Goal: Contribute content: Contribute content

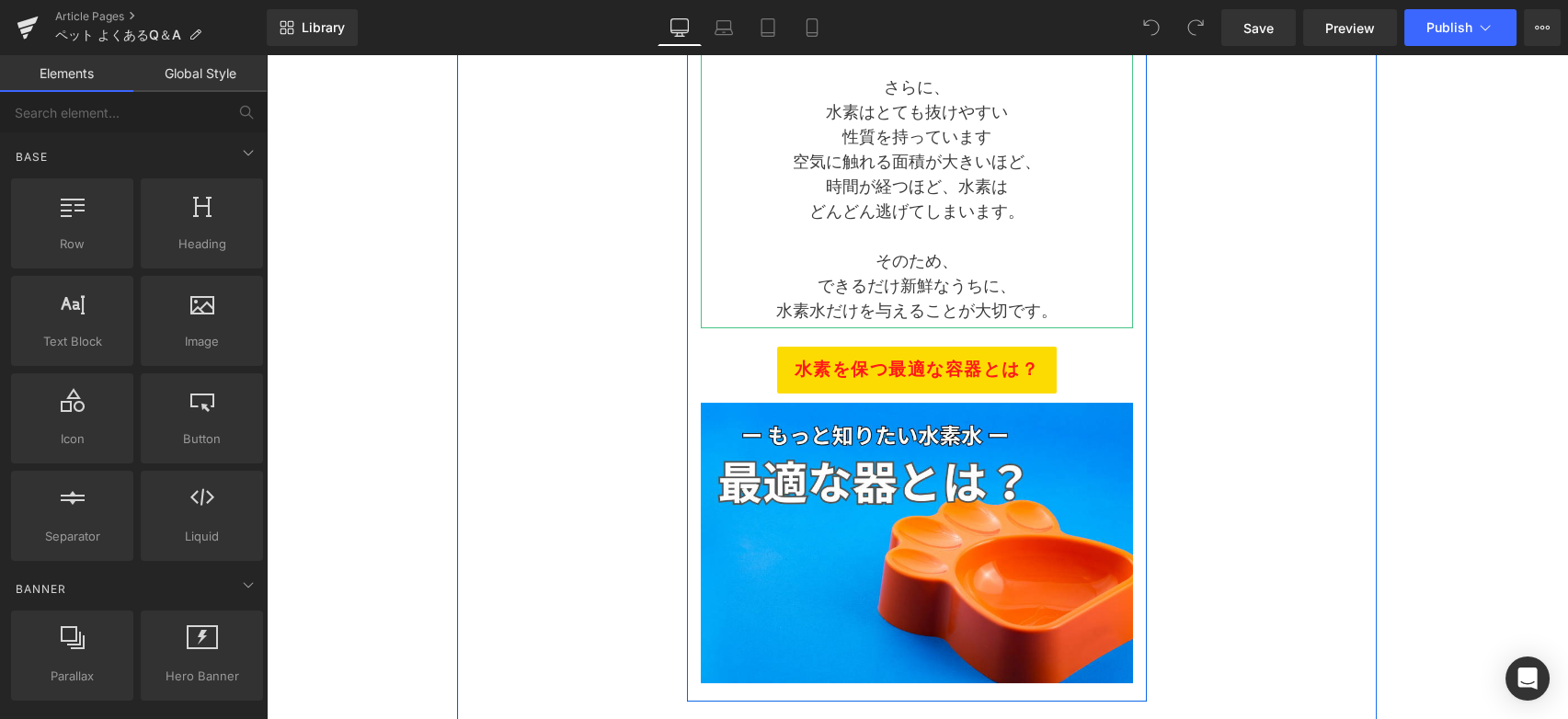
scroll to position [409, 0]
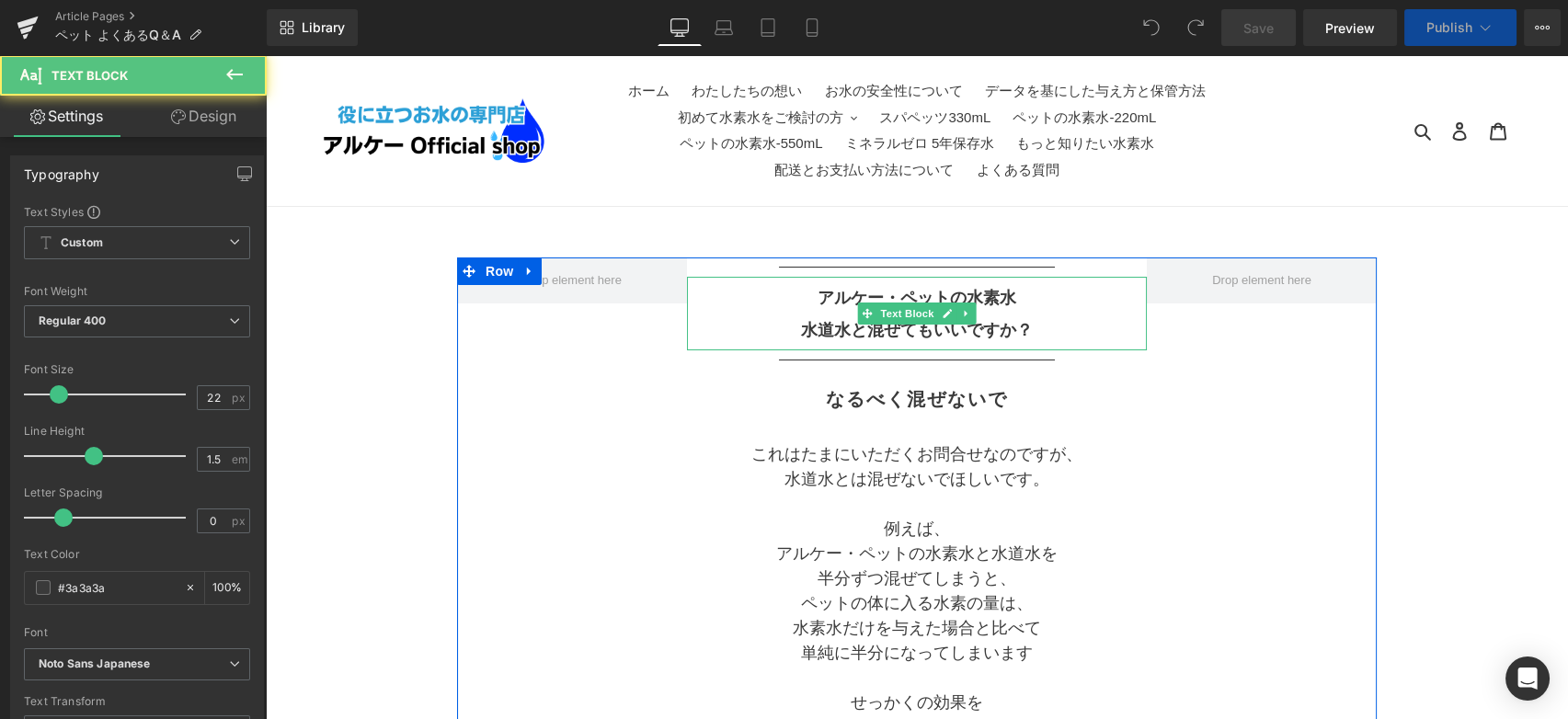
click at [831, 310] on p "アルケー・ペットの水素水" at bounding box center [917, 297] width 460 height 33
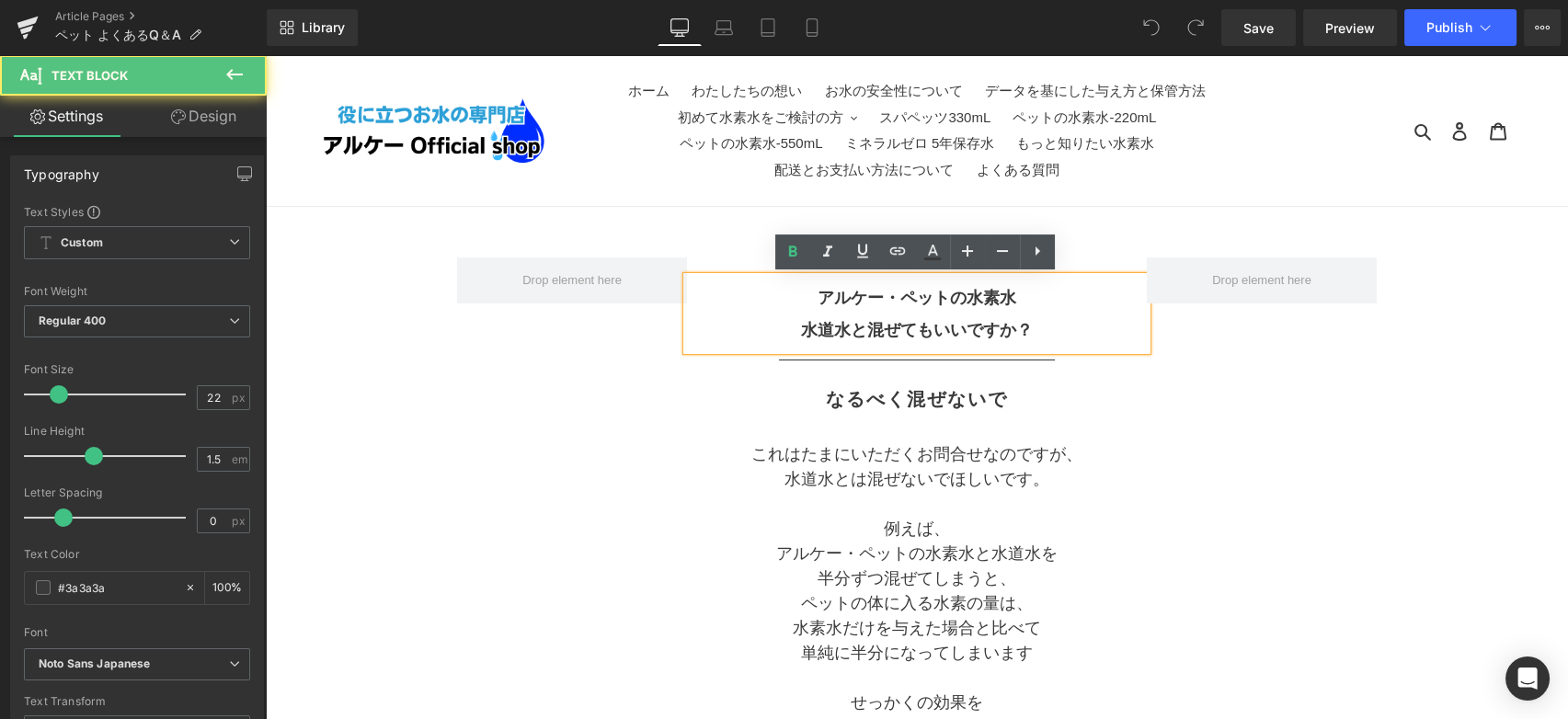
click at [804, 326] on b "水道水と混ぜてもいいですか？" at bounding box center [916, 330] width 232 height 19
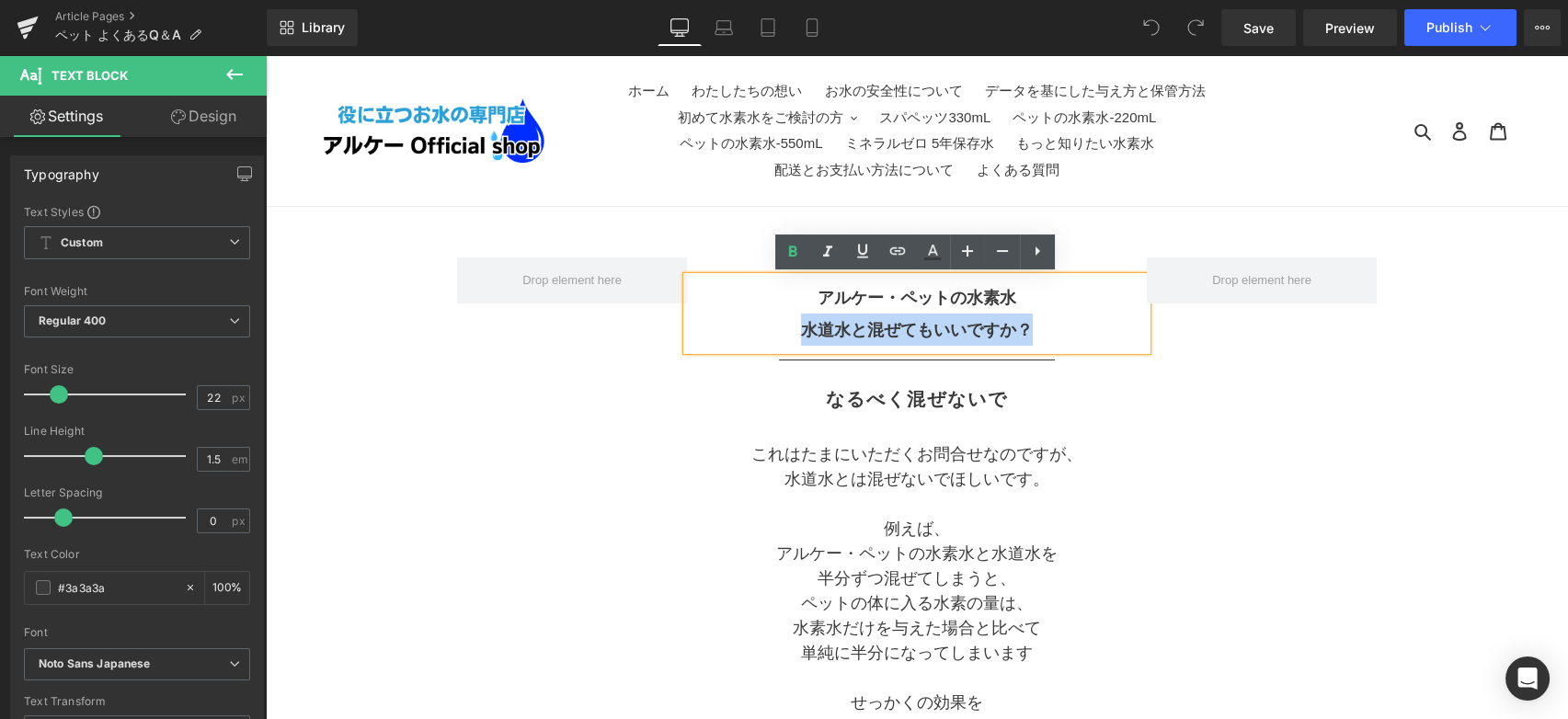
copy b "水道水と混ぜてもいいですか？"
drag, startPoint x: 805, startPoint y: 326, endPoint x: 1039, endPoint y: 332, distance: 234.1
click at [1039, 332] on p "水道水と混ぜてもいいですか？" at bounding box center [917, 330] width 460 height 33
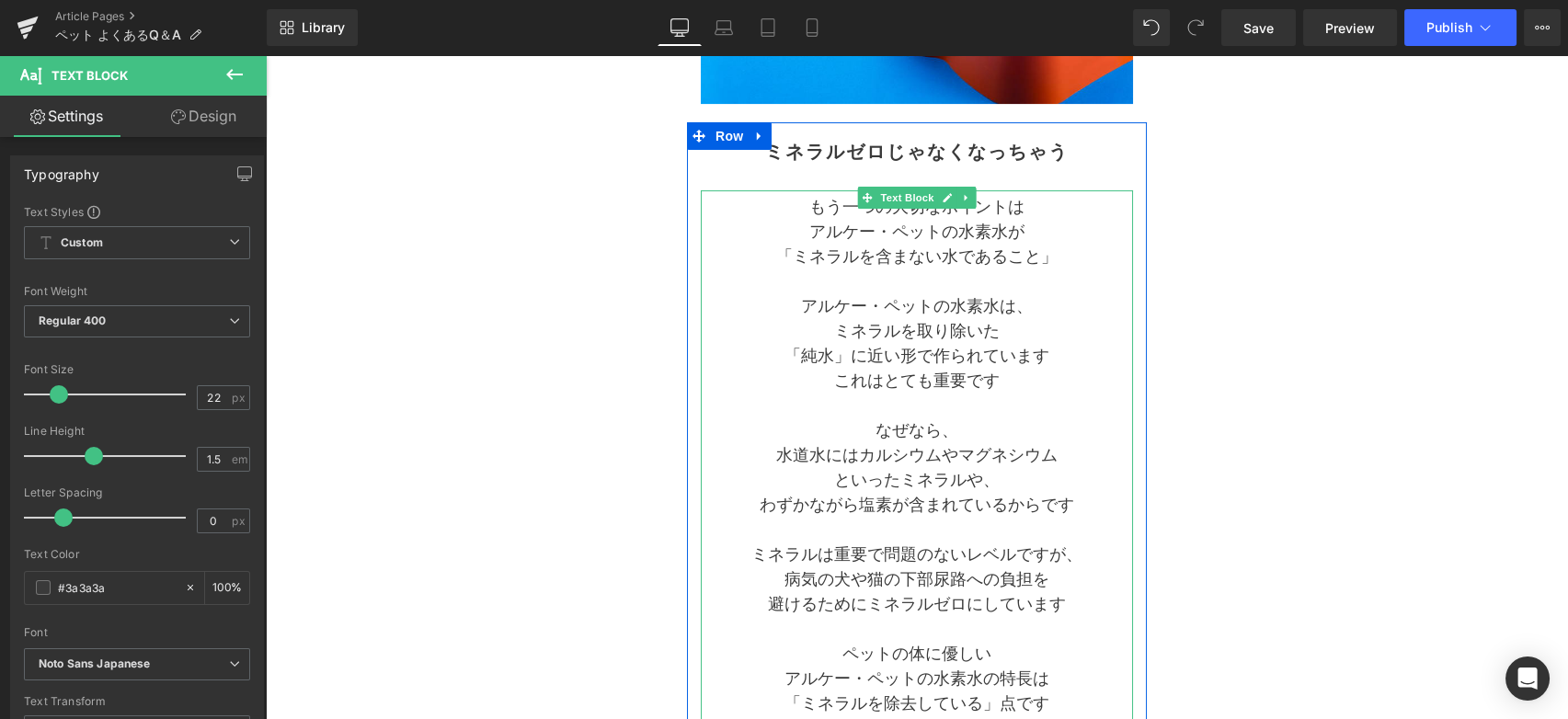
scroll to position [1328, 0]
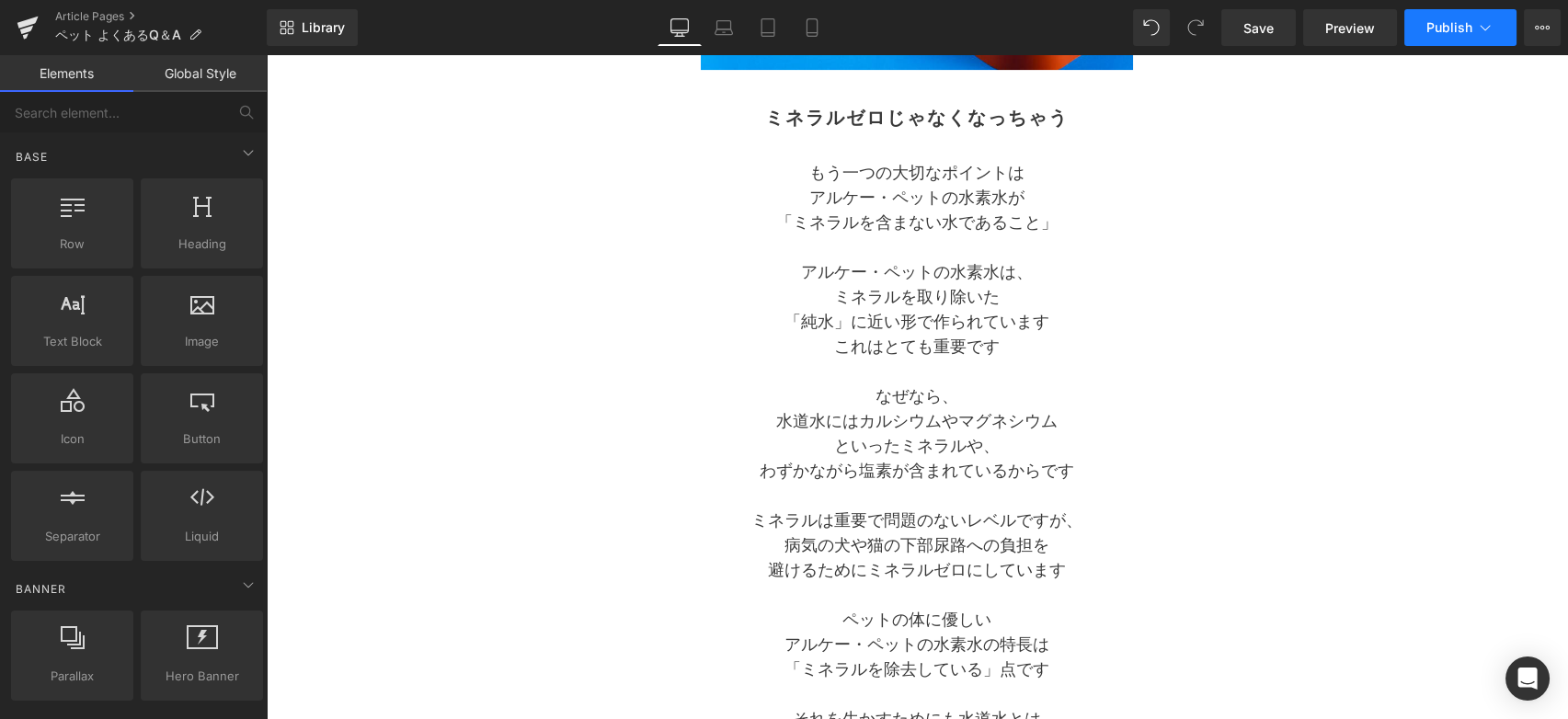
click at [1455, 38] on button "Publish" at bounding box center [1460, 27] width 113 height 37
click at [1261, 22] on span "Save" at bounding box center [1258, 29] width 31 height 20
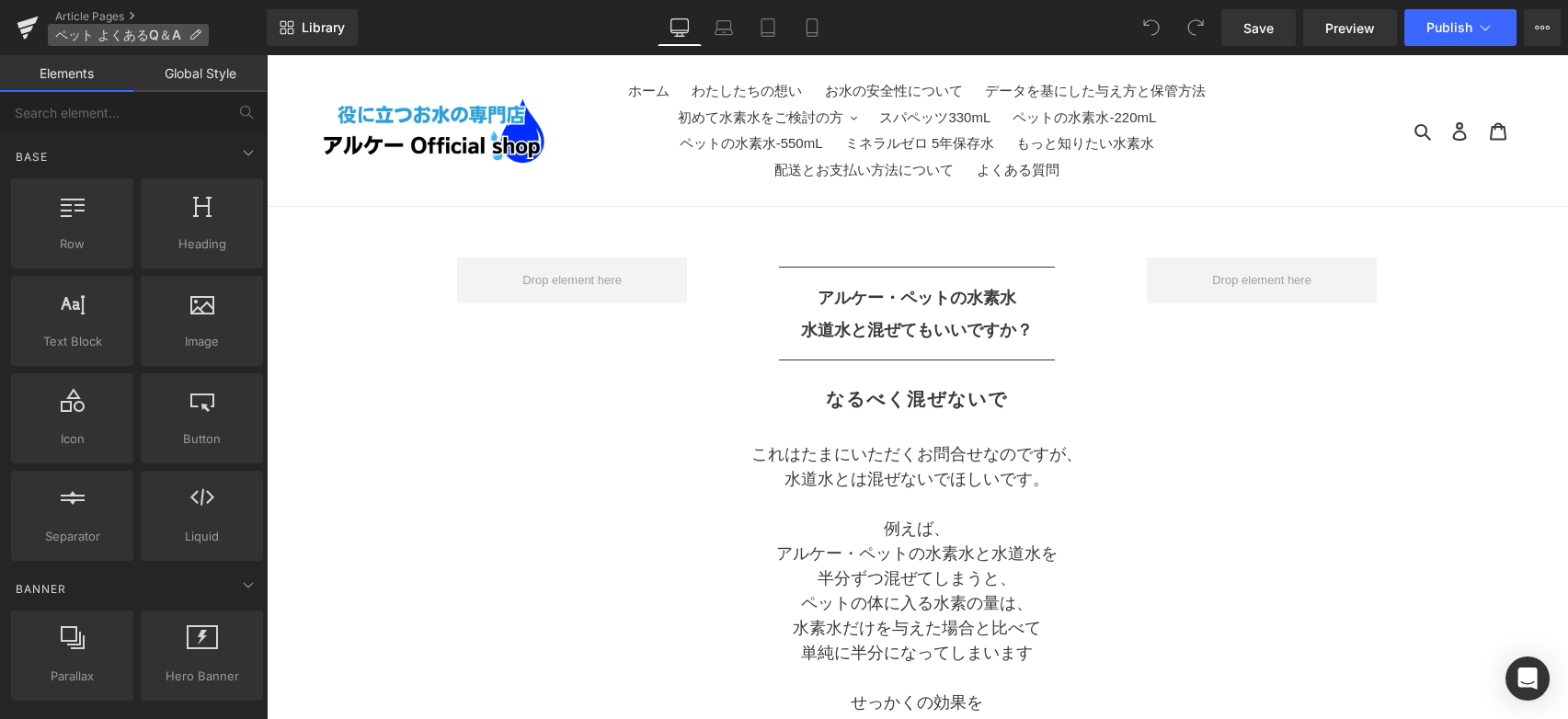
click at [191, 39] on icon at bounding box center [195, 35] width 13 height 13
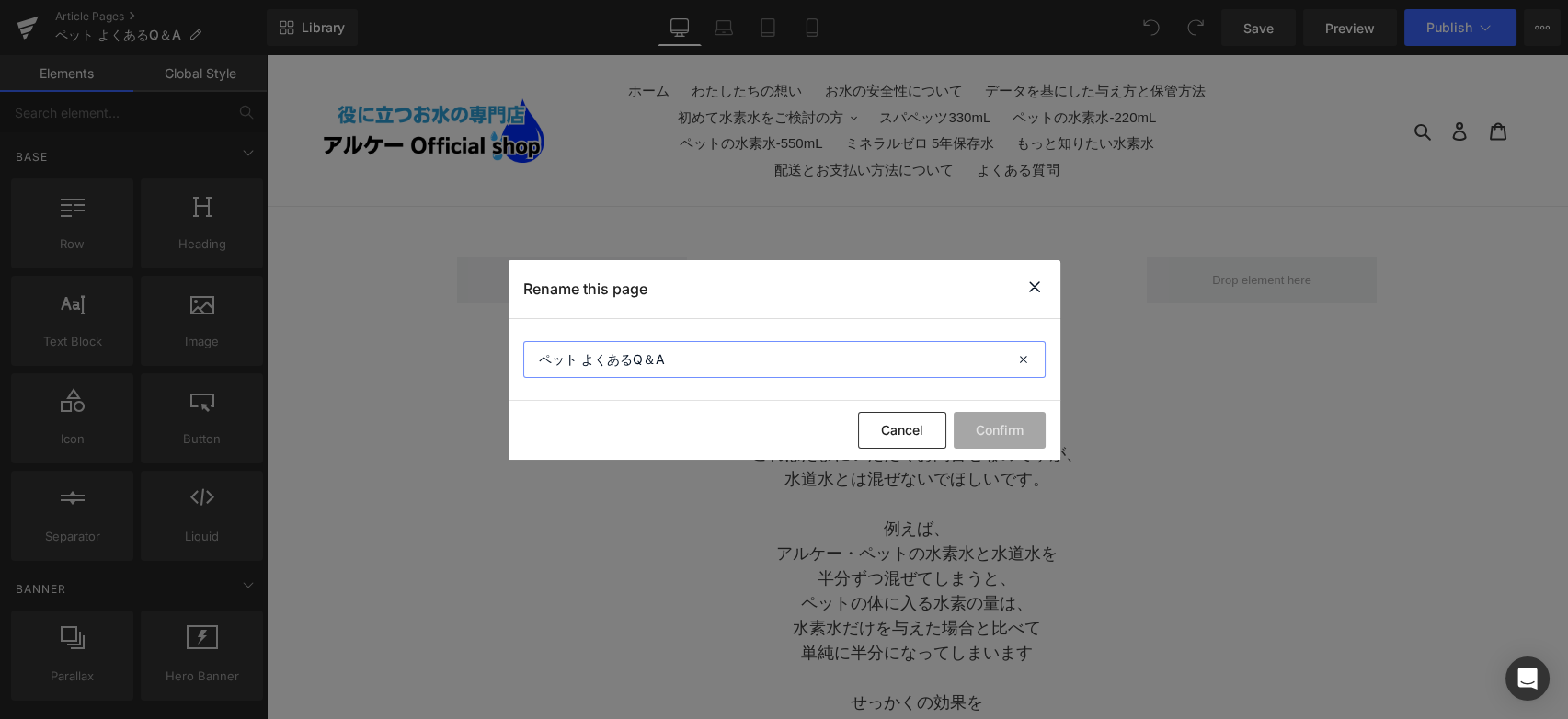
drag, startPoint x: 692, startPoint y: 365, endPoint x: 507, endPoint y: 359, distance: 185.1
click at [509, 359] on section "ペット よくあるQ＆A" at bounding box center [784, 360] width 552 height 82
paste input "水道水と混ぜてもいいですか？"
type input "水道水と混ぜてもいいですか？"
click at [977, 430] on button "Confirm" at bounding box center [999, 430] width 92 height 37
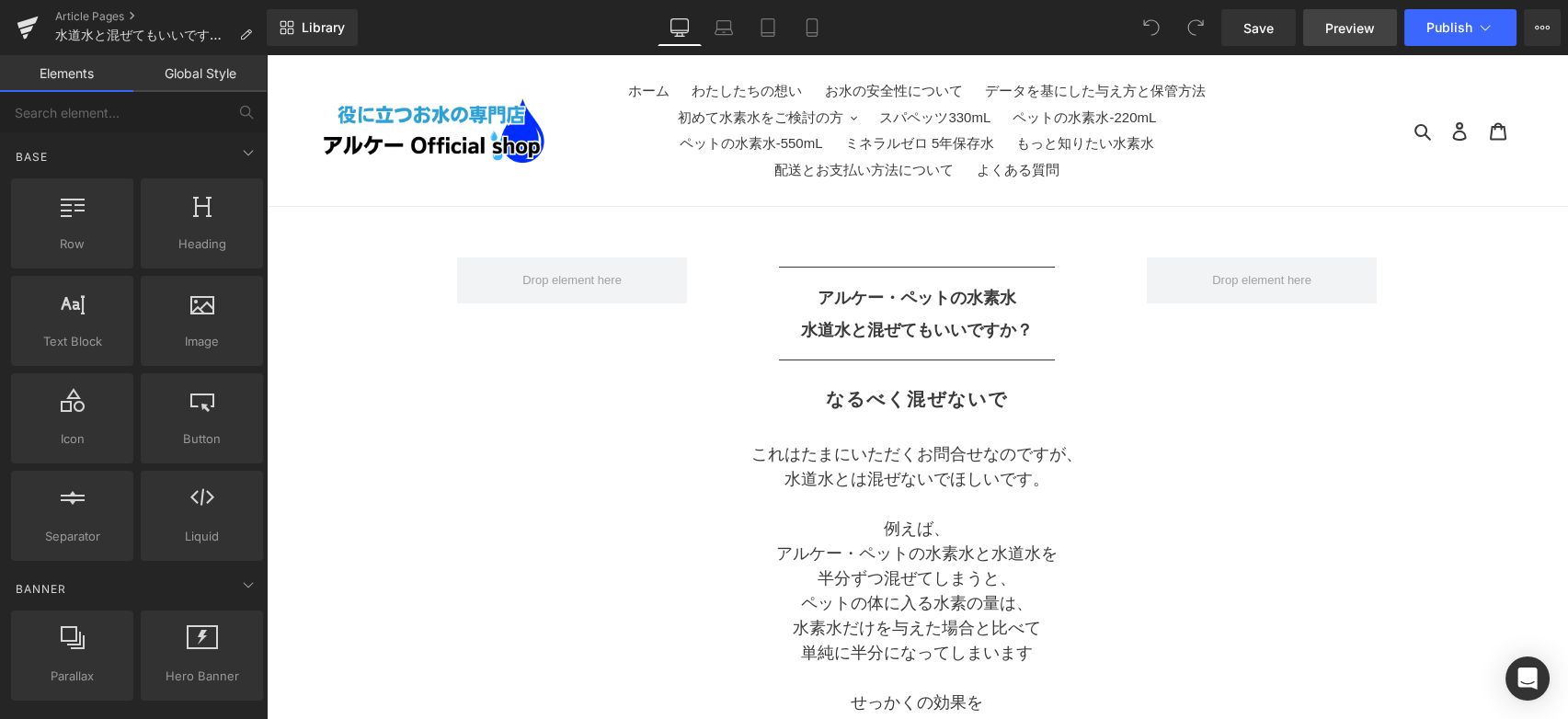
click at [1340, 27] on span "Preview" at bounding box center [1350, 29] width 49 height 20
click at [41, 32] on link at bounding box center [28, 28] width 55 height 55
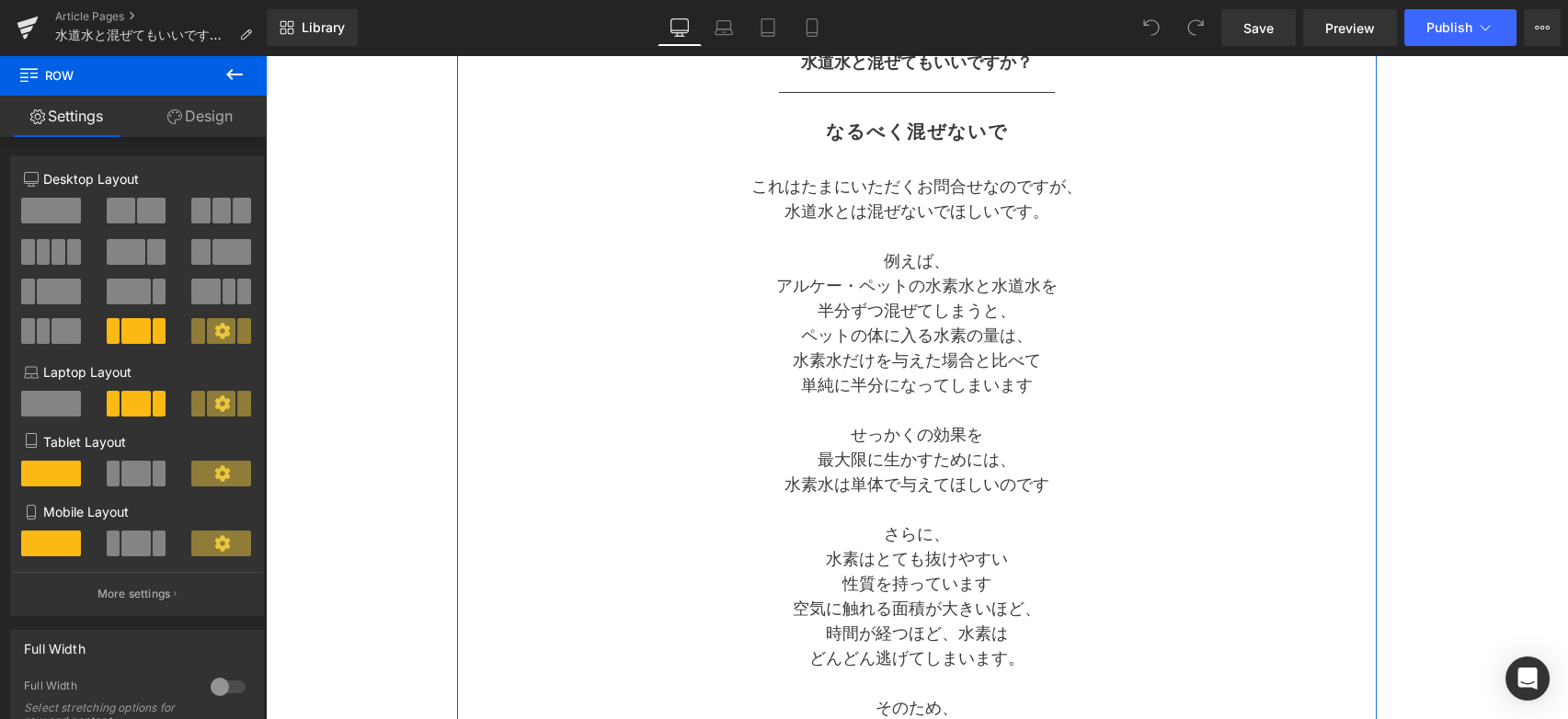
scroll to position [102, 0]
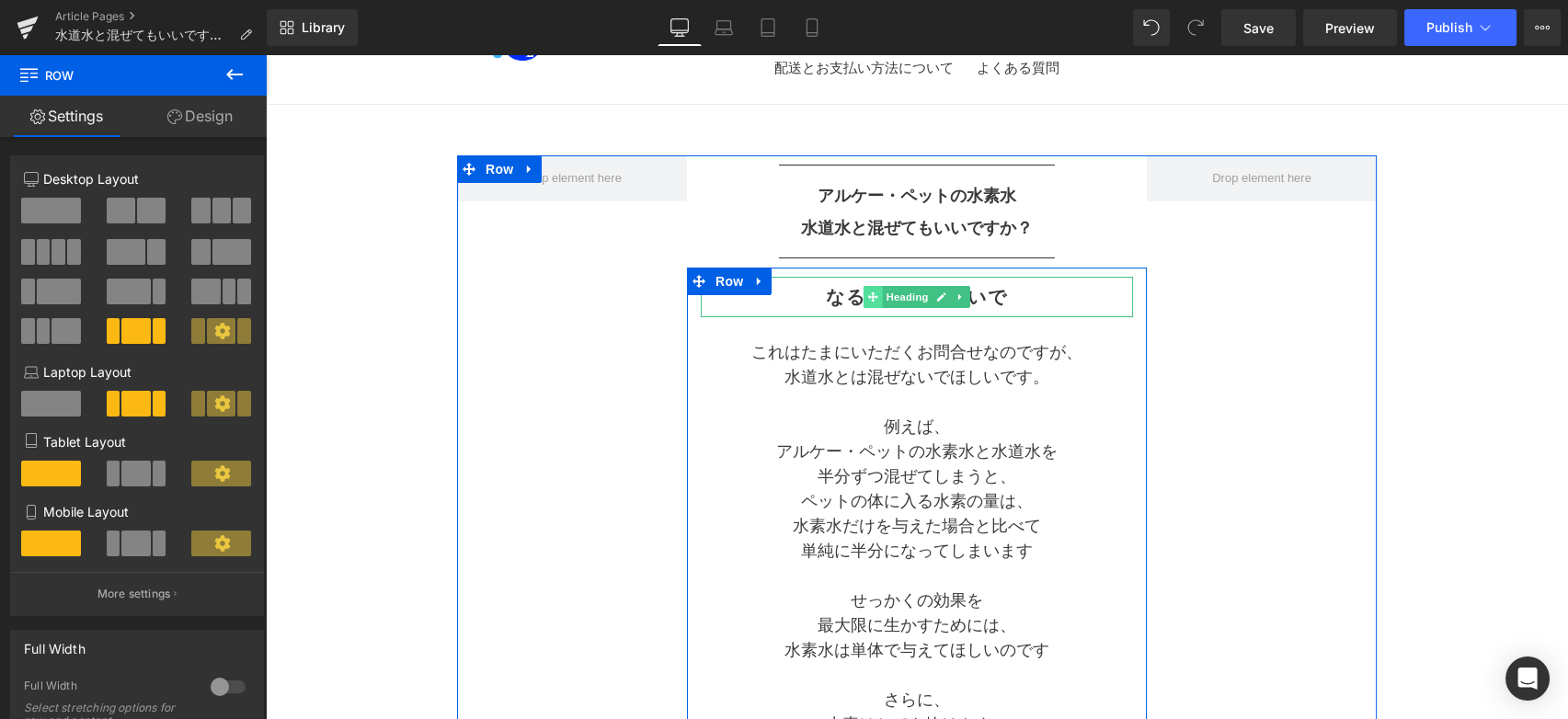
click at [868, 298] on icon at bounding box center [873, 296] width 10 height 10
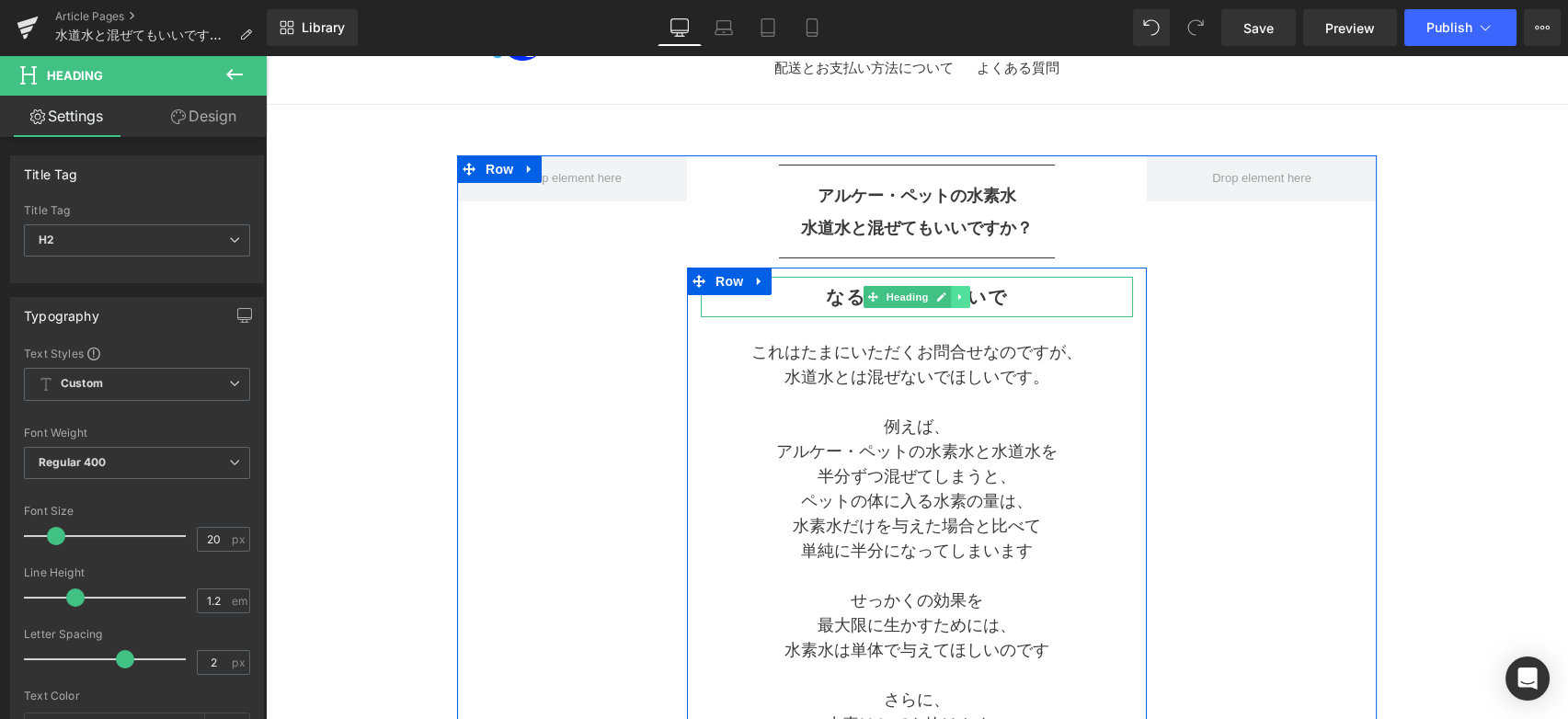
click at [959, 299] on icon at bounding box center [960, 297] width 3 height 7
click at [955, 299] on icon at bounding box center [951, 296] width 10 height 10
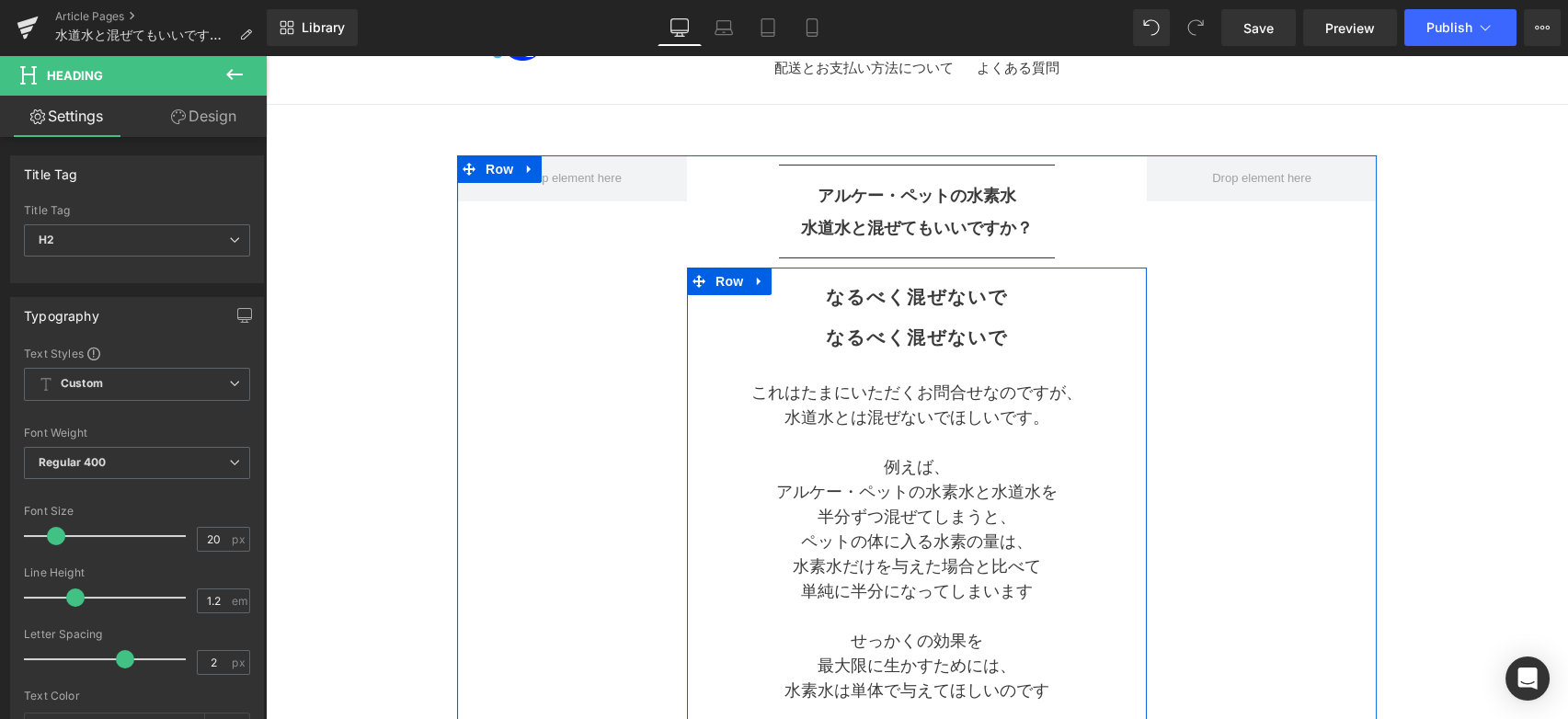
click at [1096, 414] on p "水道水とは混ぜないでほしいです。" at bounding box center [917, 418] width 432 height 25
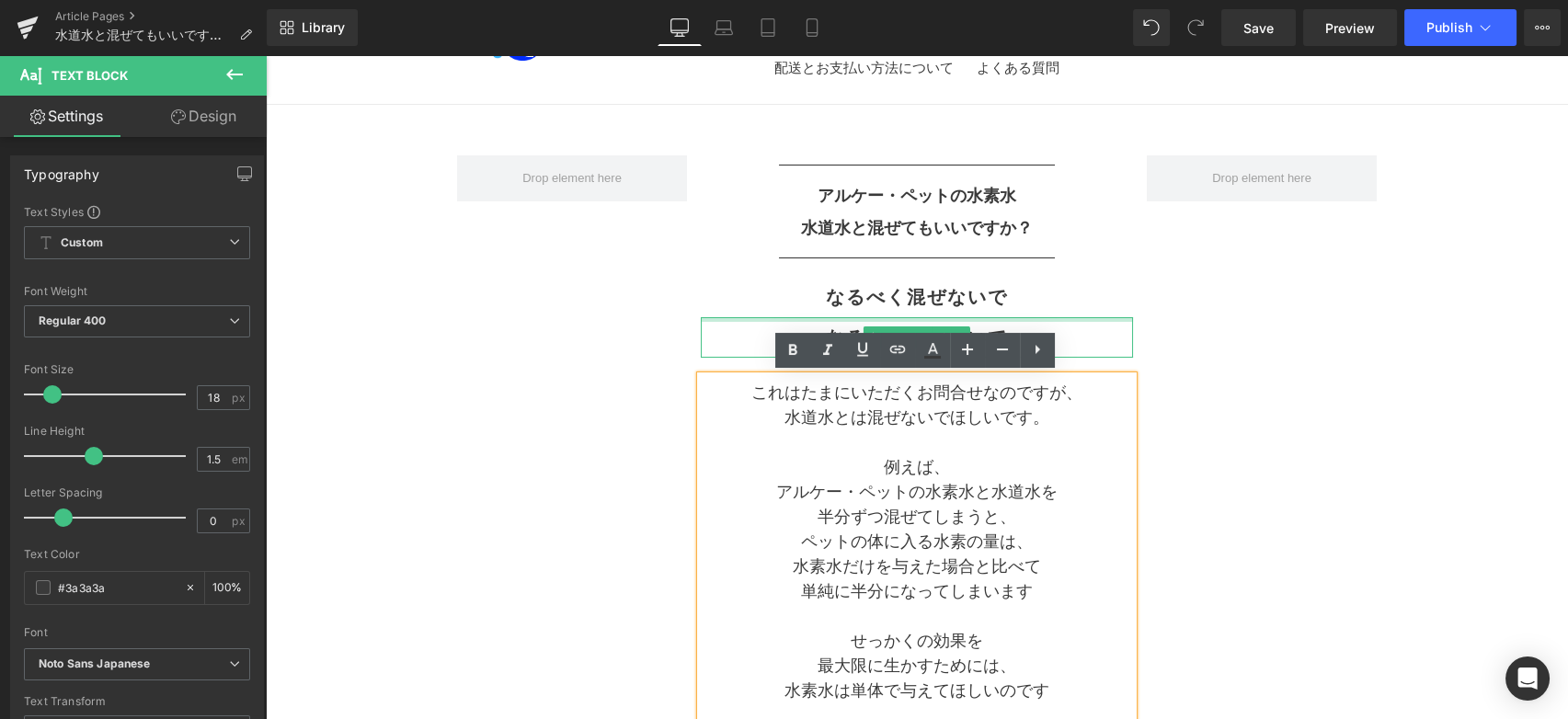
click at [1033, 317] on div at bounding box center [917, 319] width 432 height 5
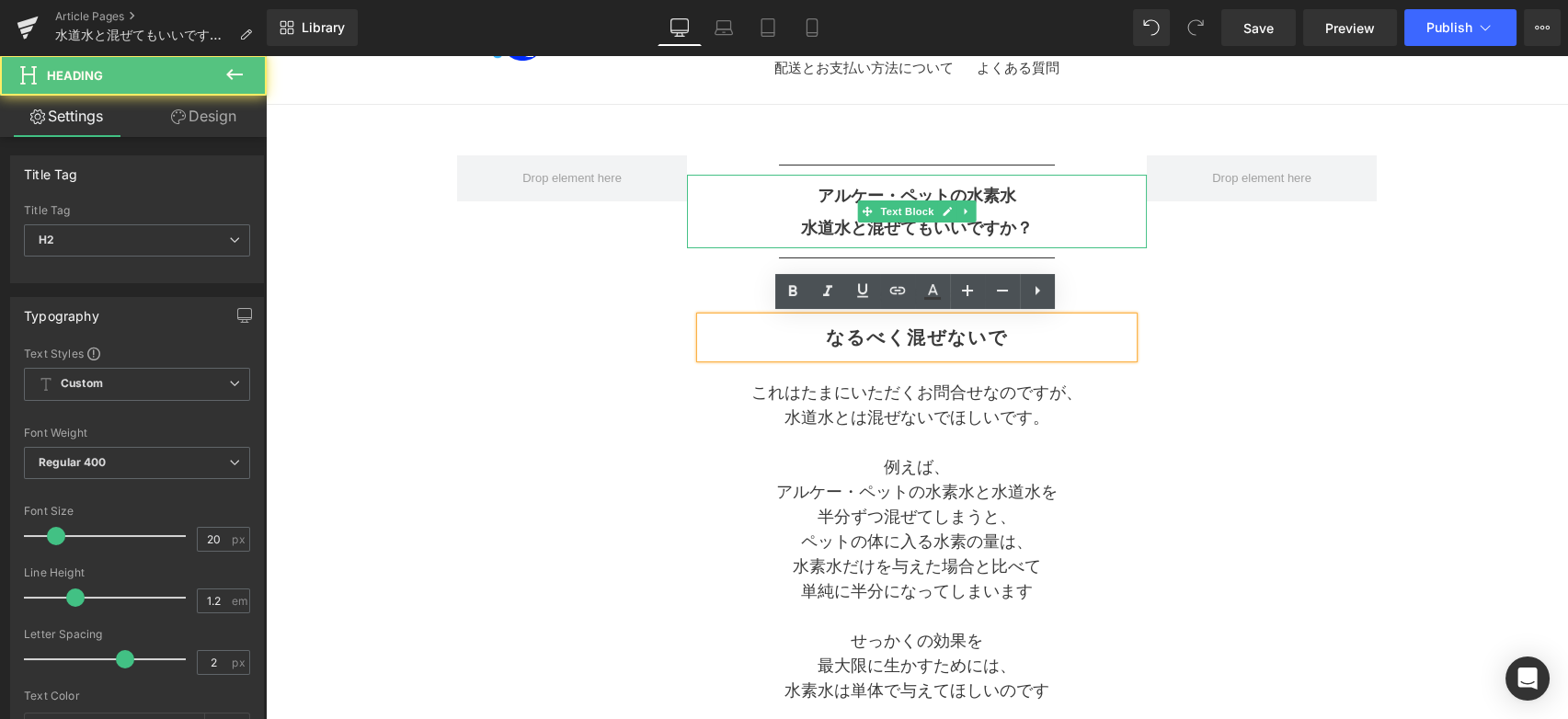
click at [1024, 229] on b "水道水と混ぜてもいいですか？" at bounding box center [916, 228] width 232 height 19
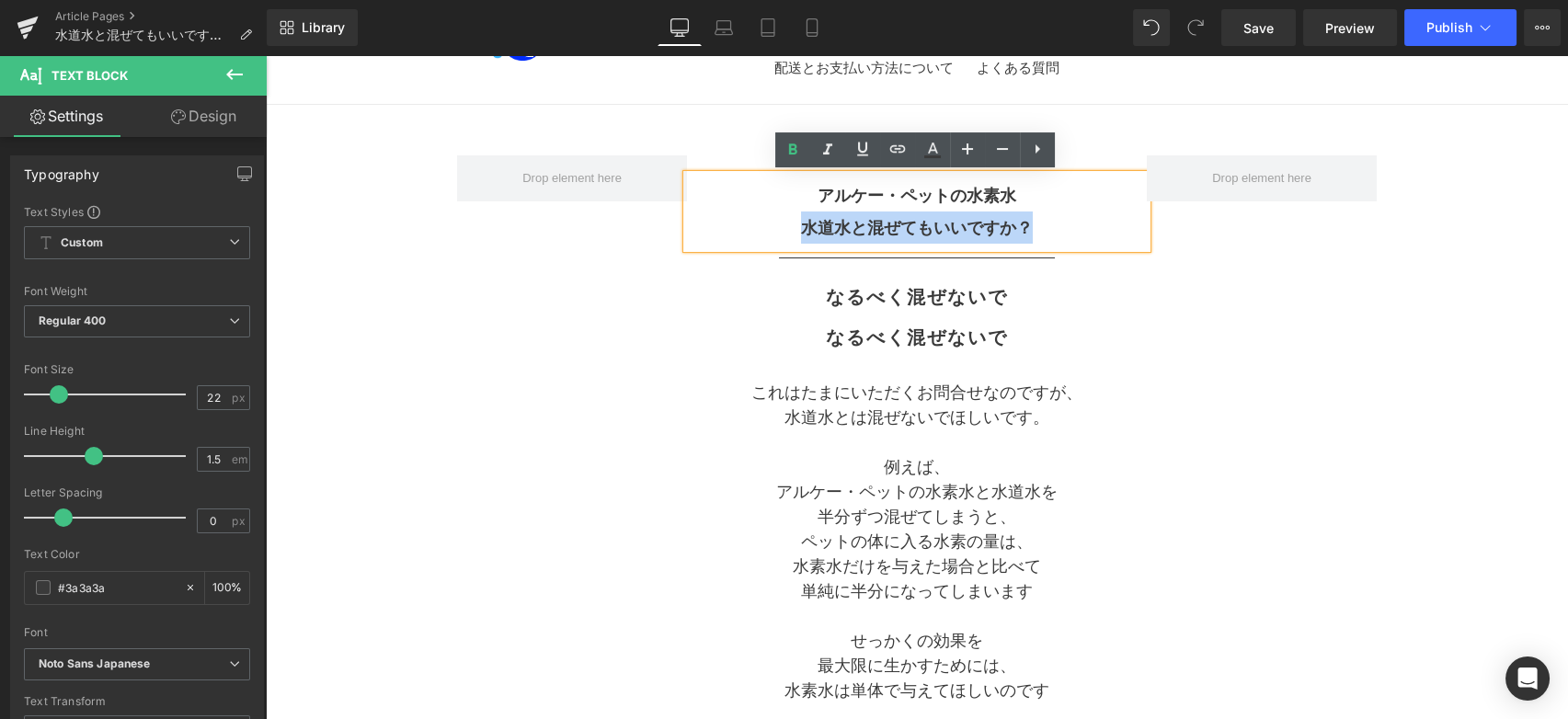
drag, startPoint x: 1025, startPoint y: 230, endPoint x: 785, endPoint y: 231, distance: 240.0
click at [785, 231] on p "水道水と混ぜてもいいですか？" at bounding box center [917, 227] width 460 height 33
copy b "水道水と混ぜてもいいですか？"
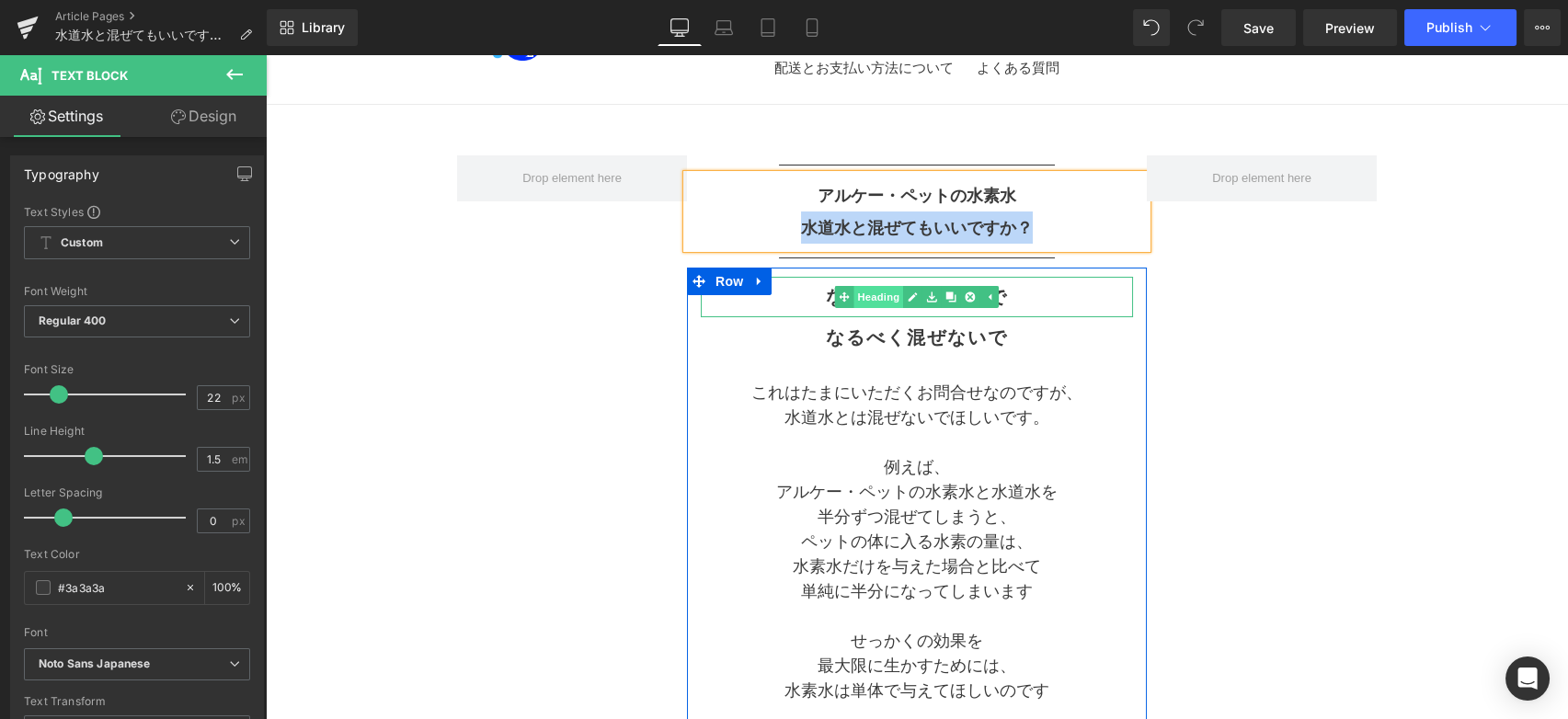
click at [877, 297] on link "Heading" at bounding box center [870, 297] width 69 height 22
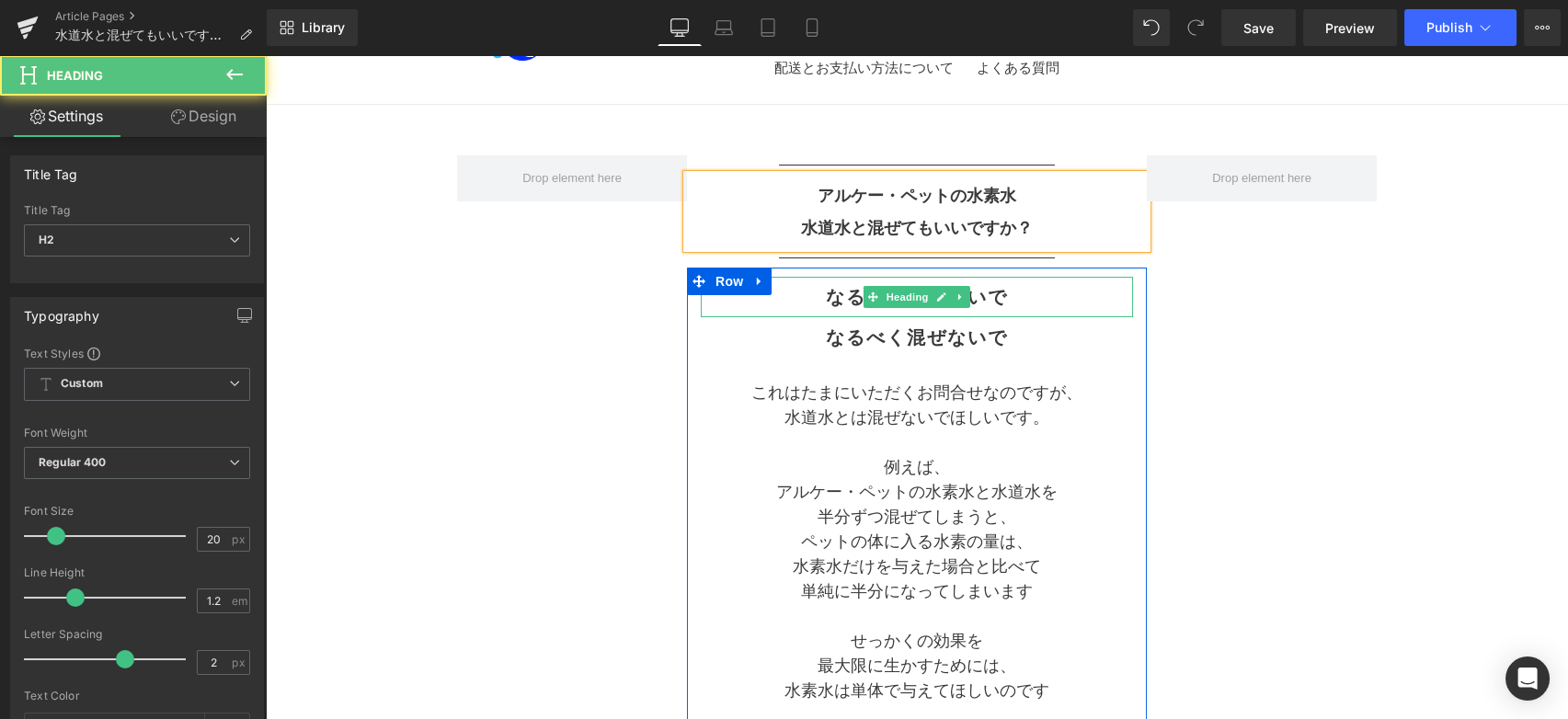
click at [1000, 295] on h2 "なるべく混ぜないで" at bounding box center [917, 297] width 432 height 22
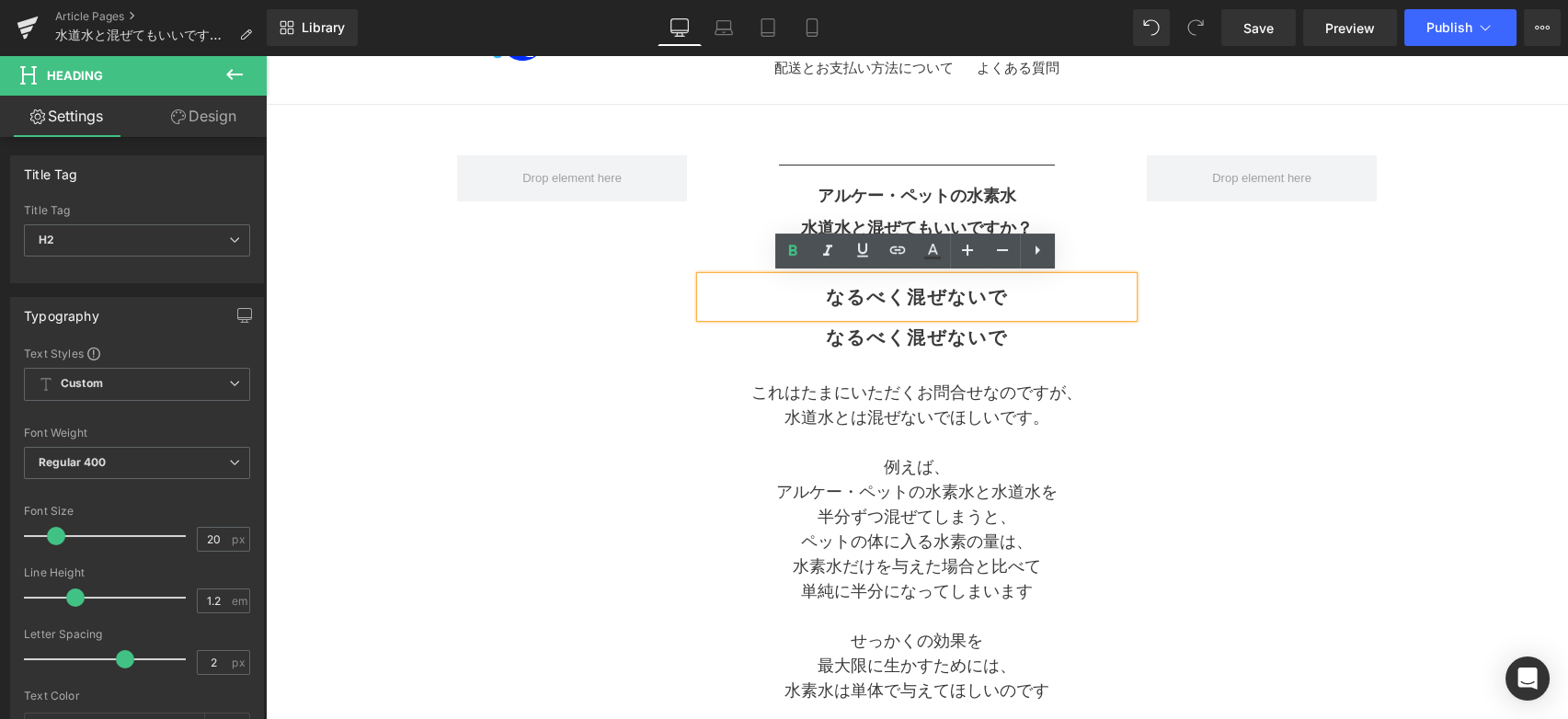
click at [812, 288] on h2 "なるべく混ぜないで" at bounding box center [917, 297] width 432 height 22
click at [985, 296] on h2 "なるべく混ぜないで" at bounding box center [917, 297] width 432 height 22
drag, startPoint x: 1013, startPoint y: 289, endPoint x: 812, endPoint y: 295, distance: 201.1
click at [812, 295] on h2 "なるべく混ぜないで" at bounding box center [917, 297] width 432 height 22
paste div
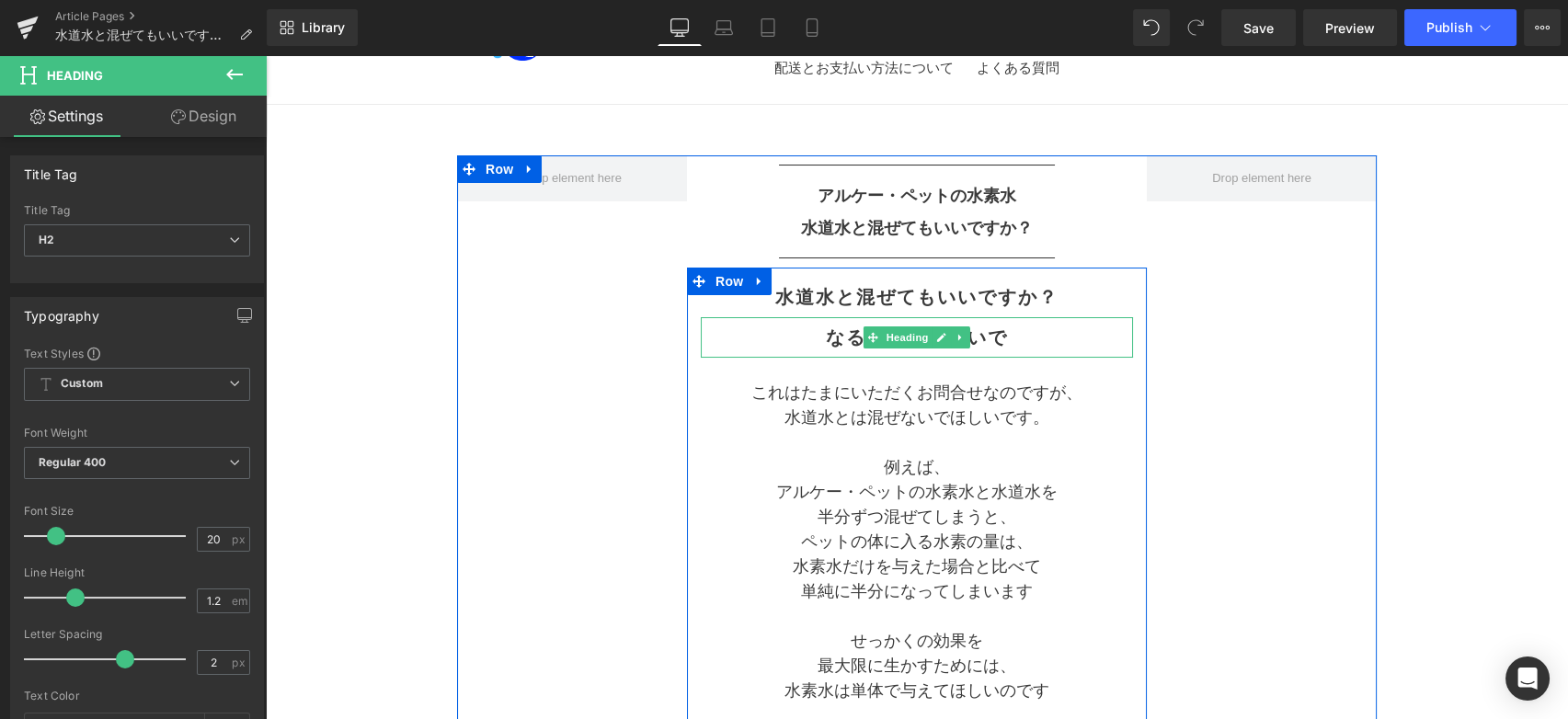
drag, startPoint x: 1011, startPoint y: 337, endPoint x: 801, endPoint y: 334, distance: 210.0
click at [801, 334] on h2 "なるべく混ぜないで" at bounding box center [917, 338] width 432 height 22
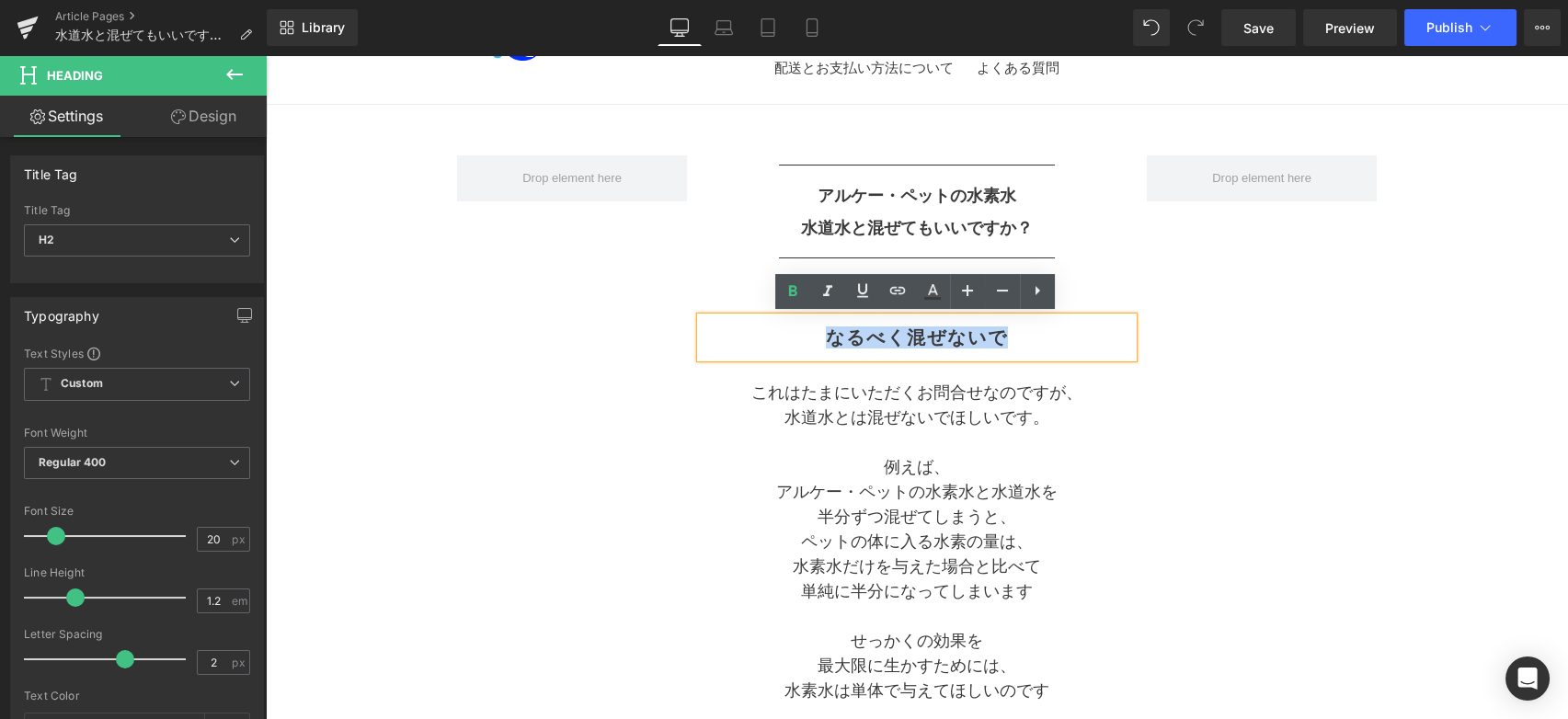
copy h2 "なるべく混ぜないで"
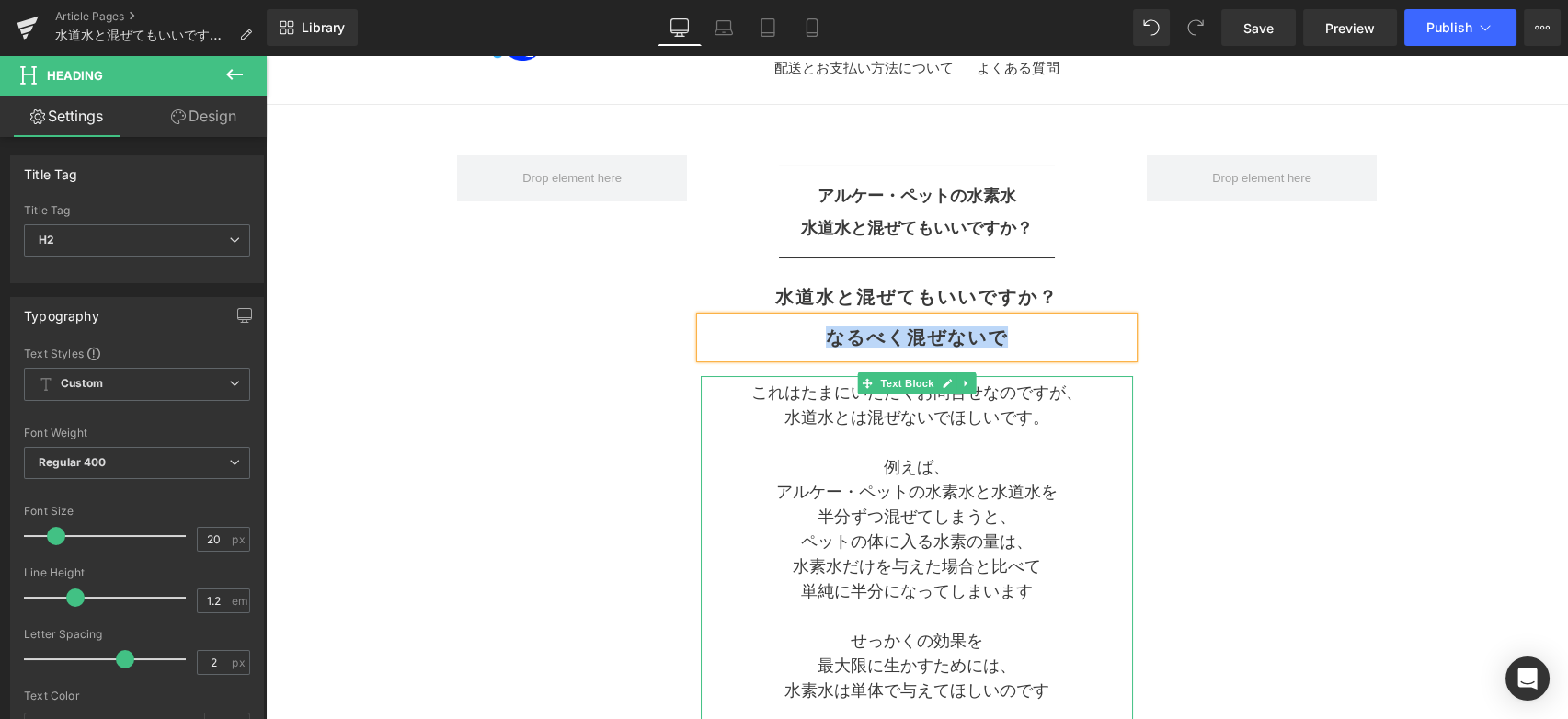
click at [737, 393] on p "これはたまにいただくお問合せなのですが、" at bounding box center [917, 393] width 432 height 25
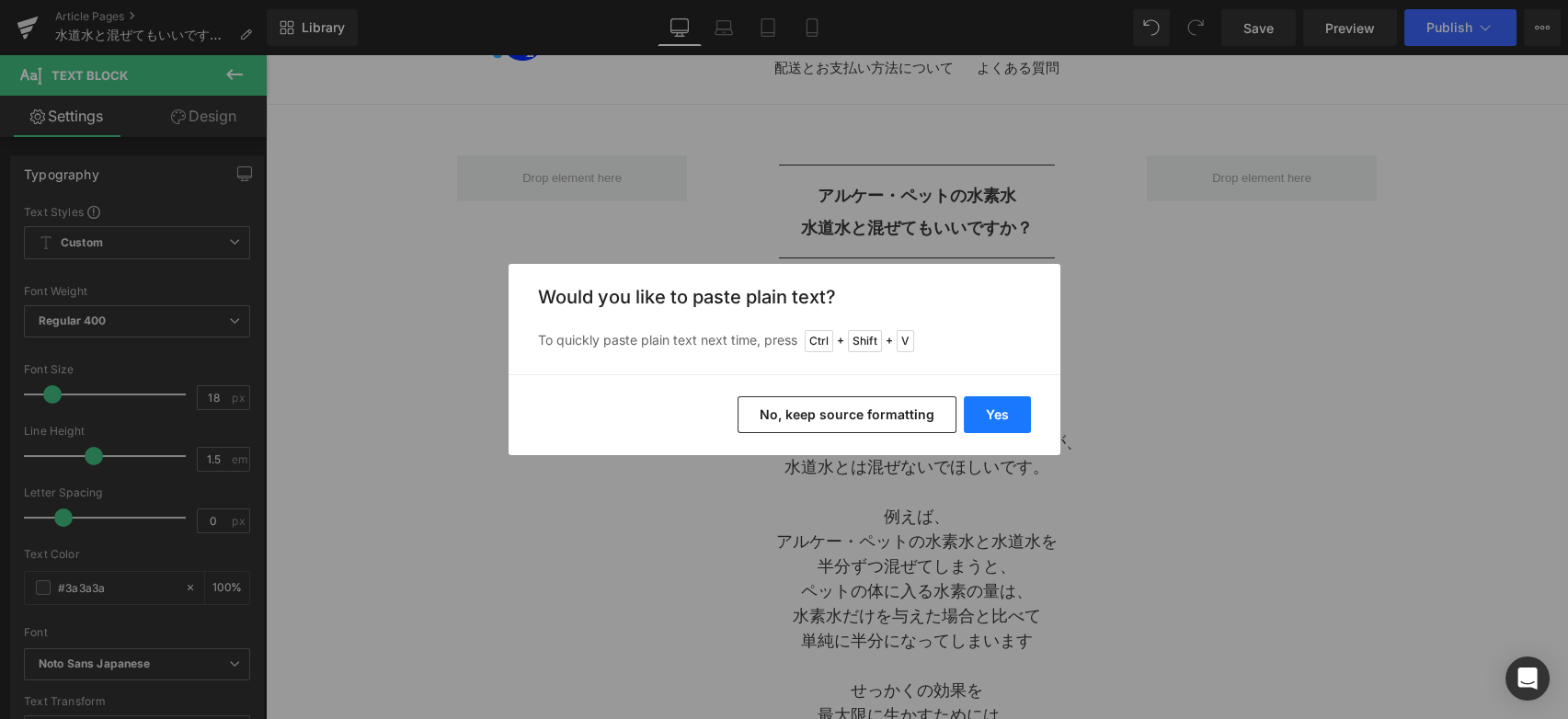
click at [984, 407] on button "Yes" at bounding box center [997, 414] width 67 height 37
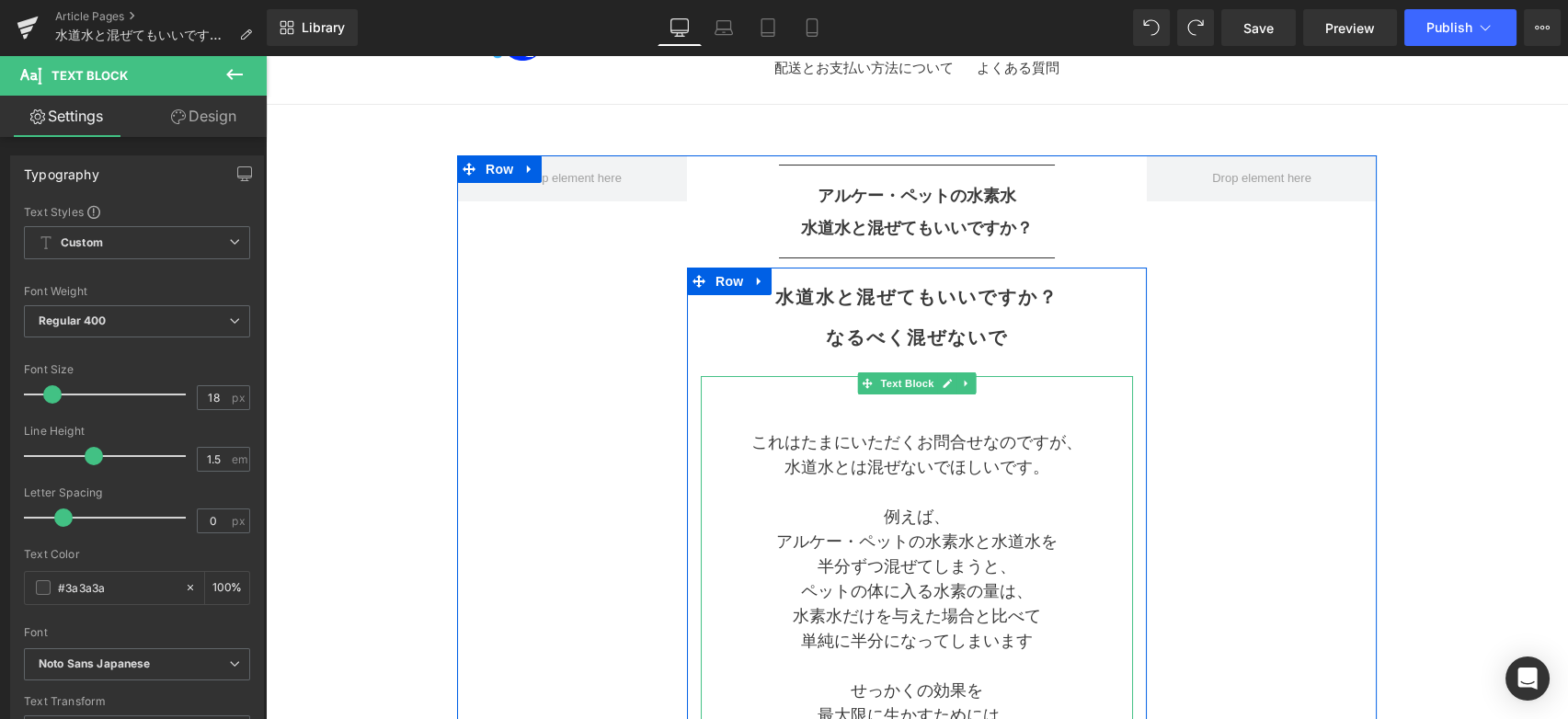
click at [928, 409] on p at bounding box center [917, 418] width 432 height 25
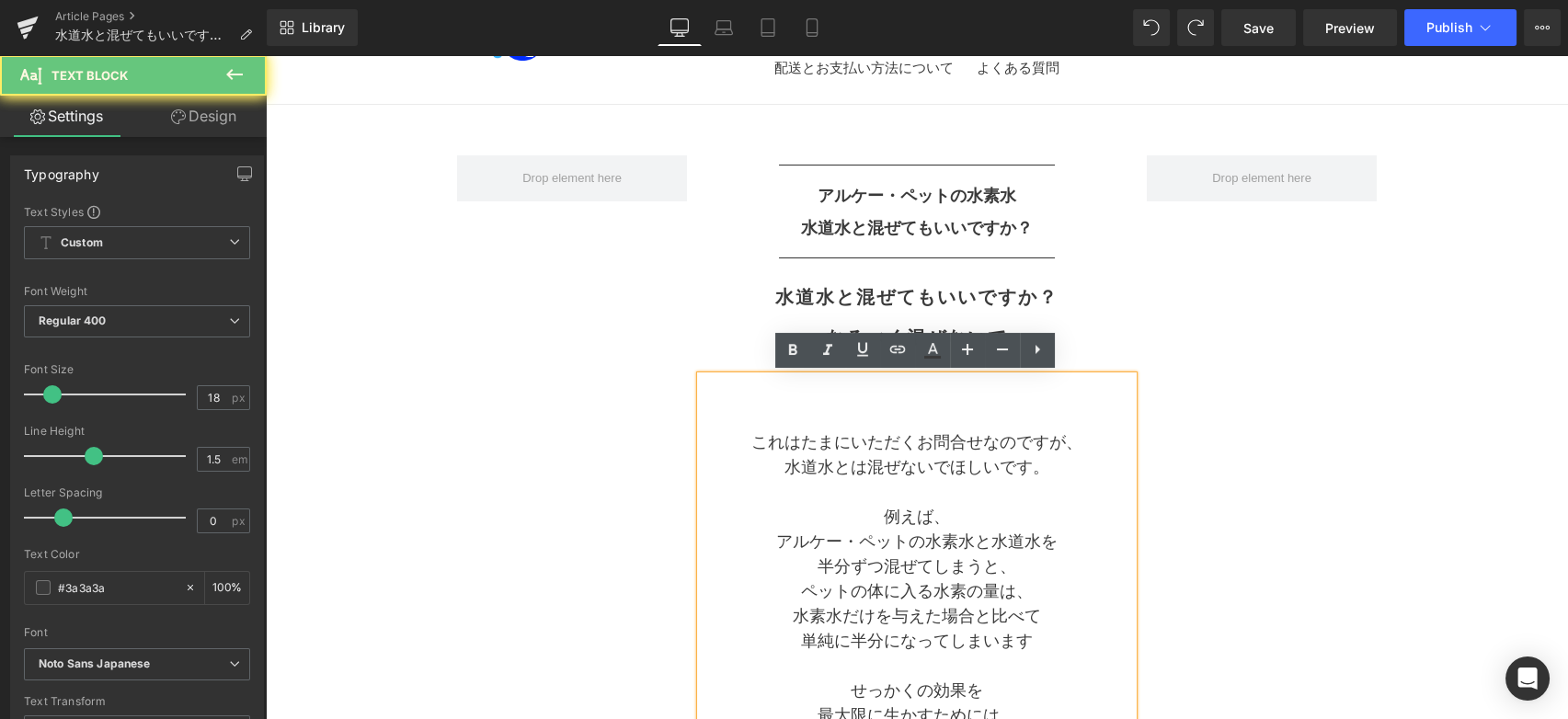
click at [915, 384] on p at bounding box center [917, 393] width 432 height 25
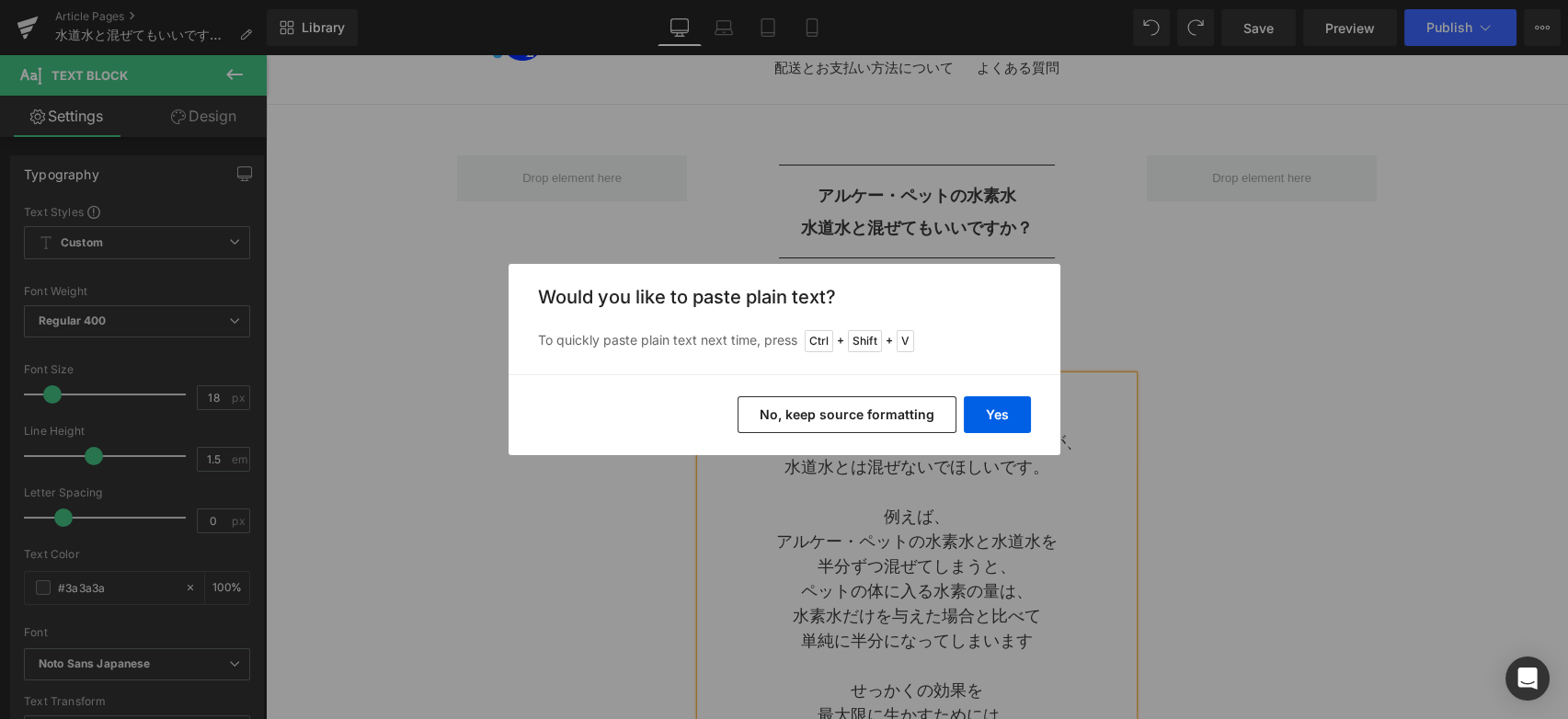
click at [847, 427] on button "No, keep source formatting" at bounding box center [847, 414] width 219 height 37
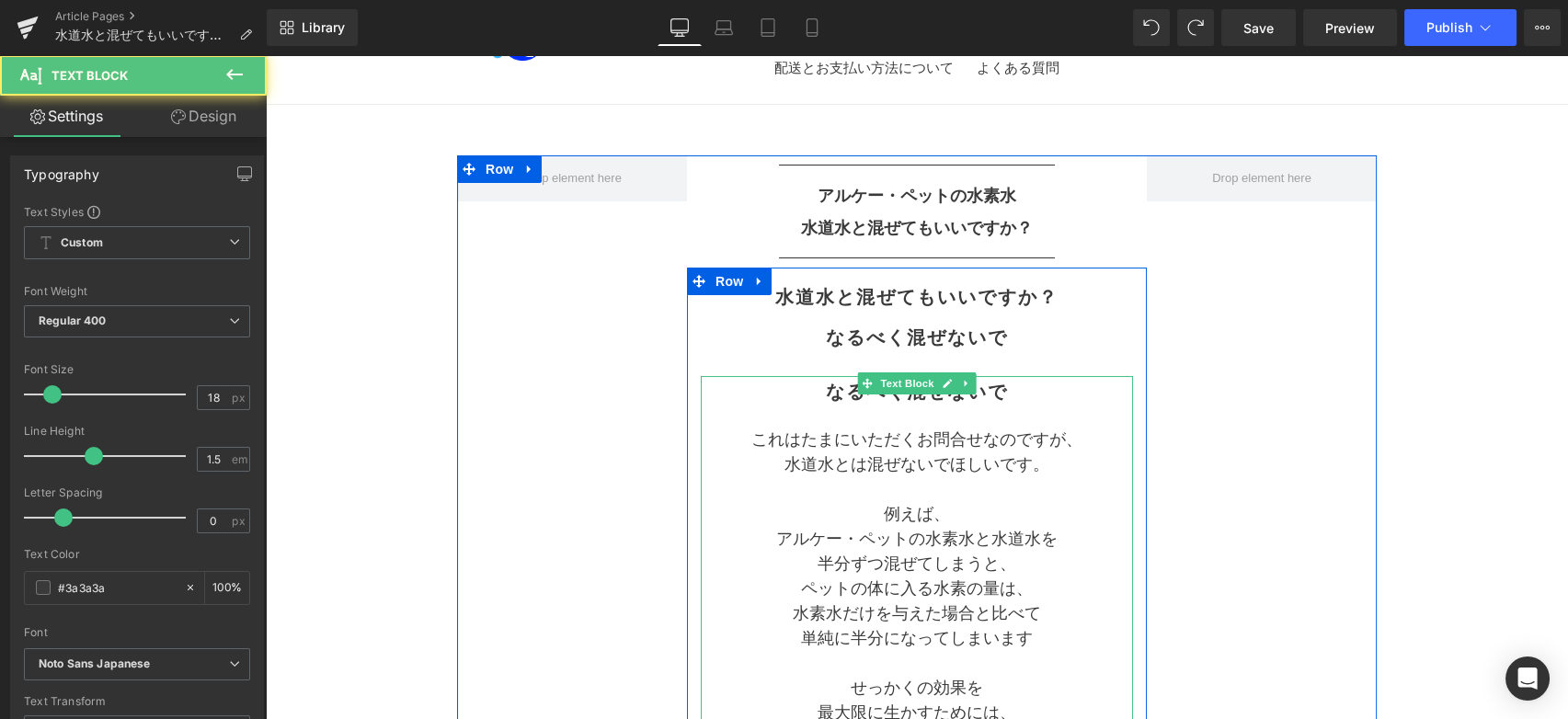
click at [1053, 452] on p "水道水とは混ぜないでほしいです。" at bounding box center [917, 464] width 432 height 25
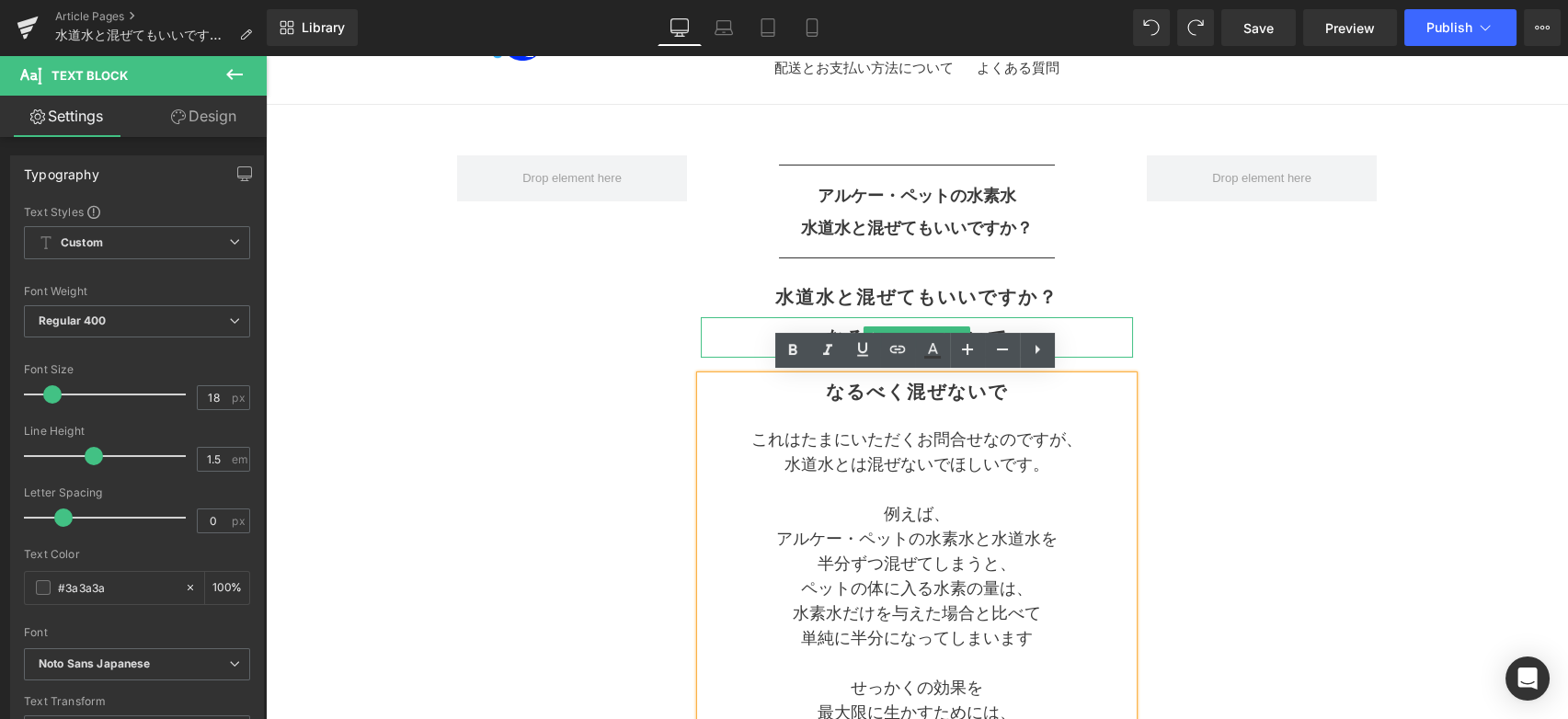
click at [1082, 333] on h2 "なるべく混ぜないで" at bounding box center [917, 338] width 432 height 22
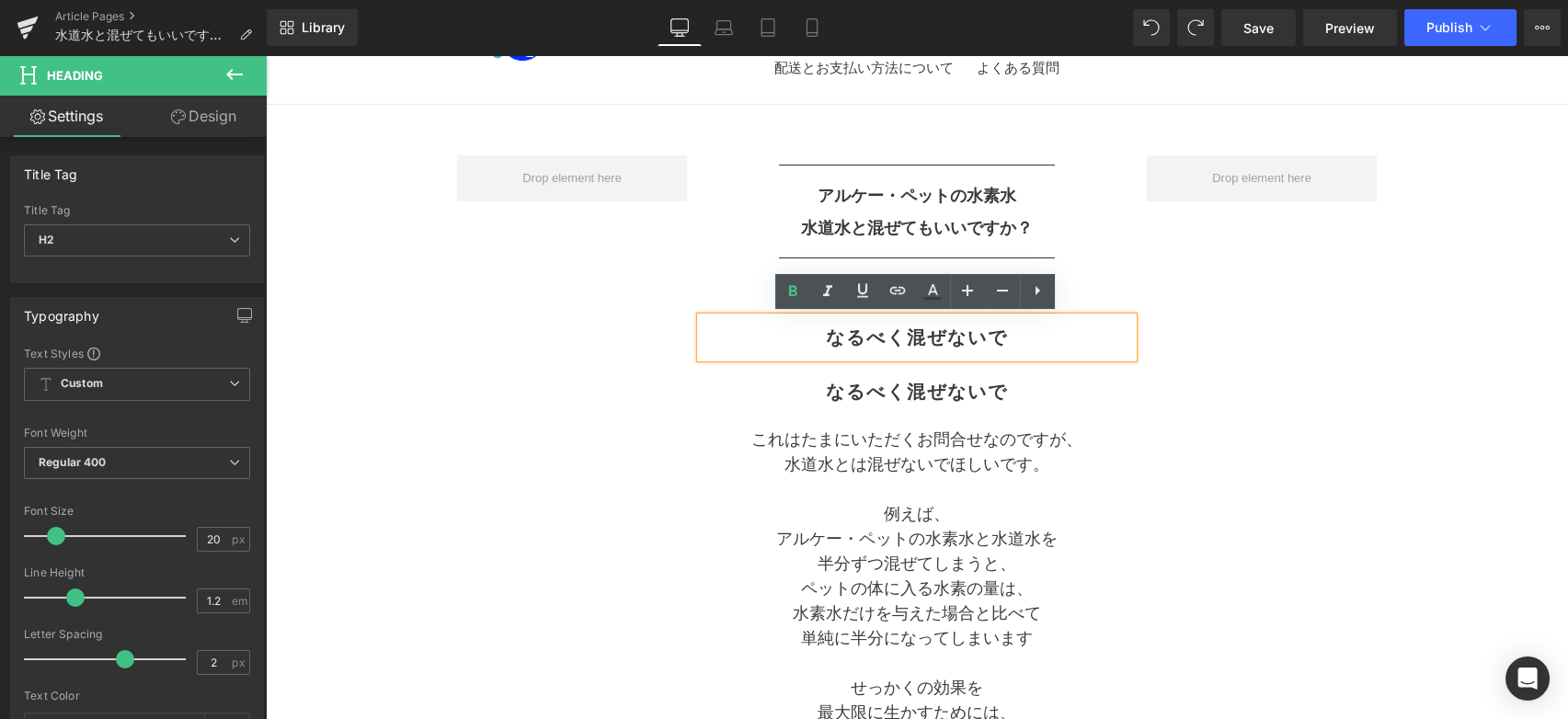
drag, startPoint x: 1159, startPoint y: 388, endPoint x: 1022, endPoint y: 365, distance: 138.9
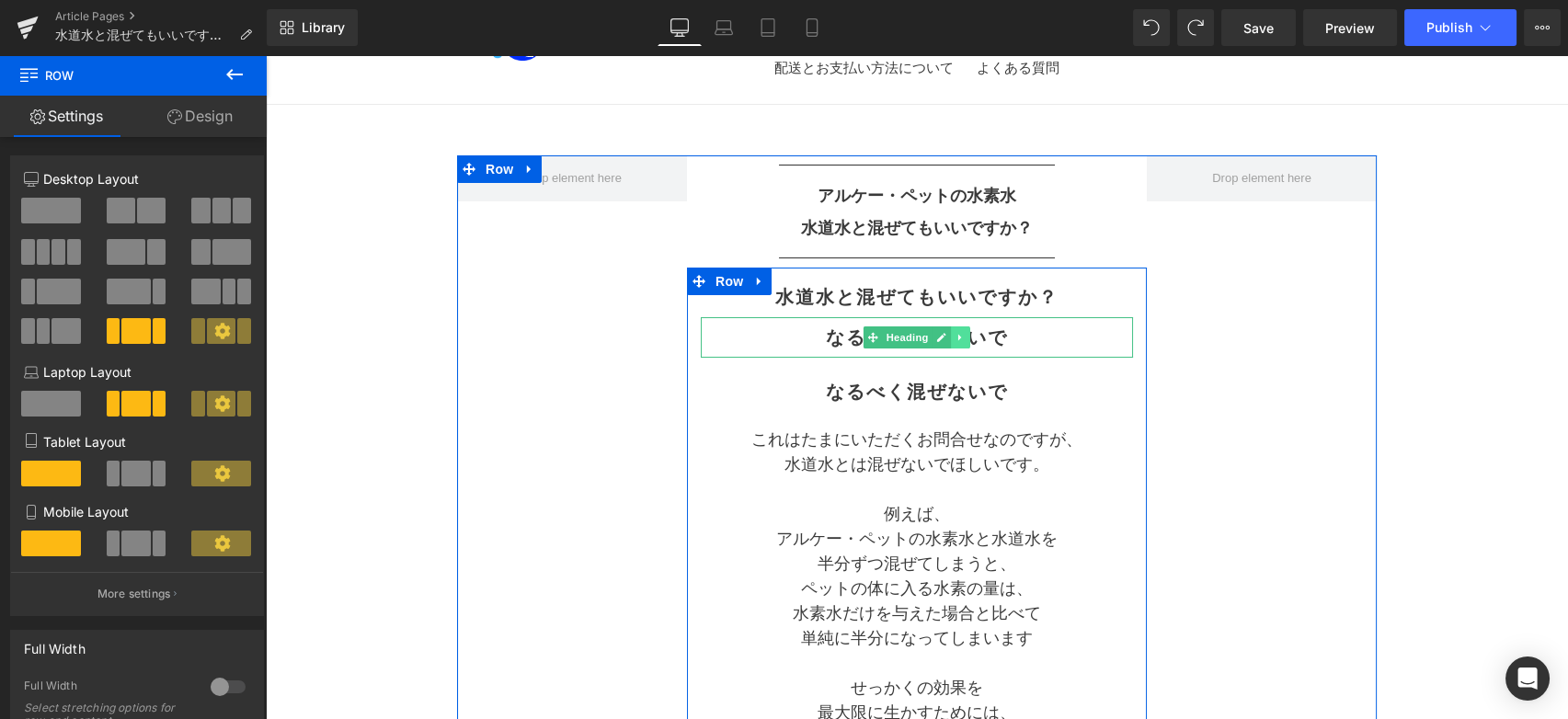
click at [962, 339] on icon at bounding box center [961, 337] width 10 height 11
click at [966, 338] on icon at bounding box center [971, 337] width 10 height 10
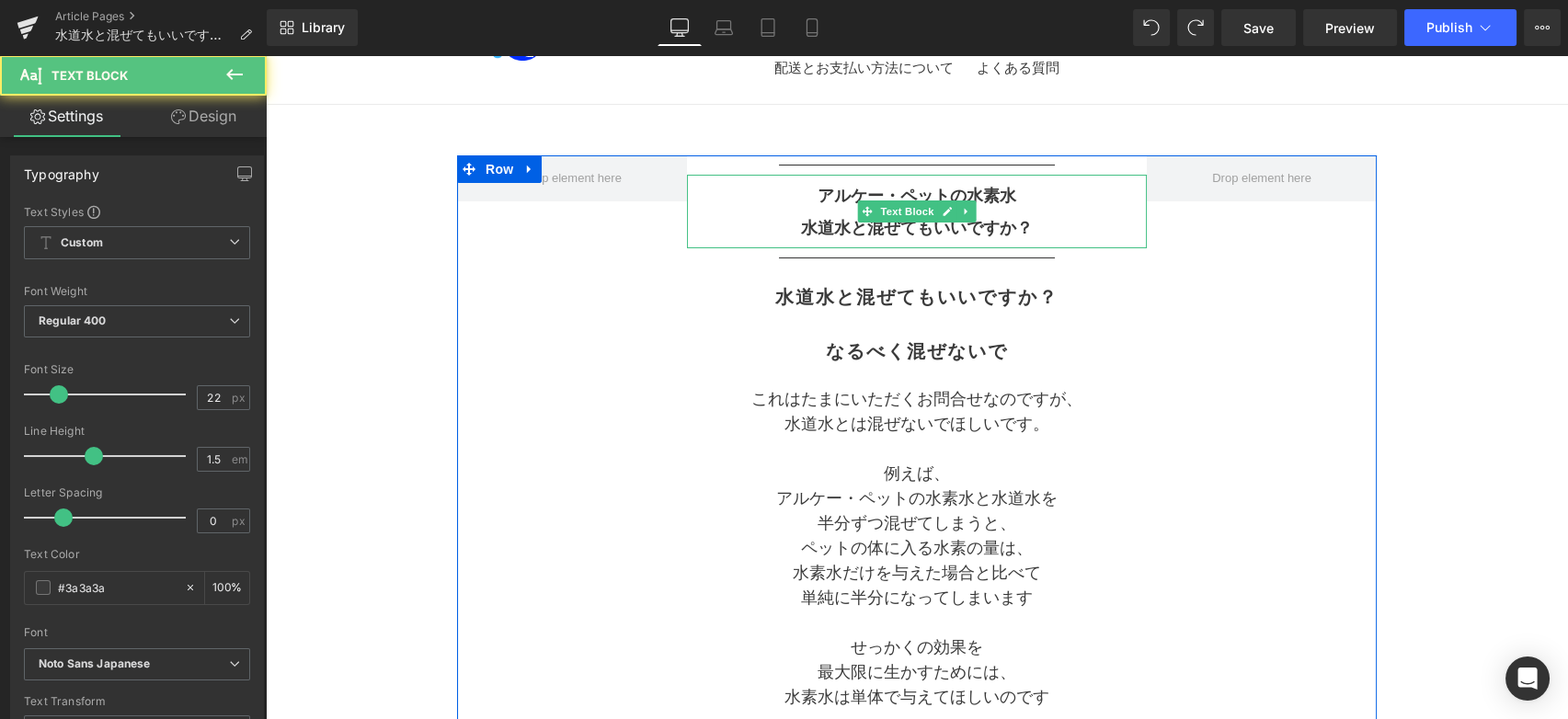
click at [1023, 231] on b "水道水と混ぜてもいいですか？" at bounding box center [916, 228] width 232 height 19
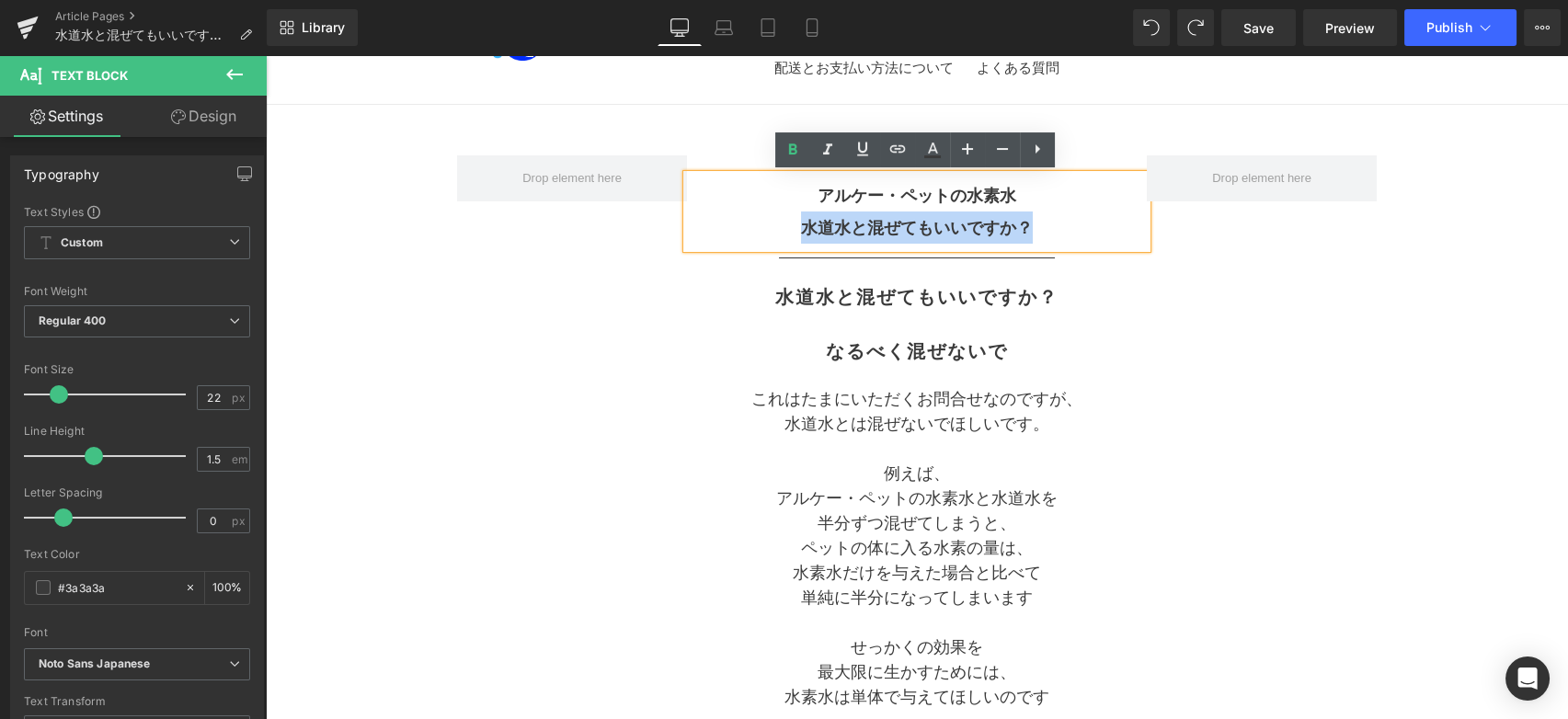
drag, startPoint x: 1023, startPoint y: 231, endPoint x: 786, endPoint y: 229, distance: 237.0
click at [786, 229] on p "水道水と混ぜてもいいですか？" at bounding box center [917, 227] width 460 height 33
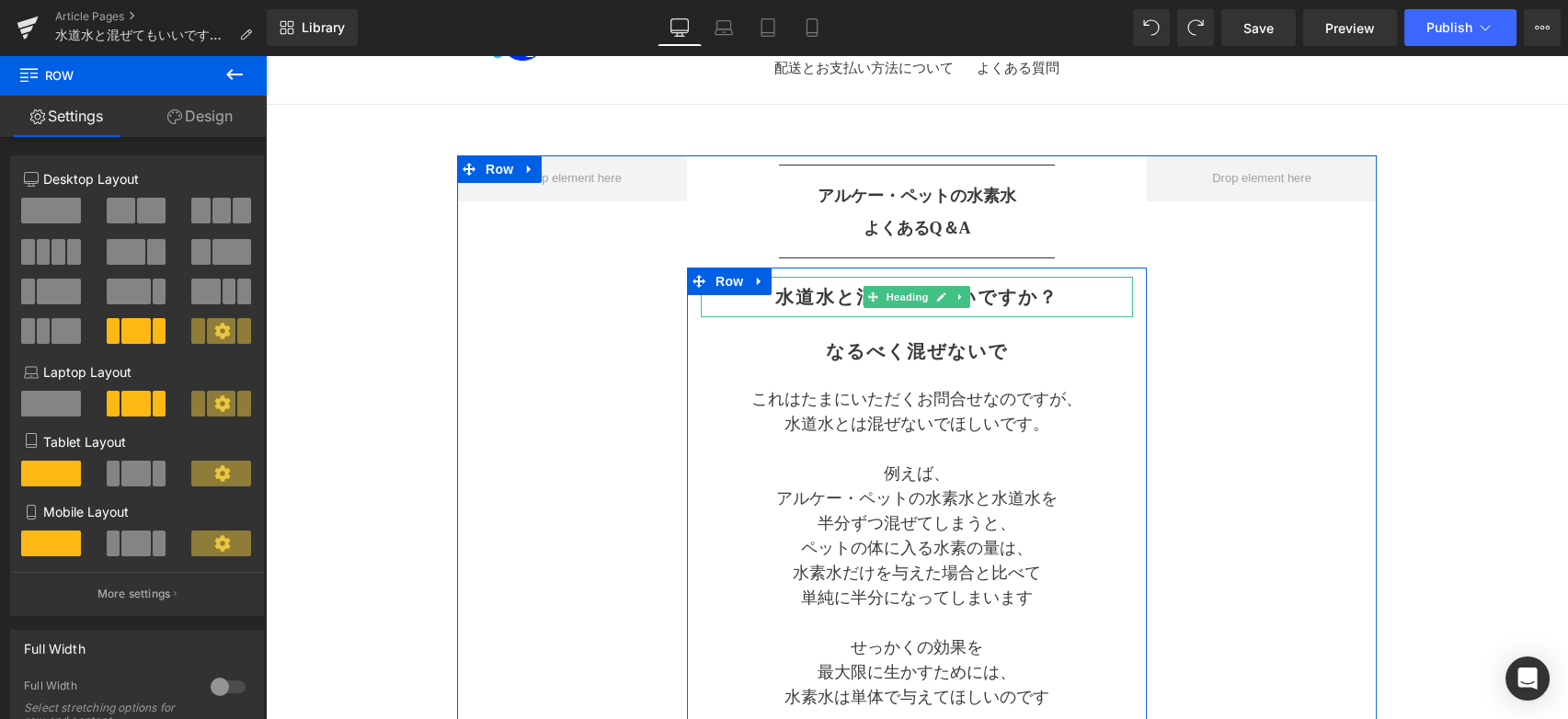
click at [1026, 300] on h2 "水道水と混ぜてもいいですか？" at bounding box center [917, 297] width 432 height 22
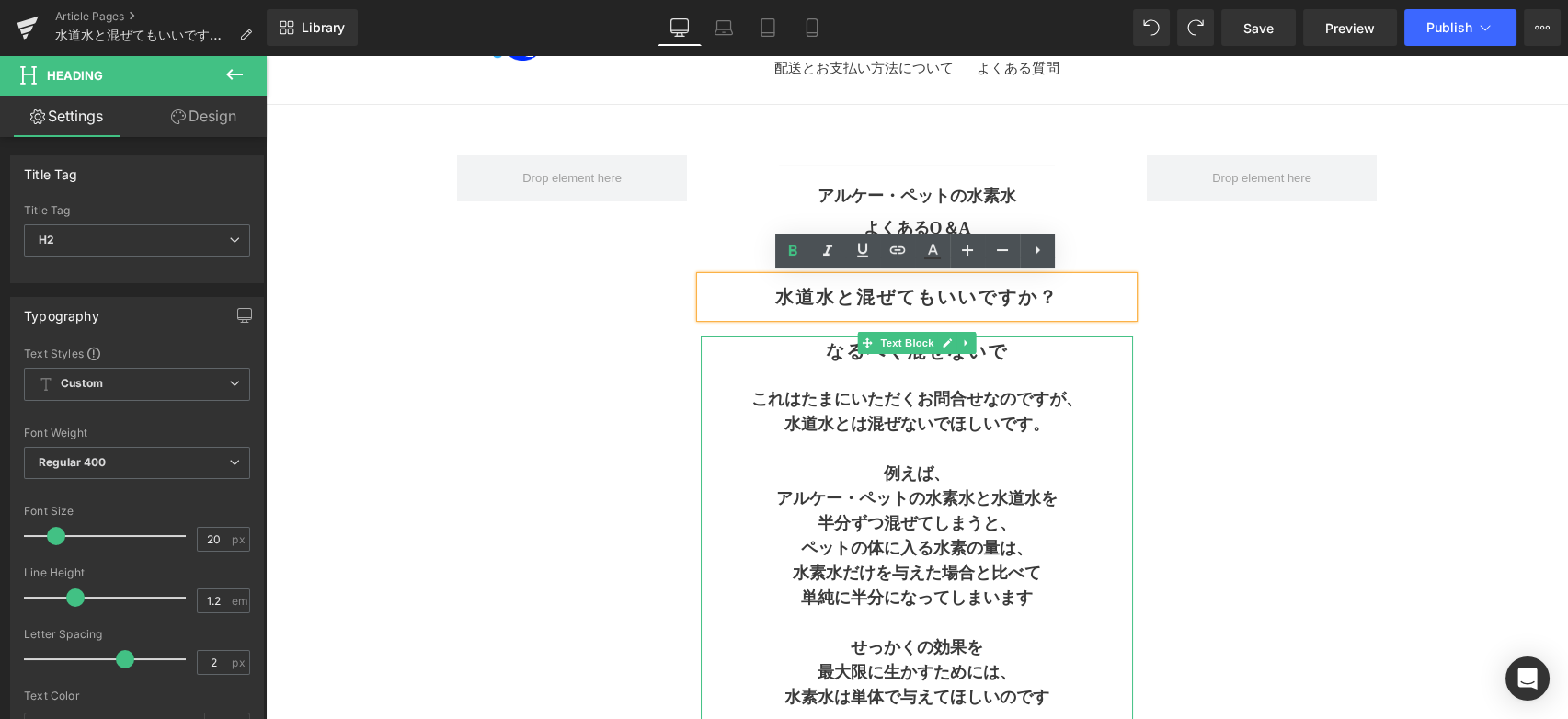
click at [995, 356] on h2 "なるべく混ぜないで" at bounding box center [917, 352] width 432 height 22
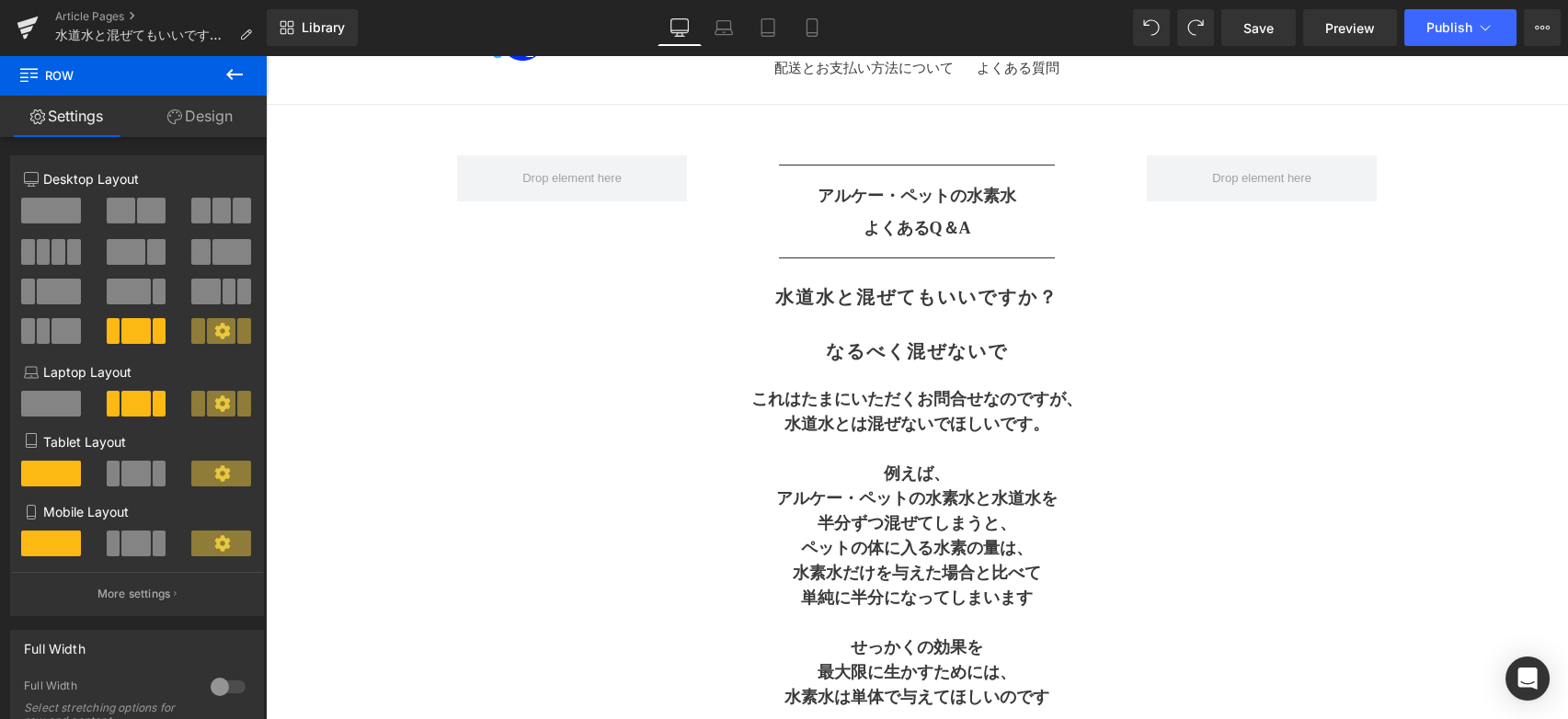
click at [1009, 487] on p "アルケー・ペットの水素水と水道水を" at bounding box center [917, 499] width 432 height 25
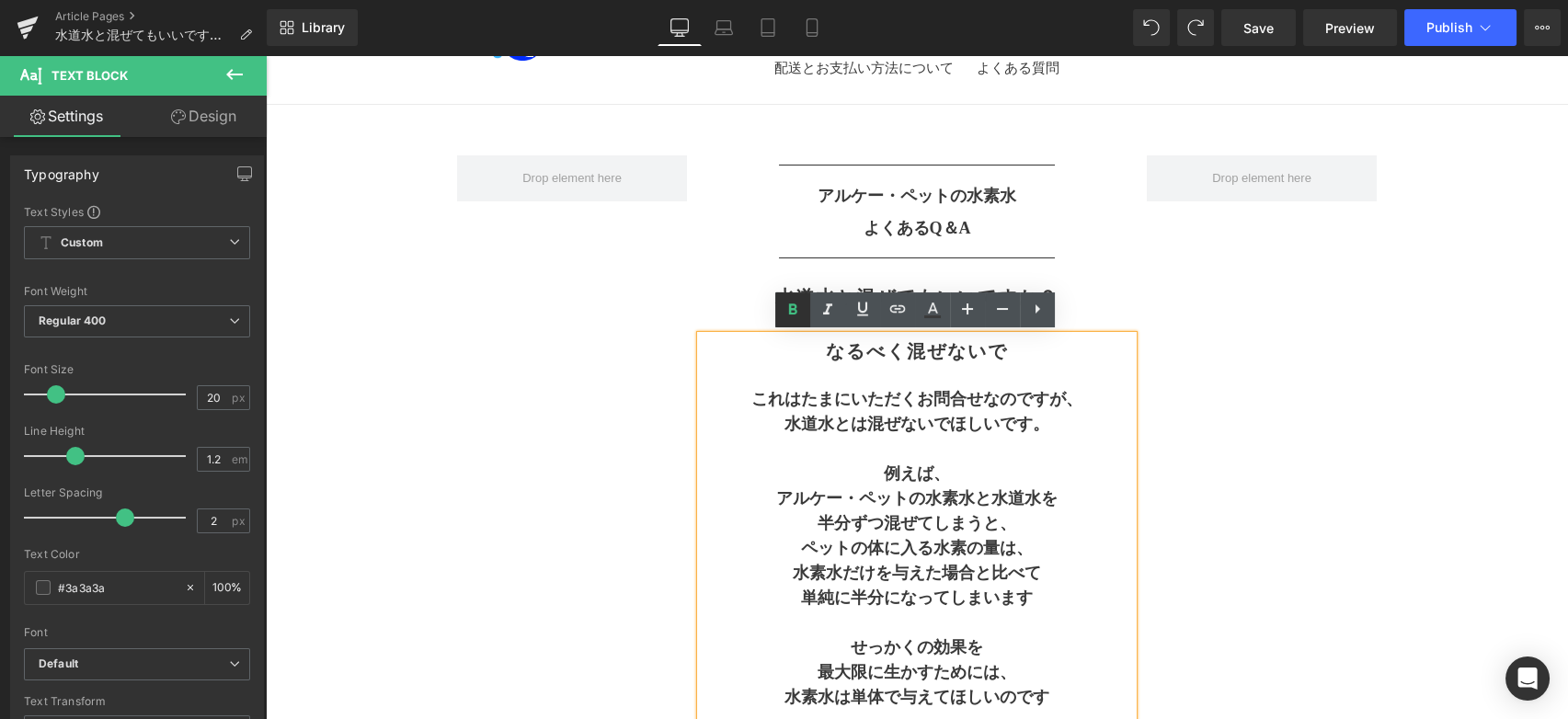
click at [792, 311] on icon at bounding box center [793, 310] width 22 height 22
click at [920, 423] on p "水道水とは混ぜないでほしいです。" at bounding box center [917, 424] width 432 height 25
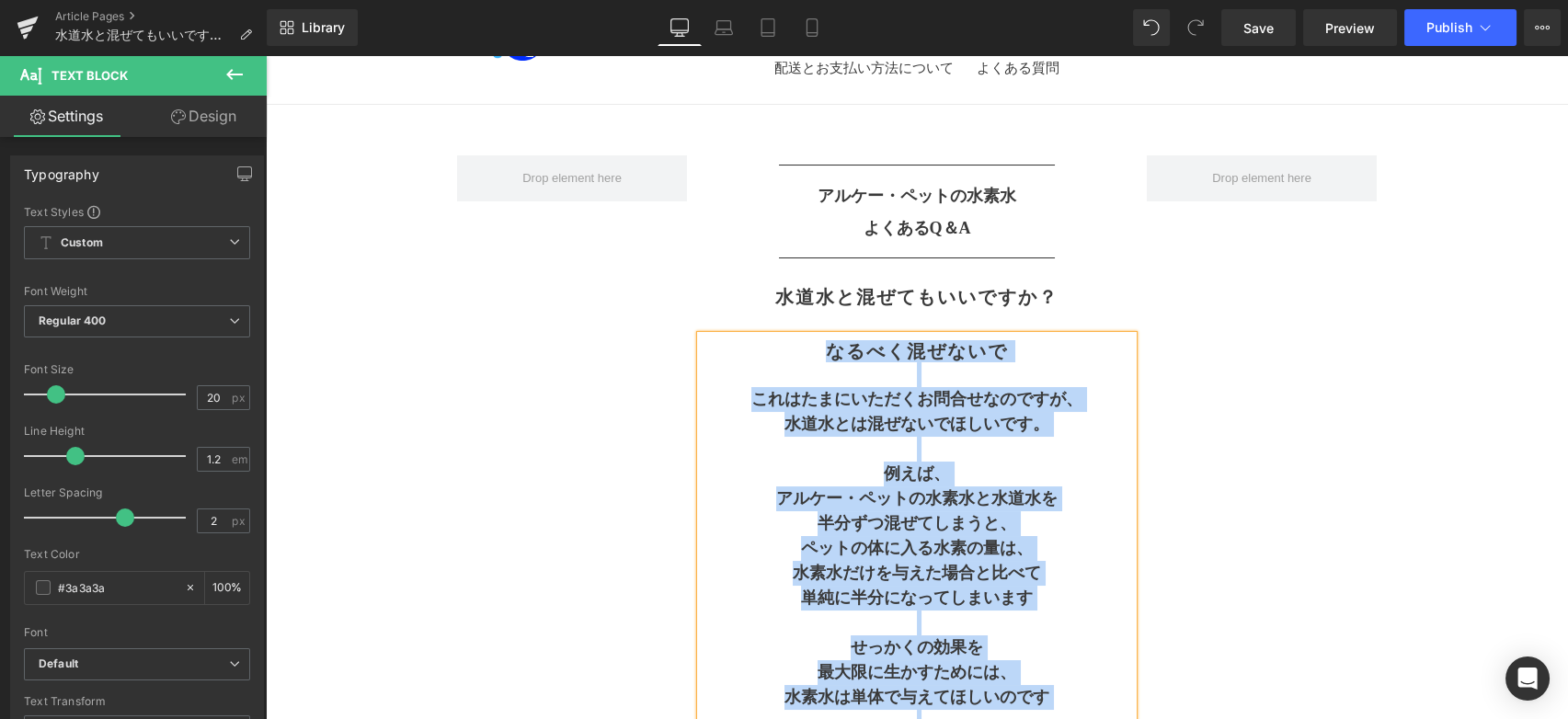
copy div "なるべく混ぜないで これはたまにいただくお問合せなのですが、 水道水とは混ぜないでほしいです。 例えば、 アルケー・ペットの水素水と水道水を 半分ずつ混ぜてし…"
click at [931, 387] on p "これはたまにいただくお問合せなのですが、" at bounding box center [917, 399] width 432 height 25
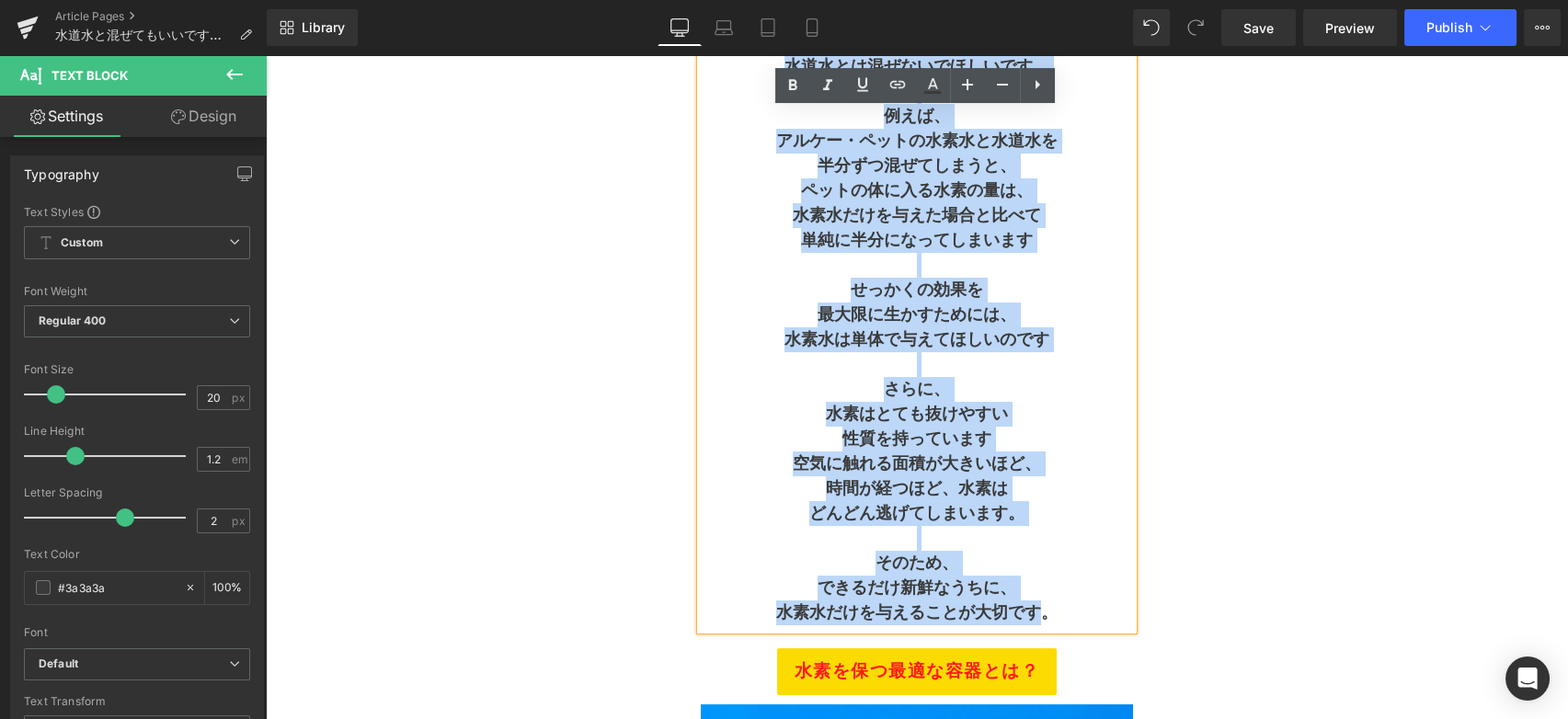
scroll to position [907, 0]
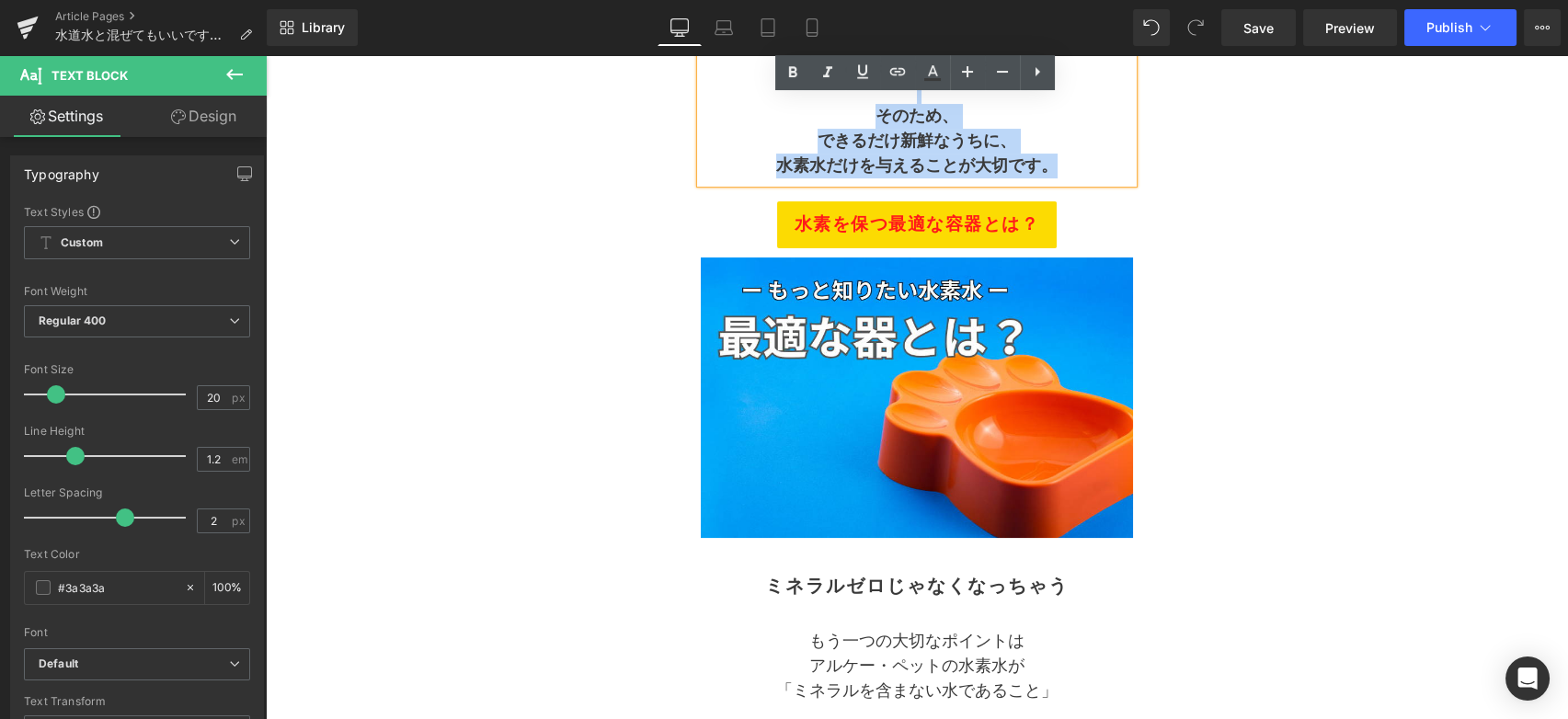
drag, startPoint x: 825, startPoint y: 356, endPoint x: 1067, endPoint y: 181, distance: 298.6
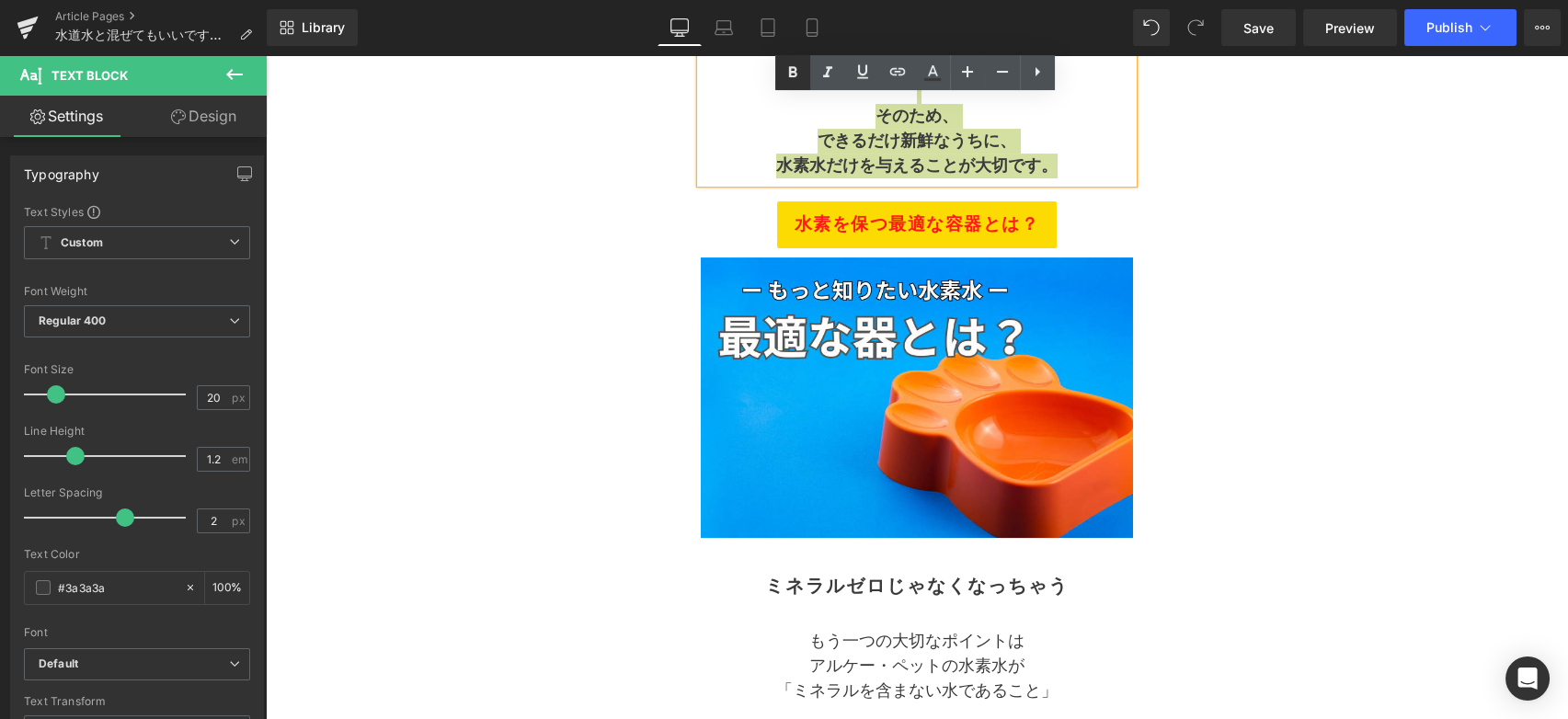
click at [792, 74] on icon at bounding box center [793, 72] width 22 height 22
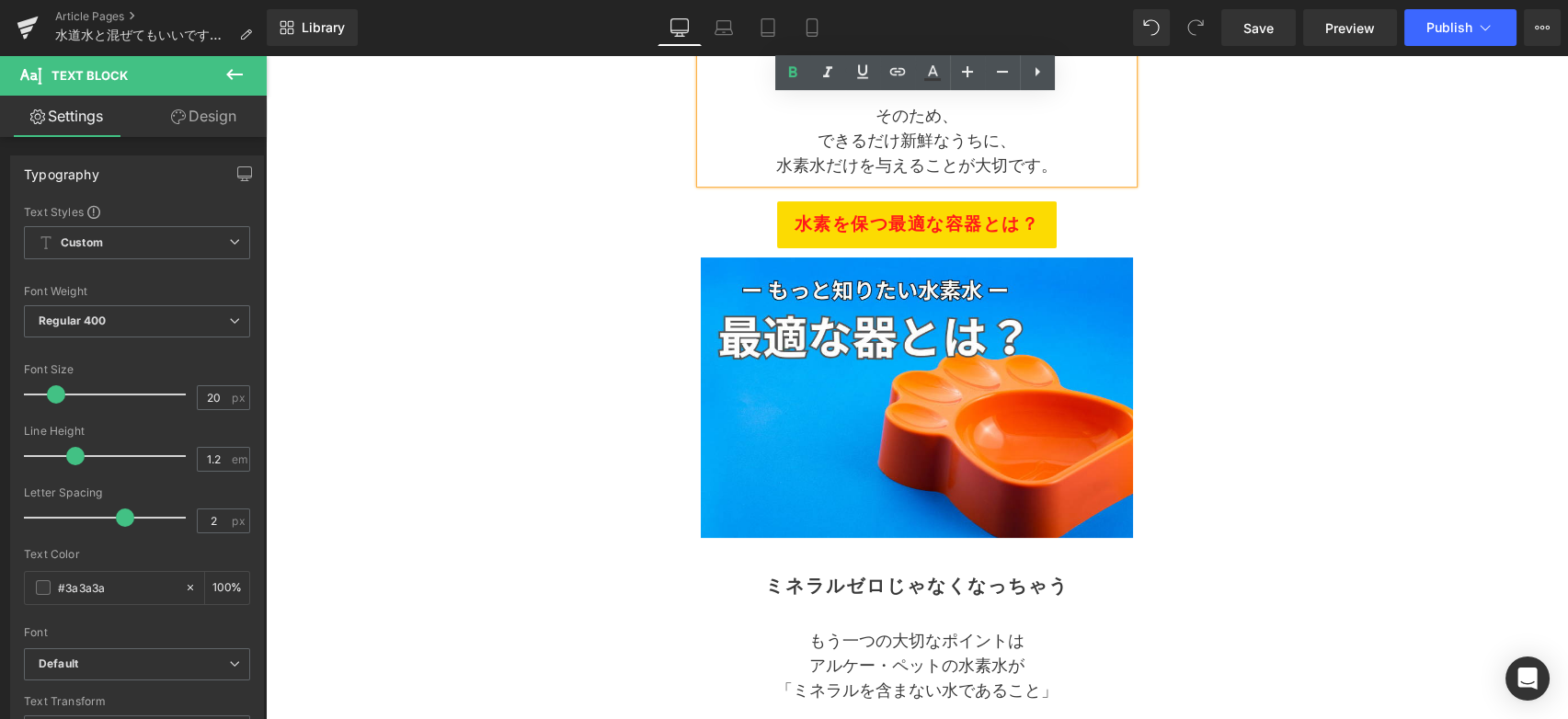
click at [1306, 310] on div "Separator アルケー・ペットの水素水 よくあるQ＆A Text Block Separator 水道水と混ぜてもいいですか？ Heading なるべく…" at bounding box center [916, 463] width 919 height 2227
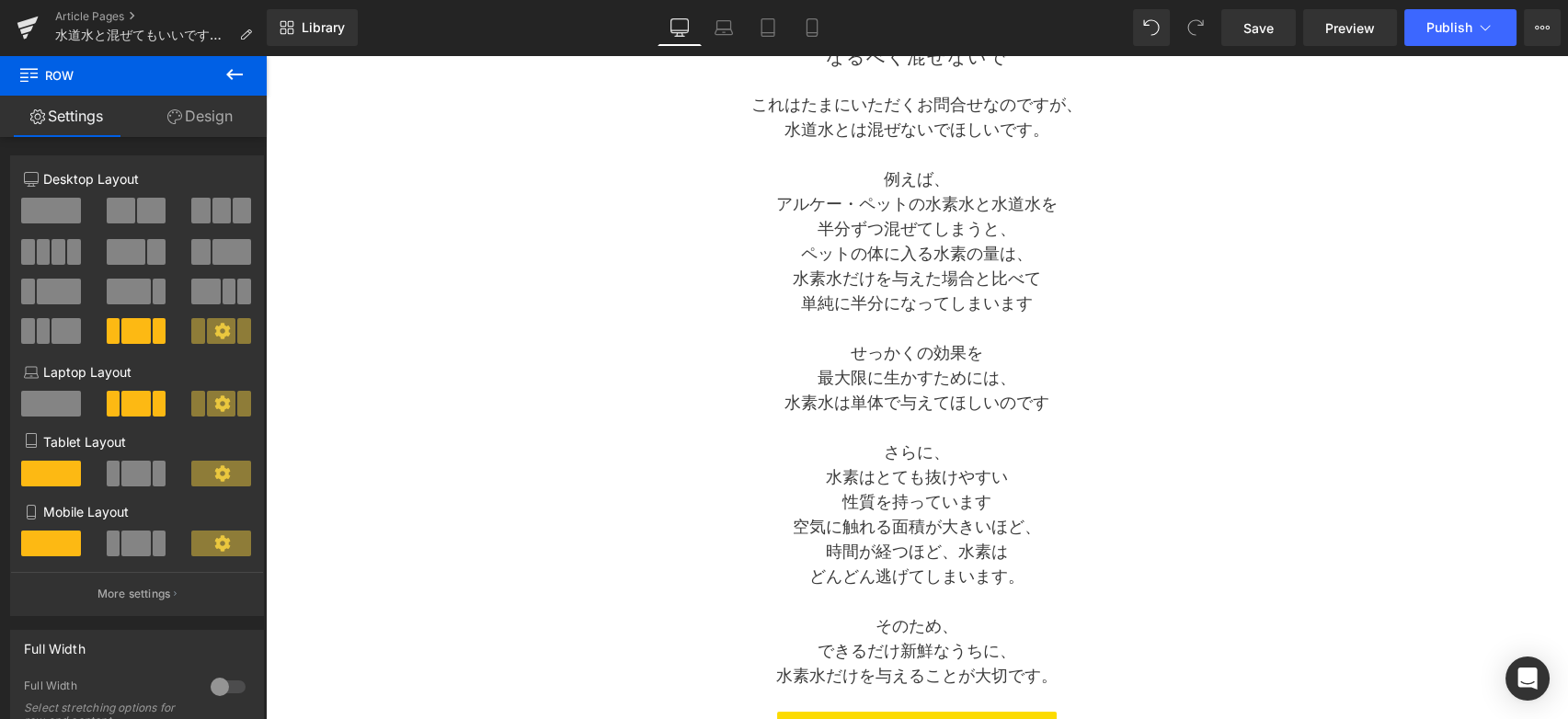
scroll to position [89, 0]
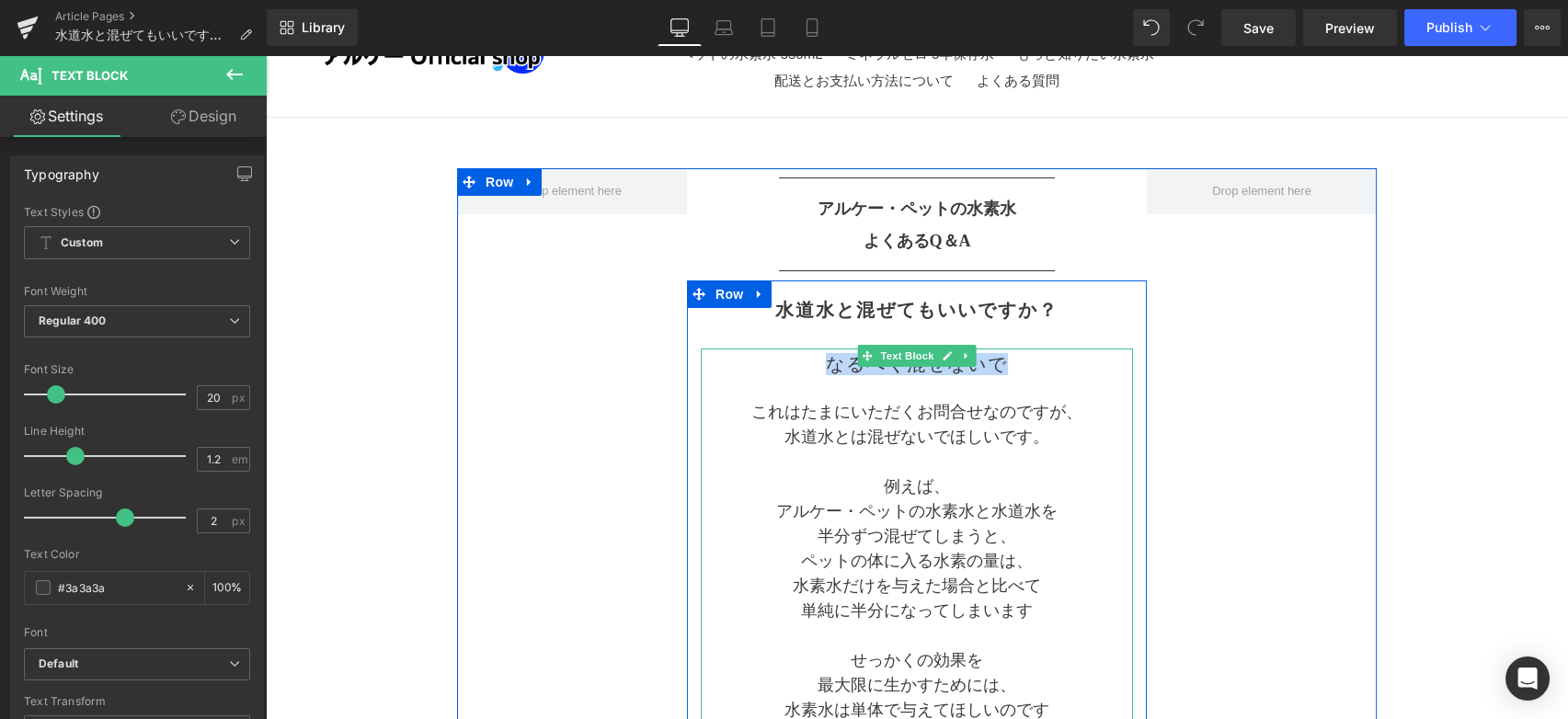
drag, startPoint x: 823, startPoint y: 360, endPoint x: 999, endPoint y: 356, distance: 176.0
click at [999, 356] on span "なるべく混ぜないで" at bounding box center [916, 364] width 182 height 20
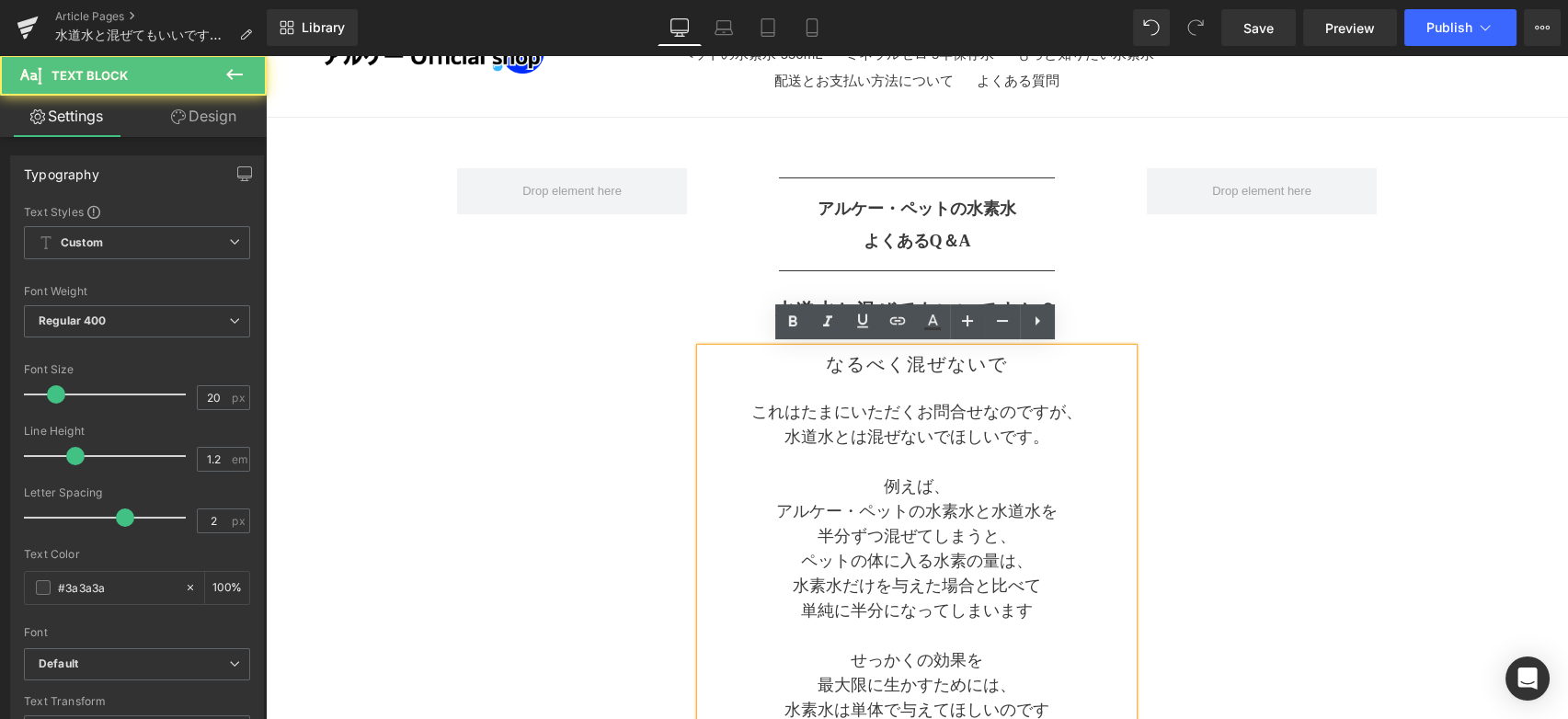
click at [957, 416] on p "これはたまにいただくお問合せなのですが、" at bounding box center [917, 412] width 432 height 25
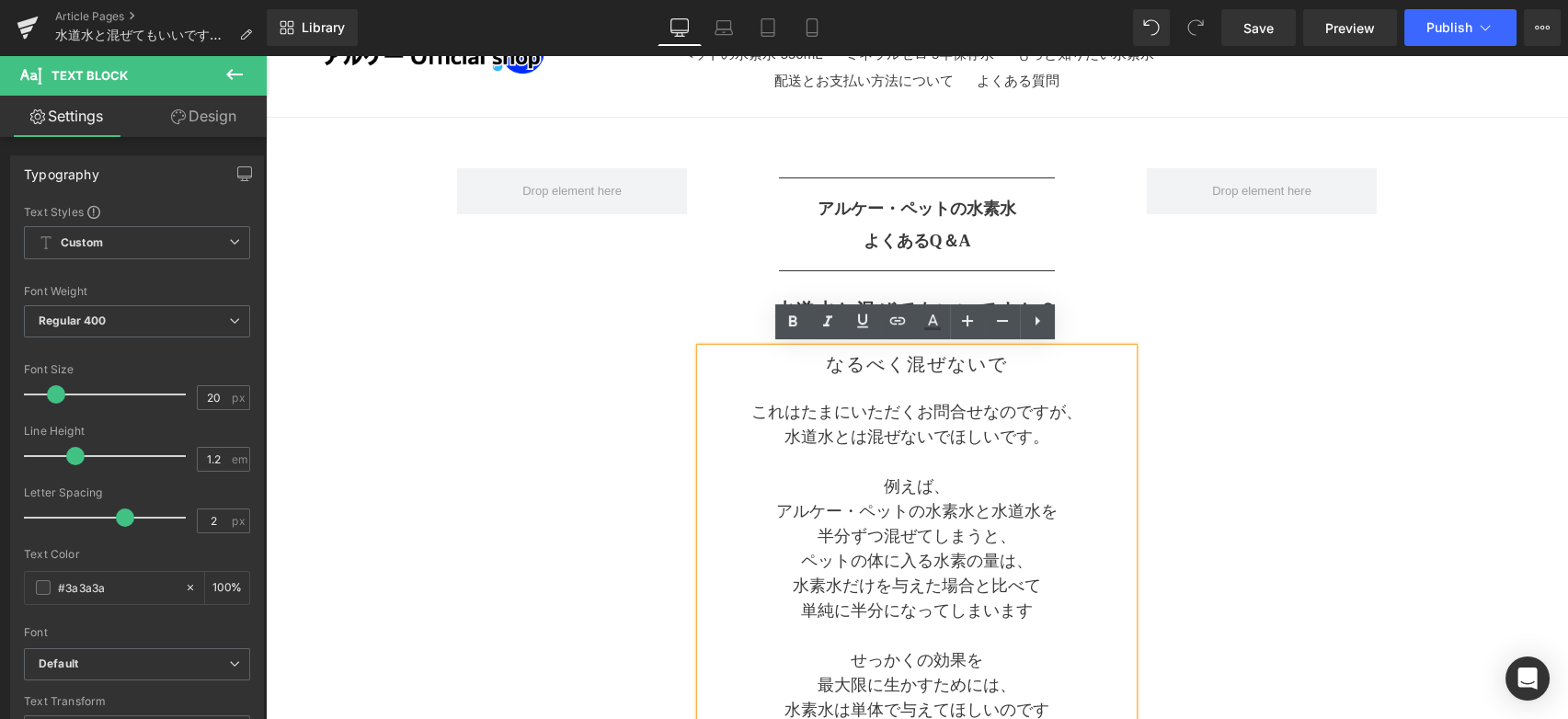
click at [875, 439] on p "水道水とは混ぜないでほしいです。" at bounding box center [917, 437] width 432 height 25
click at [840, 365] on span "なるべく混ぜないで" at bounding box center [916, 364] width 182 height 20
drag, startPoint x: 823, startPoint y: 362, endPoint x: 965, endPoint y: 345, distance: 143.0
click at [1002, 363] on span "なるべく混ぜないで" at bounding box center [916, 364] width 182 height 20
click at [930, 325] on icon at bounding box center [932, 322] width 22 height 22
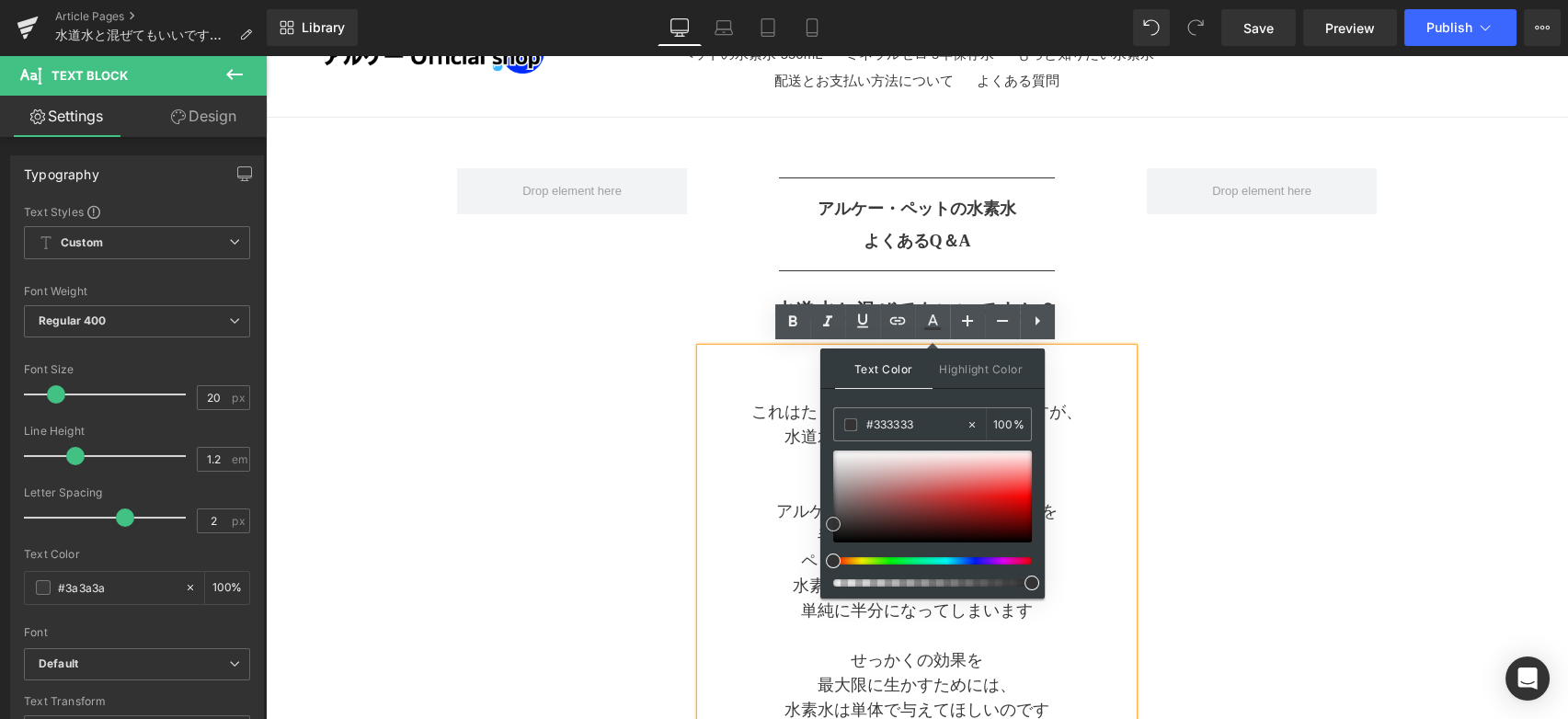
type input "#fc2525"
type input "#ff1919"
click at [1032, 491] on div at bounding box center [932, 496] width 198 height 92
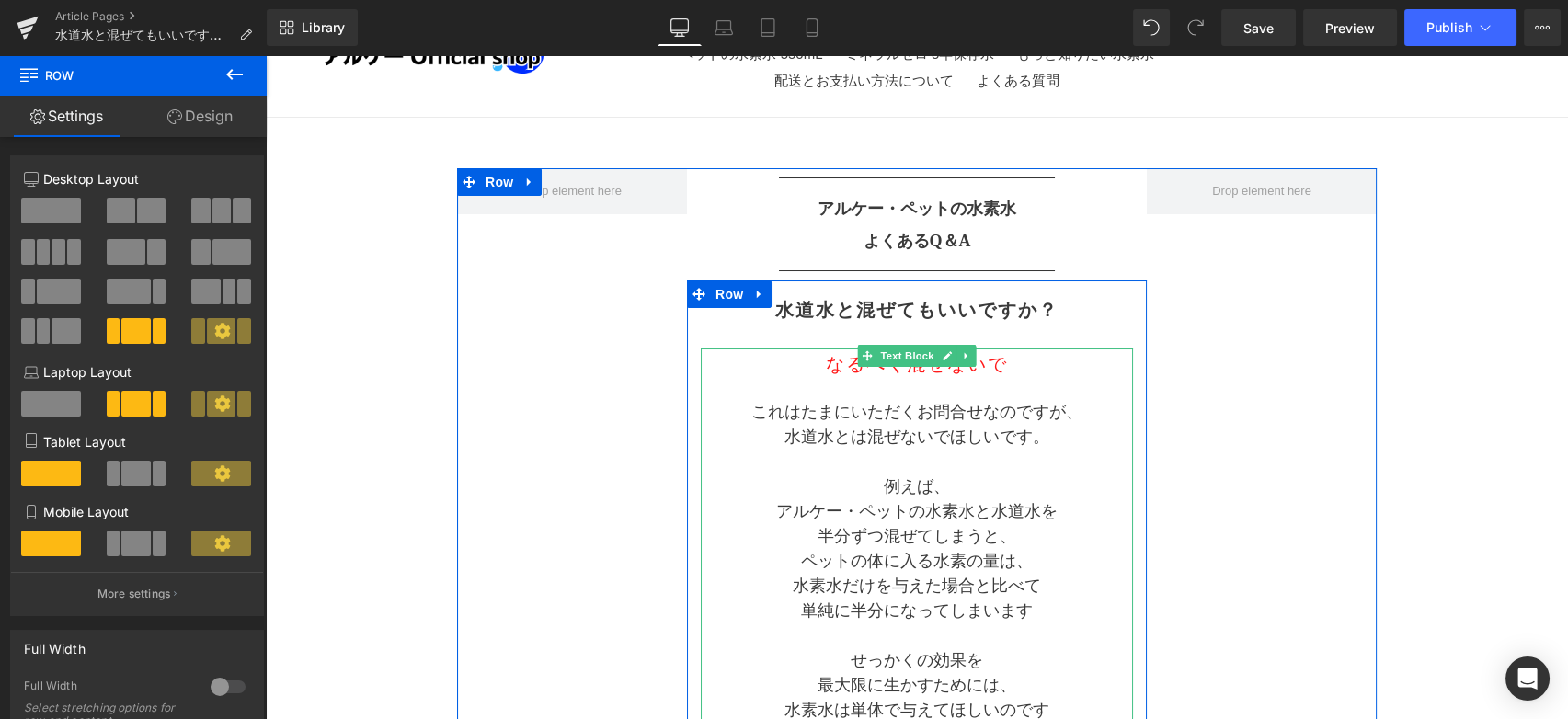
click at [1003, 360] on span "なるべく混ぜないで" at bounding box center [916, 364] width 182 height 20
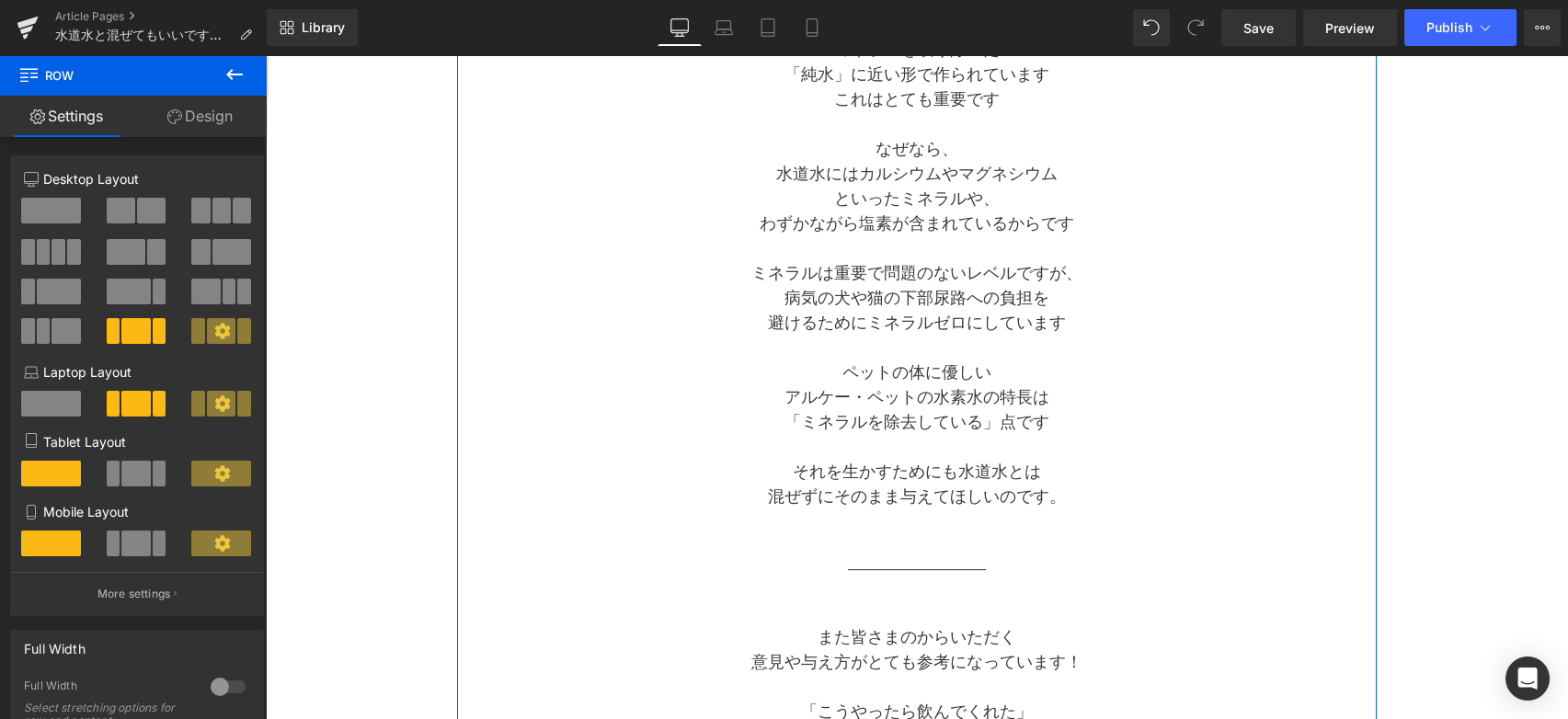
scroll to position [1929, 0]
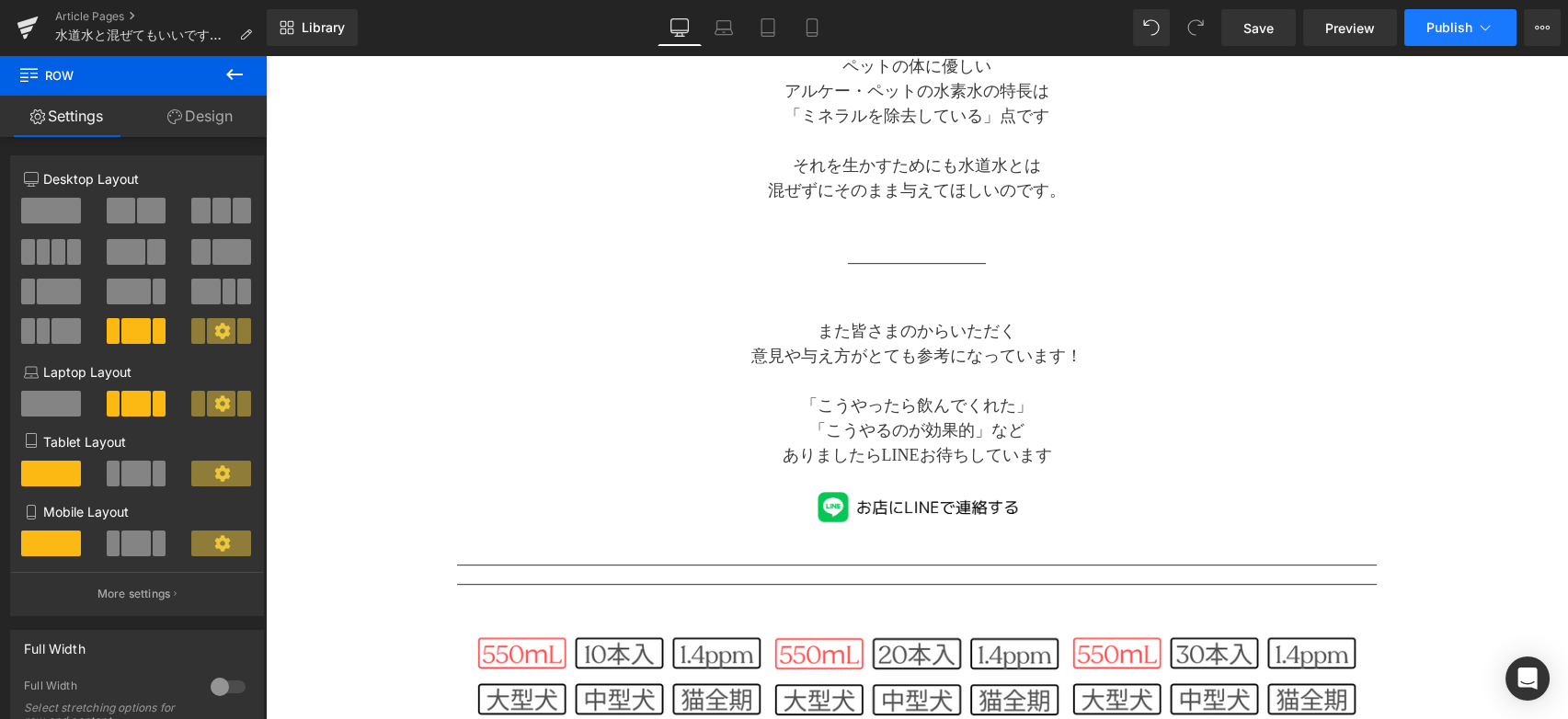
click at [1429, 34] on span "Publish" at bounding box center [1450, 27] width 46 height 15
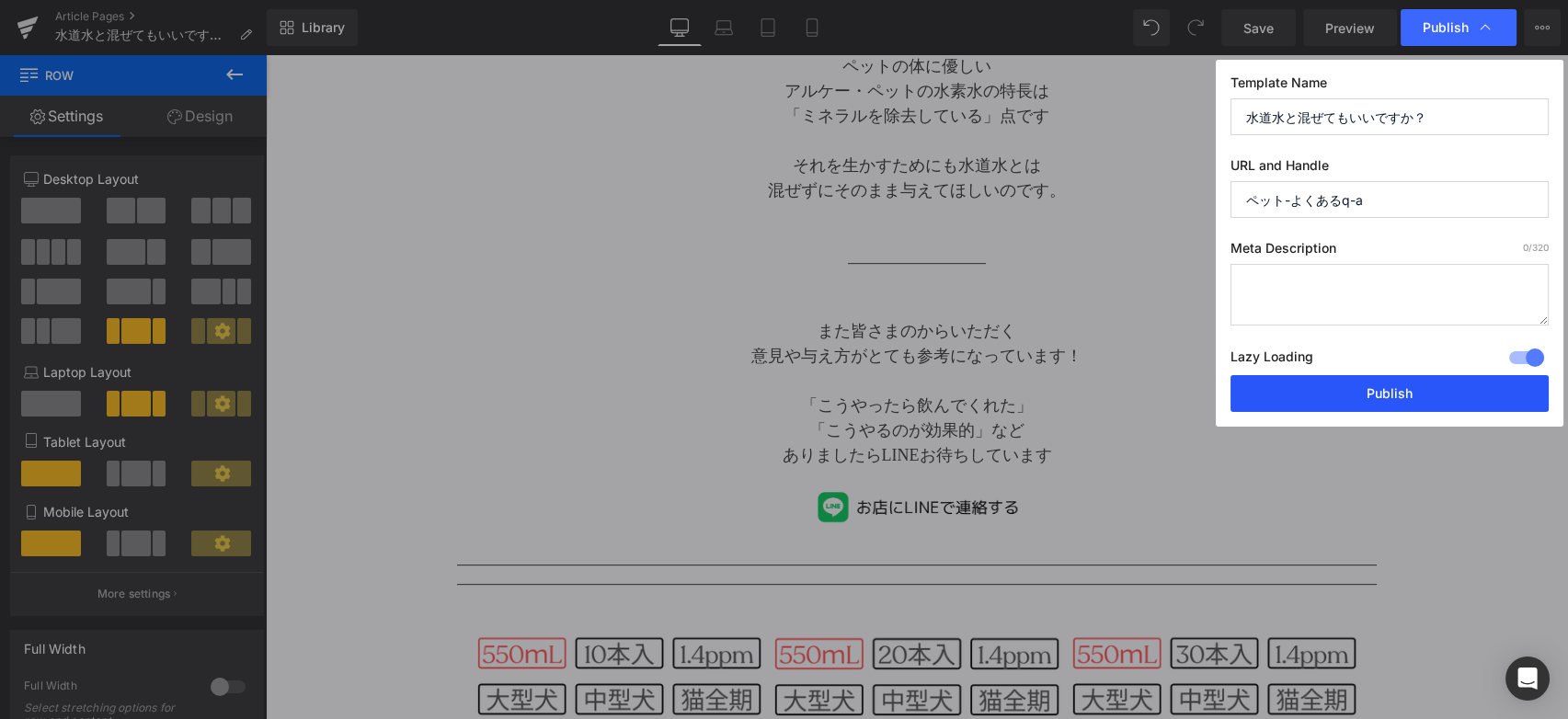
click at [1371, 397] on button "Publish" at bounding box center [1389, 393] width 318 height 37
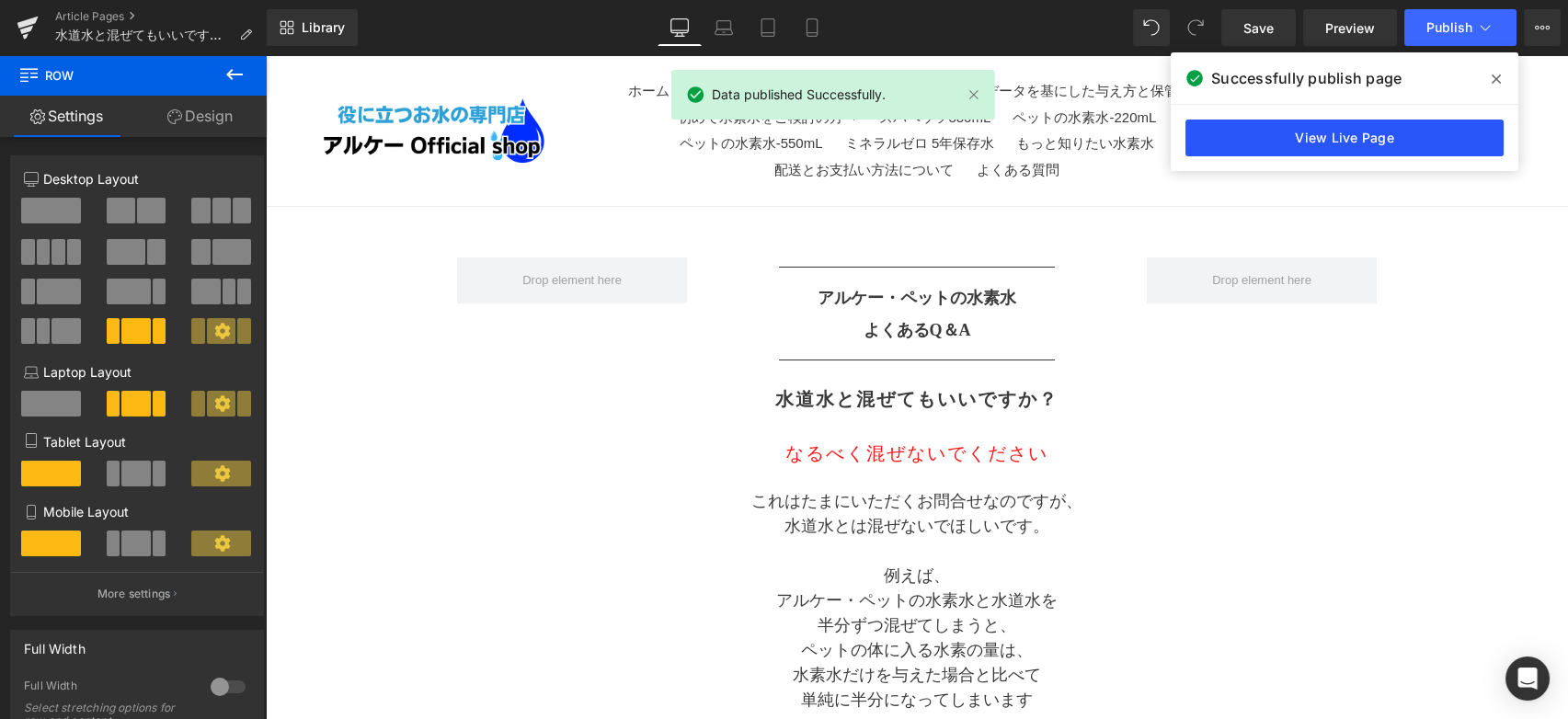
click at [1261, 142] on link "View Live Page" at bounding box center [1345, 137] width 318 height 37
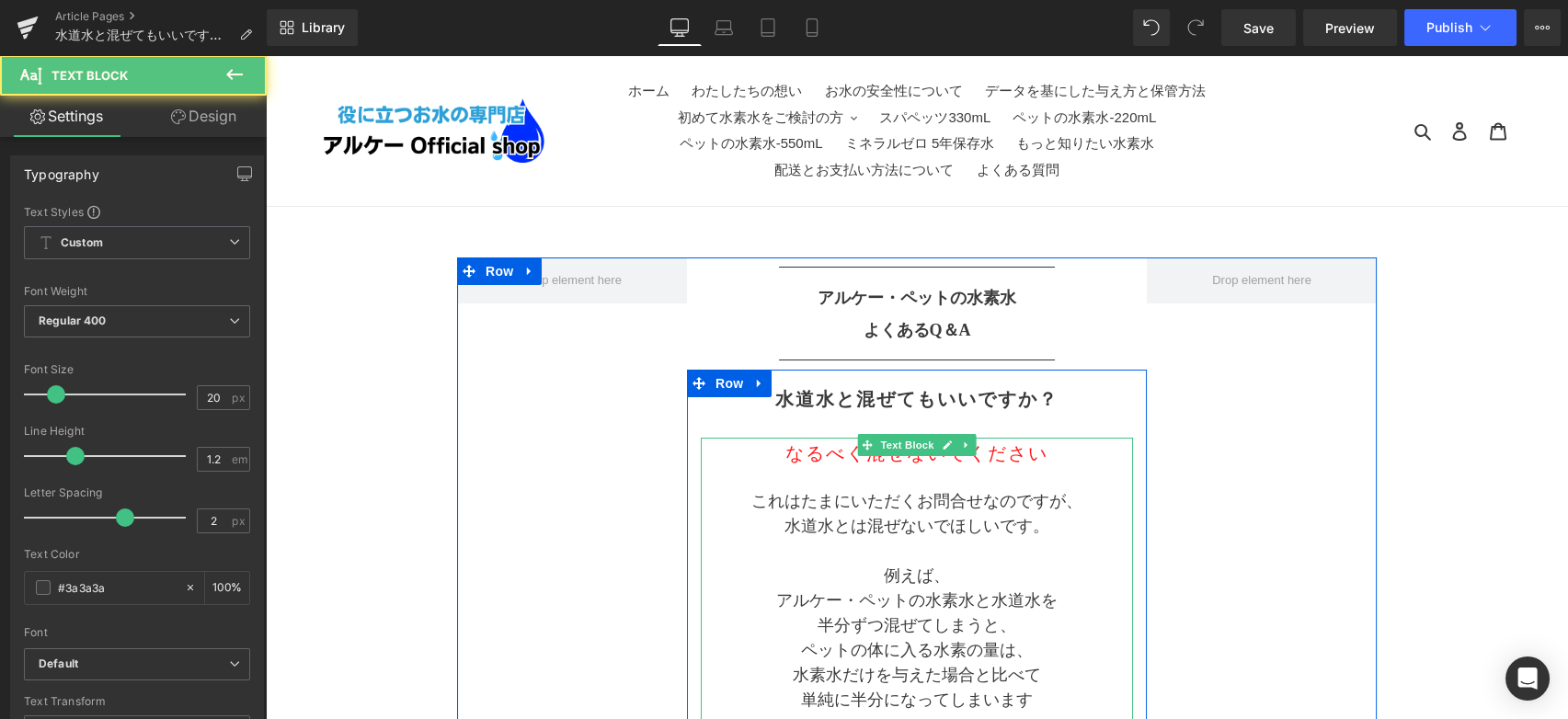
click at [801, 457] on span "なるべく混ぜないでください" at bounding box center [916, 453] width 263 height 20
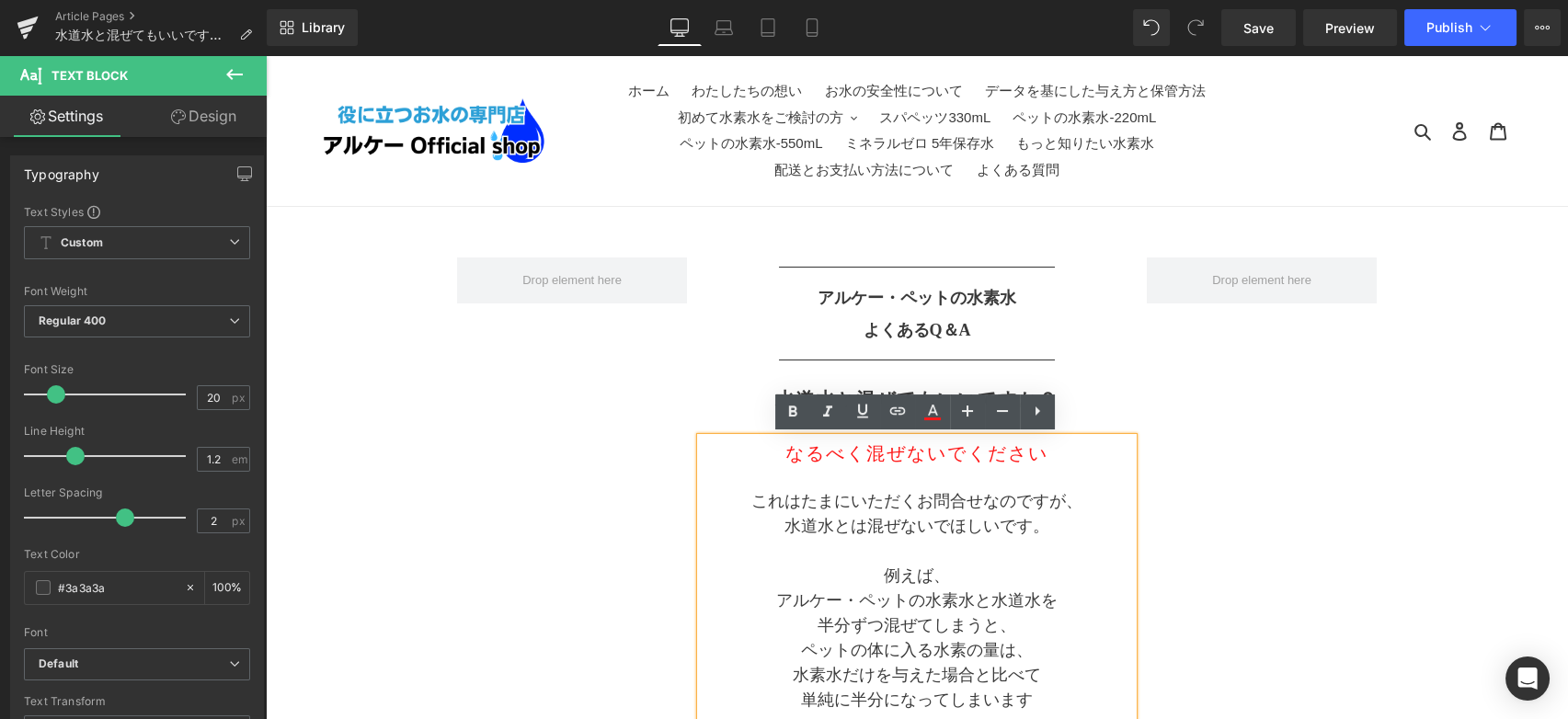
click at [801, 457] on span "なるべく混ぜないでください" at bounding box center [916, 453] width 263 height 20
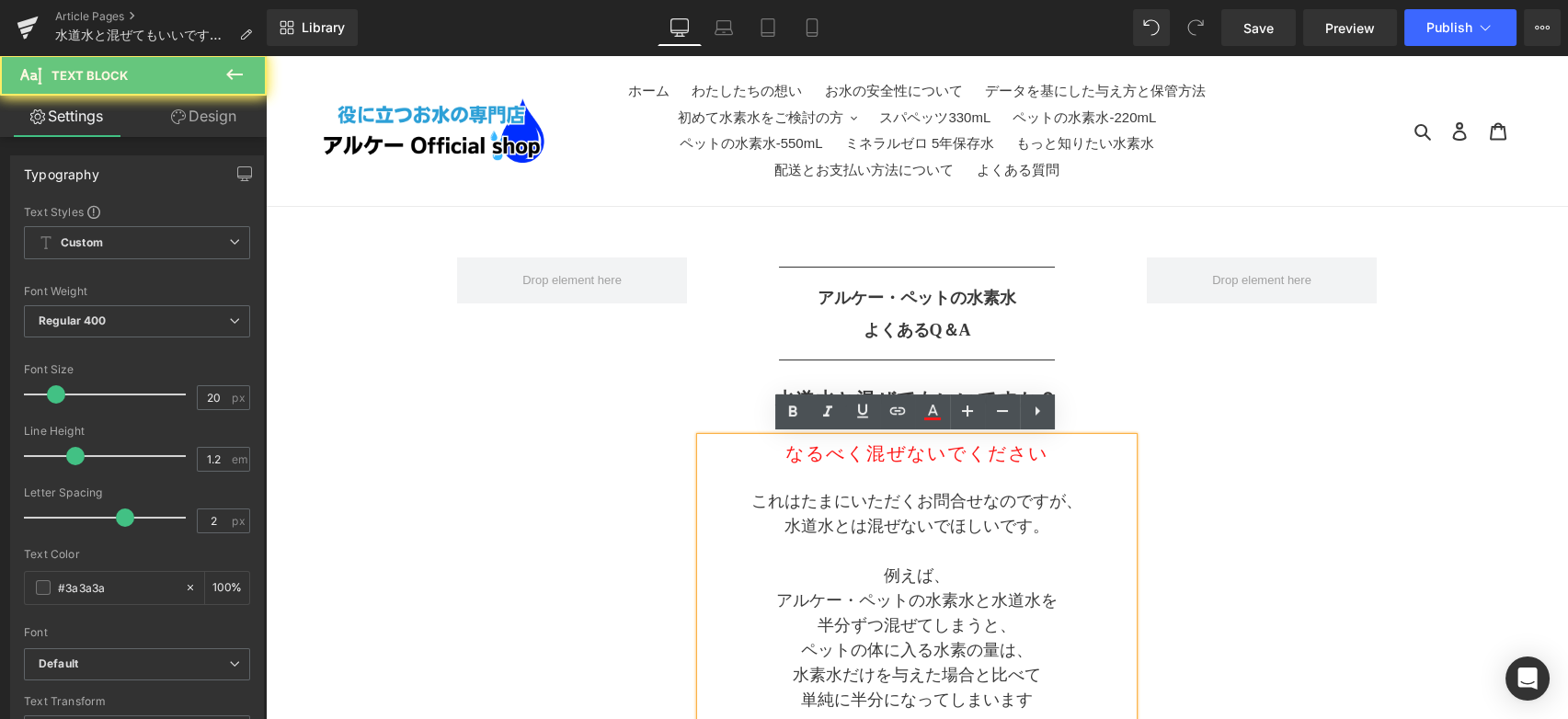
click at [753, 443] on h2 "なるべく混ぜないでください" at bounding box center [917, 453] width 432 height 22
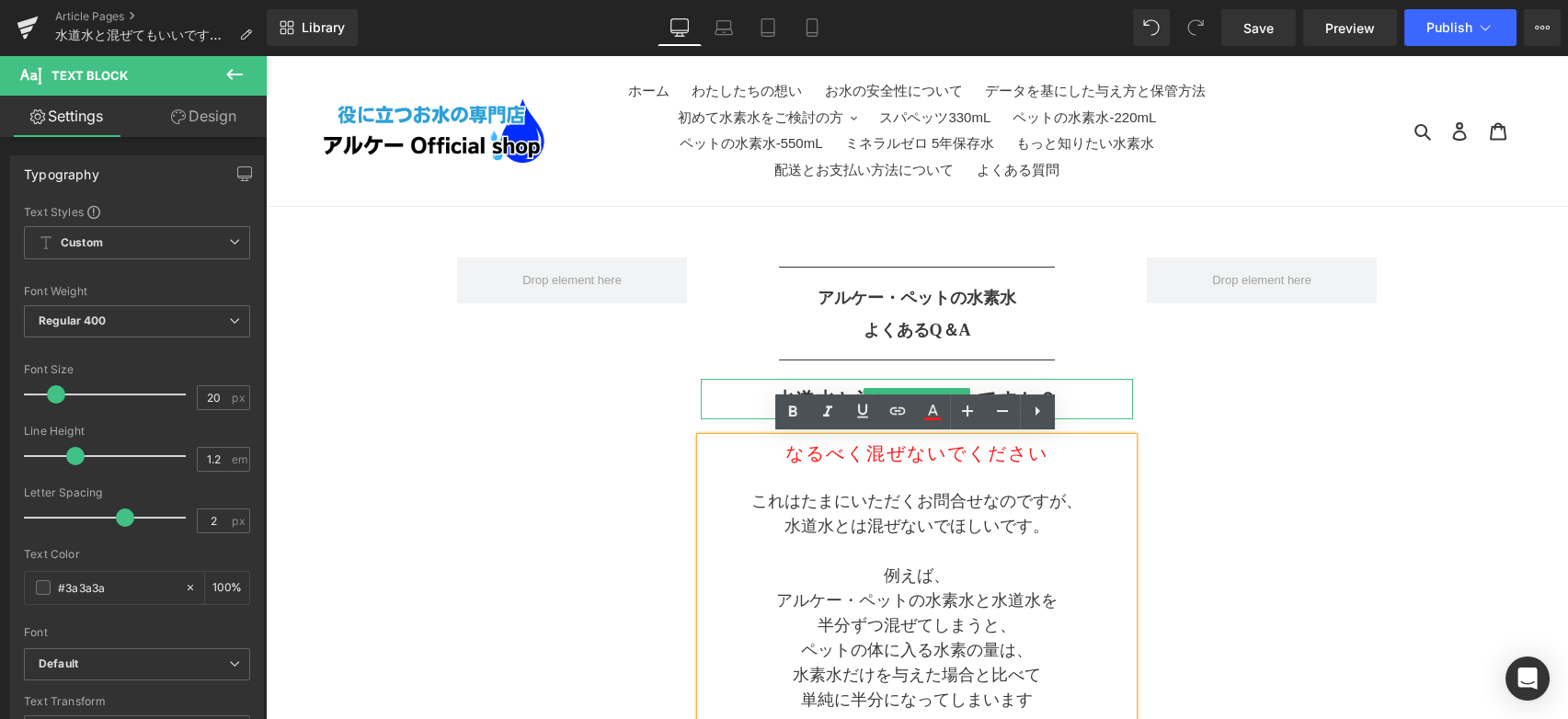
click at [736, 388] on h2 "水道水と混ぜてもいいですか？" at bounding box center [917, 399] width 432 height 22
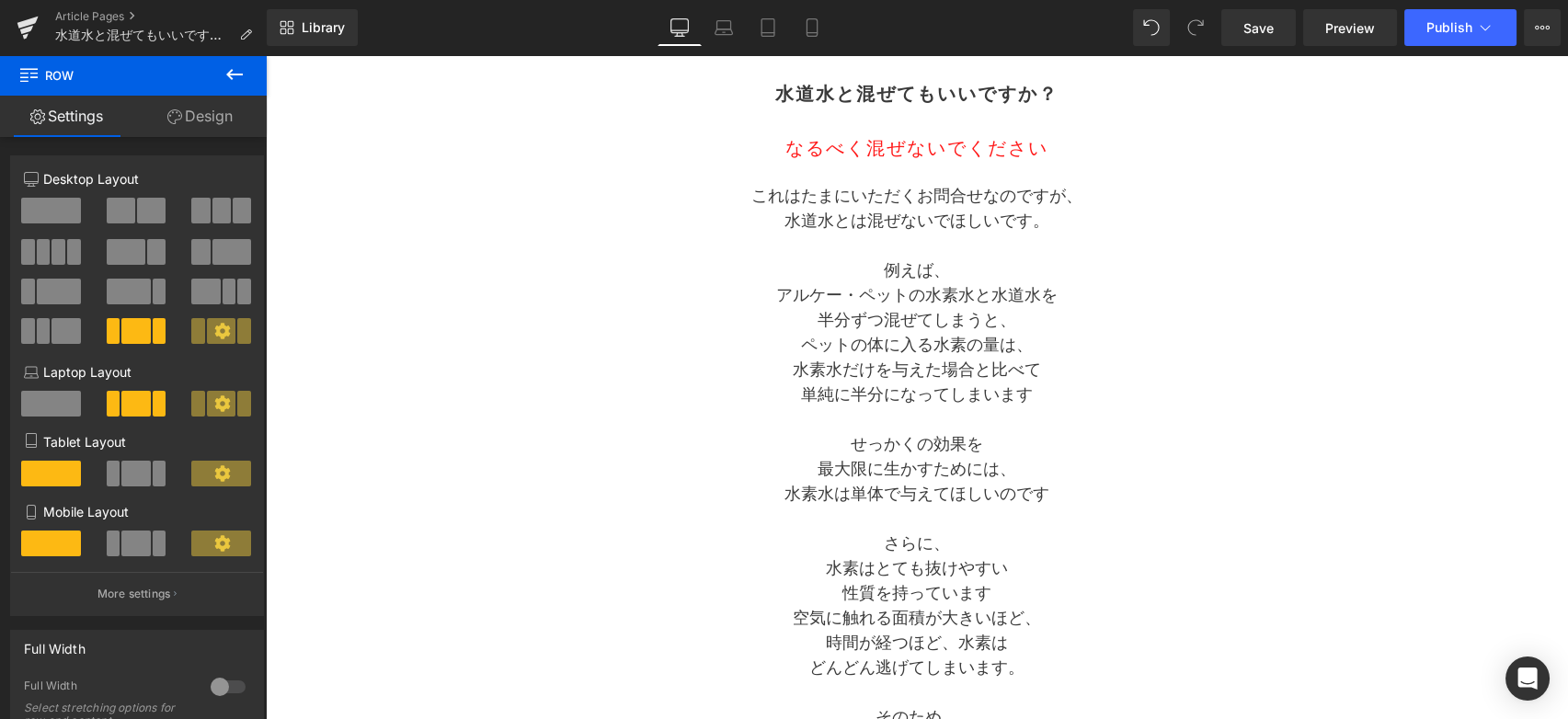
scroll to position [306, 0]
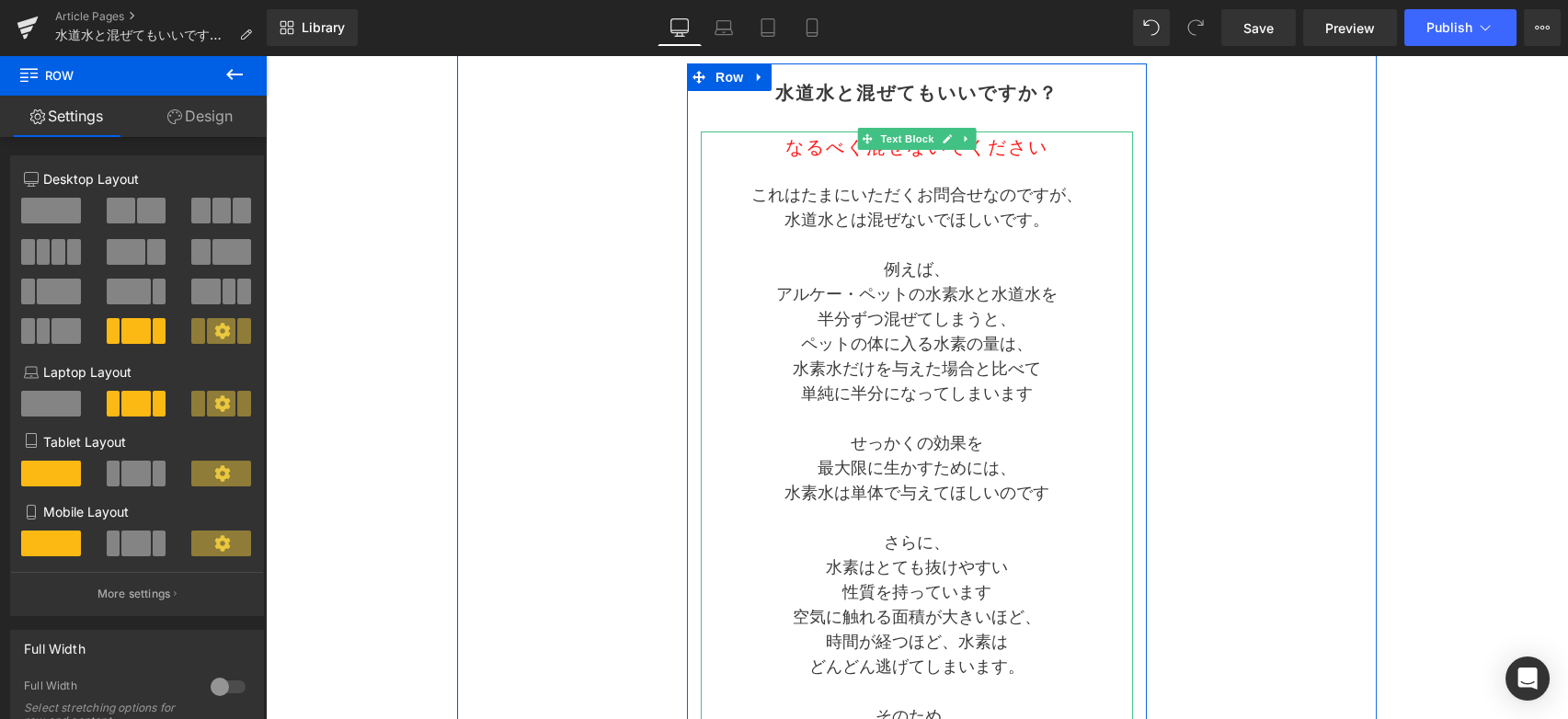
click at [994, 152] on span "なるべく混ぜないでください" at bounding box center [916, 147] width 263 height 20
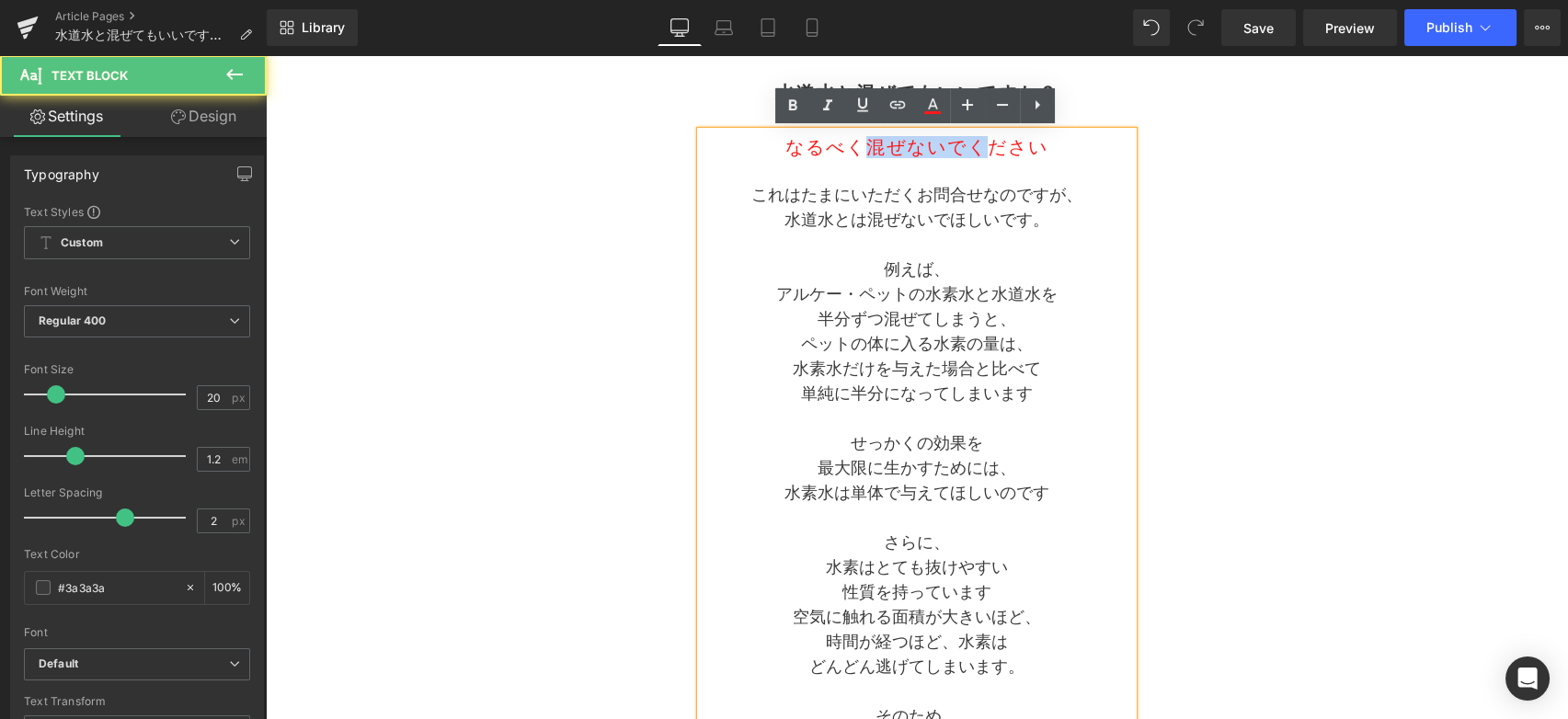
drag, startPoint x: 994, startPoint y: 153, endPoint x: 860, endPoint y: 149, distance: 134.1
click at [860, 149] on span "なるべく混ぜないでください" at bounding box center [916, 147] width 263 height 20
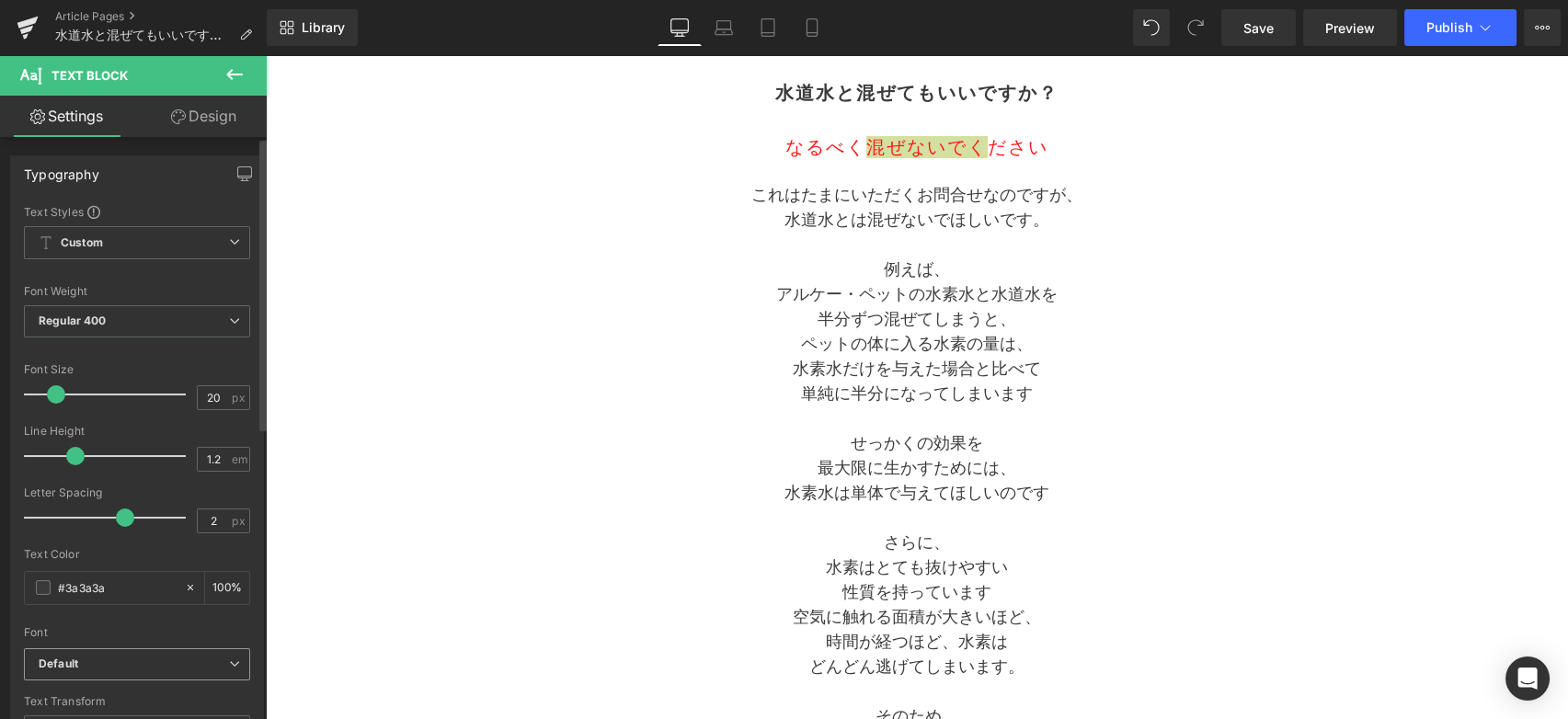
click at [158, 662] on b "Default" at bounding box center [133, 665] width 191 height 16
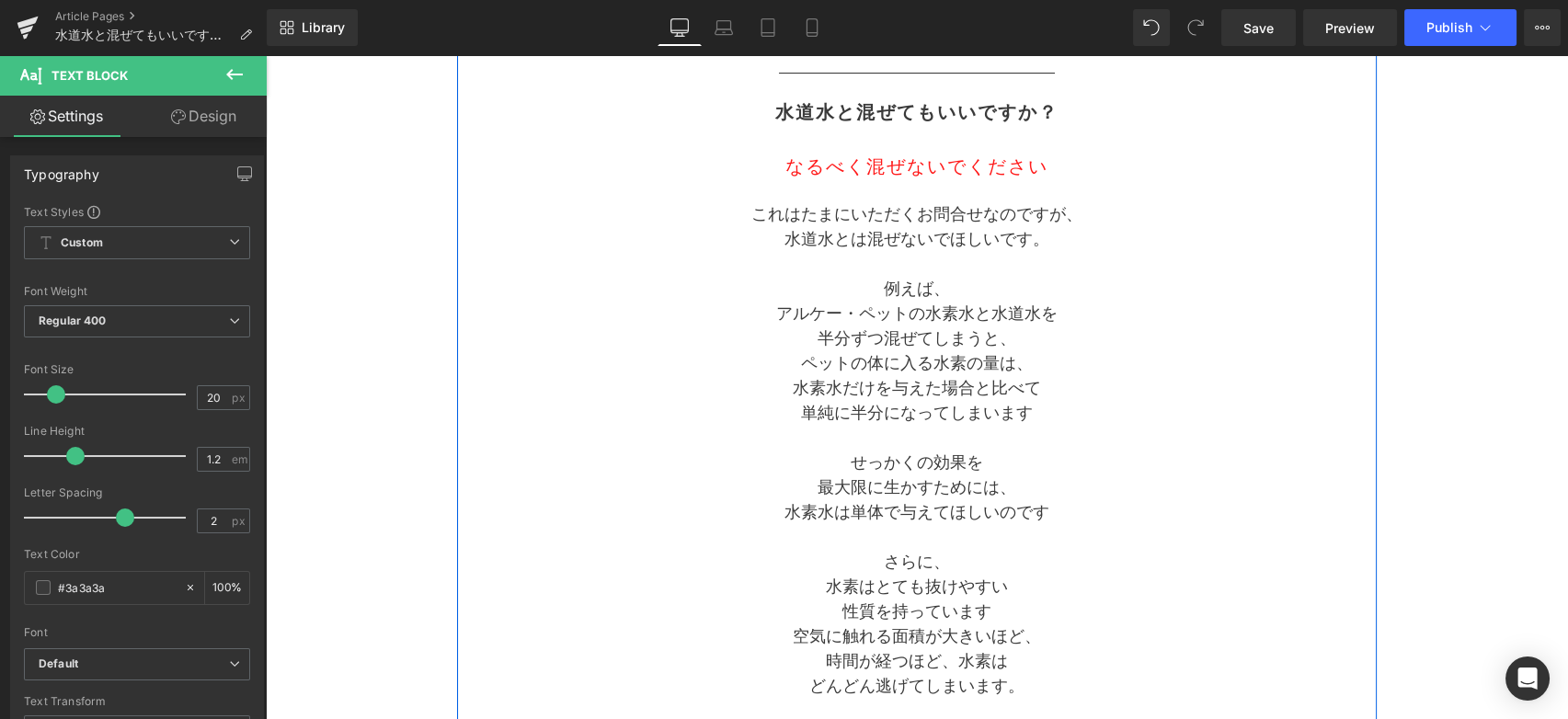
scroll to position [204, 0]
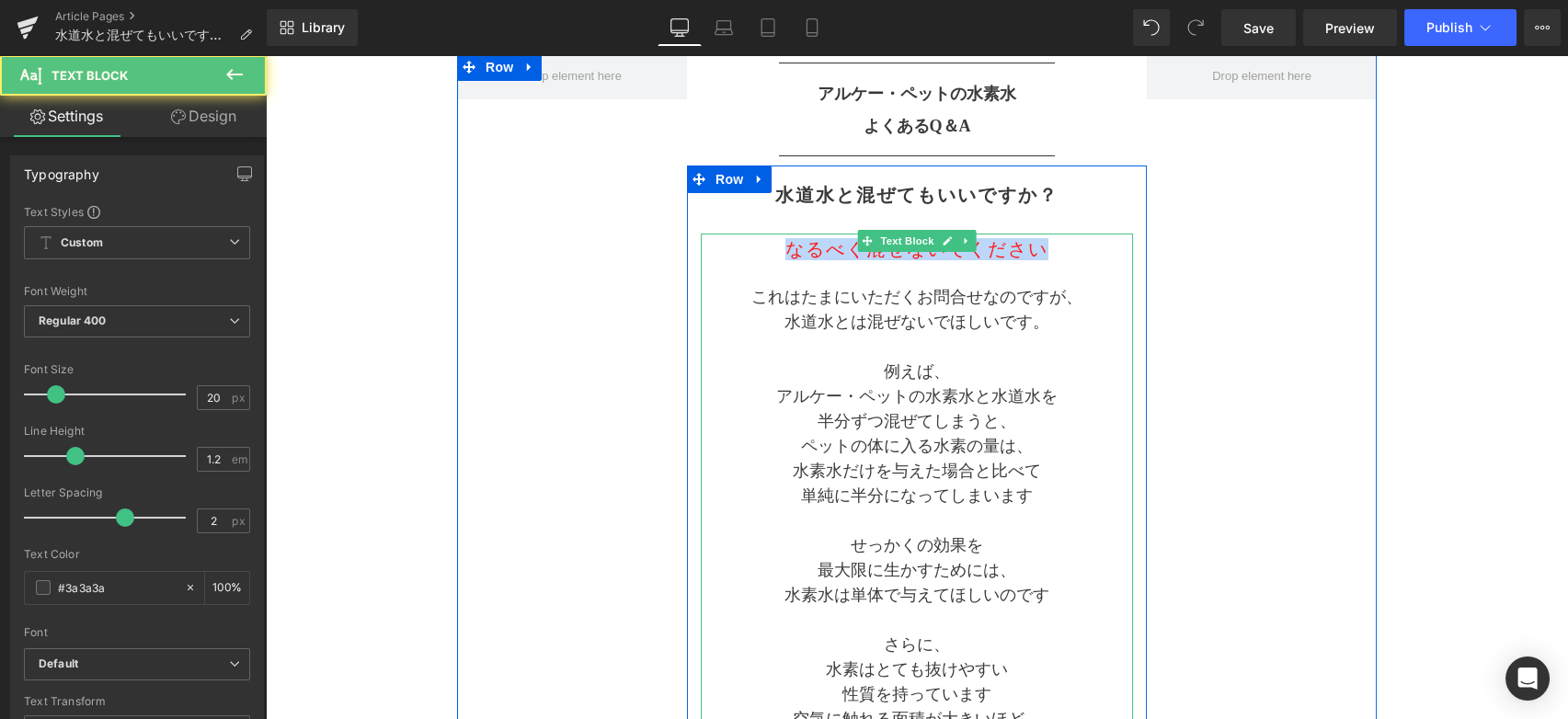
drag, startPoint x: 788, startPoint y: 252, endPoint x: 1073, endPoint y: 250, distance: 285.0
click at [1073, 250] on h2 "なるべく混ぜないでください" at bounding box center [917, 249] width 432 height 22
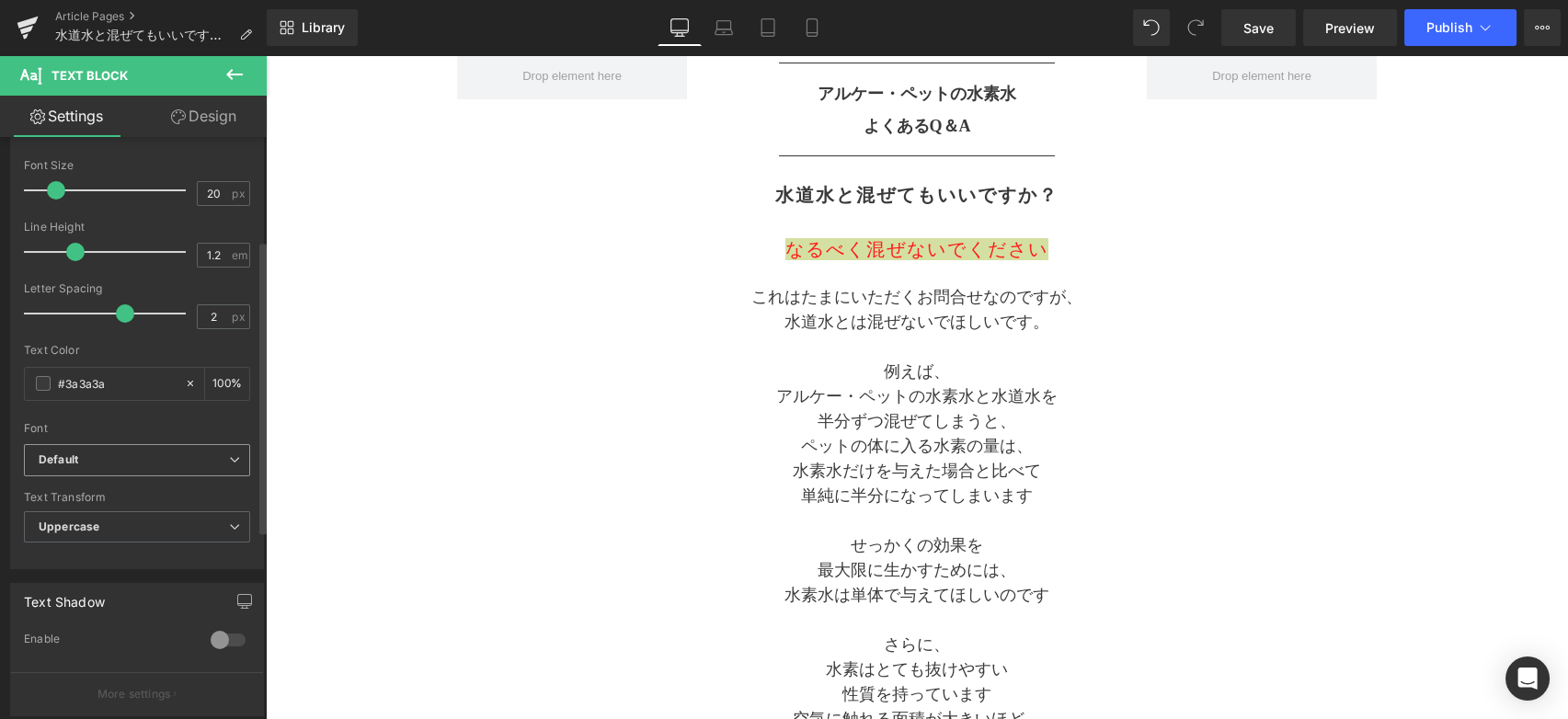
click at [175, 452] on b "Default" at bounding box center [133, 460] width 191 height 16
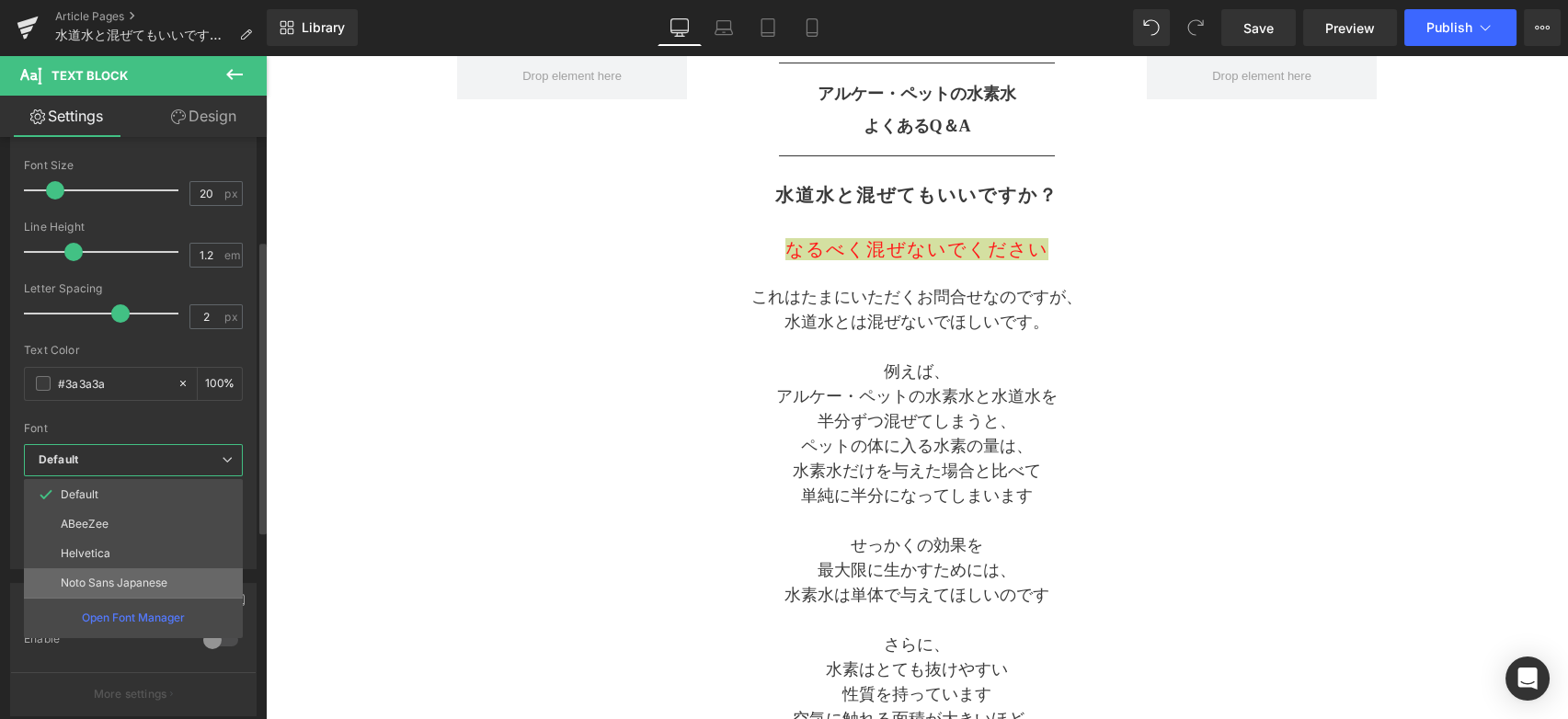
click at [141, 578] on p "Noto Sans Japanese" at bounding box center [114, 583] width 107 height 13
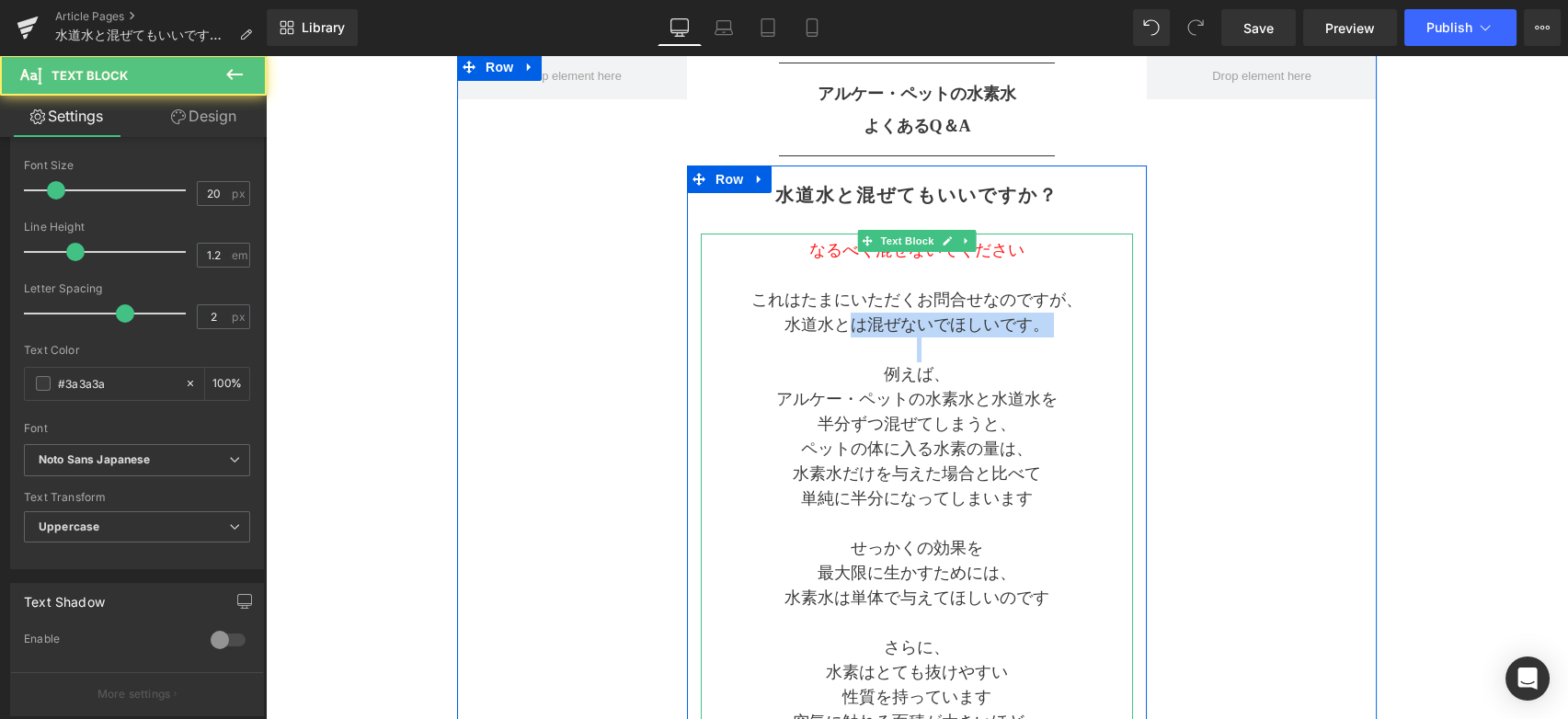
click at [848, 336] on div "なるべく混ぜないでください これはたまにいただくお問合せなのですが、 水道水とは混ぜないでほしいです。 例えば、 アルケー・ペットの水素水と水道水を 半分ずつ…" at bounding box center [917, 561] width 432 height 655
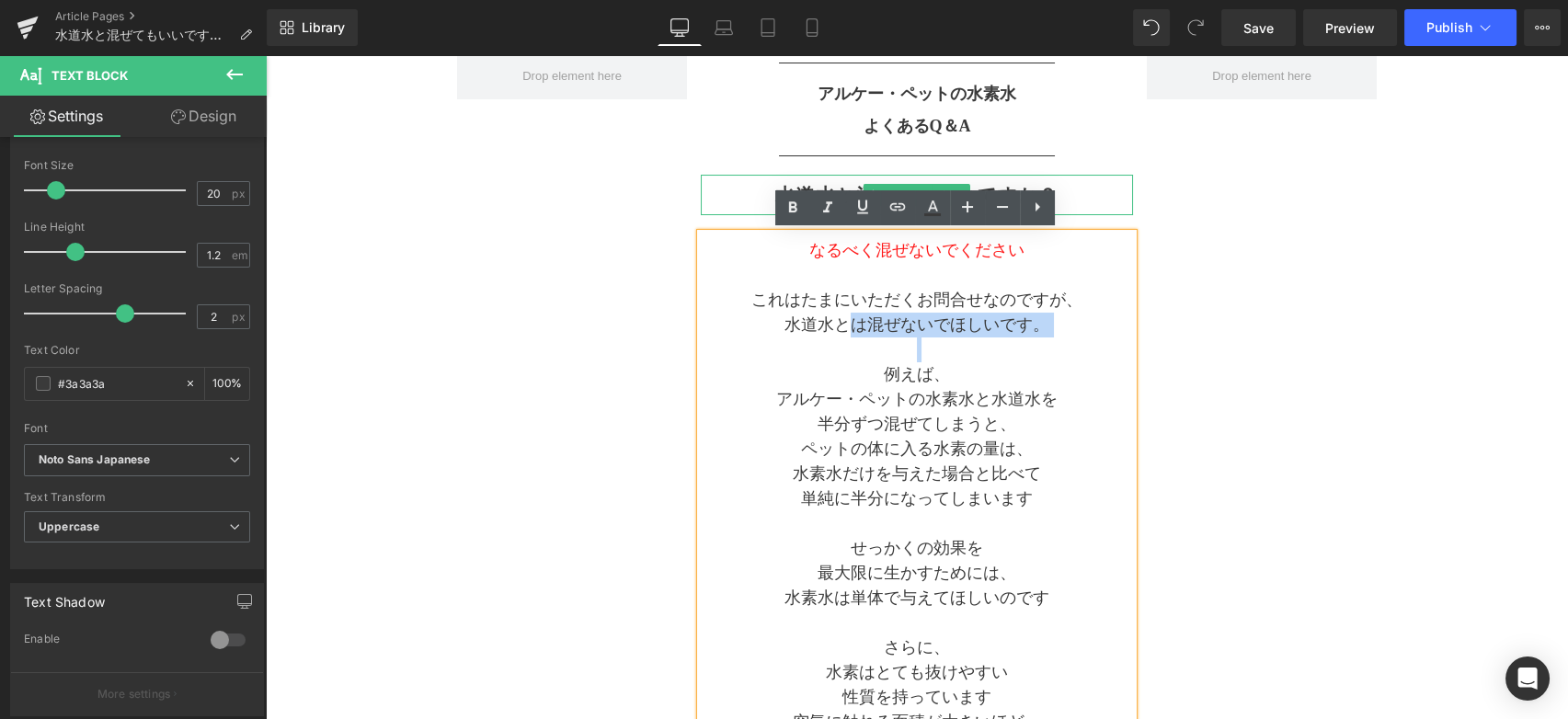
click at [756, 194] on h2 "水道水と混ぜてもいいですか？" at bounding box center [917, 195] width 432 height 22
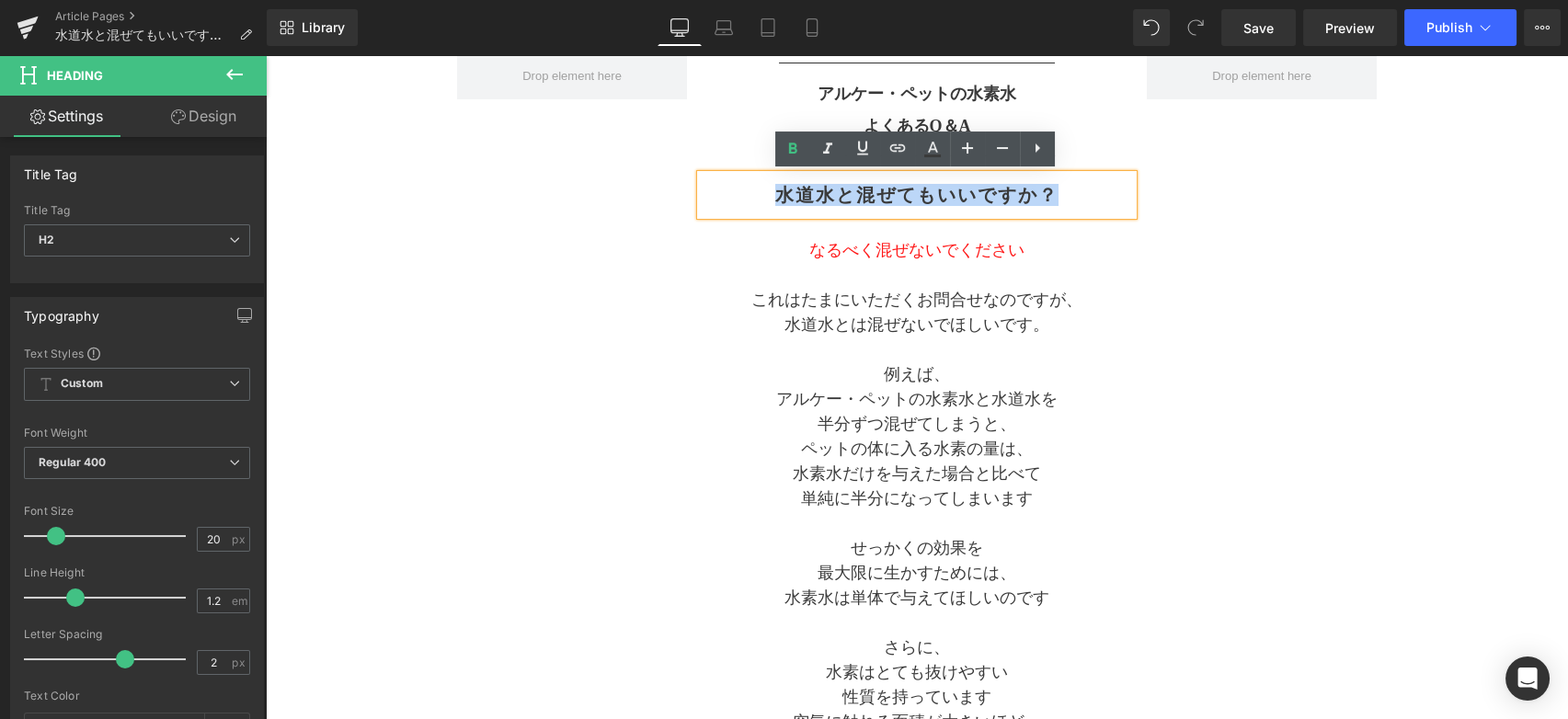
drag, startPoint x: 757, startPoint y: 194, endPoint x: 1160, endPoint y: 192, distance: 403.0
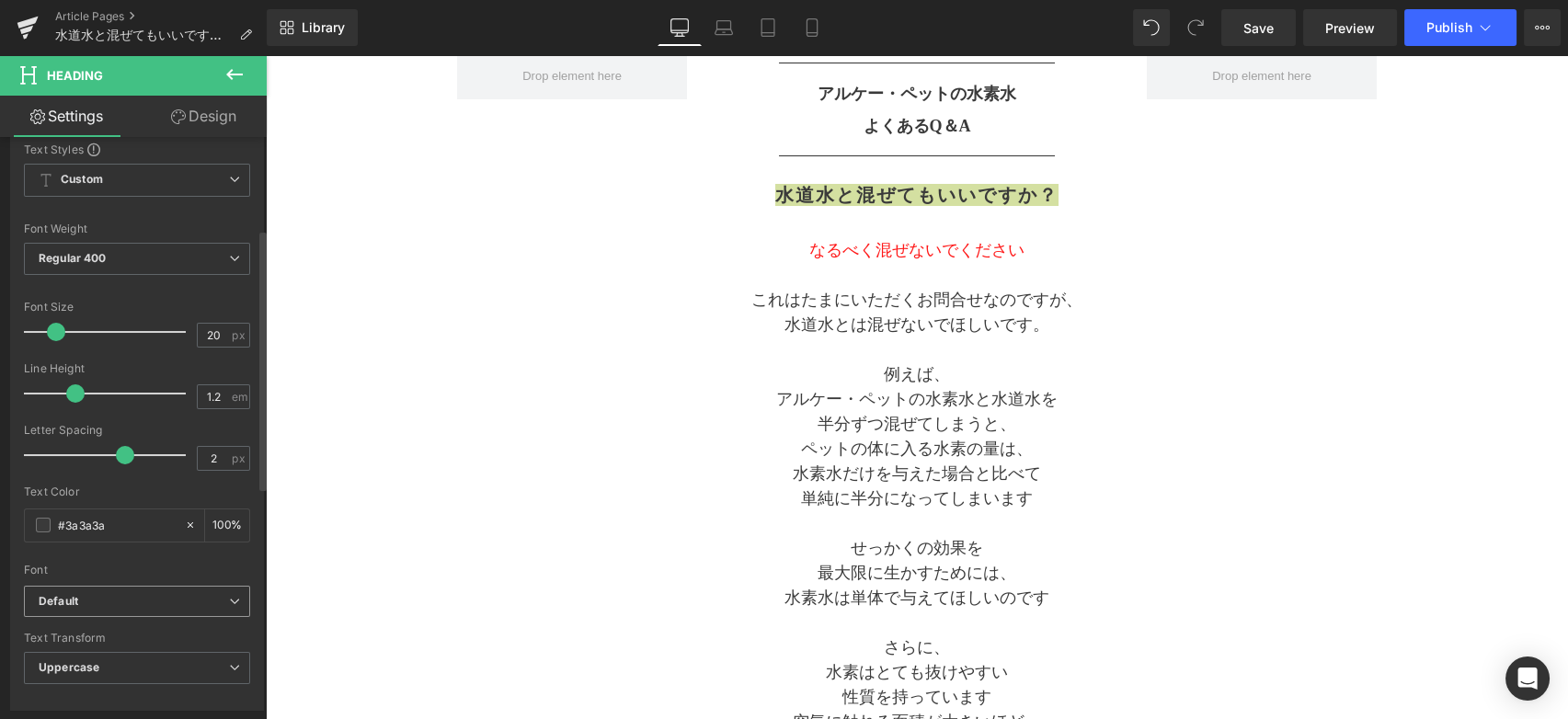
click at [126, 602] on b "Default" at bounding box center [133, 602] width 191 height 16
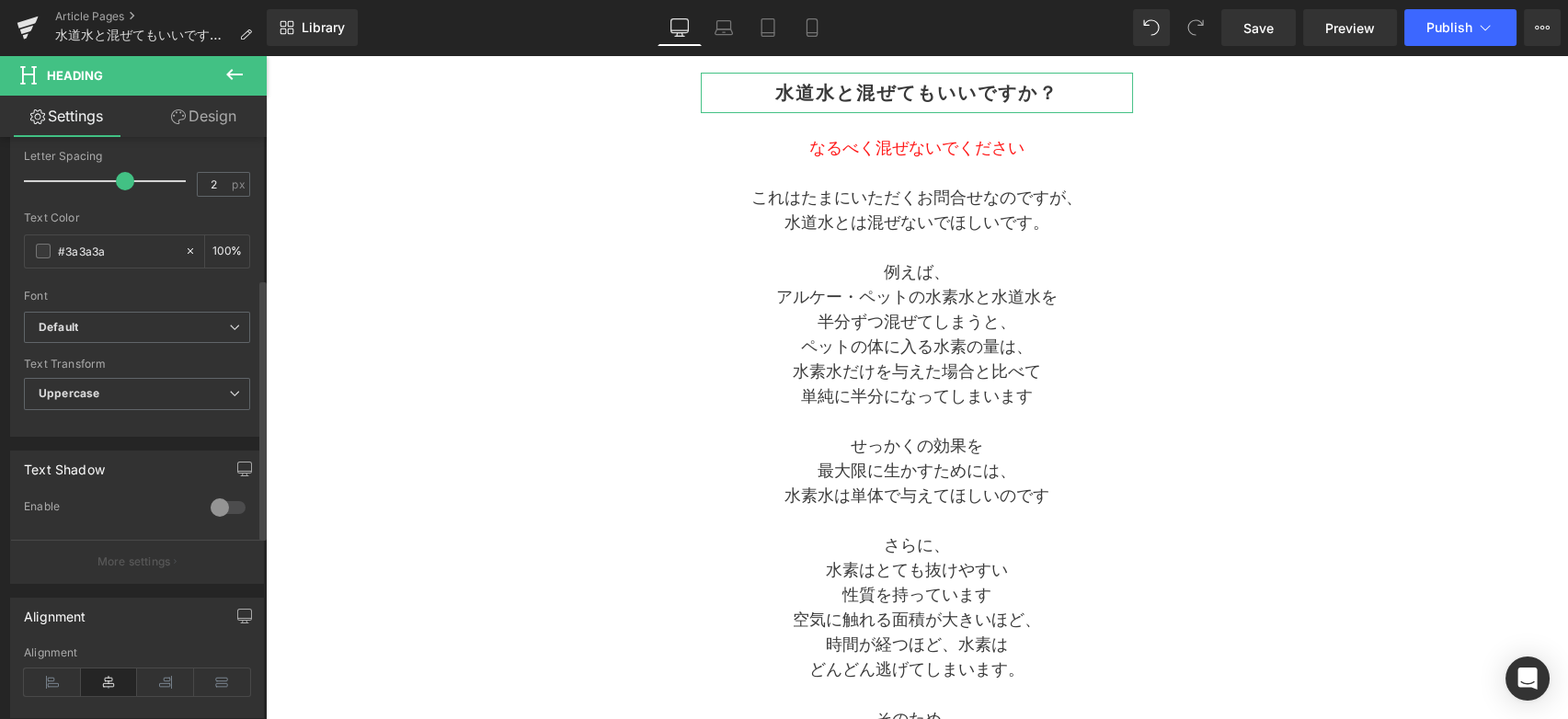
scroll to position [306, 0]
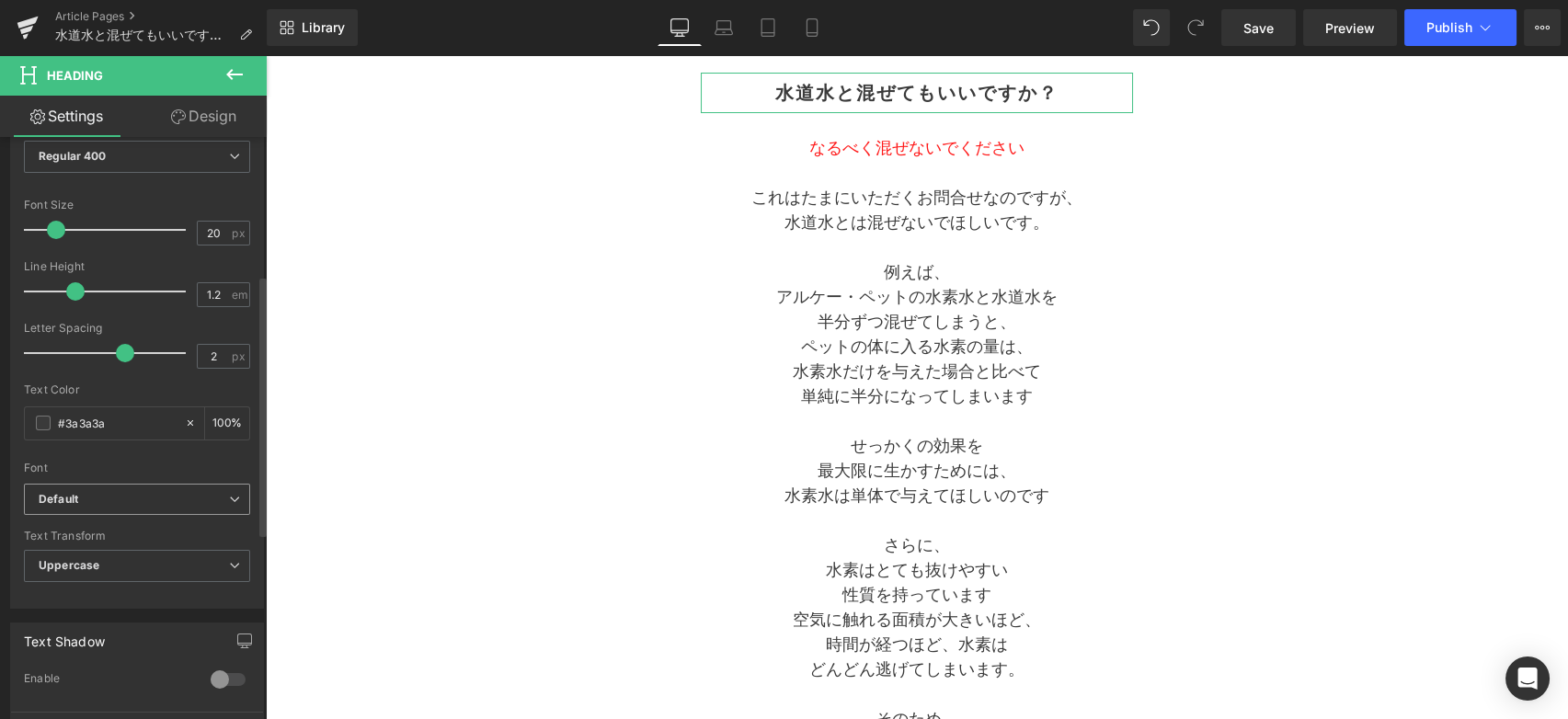
click at [135, 494] on b "Default" at bounding box center [133, 500] width 191 height 16
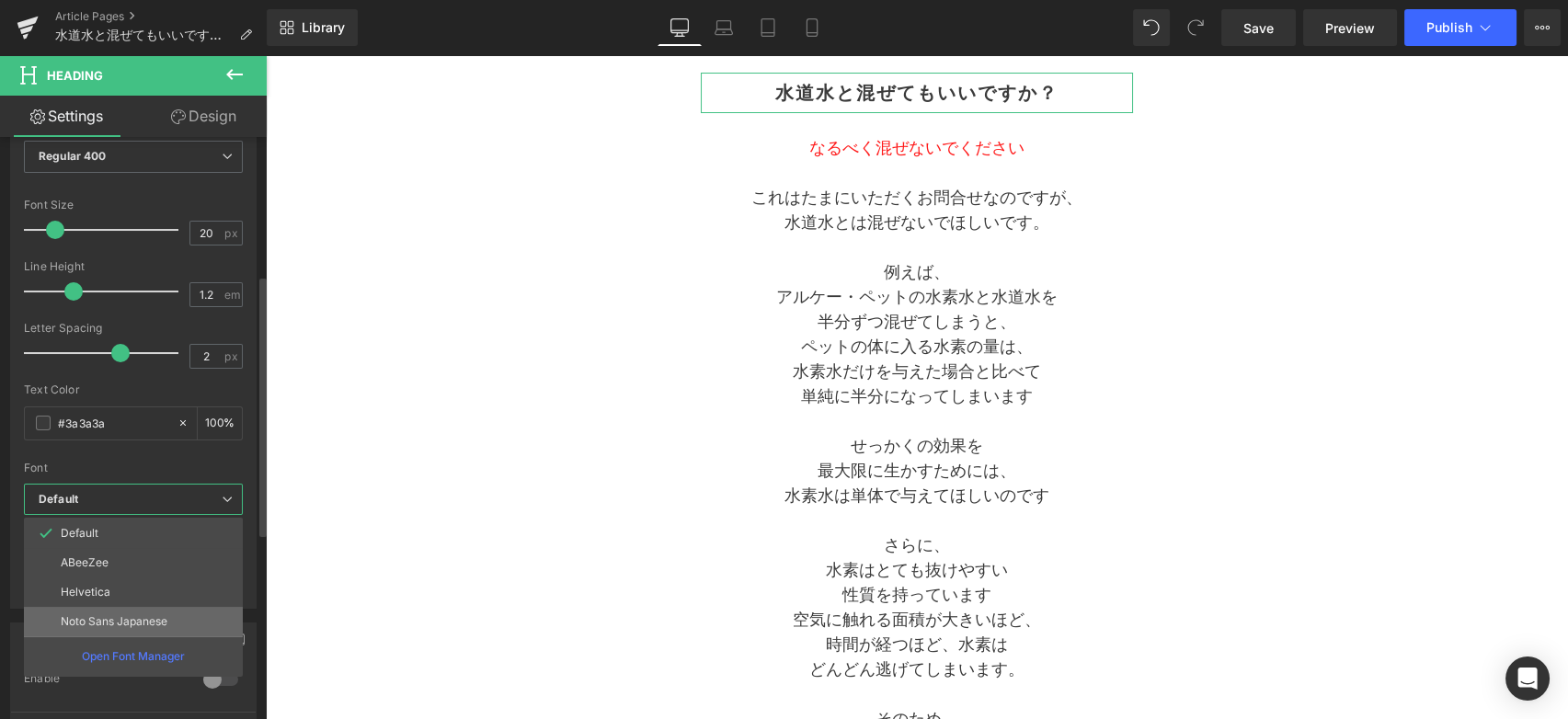
click at [138, 618] on p "Noto Sans Japanese" at bounding box center [114, 621] width 107 height 13
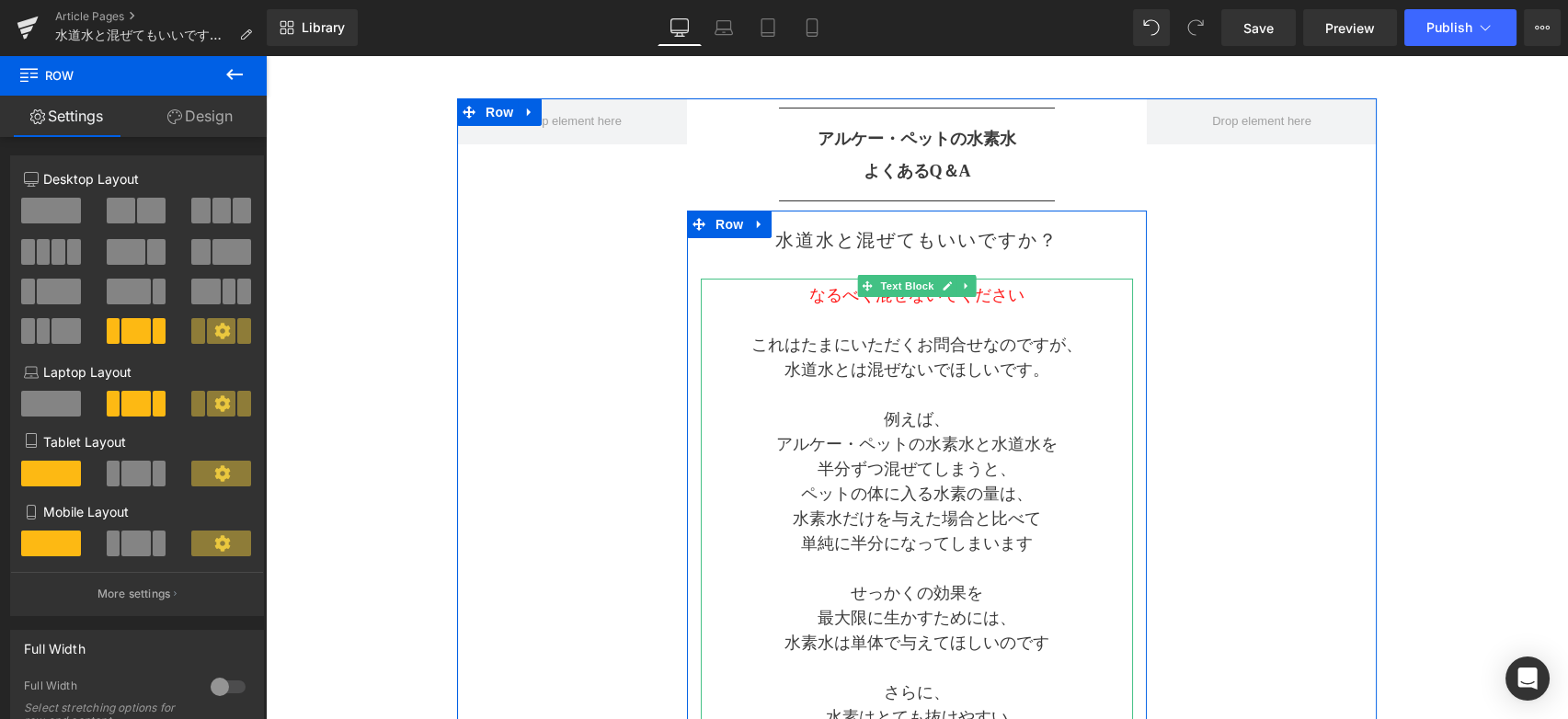
scroll to position [102, 0]
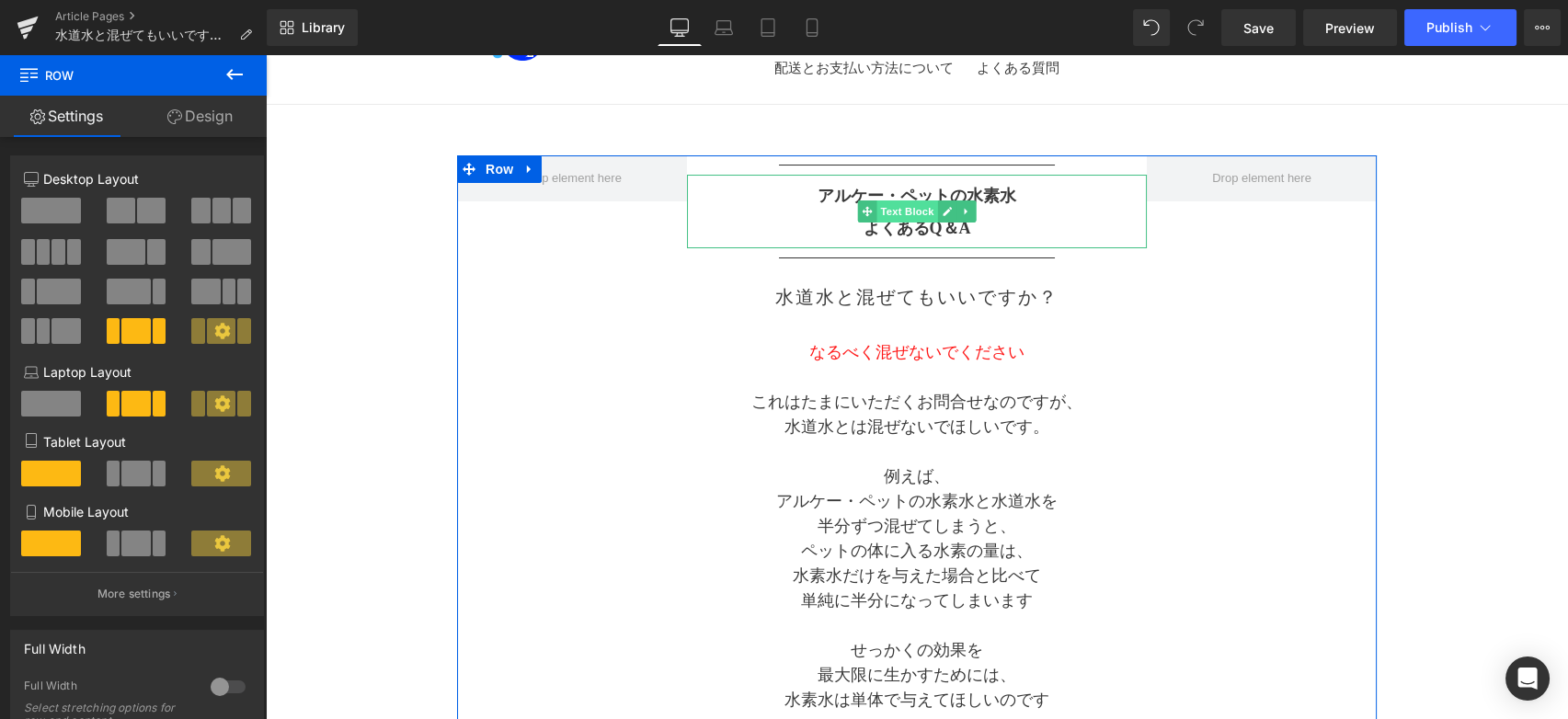
click at [923, 200] on span "Text Block" at bounding box center [906, 211] width 60 height 22
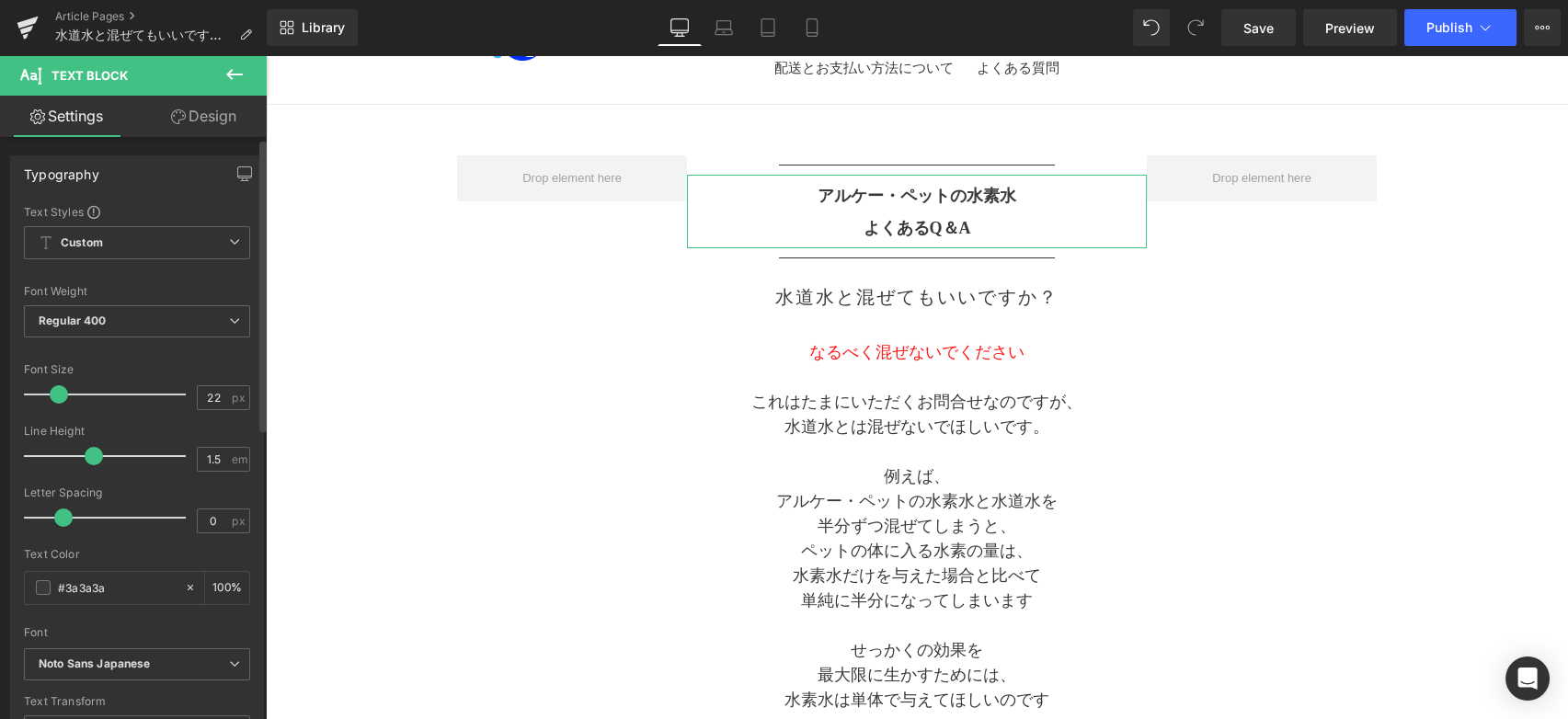
scroll to position [204, 0]
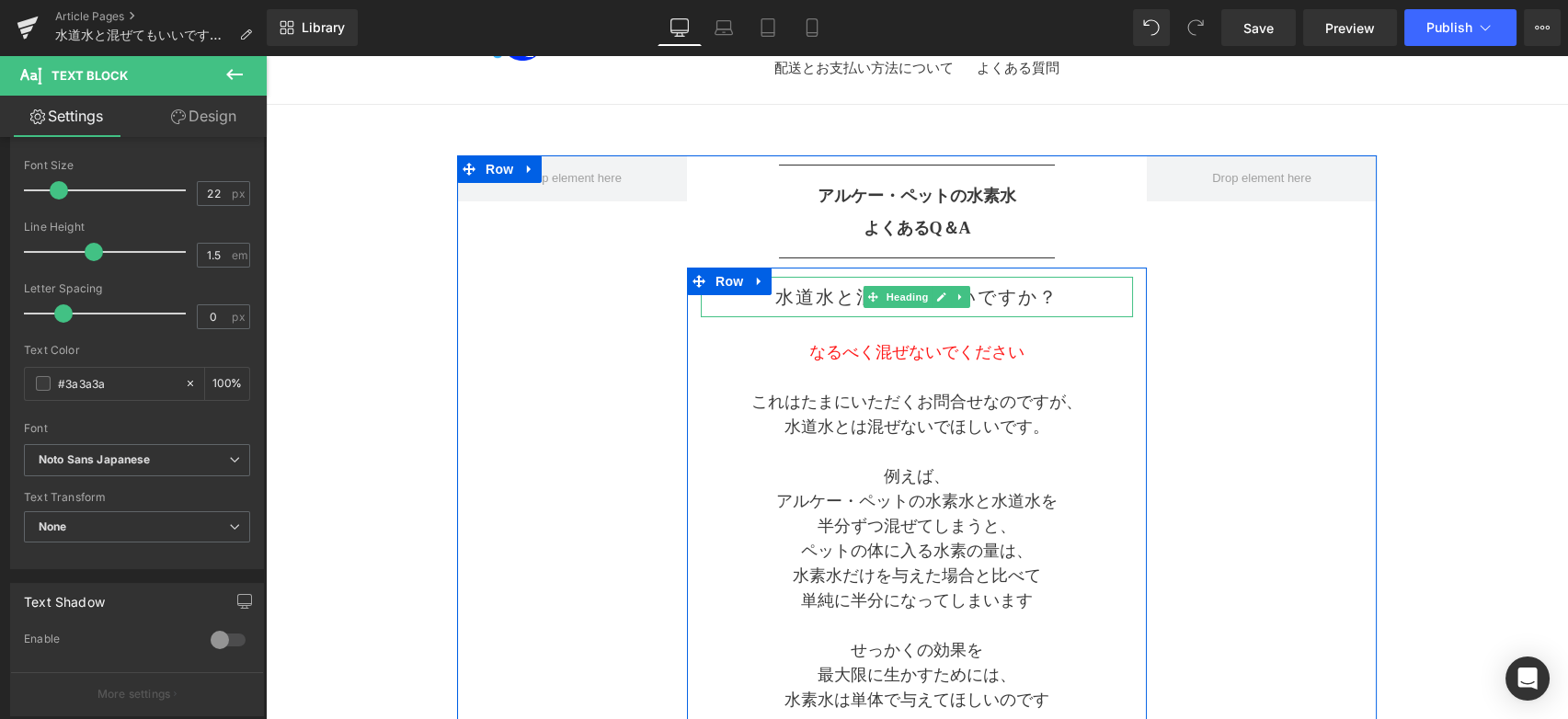
click at [806, 307] on h2 "水道水と混ぜてもいいですか？" at bounding box center [917, 297] width 432 height 22
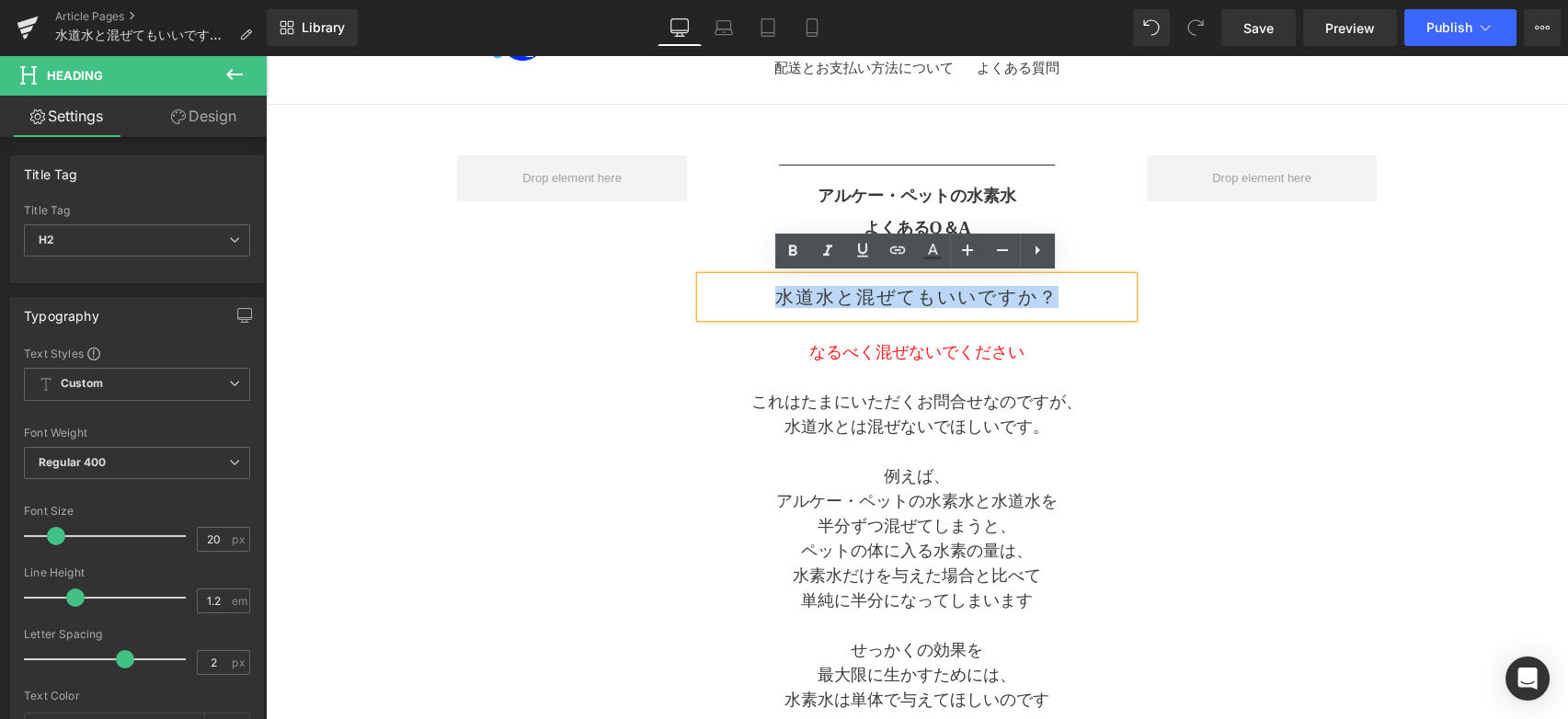
drag, startPoint x: 774, startPoint y: 298, endPoint x: 1068, endPoint y: 303, distance: 294.0
click at [1068, 303] on h2 "水道水と混ぜてもいいですか？" at bounding box center [917, 297] width 432 height 22
click at [788, 254] on icon at bounding box center [792, 250] width 8 height 11
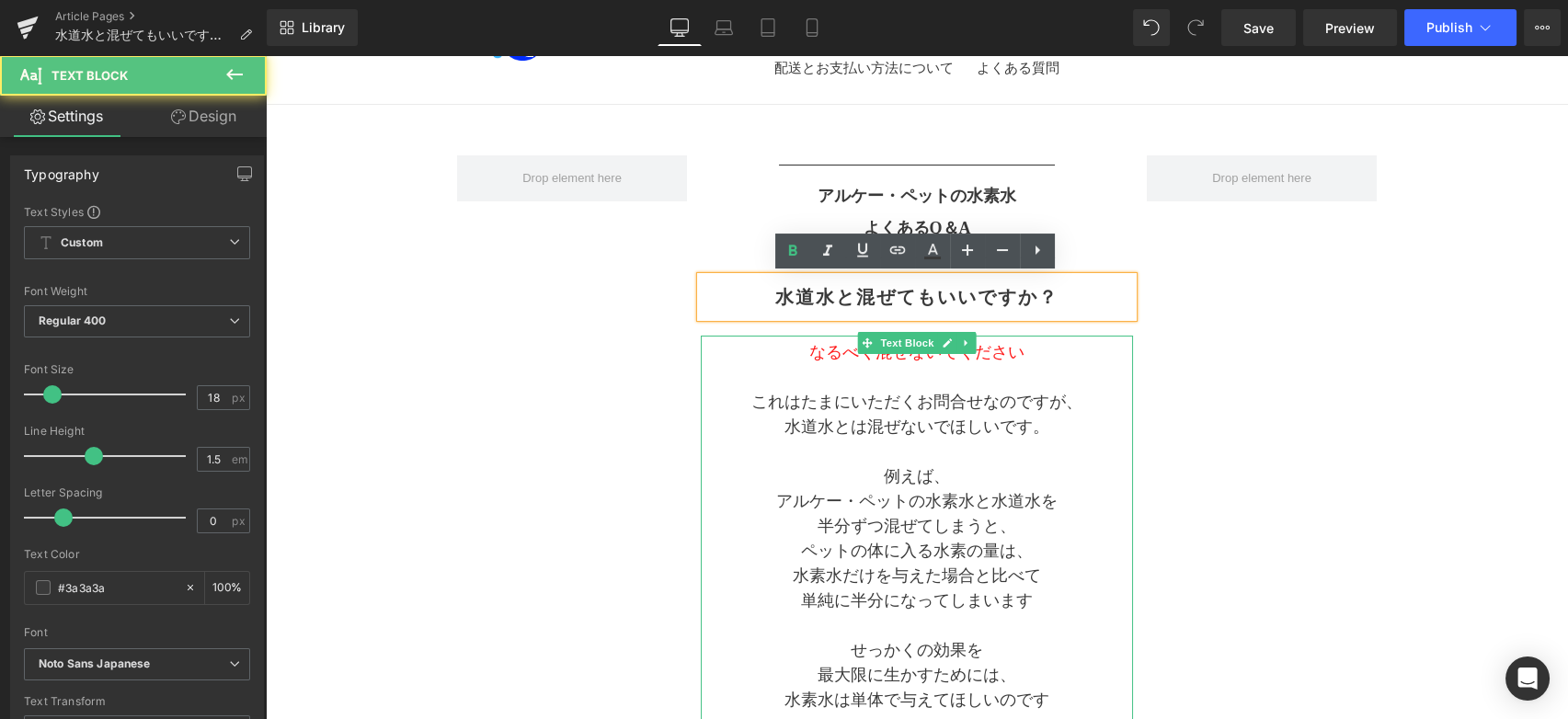
click at [1095, 449] on p at bounding box center [917, 451] width 432 height 25
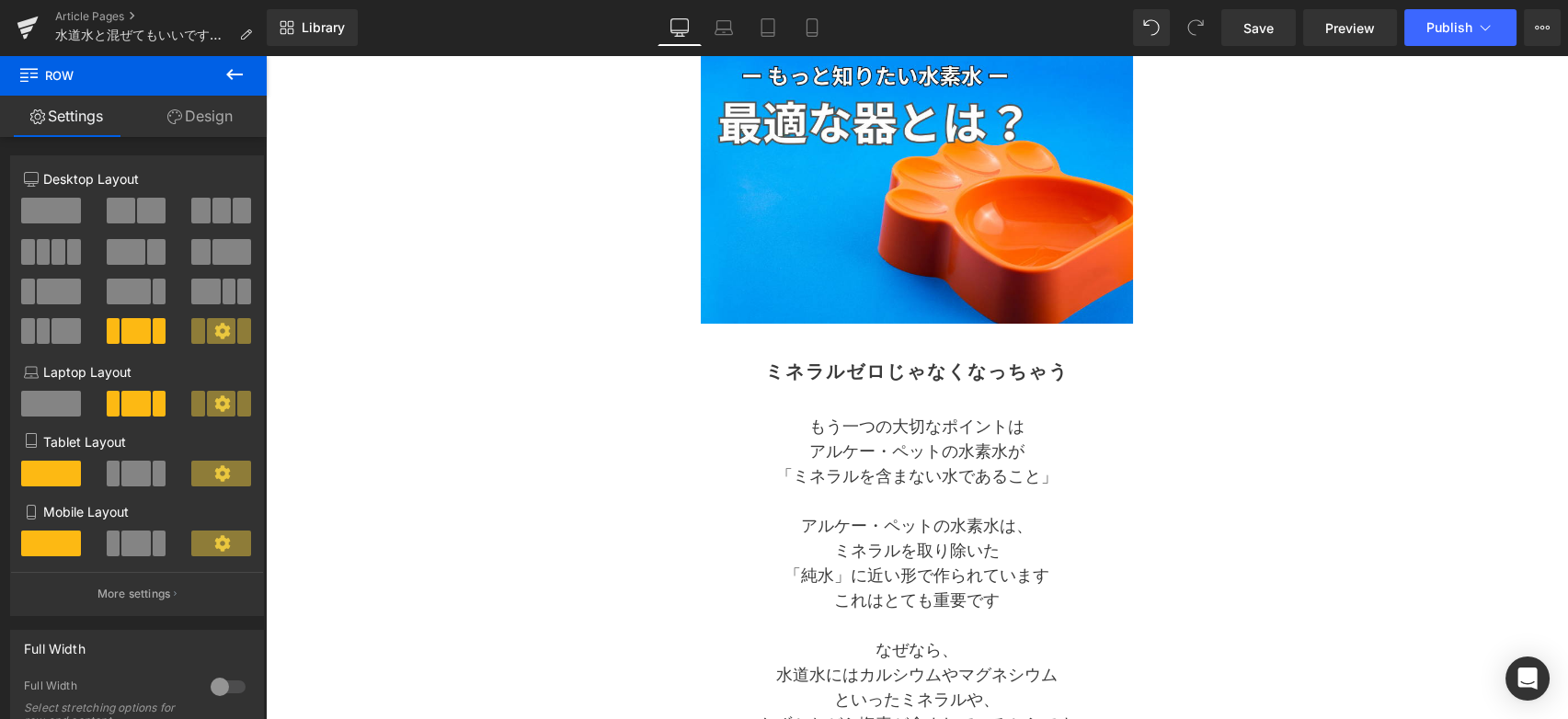
scroll to position [1227, 0]
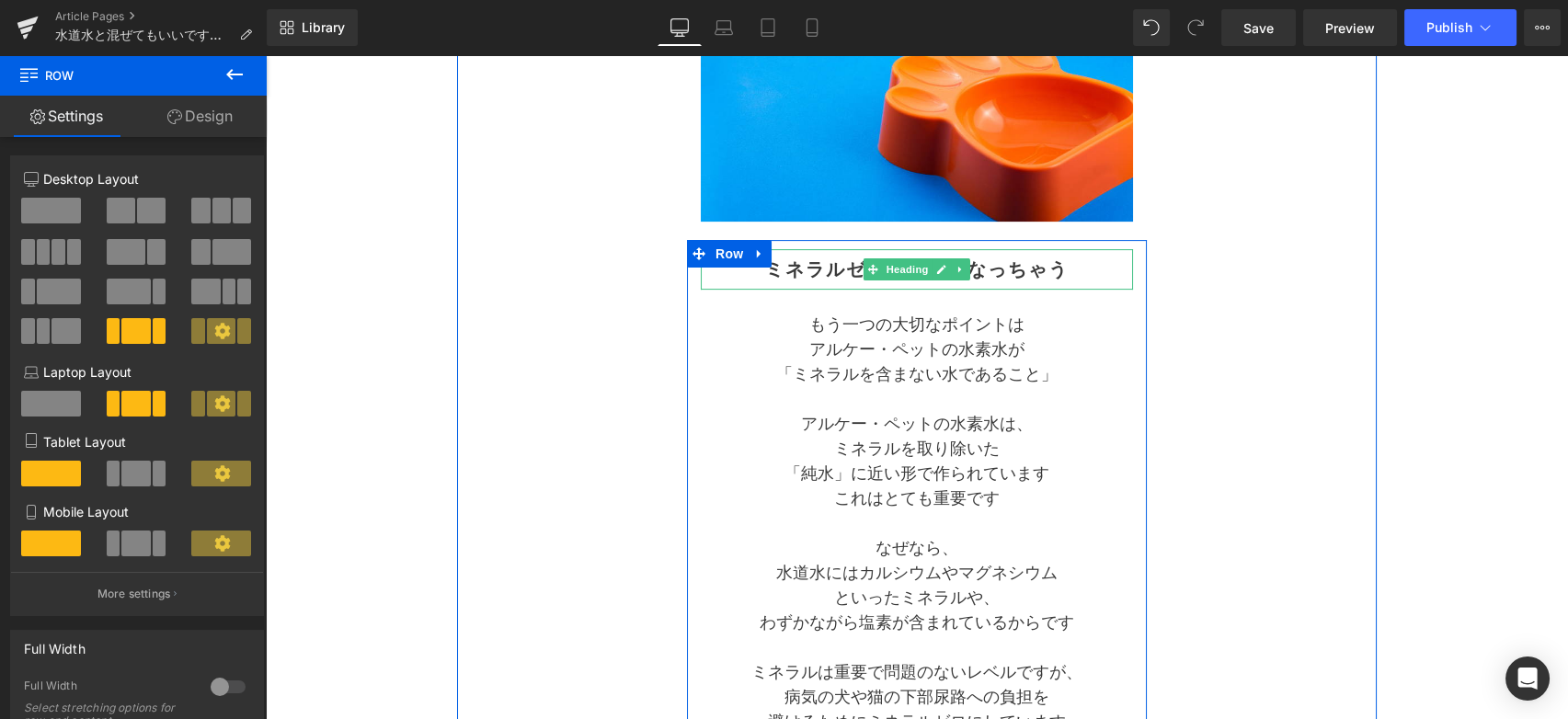
click at [806, 269] on h2 "ミネラルゼロじゃなくなっちゃう" at bounding box center [917, 270] width 432 height 22
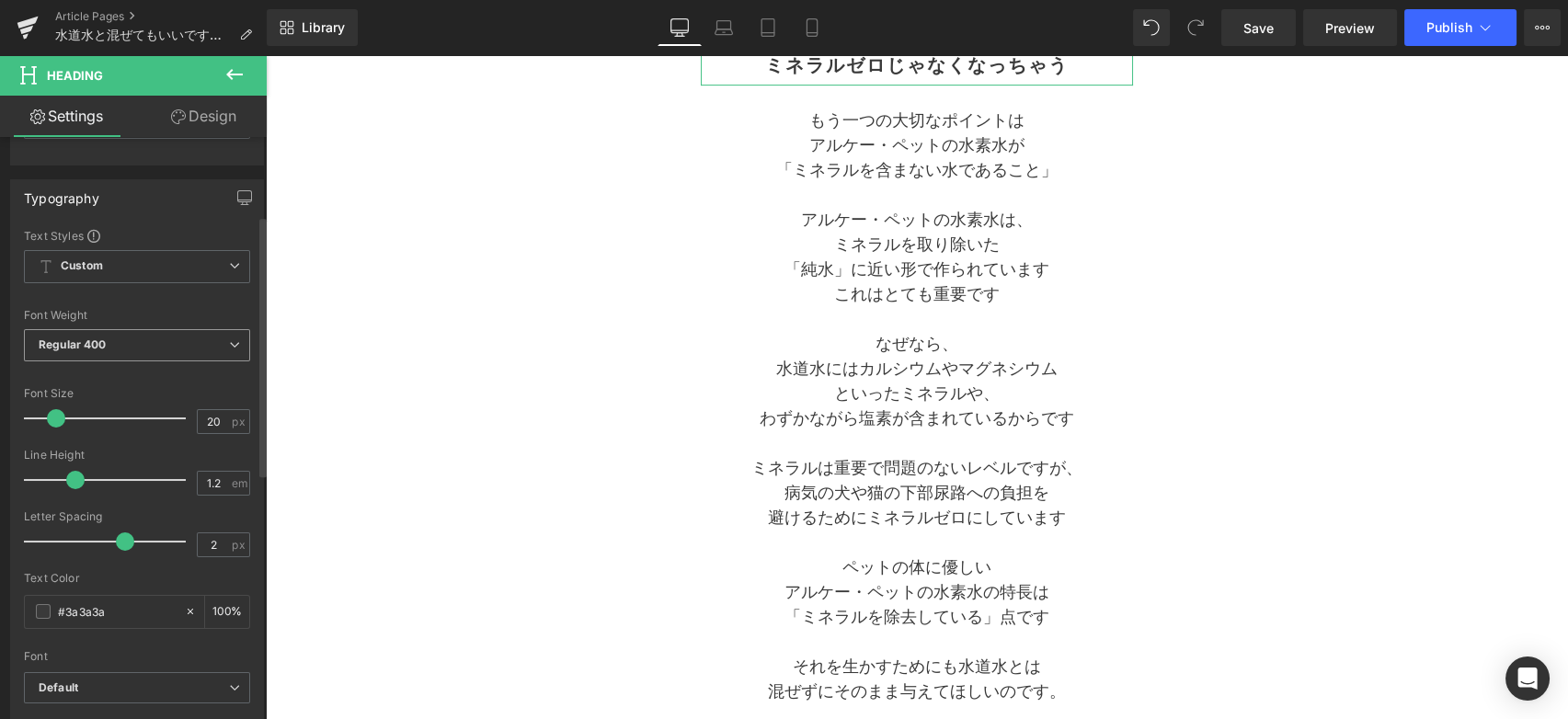
scroll to position [204, 0]
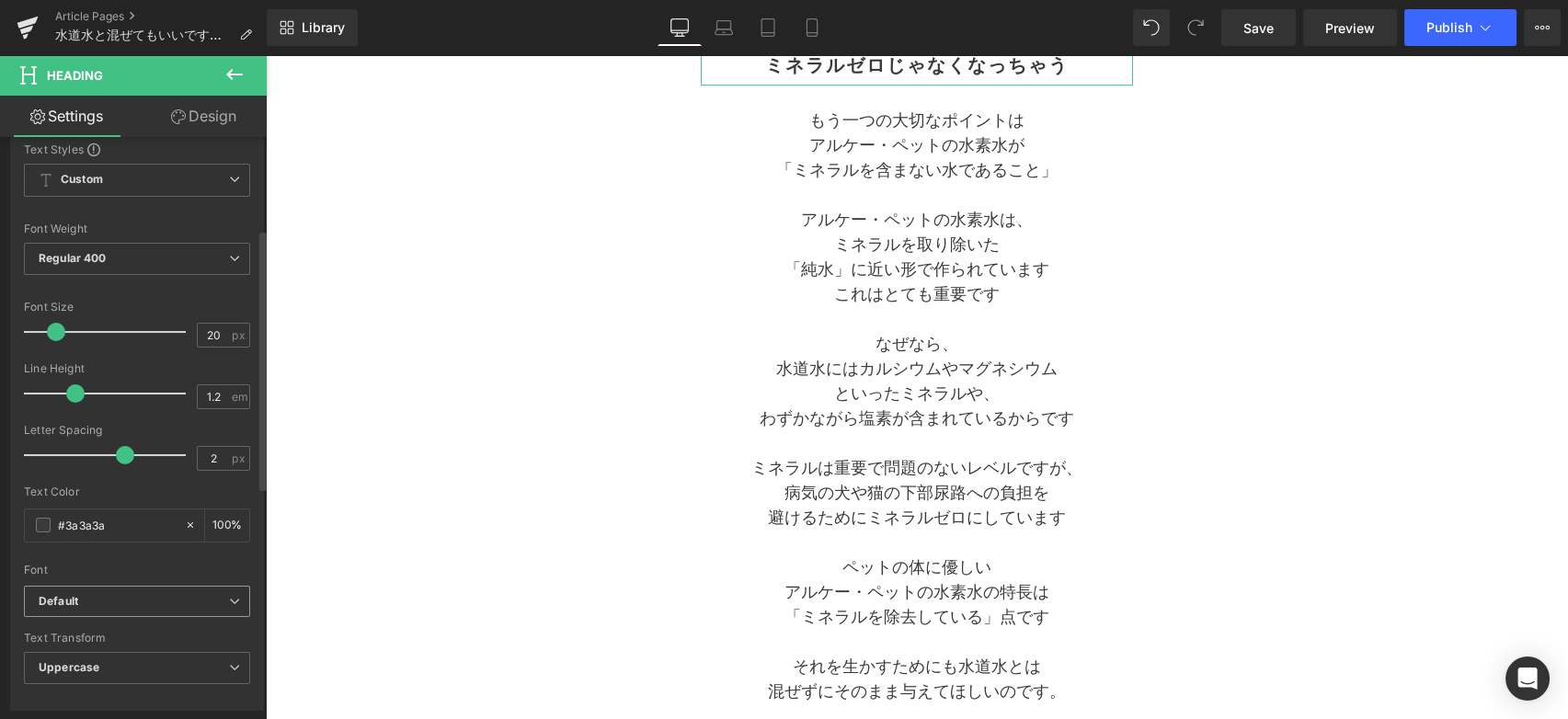
click at [114, 595] on b "Default" at bounding box center [133, 602] width 191 height 16
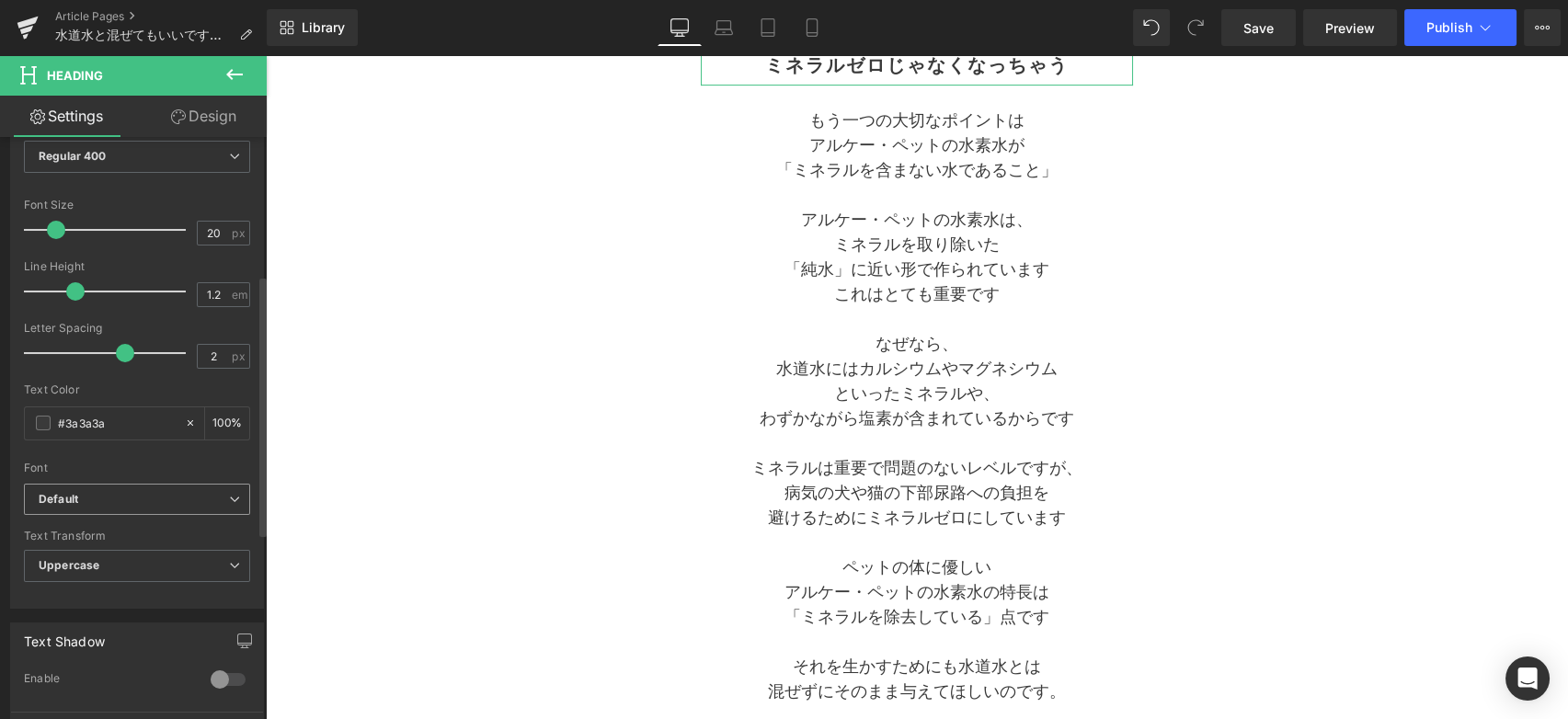
click at [200, 495] on b "Default" at bounding box center [133, 500] width 191 height 16
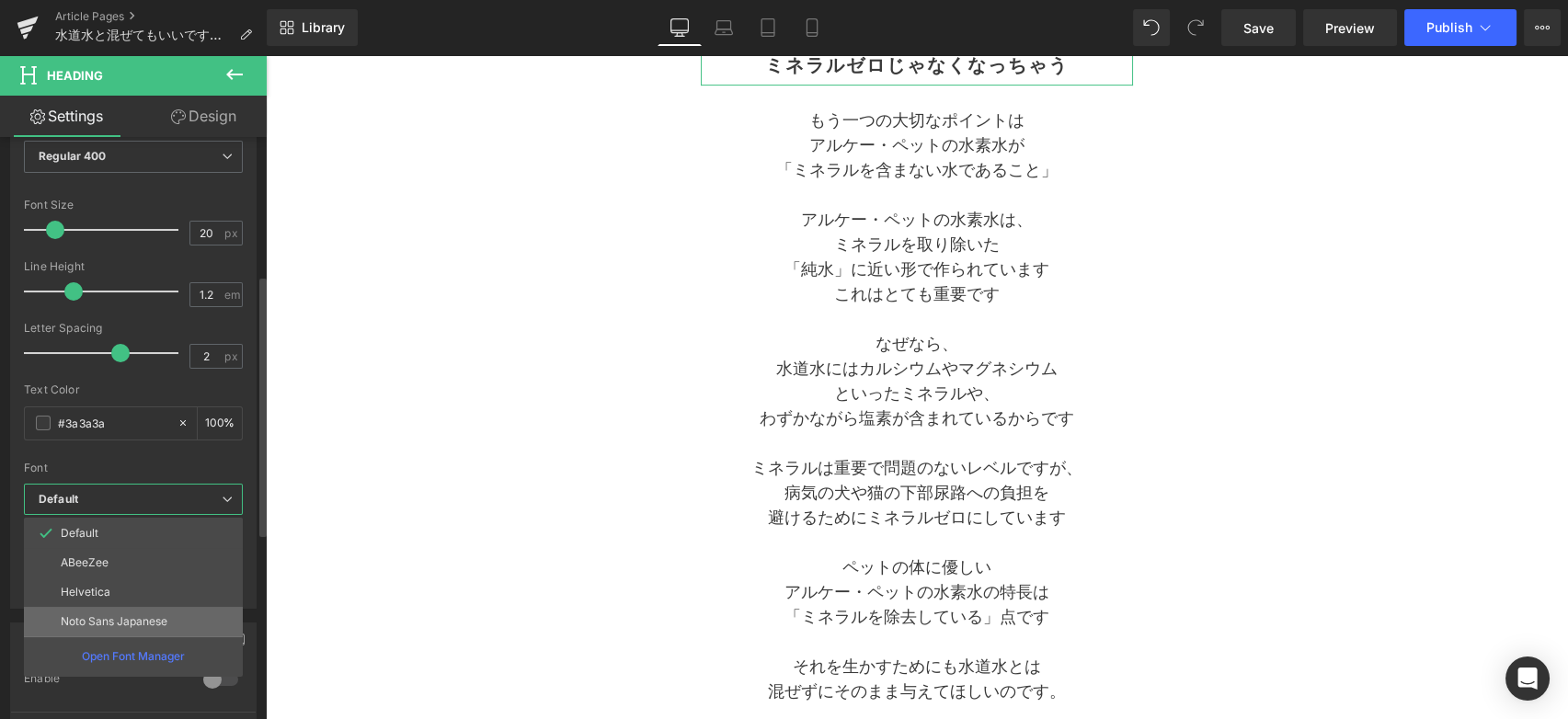
click at [185, 607] on li "Noto Sans Japanese" at bounding box center [133, 622] width 219 height 30
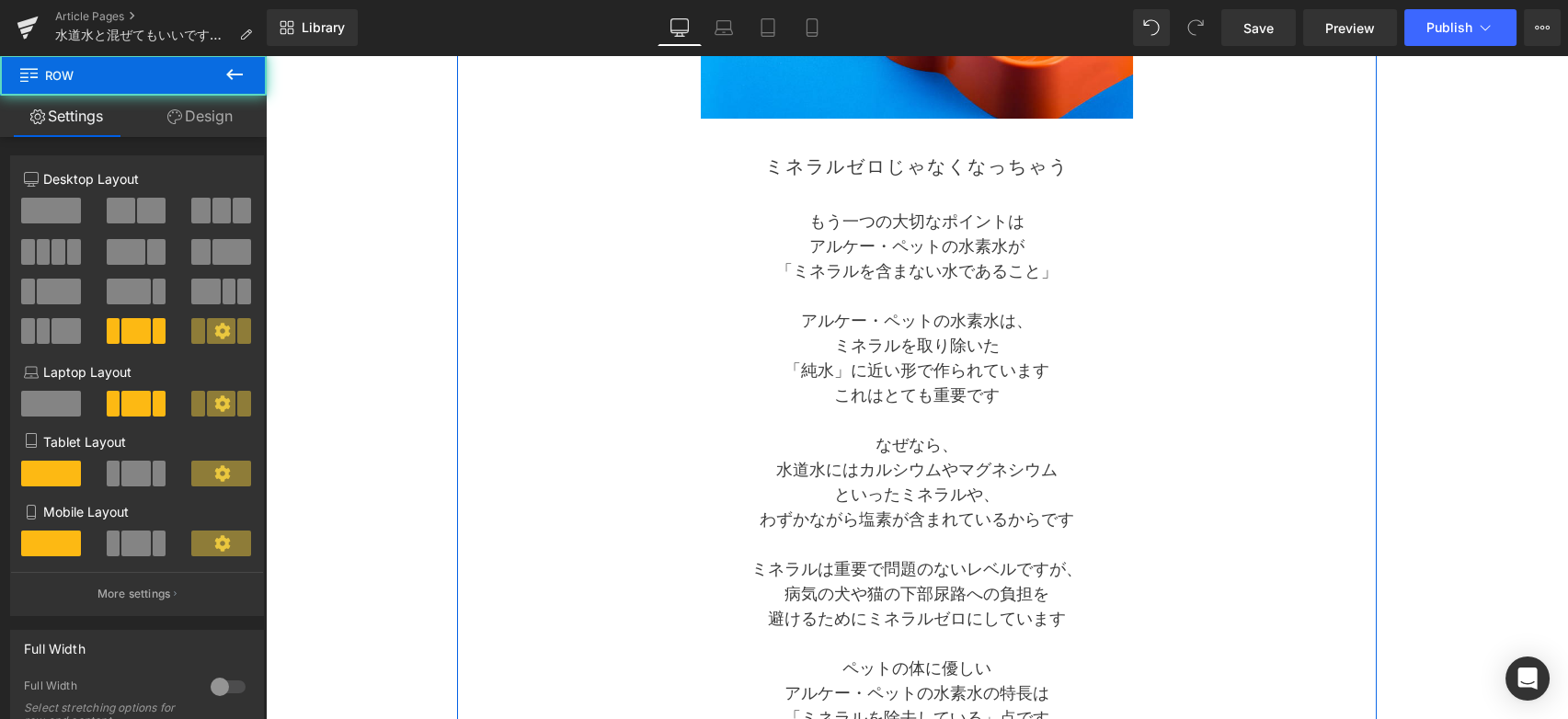
scroll to position [1227, 0]
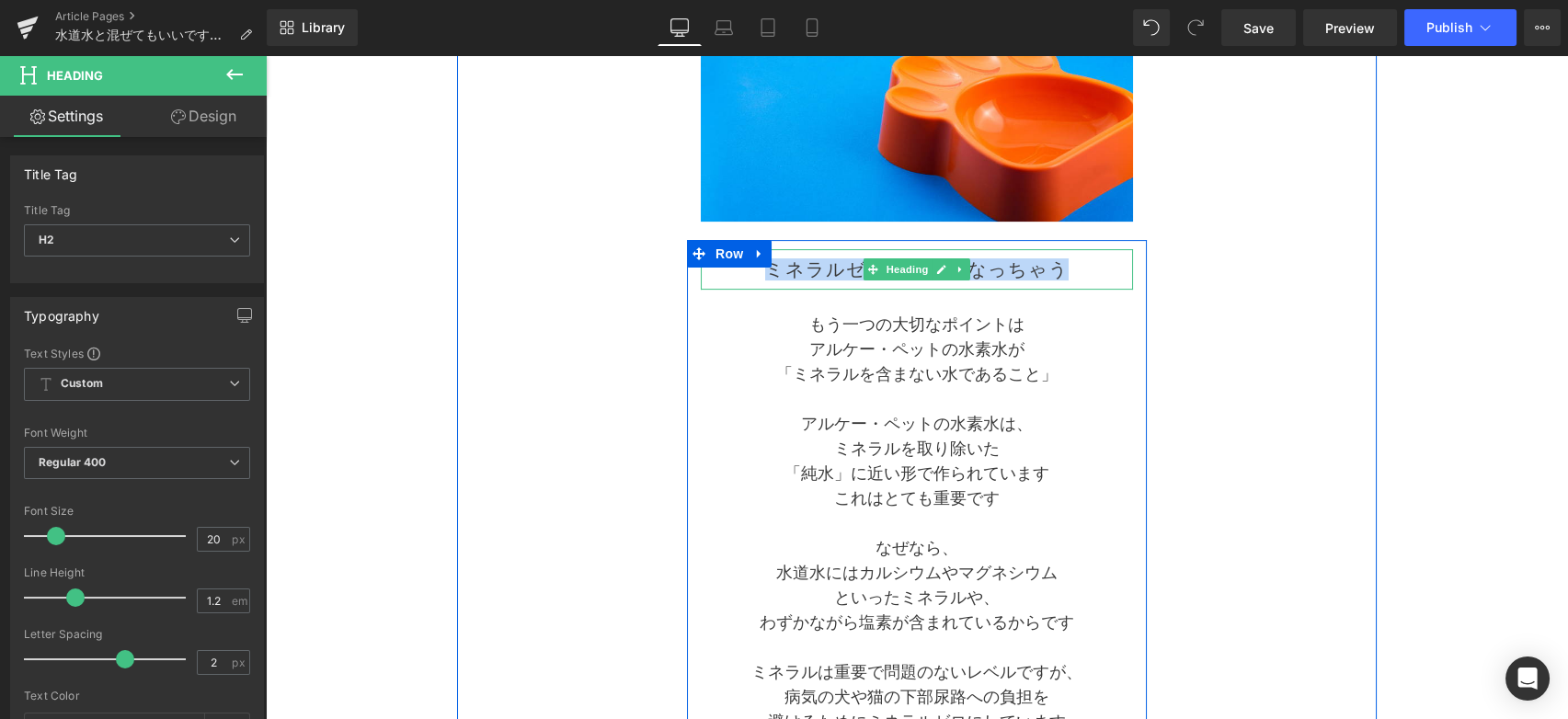
drag, startPoint x: 920, startPoint y: 269, endPoint x: 1059, endPoint y: 276, distance: 139.2
click at [1059, 276] on h2 "ミネラルゼロじゃなくなっちゃう" at bounding box center [917, 270] width 432 height 22
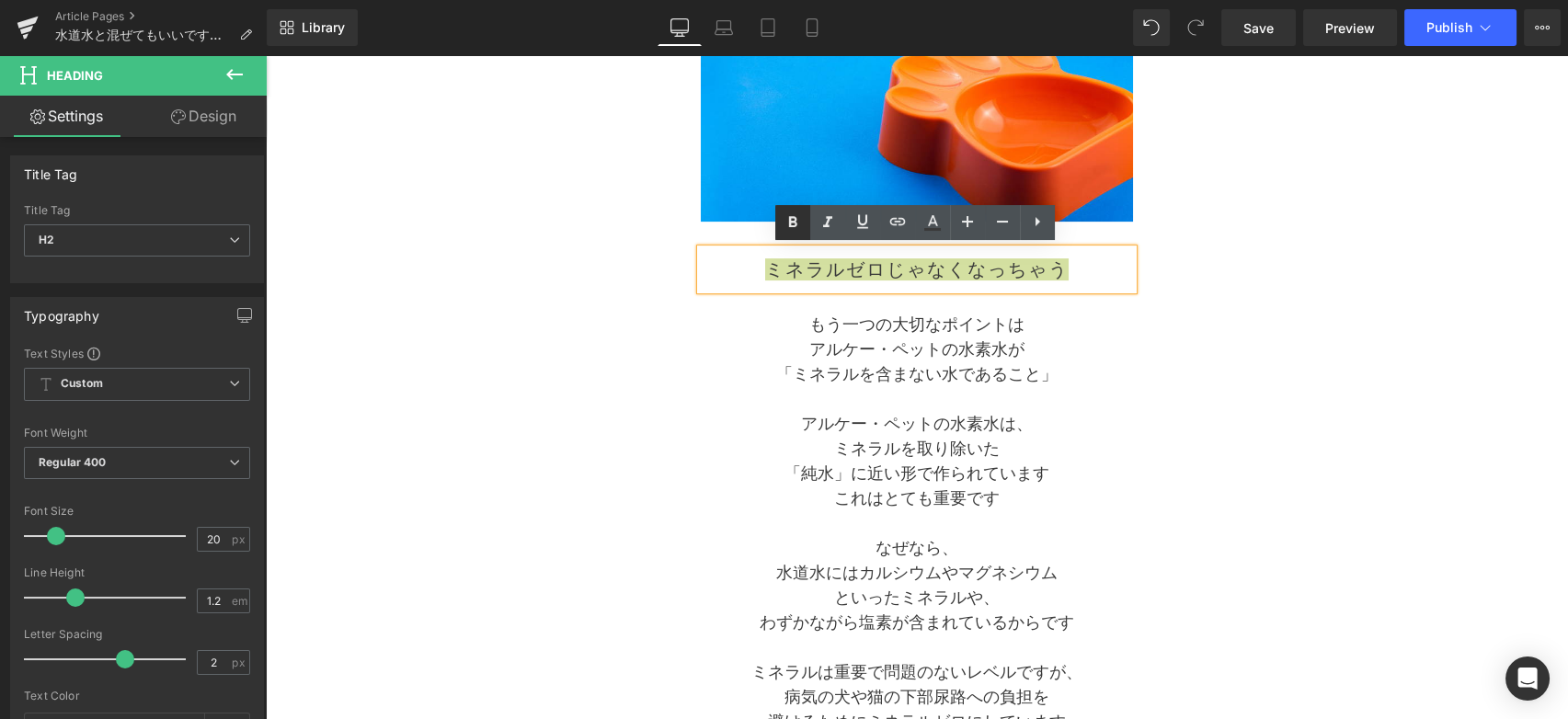
click at [798, 224] on icon at bounding box center [793, 222] width 22 height 22
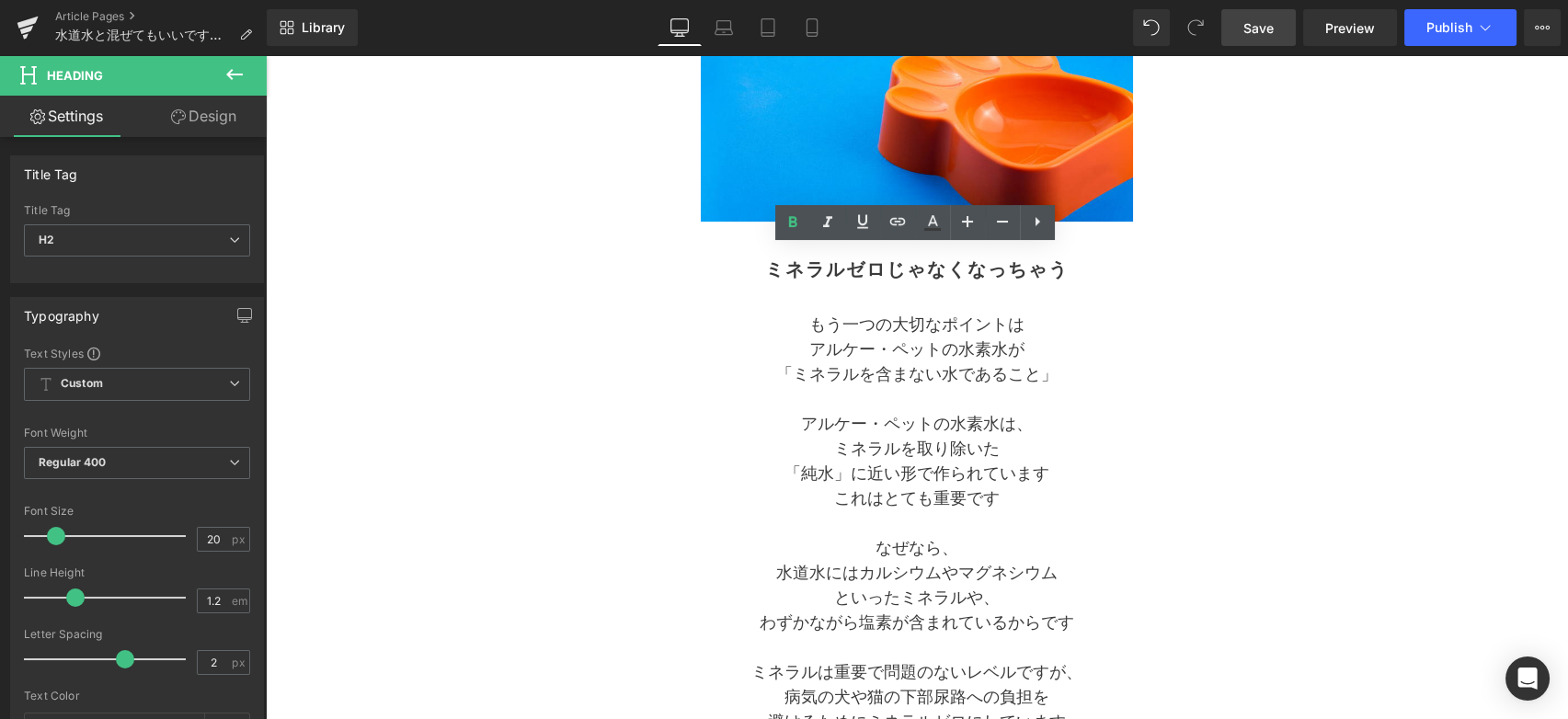
click at [1267, 34] on span "Save" at bounding box center [1258, 29] width 31 height 20
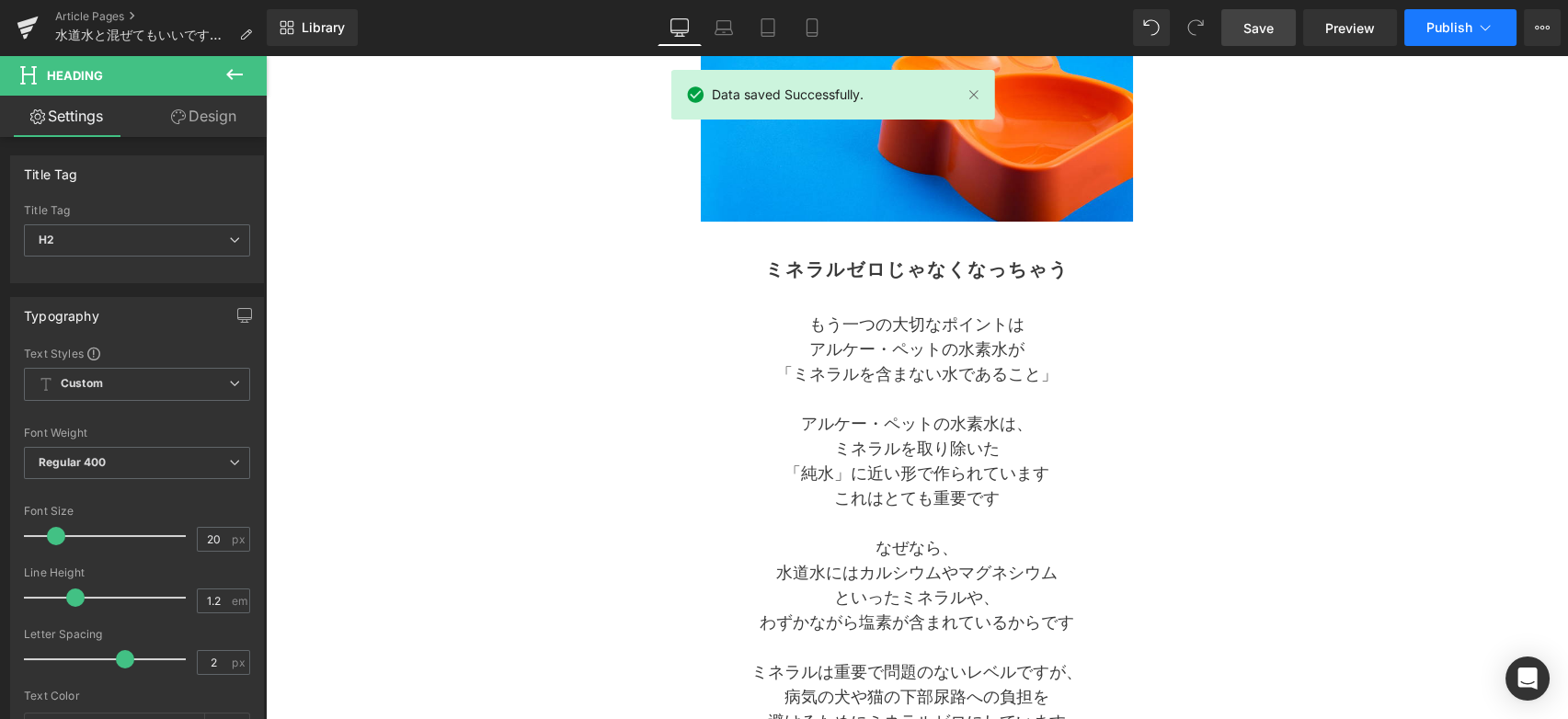
click at [1433, 31] on span "Publish" at bounding box center [1450, 27] width 46 height 15
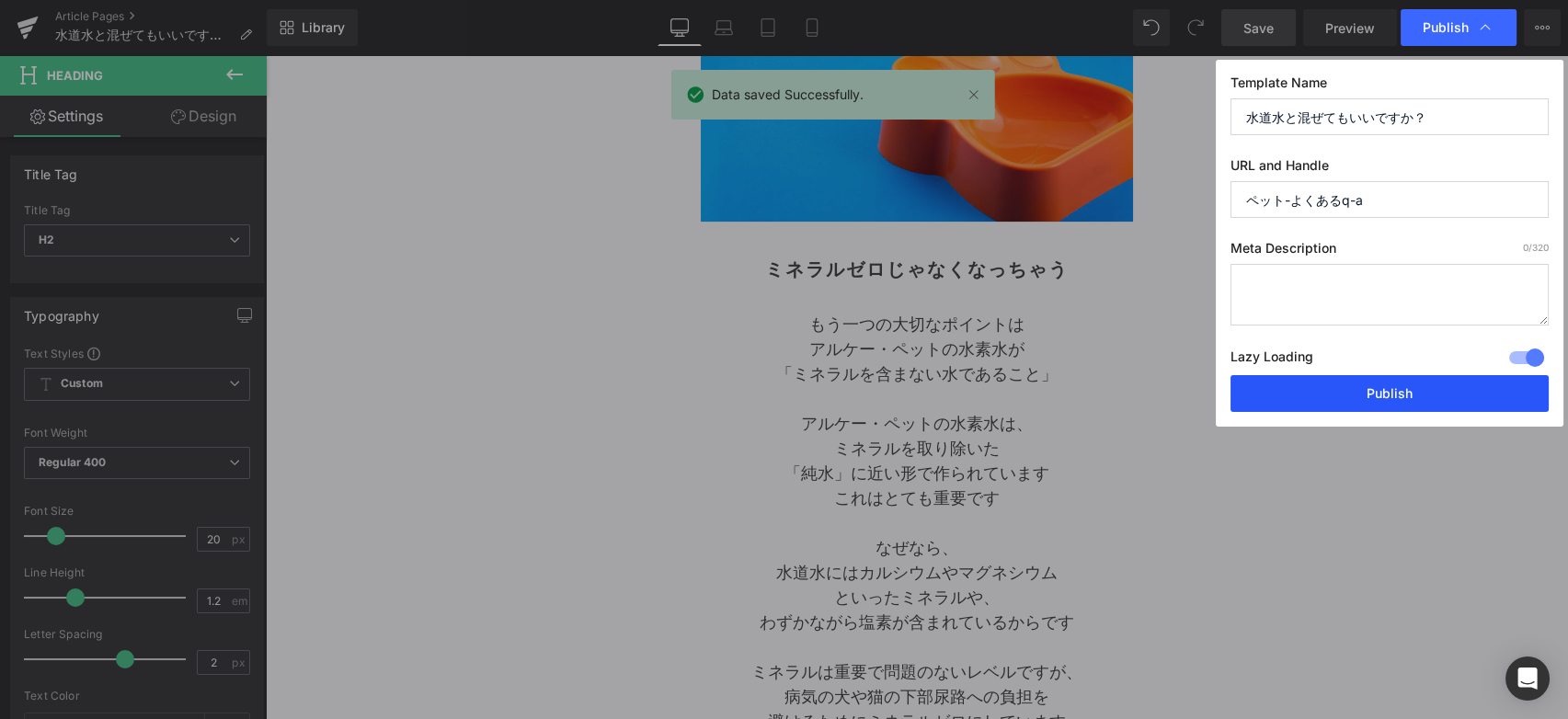
click at [1347, 397] on button "Publish" at bounding box center [1389, 393] width 318 height 37
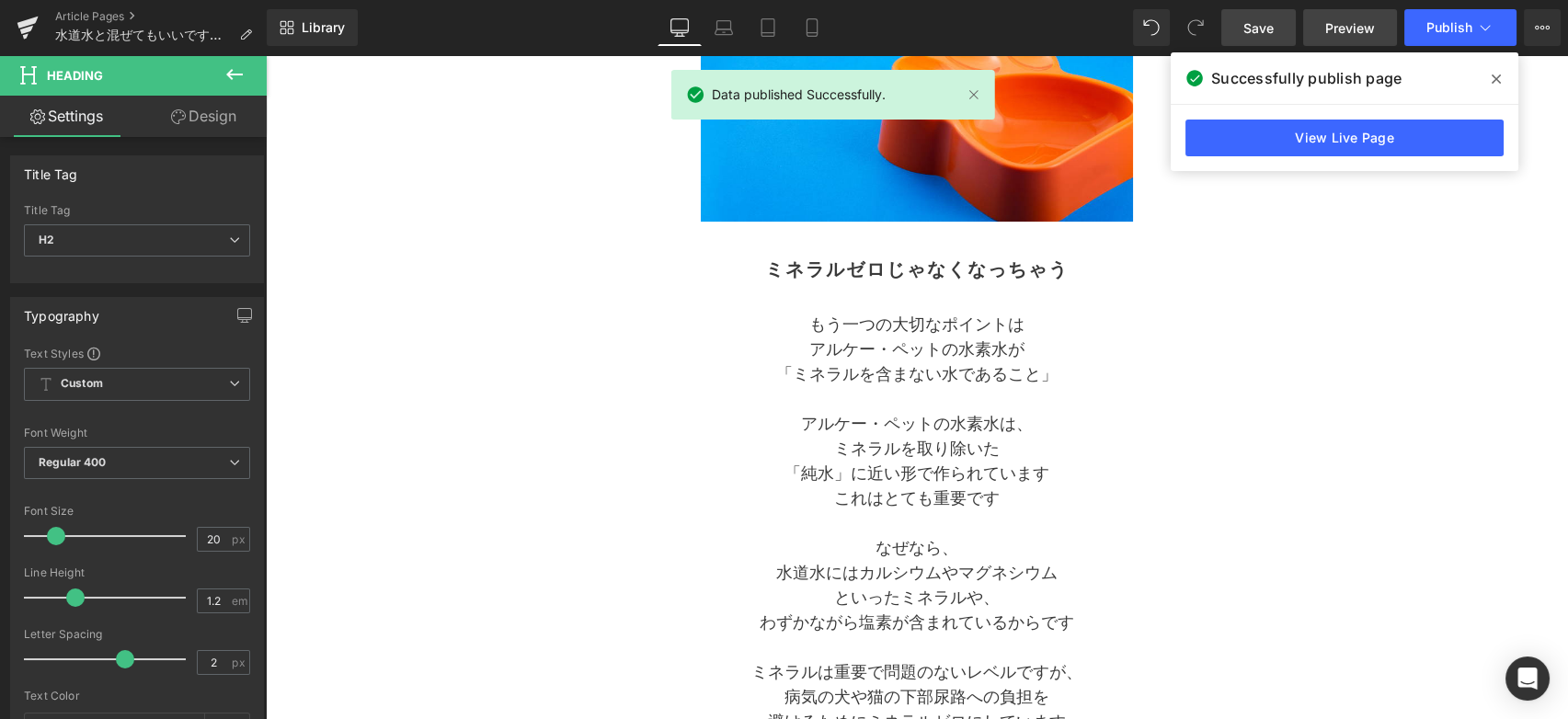
click at [1352, 31] on span "Preview" at bounding box center [1350, 29] width 49 height 20
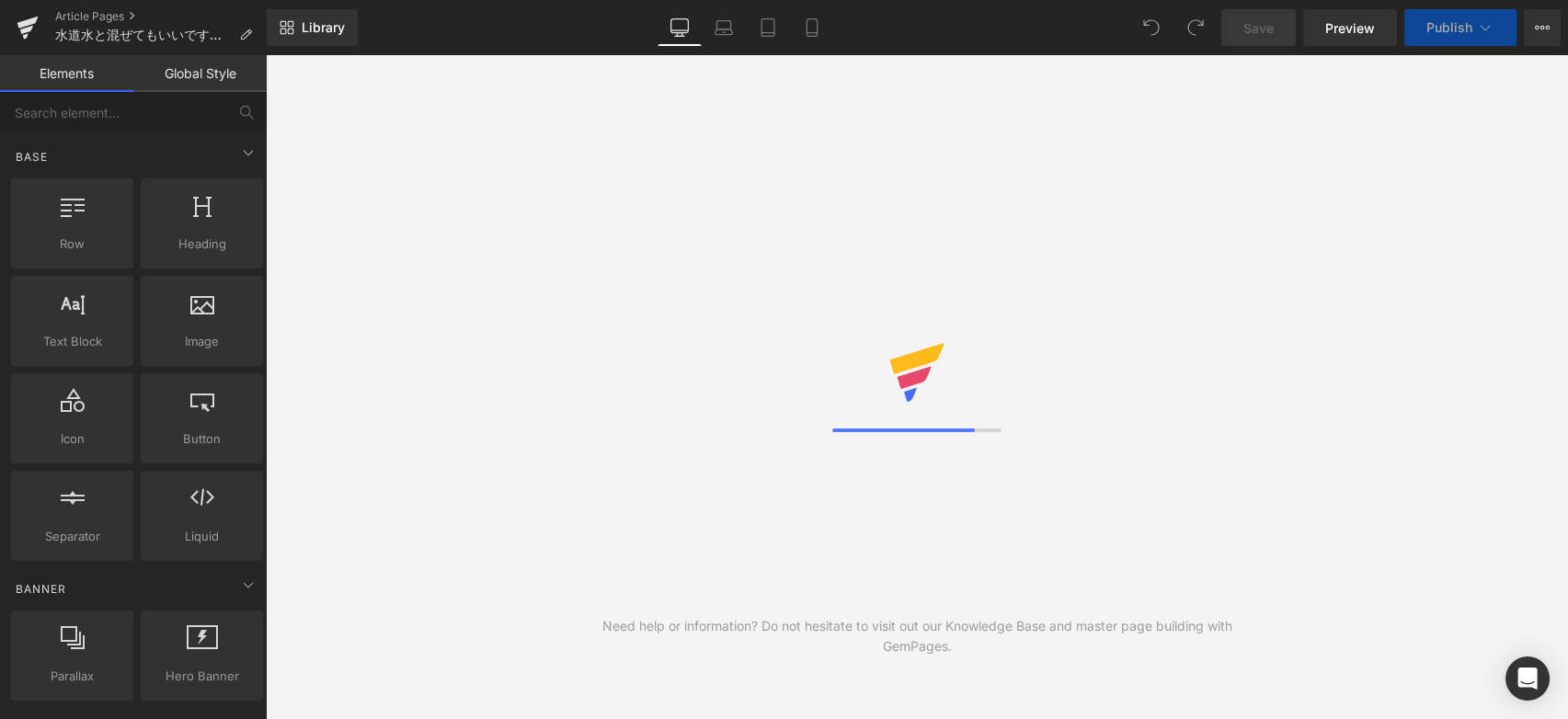
click at [31, 29] on icon at bounding box center [26, 30] width 13 height 8
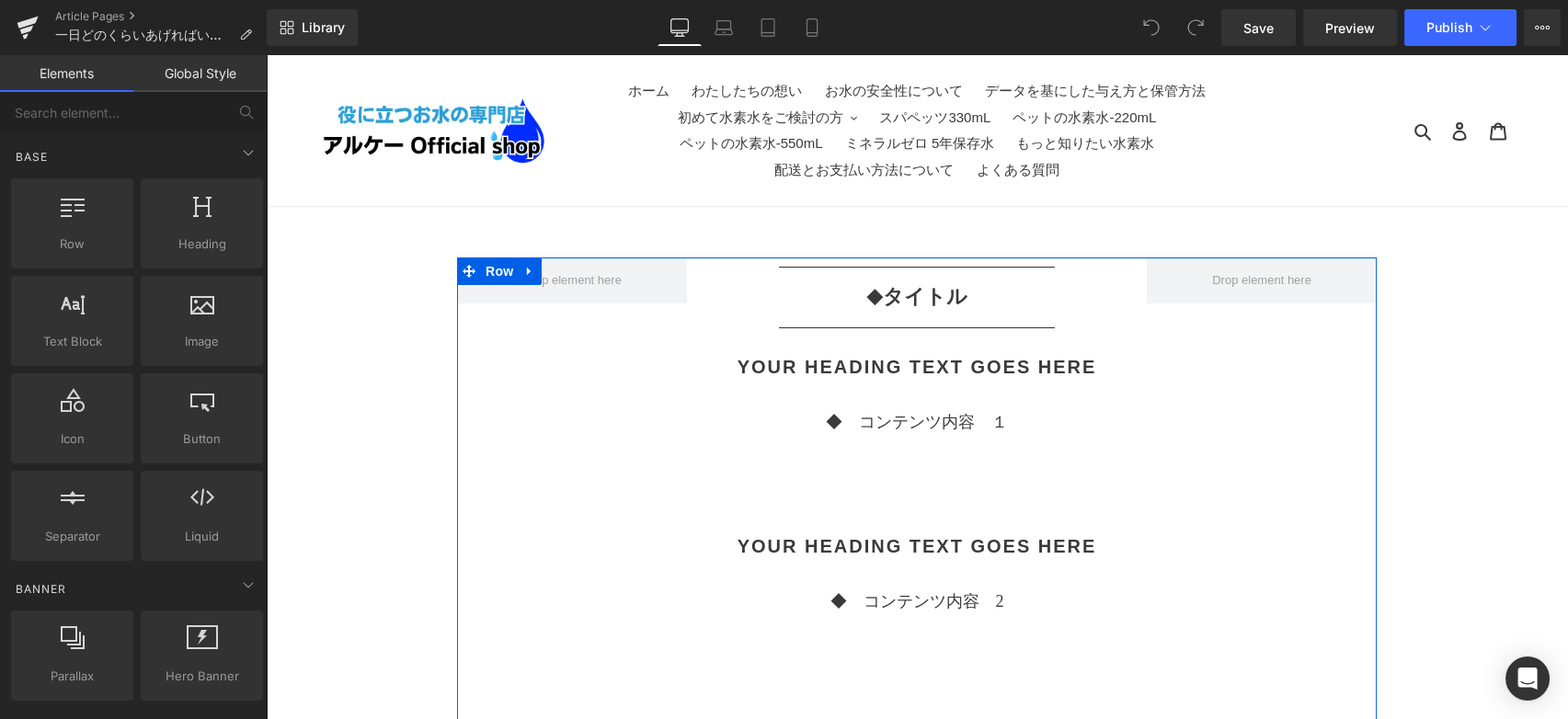
drag, startPoint x: 656, startPoint y: 600, endPoint x: 663, endPoint y: 591, distance: 11.4
click at [659, 596] on div "Separator ◆　 タイトル Text Block Separator Your heading text goes here Heading ◆　コン…" at bounding box center [916, 727] width 919 height 939
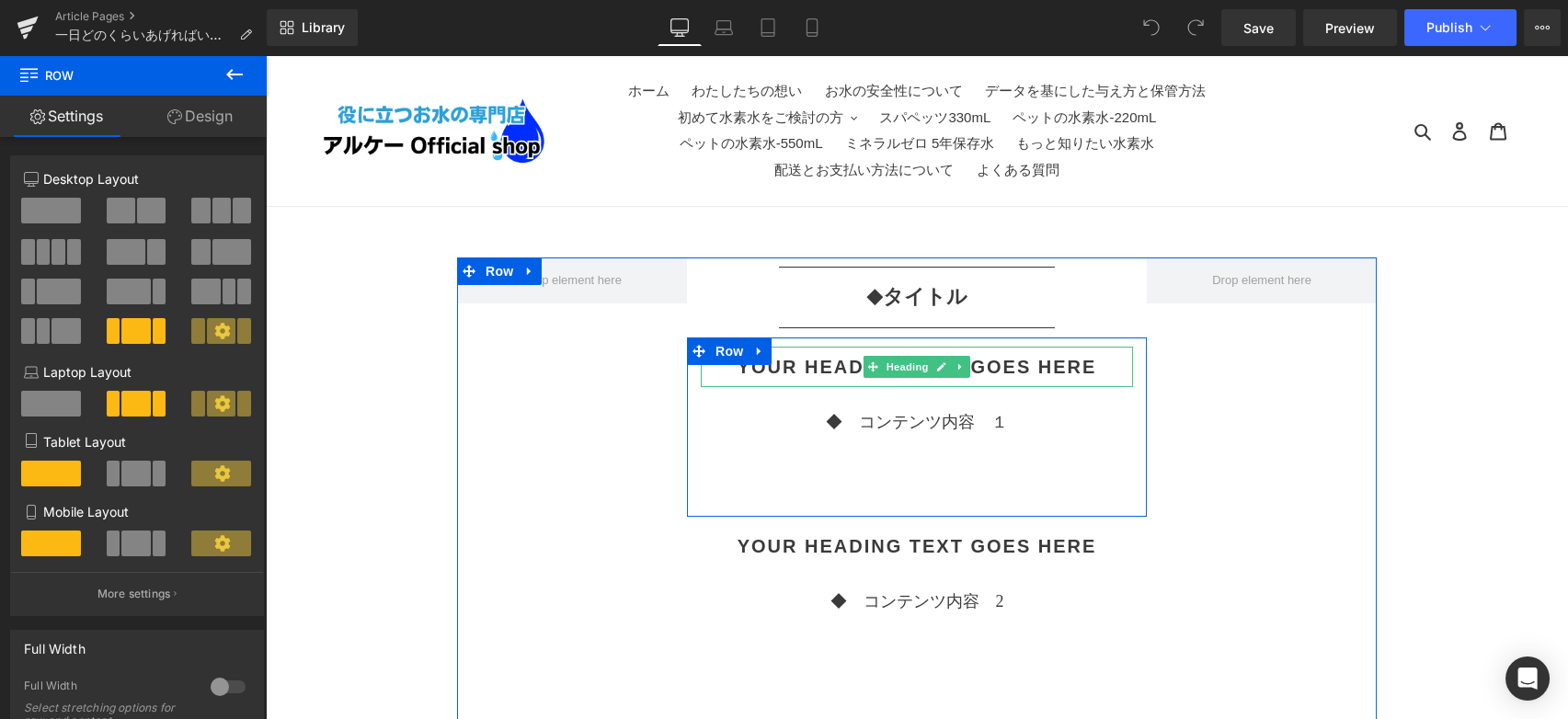
click at [830, 369] on h2 "Your heading text goes here" at bounding box center [917, 366] width 432 height 22
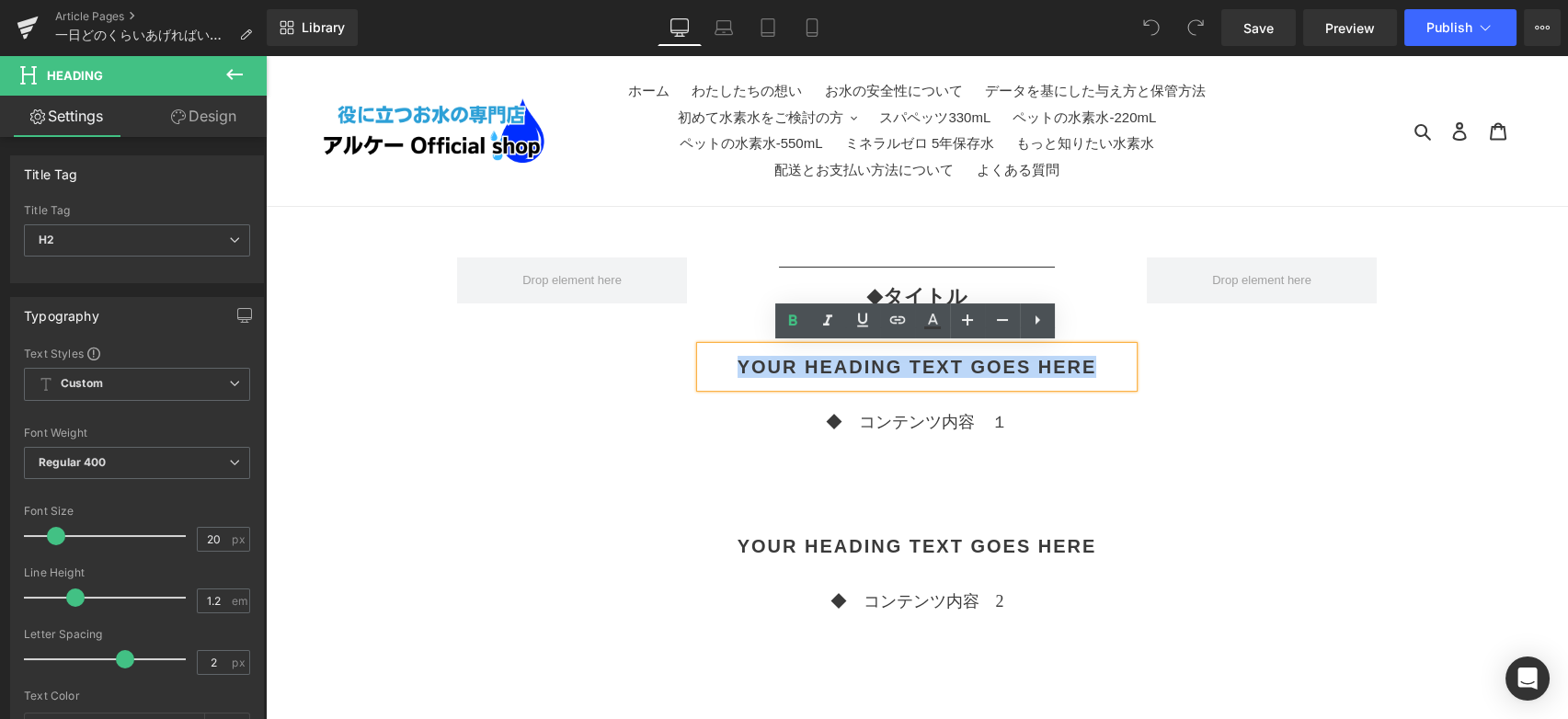
drag, startPoint x: 735, startPoint y: 366, endPoint x: 1092, endPoint y: 371, distance: 357.0
click at [1092, 371] on h2 "Your heading text goes here" at bounding box center [917, 366] width 432 height 22
paste div
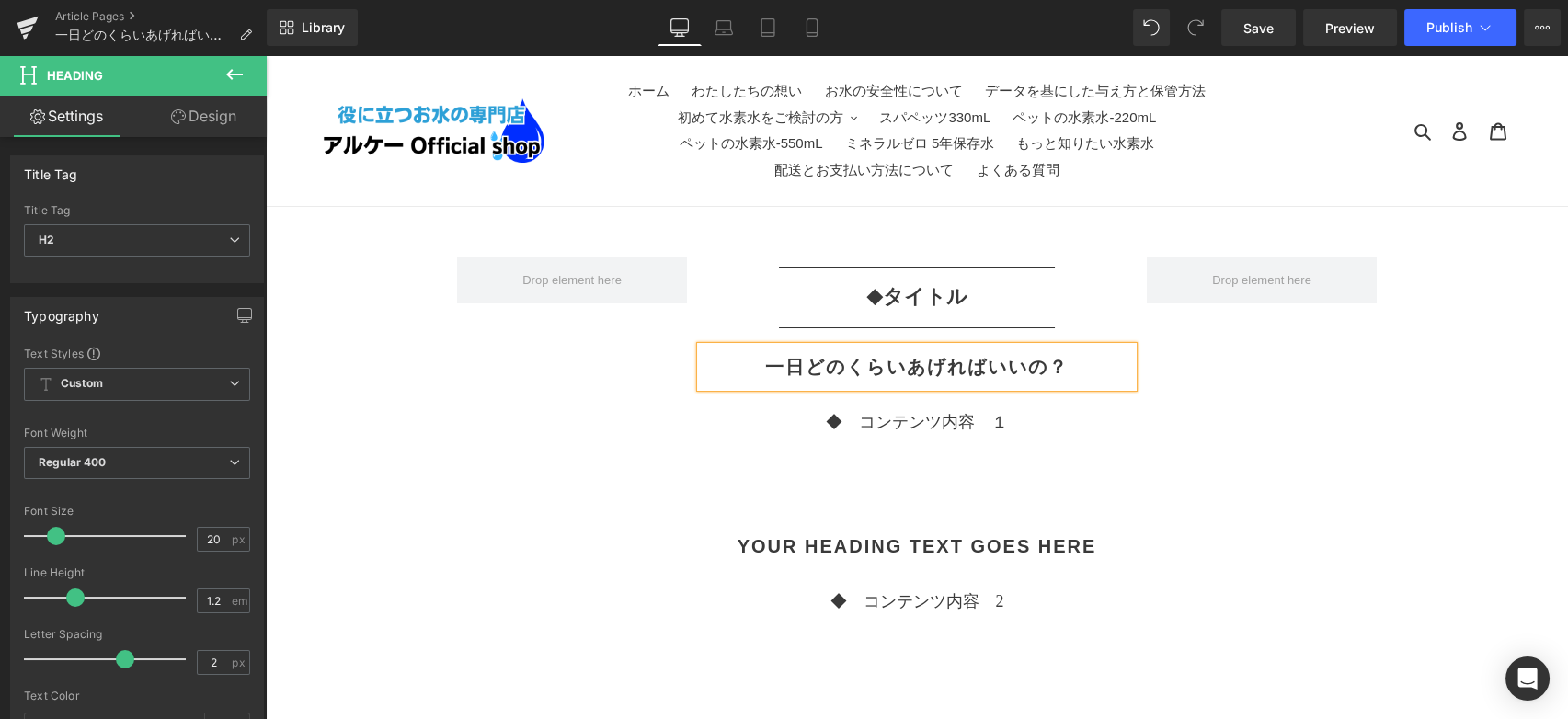
click at [1228, 451] on div "Separator ◆　 タイトル Text Block Separator 一日どのくらいあげればいいの？ Heading ◆　コンテンツ内容　１ Text…" at bounding box center [916, 727] width 919 height 939
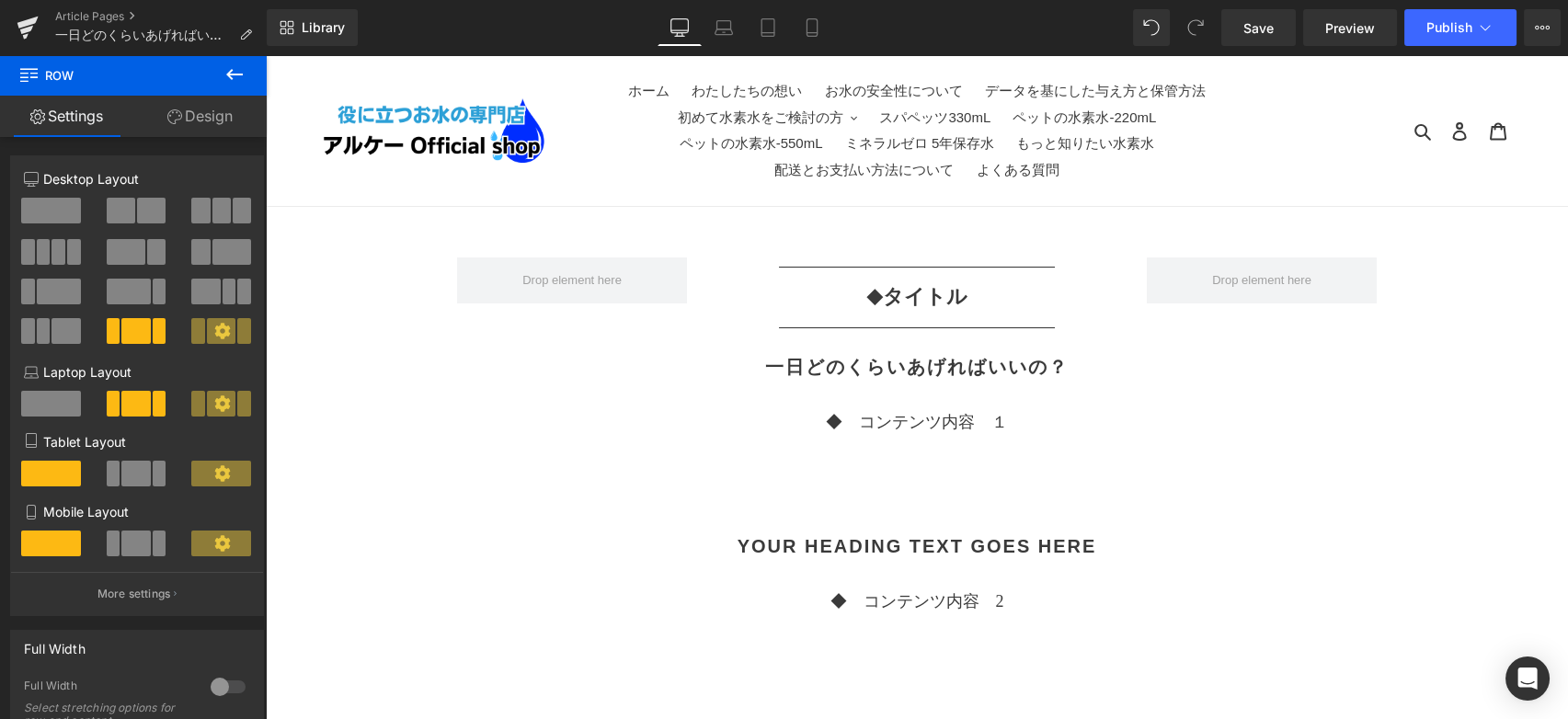
drag, startPoint x: 1445, startPoint y: 369, endPoint x: 1401, endPoint y: 364, distance: 44.3
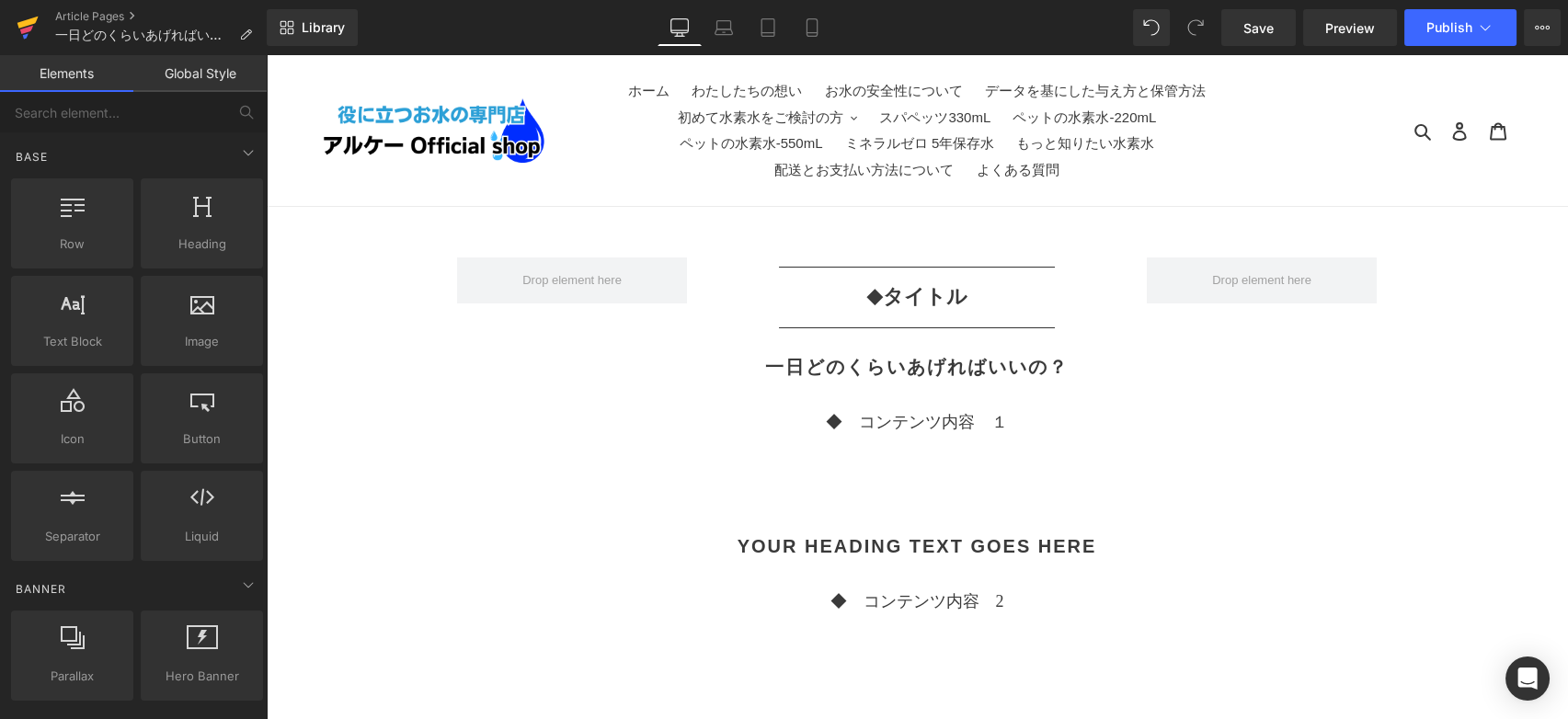
click at [28, 33] on icon at bounding box center [28, 28] width 22 height 46
click at [1266, 32] on span "Save" at bounding box center [1258, 29] width 31 height 20
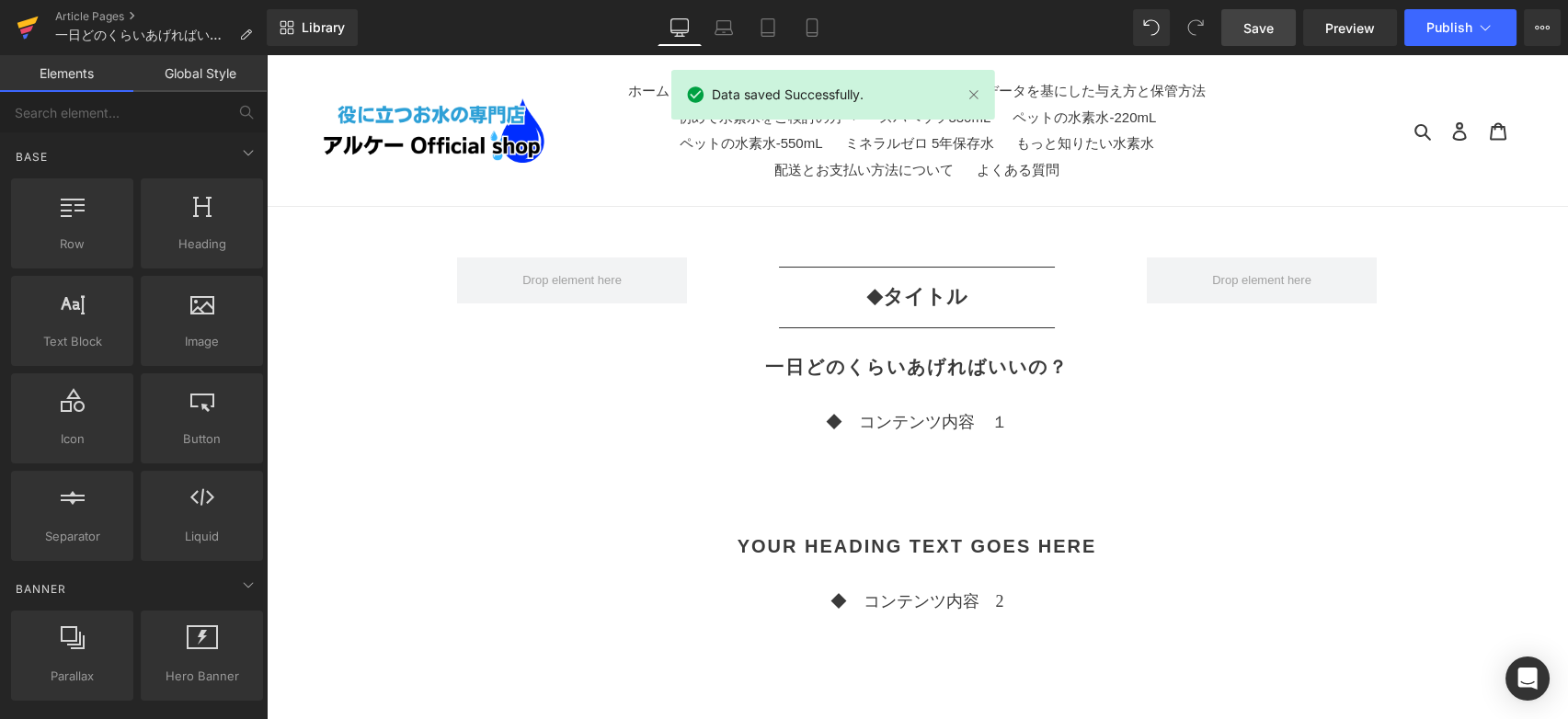
click at [29, 33] on icon at bounding box center [28, 28] width 22 height 46
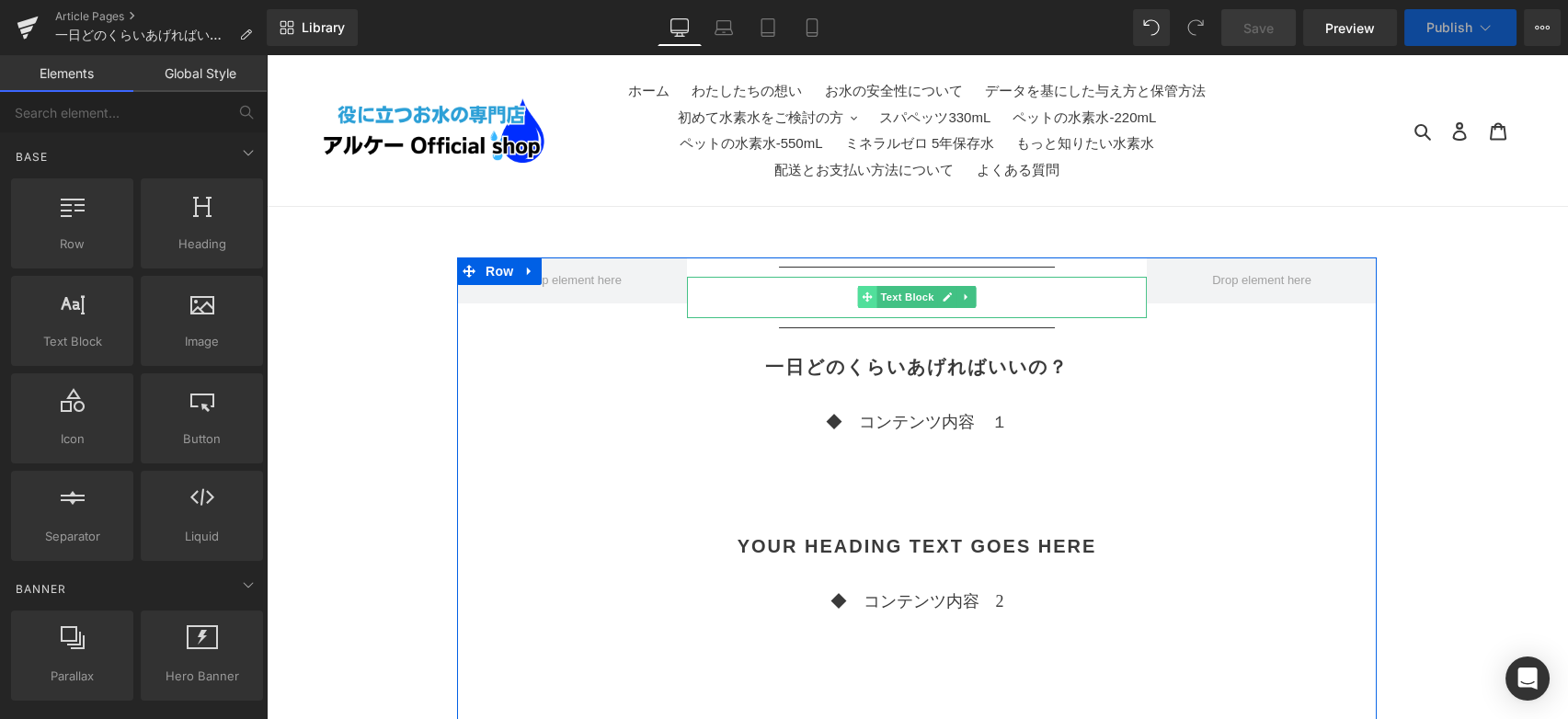
click at [858, 304] on span at bounding box center [868, 297] width 20 height 22
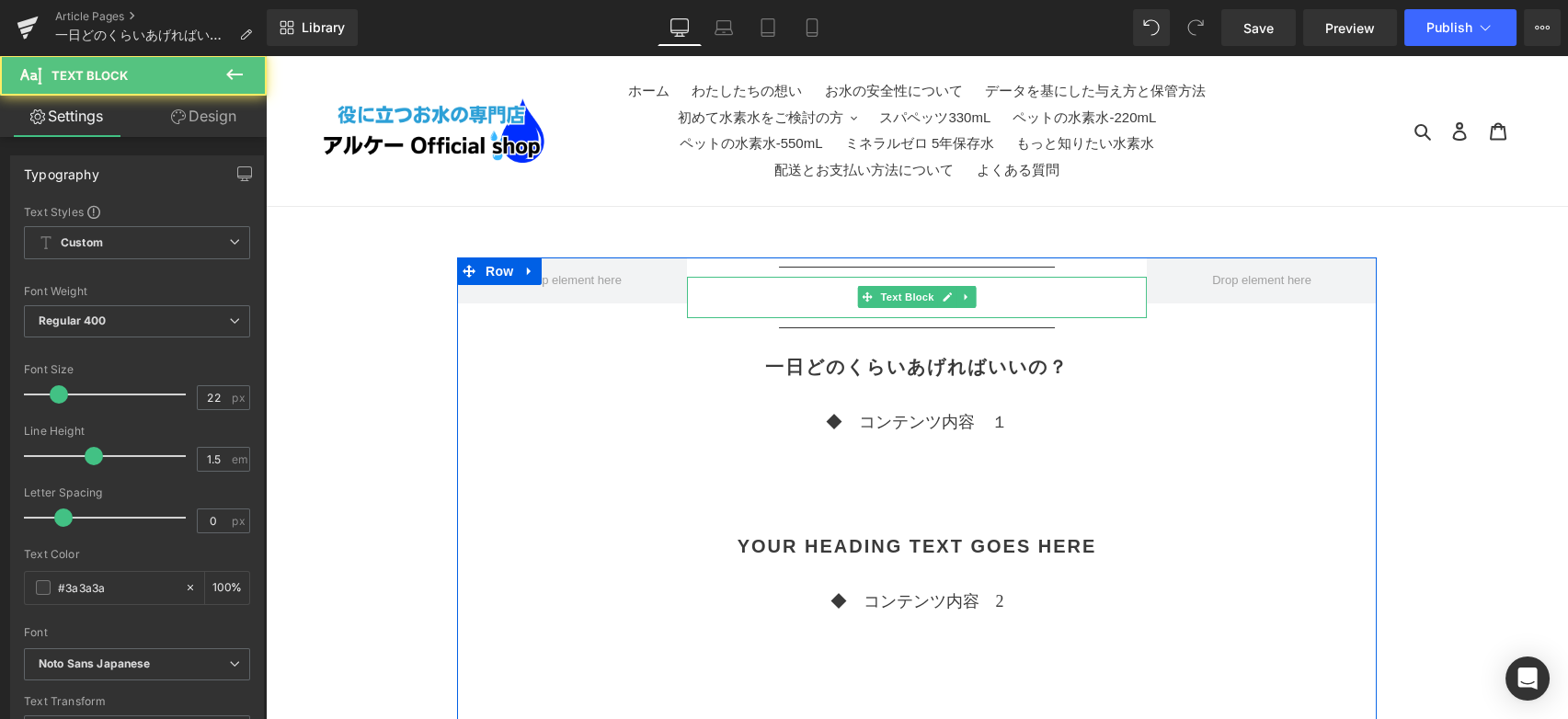
click at [824, 294] on p "◆　 タイトル" at bounding box center [917, 297] width 460 height 33
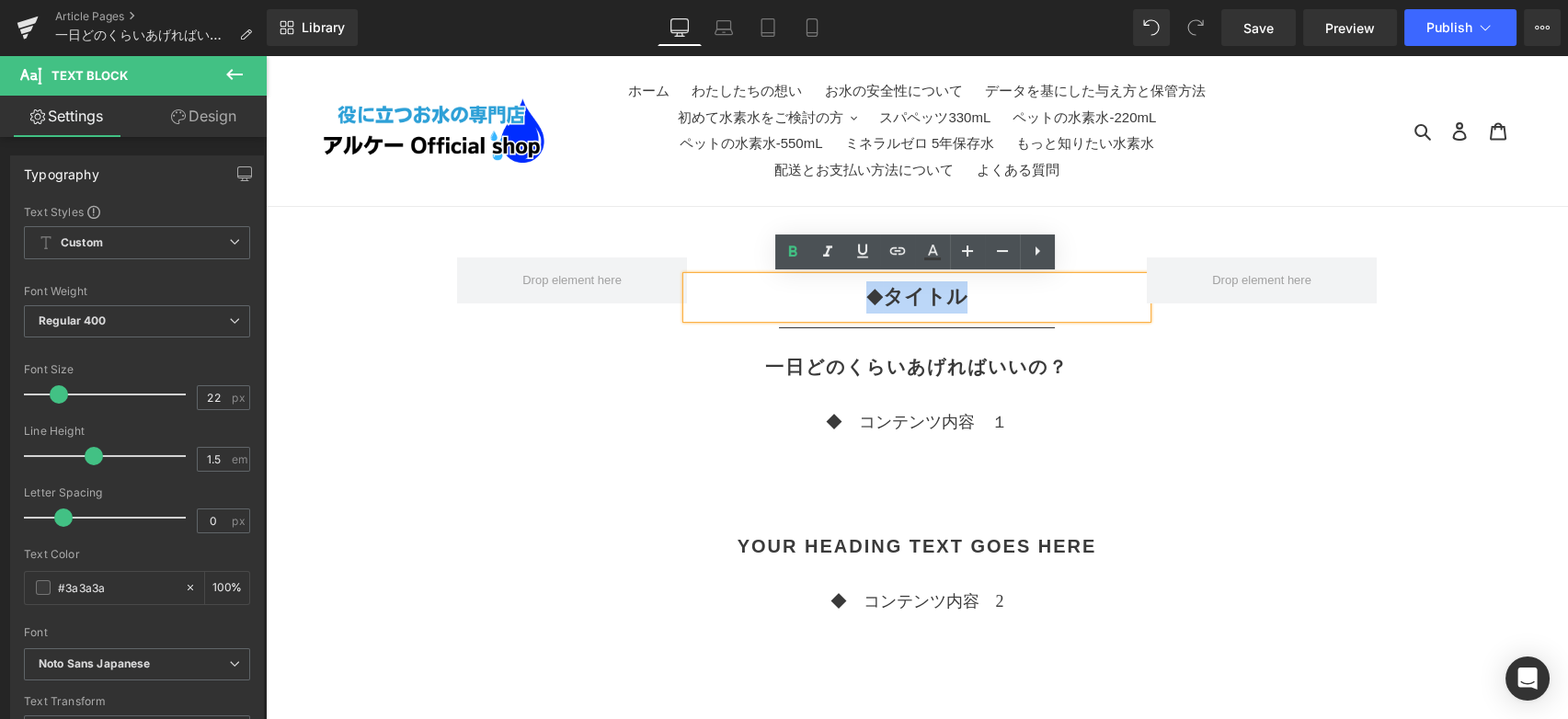
drag, startPoint x: 826, startPoint y: 294, endPoint x: 994, endPoint y: 303, distance: 168.2
click at [994, 303] on p "◆　 タイトル" at bounding box center [917, 297] width 460 height 33
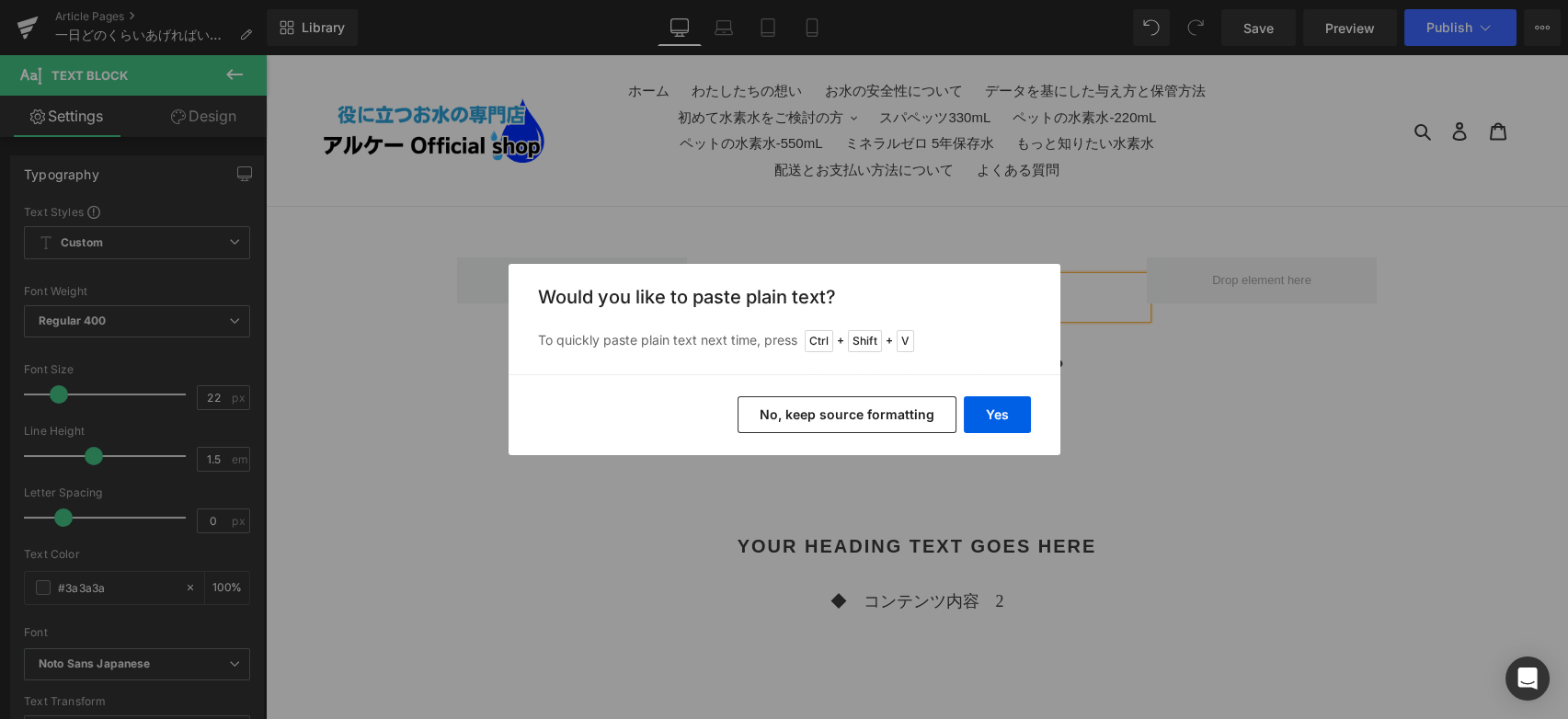
click at [873, 426] on button "No, keep source formatting" at bounding box center [847, 414] width 219 height 37
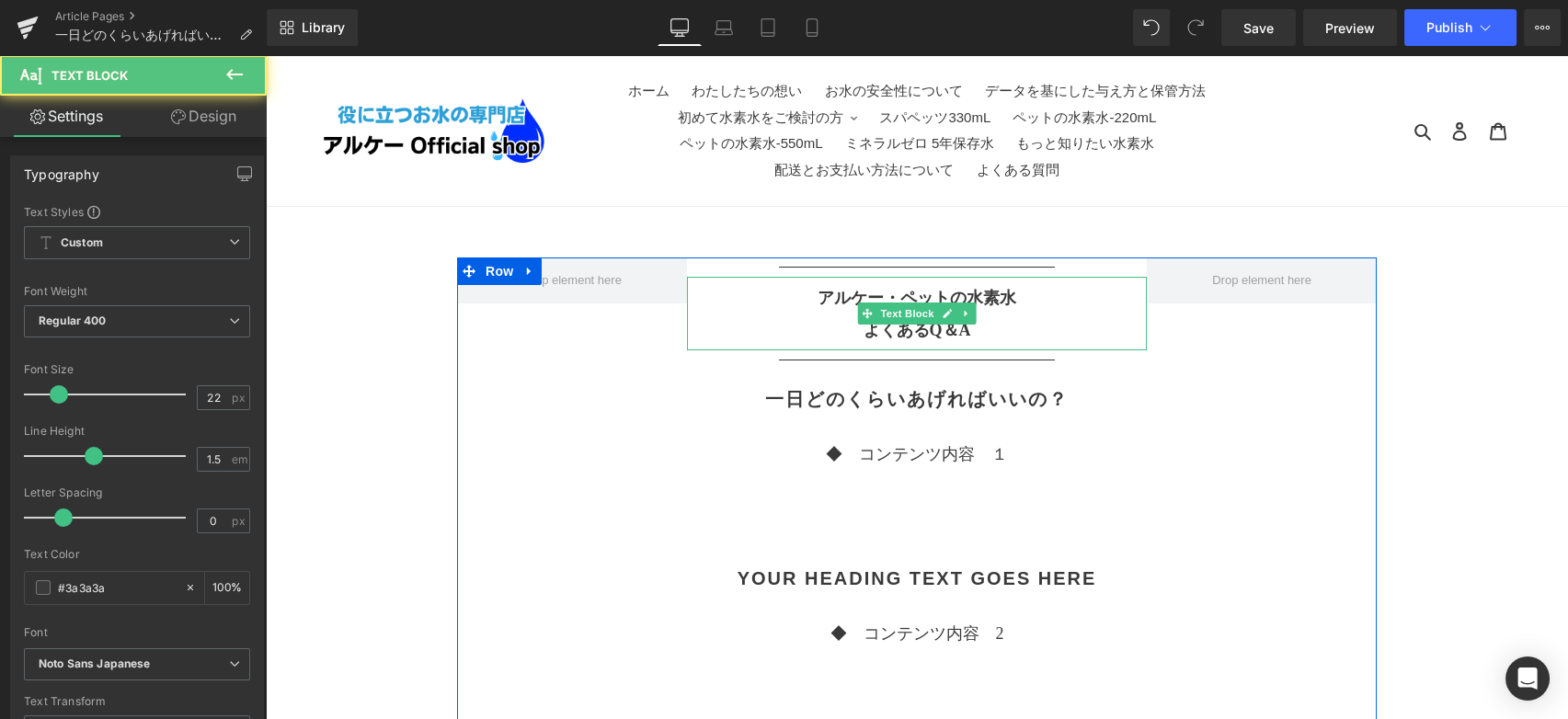
click at [1019, 332] on p "よくあるQ＆A" at bounding box center [917, 330] width 460 height 33
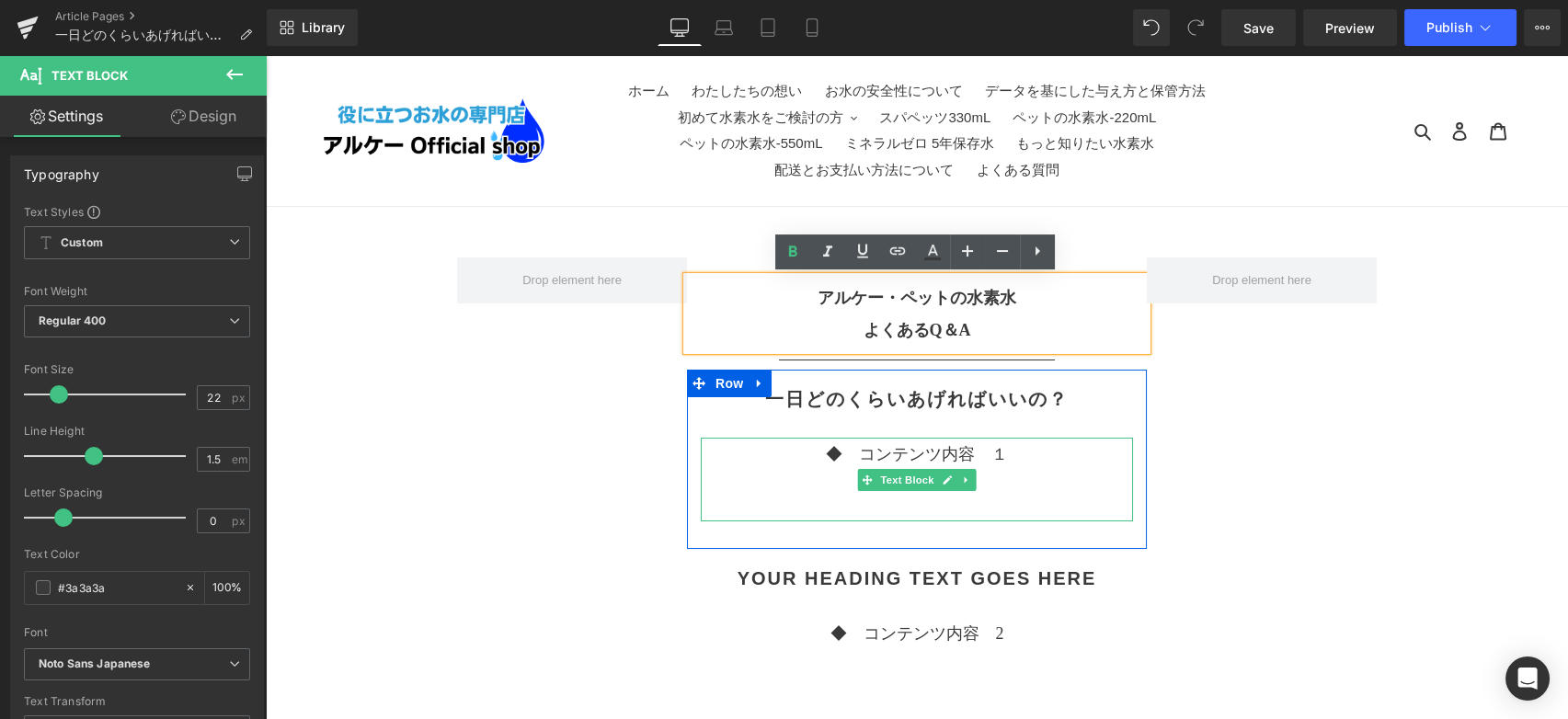
click at [1022, 447] on p "◆　コンテンツ内容　１" at bounding box center [917, 454] width 432 height 25
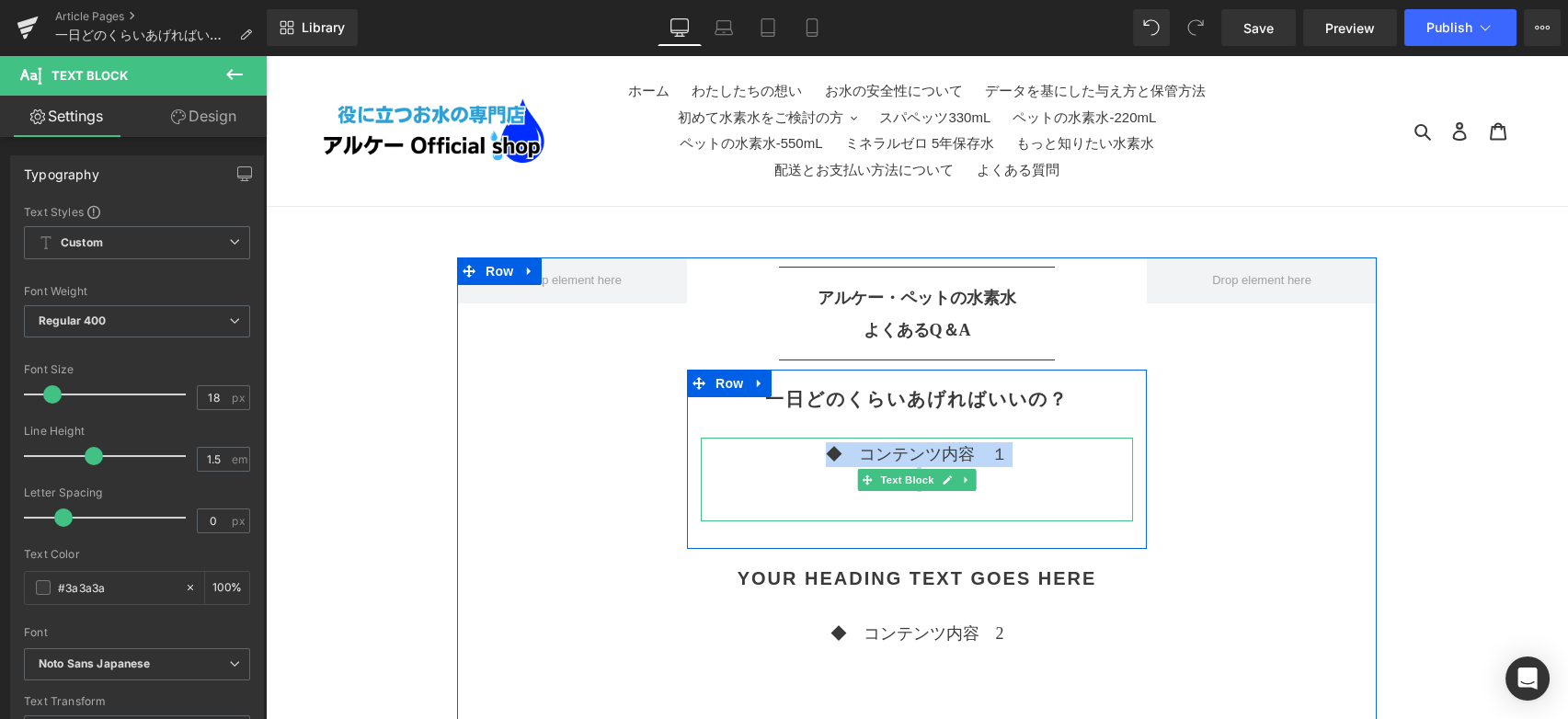
drag, startPoint x: 823, startPoint y: 450, endPoint x: 1024, endPoint y: 475, distance: 202.5
click at [1024, 475] on div "◆　コンテンツ内容　１" at bounding box center [917, 479] width 432 height 84
paste div
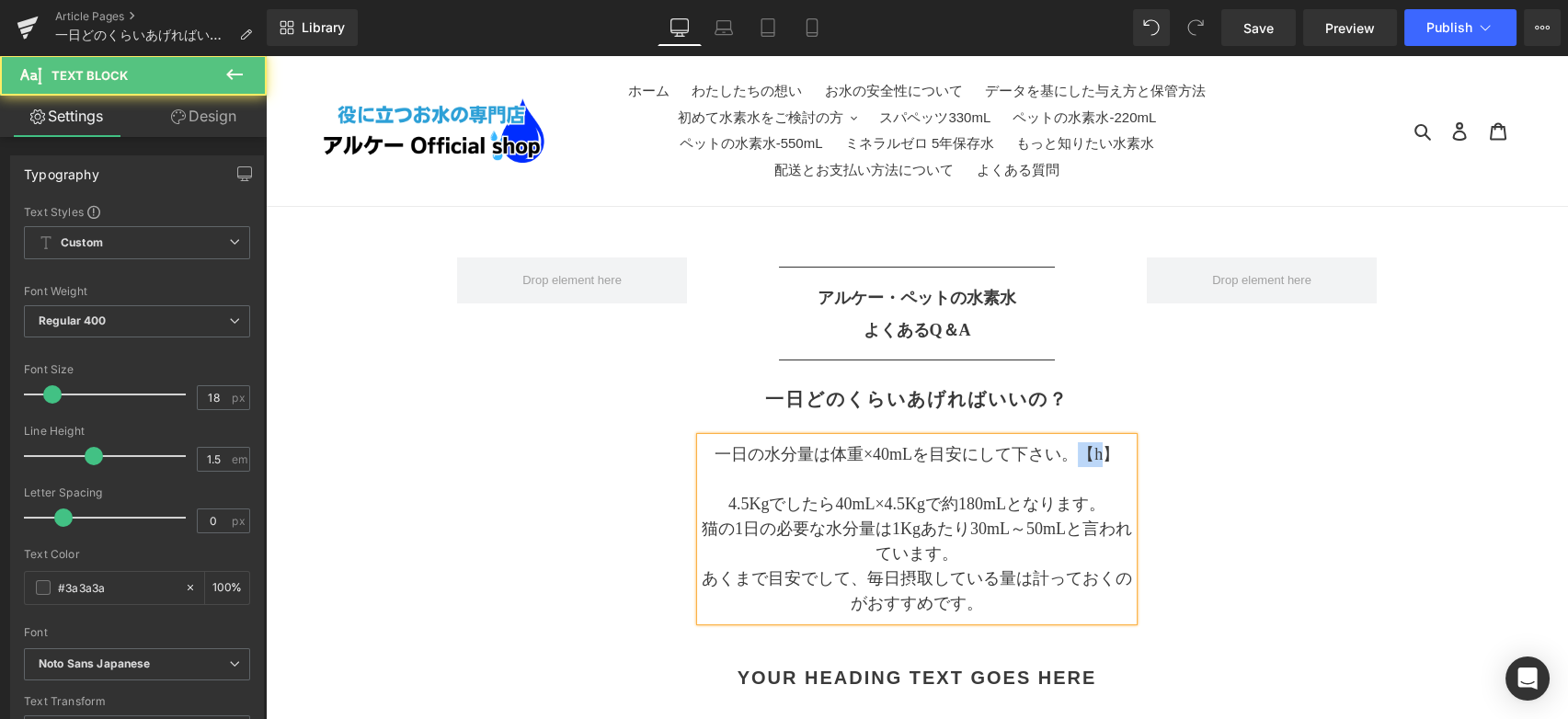
drag, startPoint x: 1081, startPoint y: 457, endPoint x: 1110, endPoint y: 457, distance: 29.0
click at [1110, 457] on p "一日の水分量は体重×40mLを目安にして下さい。【h】" at bounding box center [917, 454] width 432 height 25
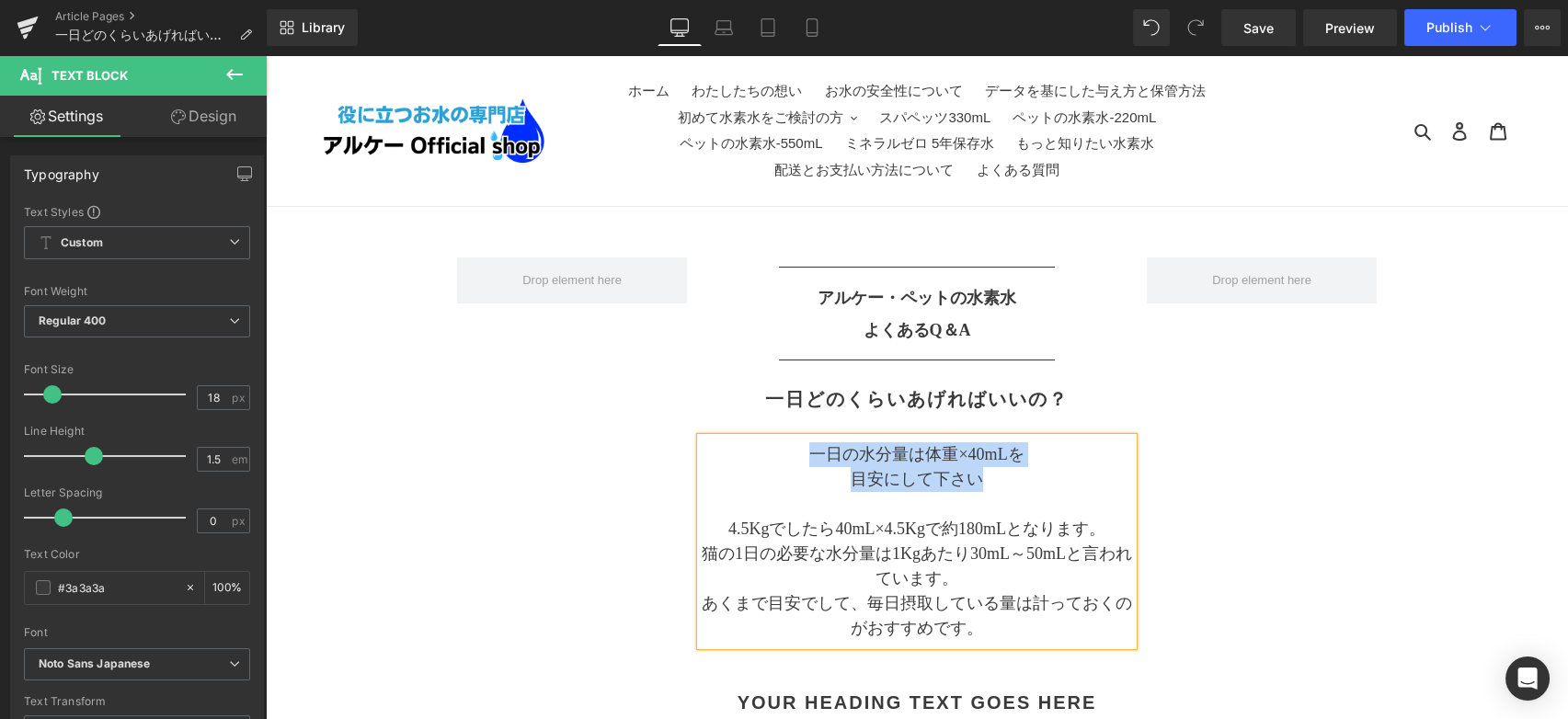
drag, startPoint x: 795, startPoint y: 456, endPoint x: 1004, endPoint y: 461, distance: 209.1
click at [1013, 476] on div "一日の水分量は体重×40mLを 目安にして下さい  4.5Kgでしたら40mL×4.5Kgで約180mLとなります。 猫の1日の必要な水分量は1Kgあたり…" at bounding box center [917, 541] width 432 height 207
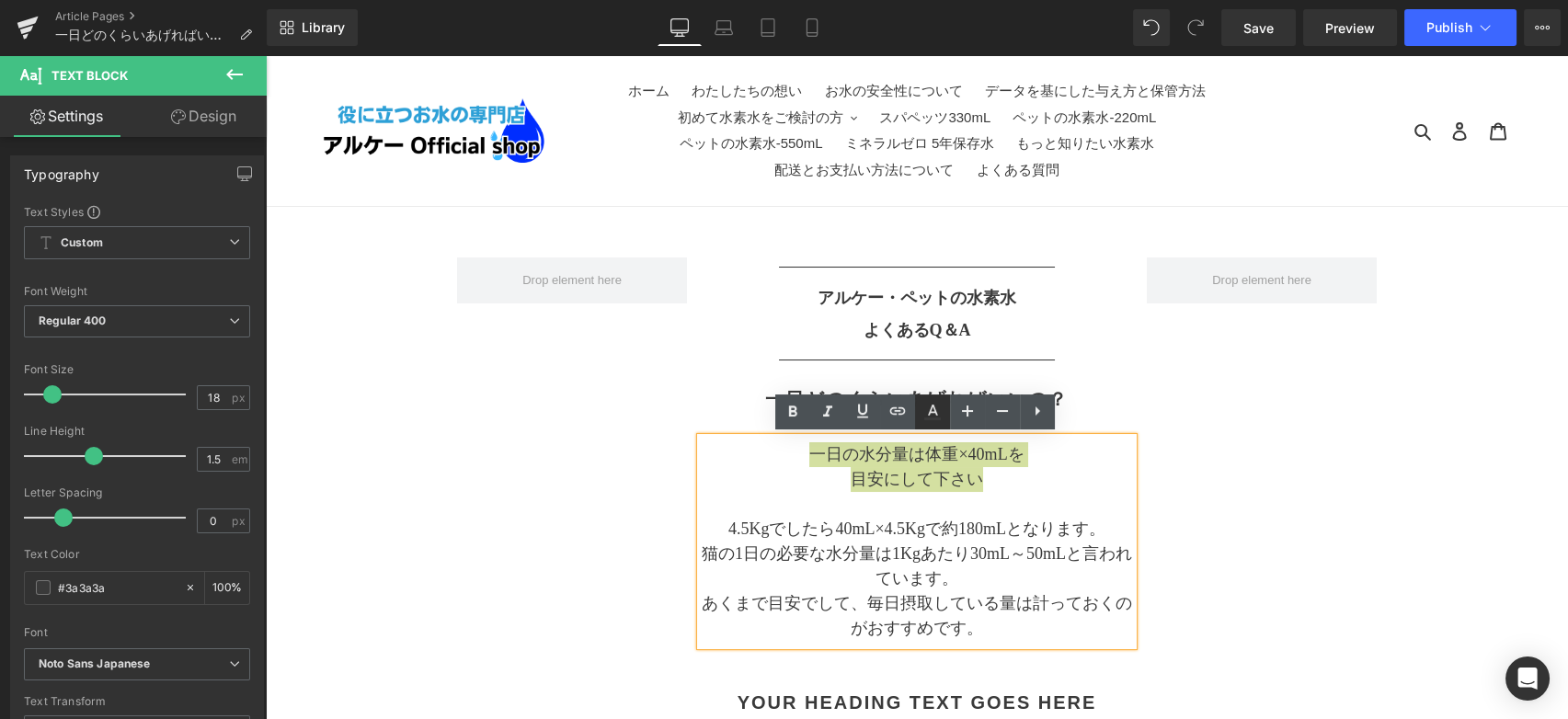
click at [935, 417] on icon at bounding box center [932, 412] width 22 height 22
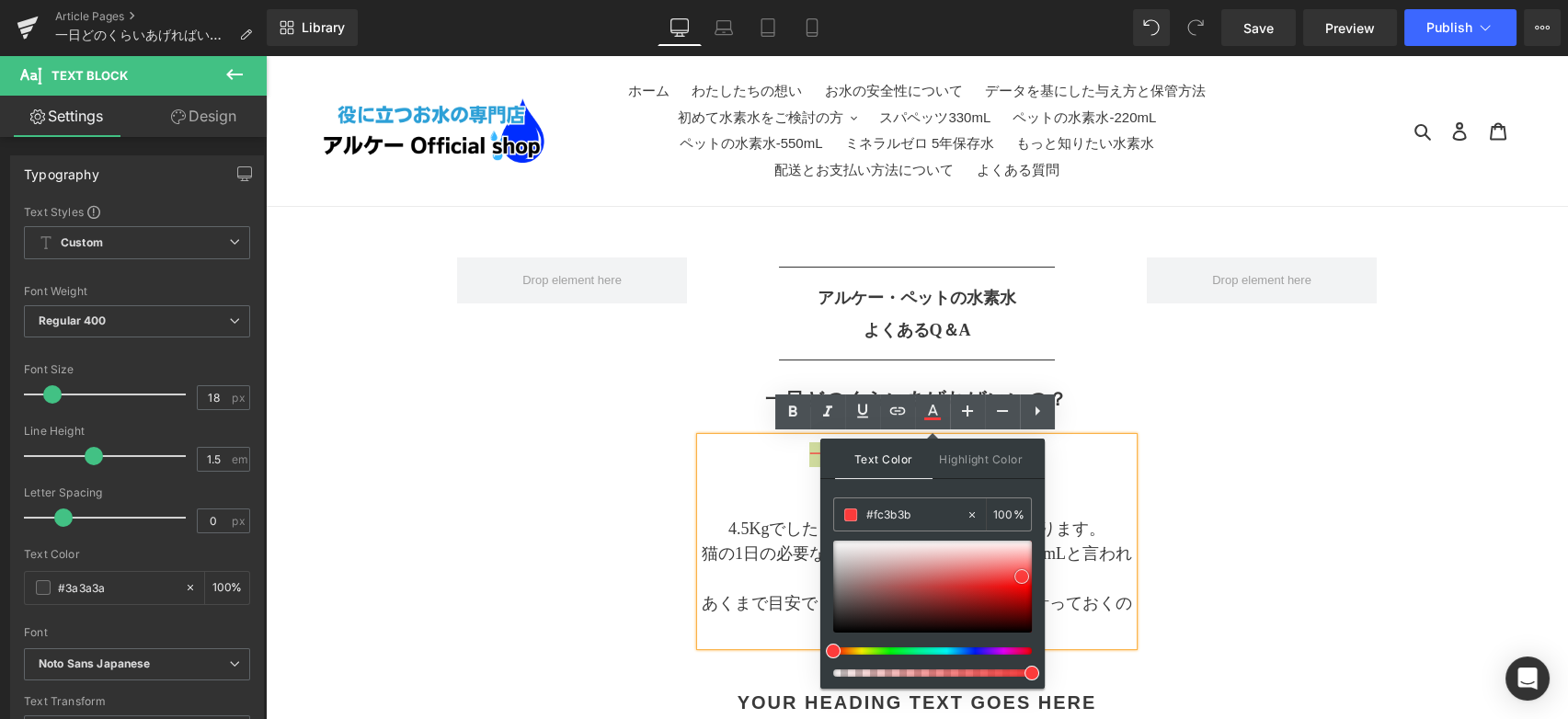
click at [1022, 577] on div at bounding box center [932, 587] width 198 height 92
type input "#ff1919"
drag, startPoint x: 1022, startPoint y: 577, endPoint x: 1043, endPoint y: 583, distance: 21.8
click at [1043, 583] on div "Text Color Highlight Color rgba(255, 25, 25, 1) #ff1919 100 % transparent trans…" at bounding box center [932, 563] width 224 height 250
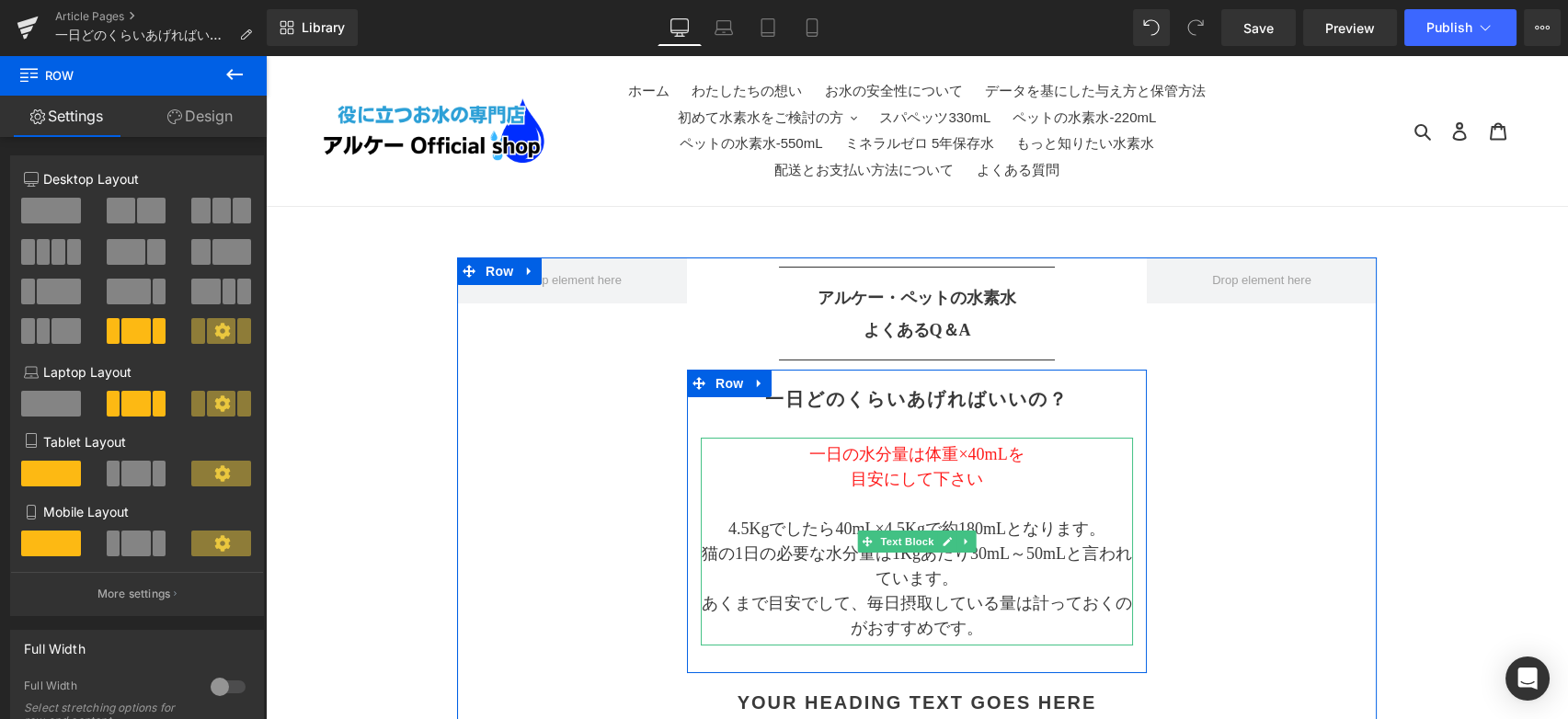
click at [1106, 503] on p at bounding box center [917, 504] width 432 height 25
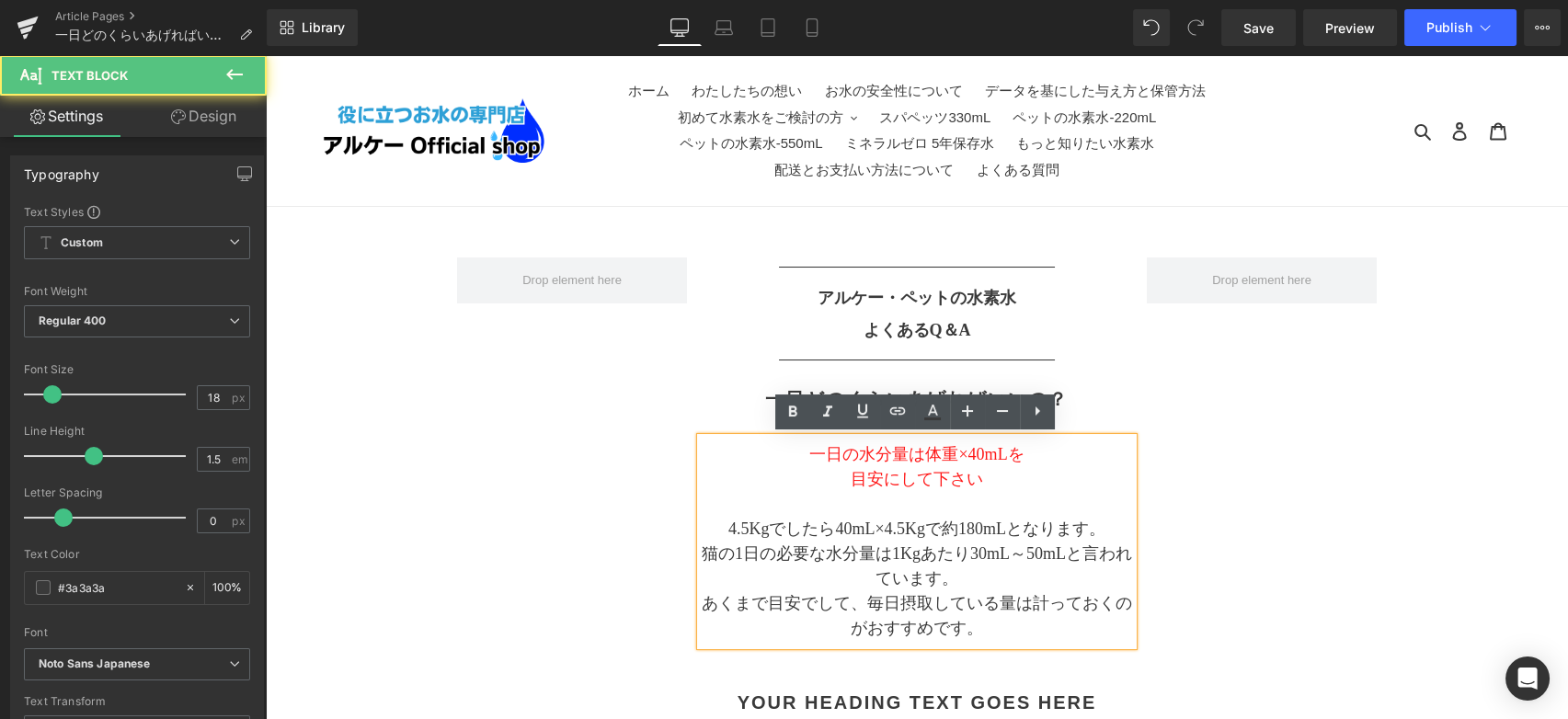
click at [942, 528] on p "4.5Kgでしたら40mL×4.5Kgで約180mLとなります。" at bounding box center [917, 528] width 432 height 25
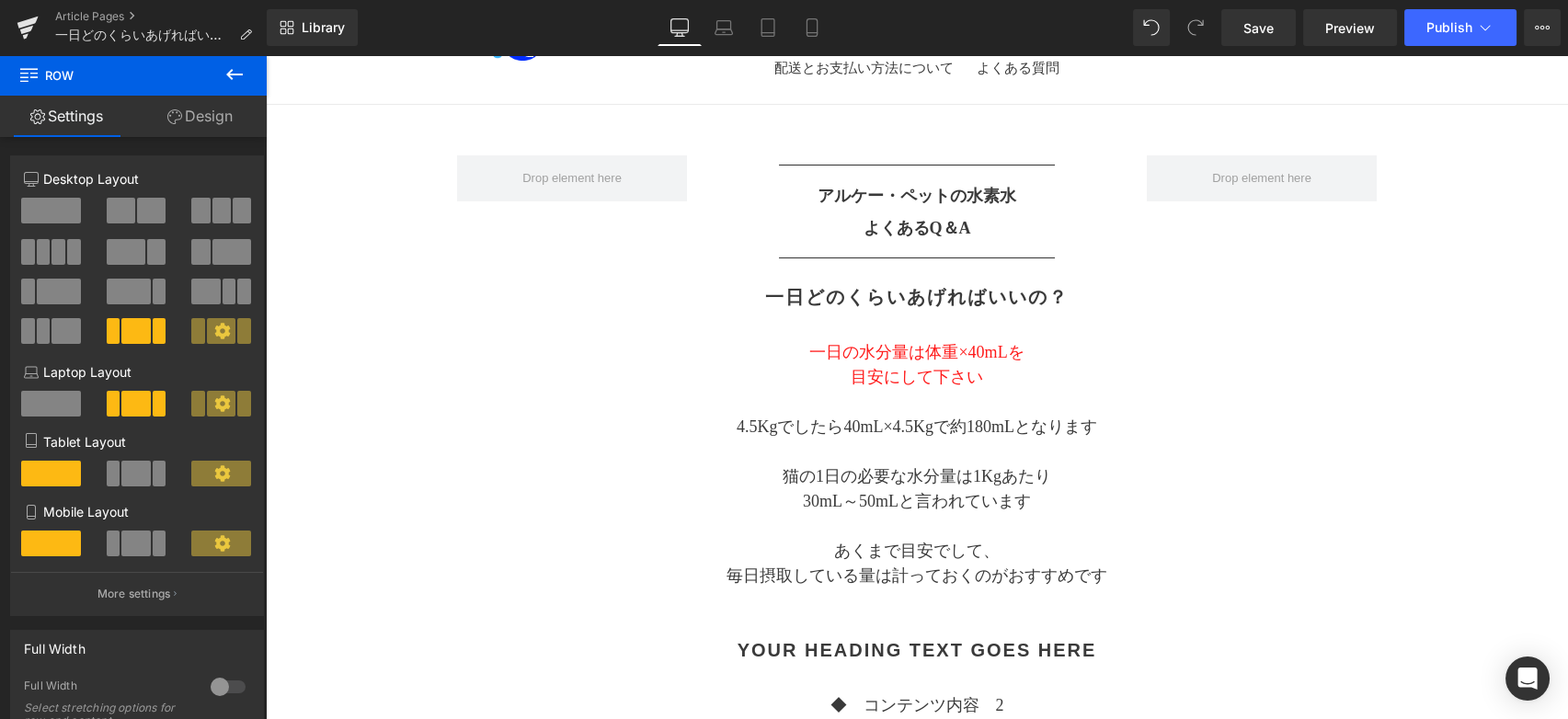
scroll to position [306, 0]
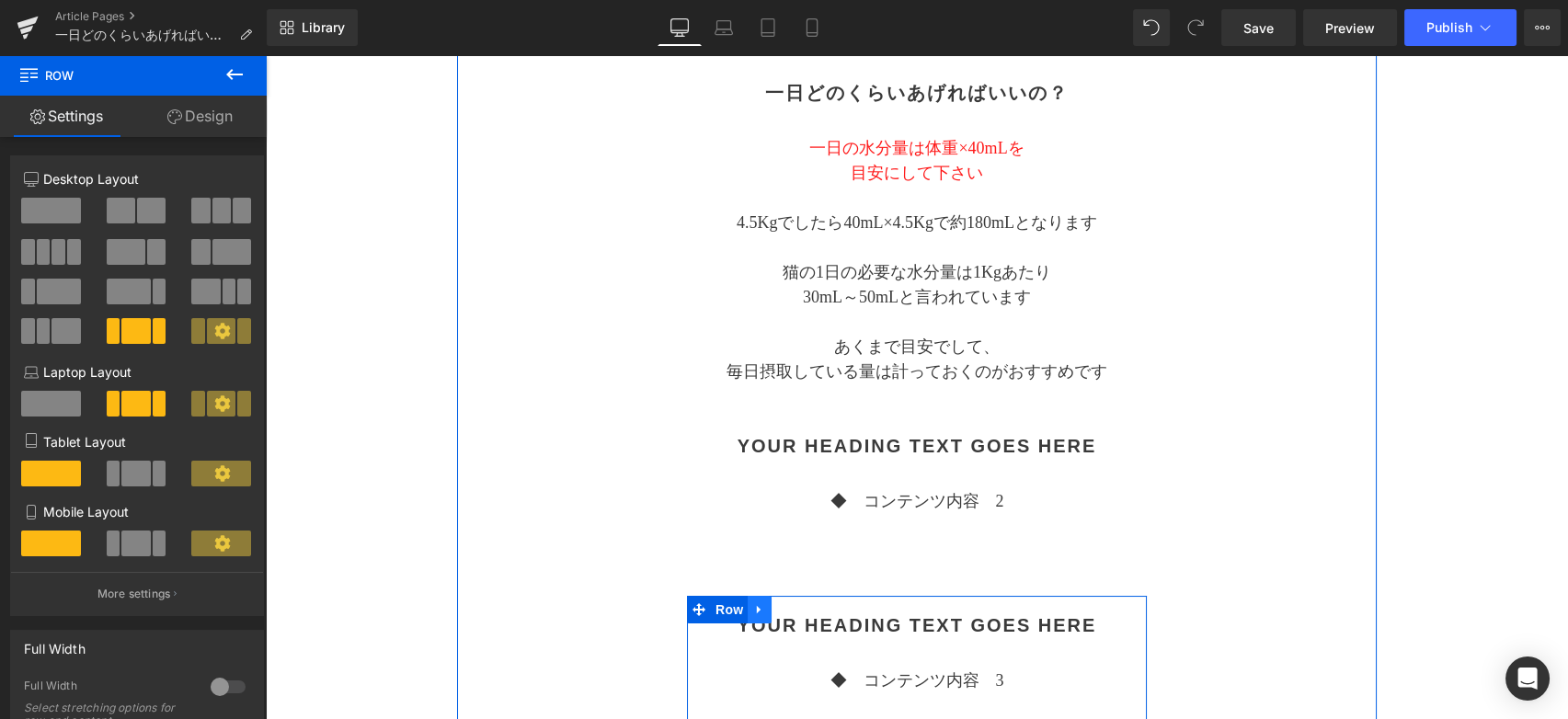
click at [757, 612] on icon at bounding box center [759, 610] width 13 height 14
click at [809, 610] on icon at bounding box center [807, 610] width 13 height 14
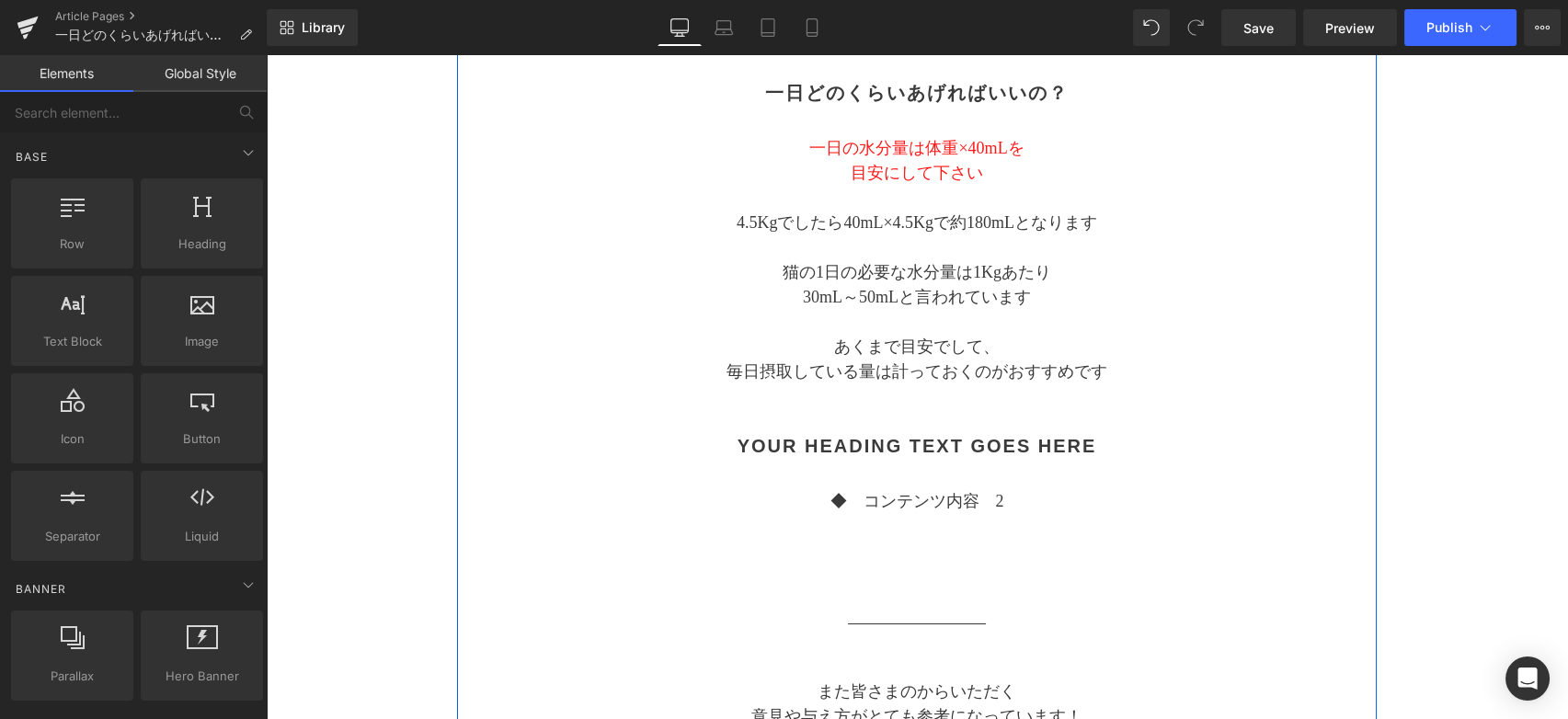
click at [1196, 551] on div "Separator アルケー・ペットの水素水 よくあるQ＆A Text Block Separator 一日どのくらいあげればいいの？ Heading 一日の…" at bounding box center [916, 435] width 919 height 966
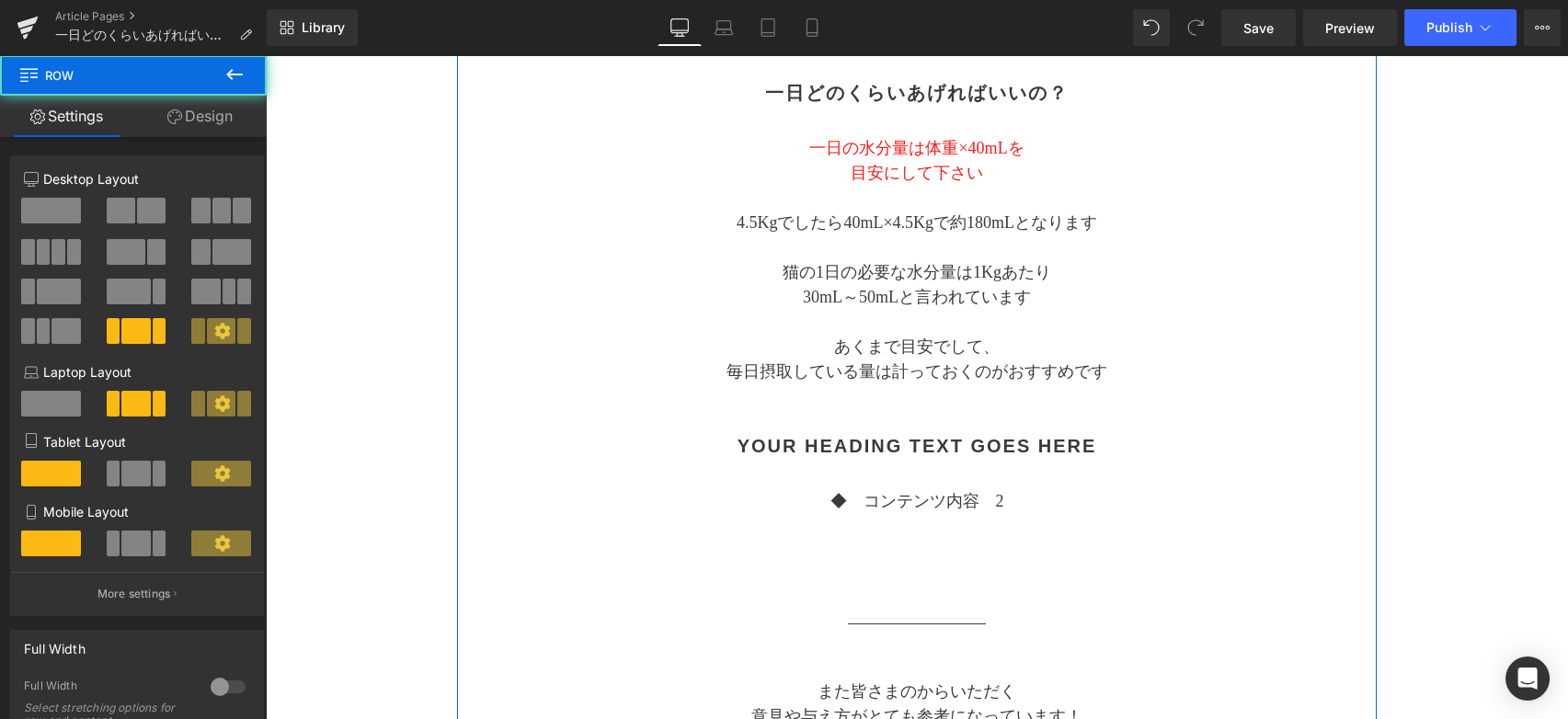
scroll to position [204, 0]
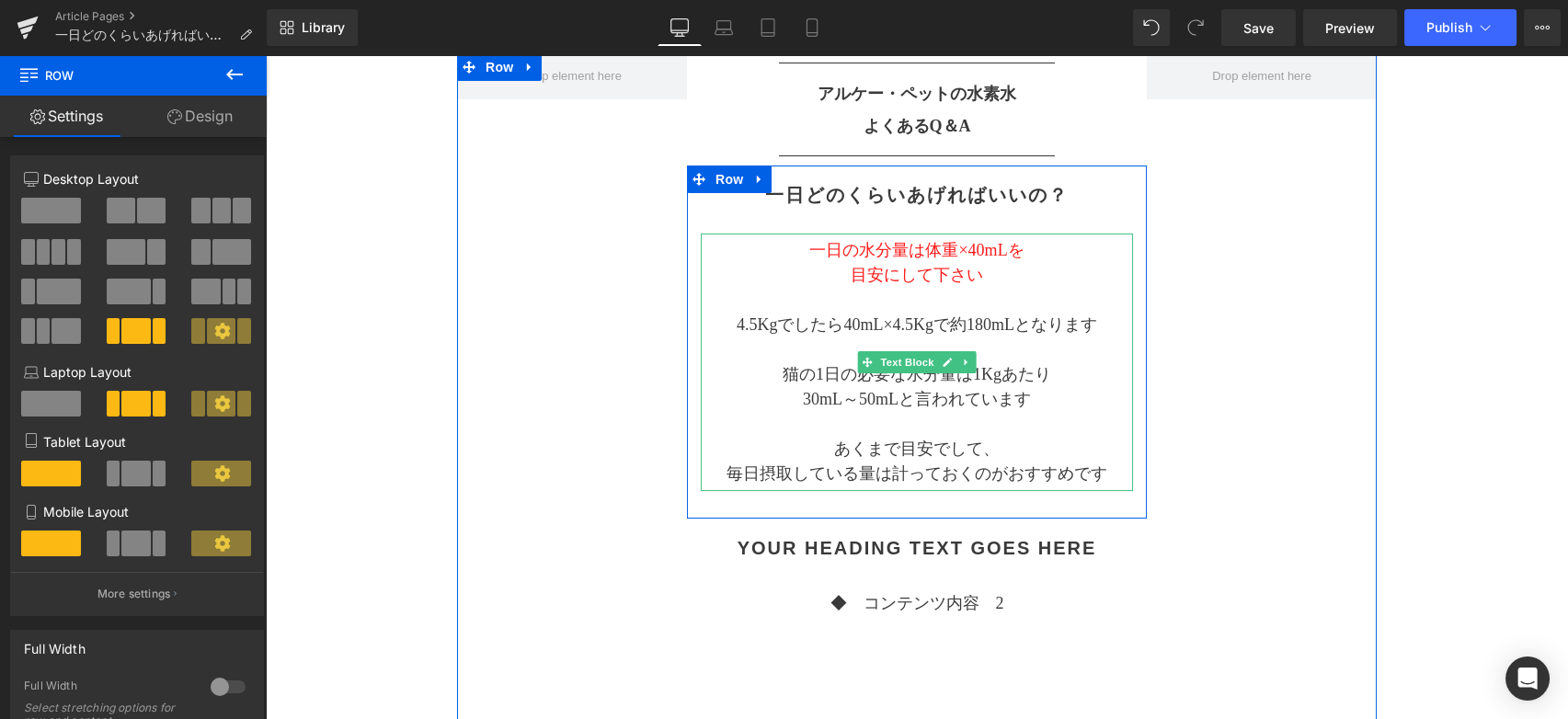
click at [972, 281] on span "目安にして下さい" at bounding box center [917, 275] width 132 height 19
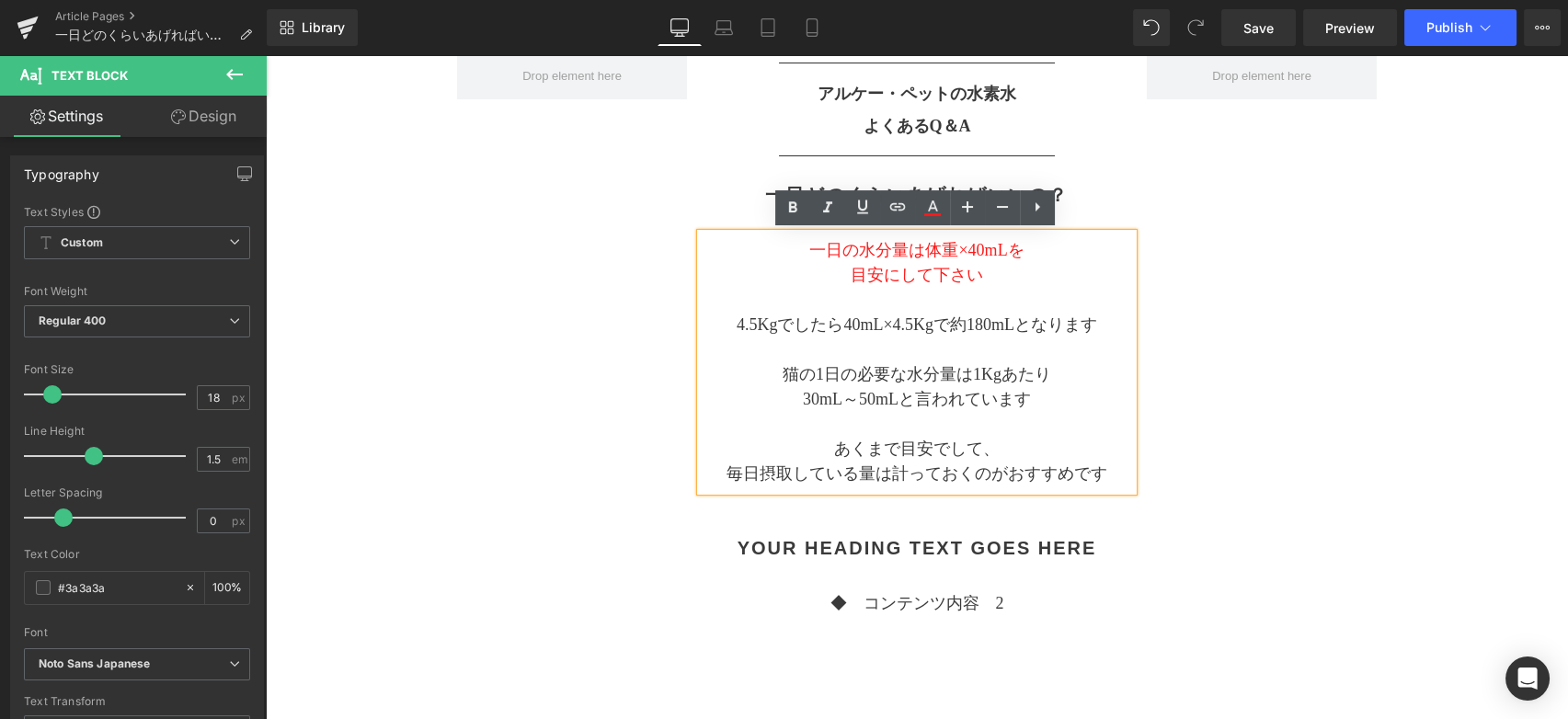
drag, startPoint x: 1253, startPoint y: 353, endPoint x: 1291, endPoint y: 450, distance: 104.2
click at [1291, 450] on div "Separator アルケー・ペットの水素水 よくあるQ＆A Text Block Separator 一日どのくらいあげればいいの？ Heading 一日の…" at bounding box center [916, 536] width 919 height 966
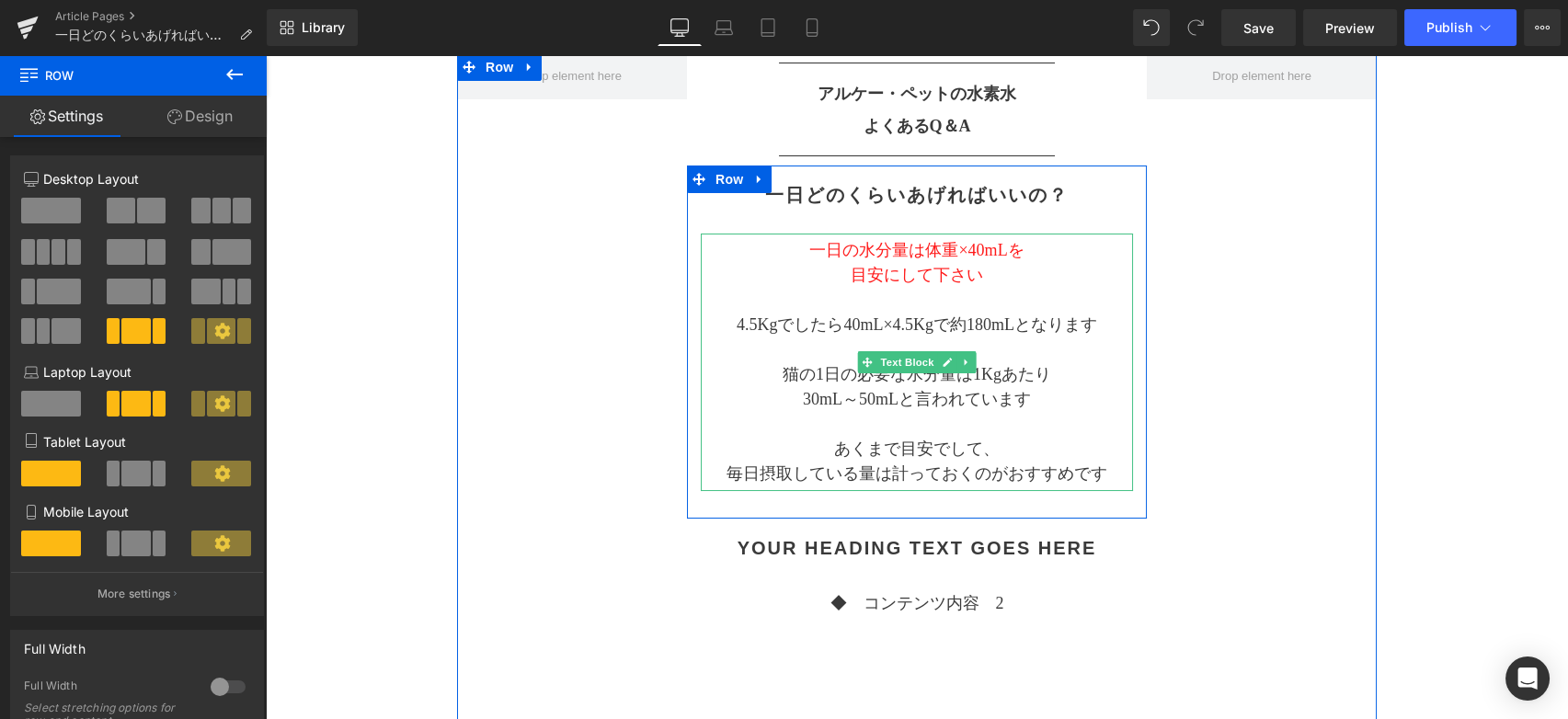
click at [950, 321] on p "4.5Kgでしたら40mL×4.5Kgで約180mLとなります" at bounding box center [917, 325] width 432 height 25
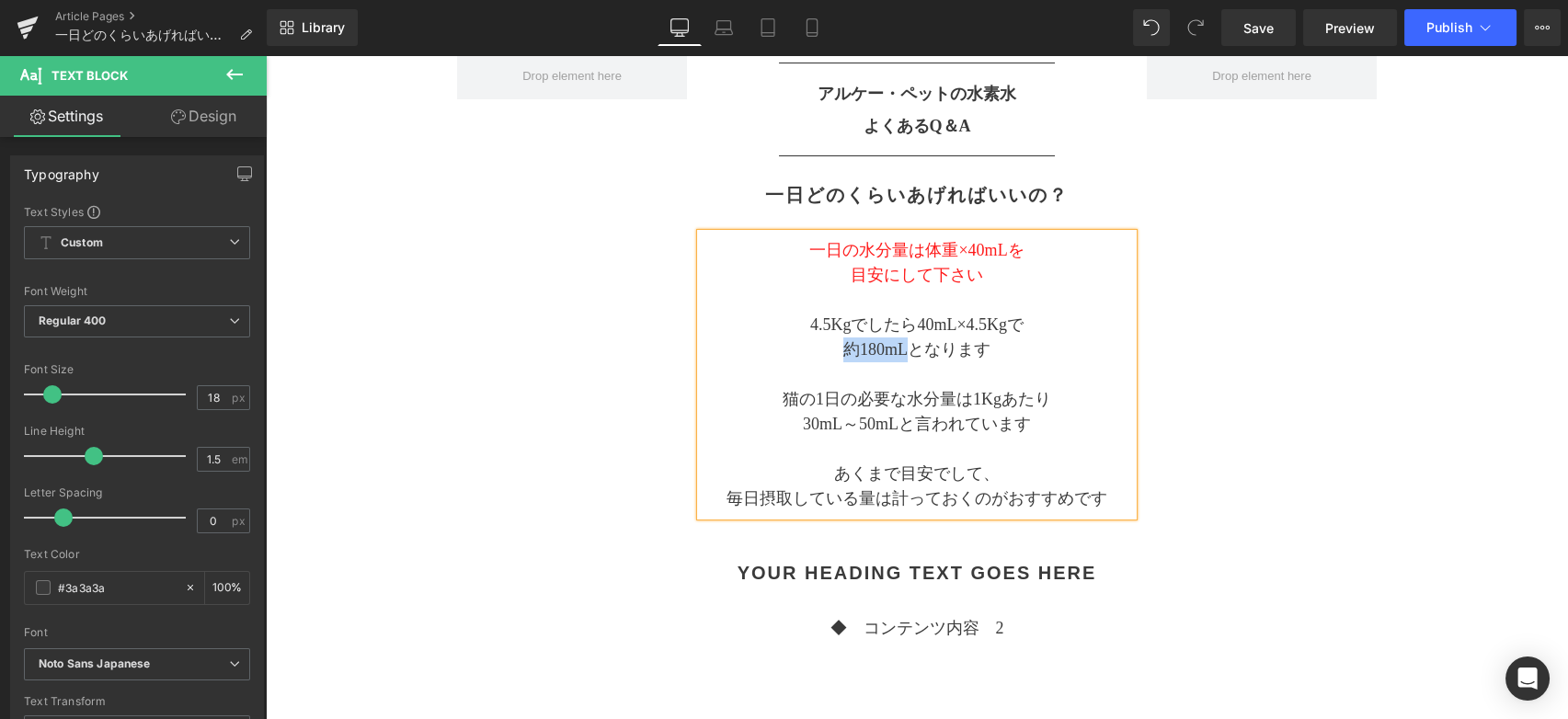
drag, startPoint x: 839, startPoint y: 342, endPoint x: 906, endPoint y: 340, distance: 67.0
click at [906, 340] on p "約180mLとなります" at bounding box center [917, 350] width 432 height 25
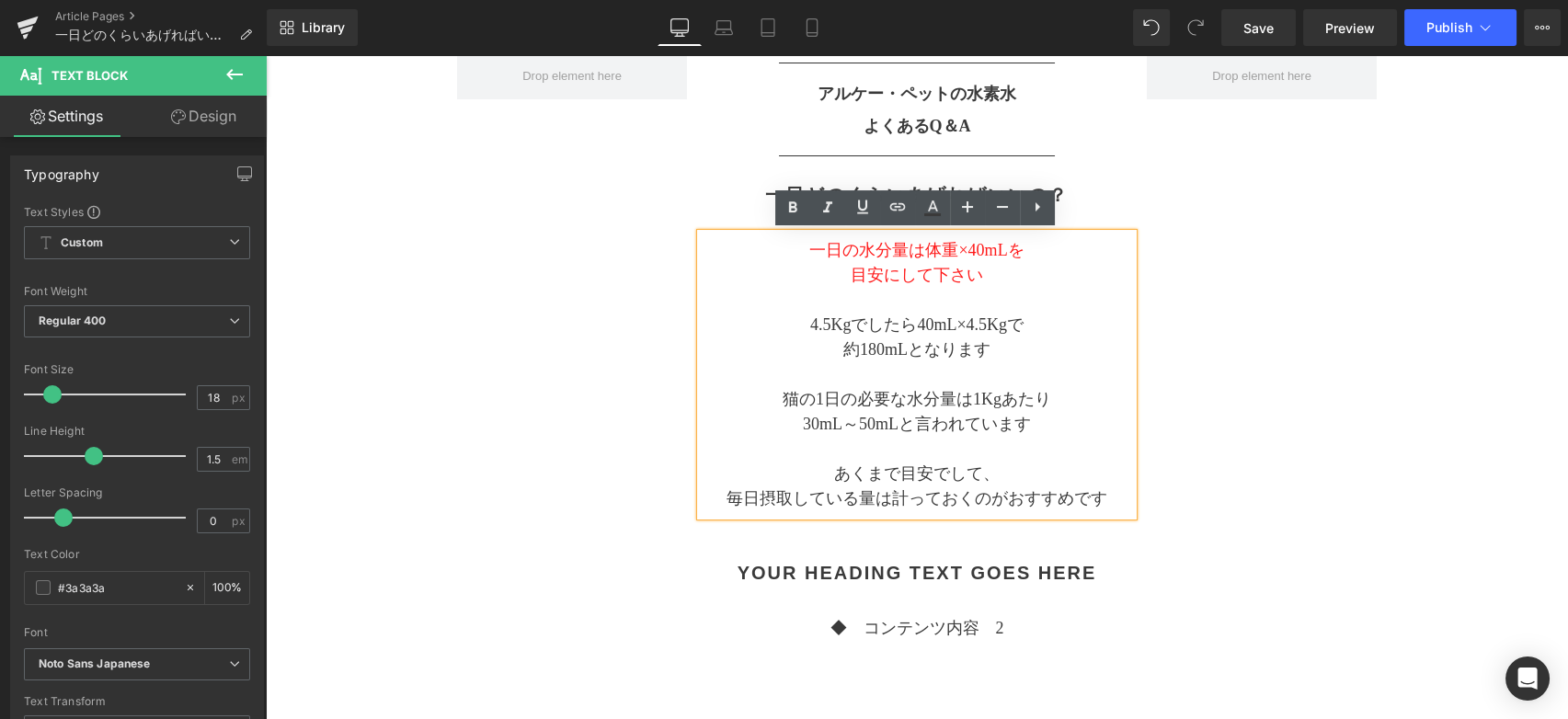
click at [1036, 294] on p at bounding box center [917, 300] width 432 height 25
drag, startPoint x: 1001, startPoint y: 279, endPoint x: 766, endPoint y: 248, distance: 237.0
click at [766, 248] on div "一日の水分量は体重×40mLを 目安にして下さい  4.5Kgでしたら40mL×4.5Kgで 約180mLとなります 猫の1日の必要な水分量は1Kgあたり …" at bounding box center [917, 375] width 432 height 282
click at [785, 207] on icon at bounding box center [793, 207] width 22 height 22
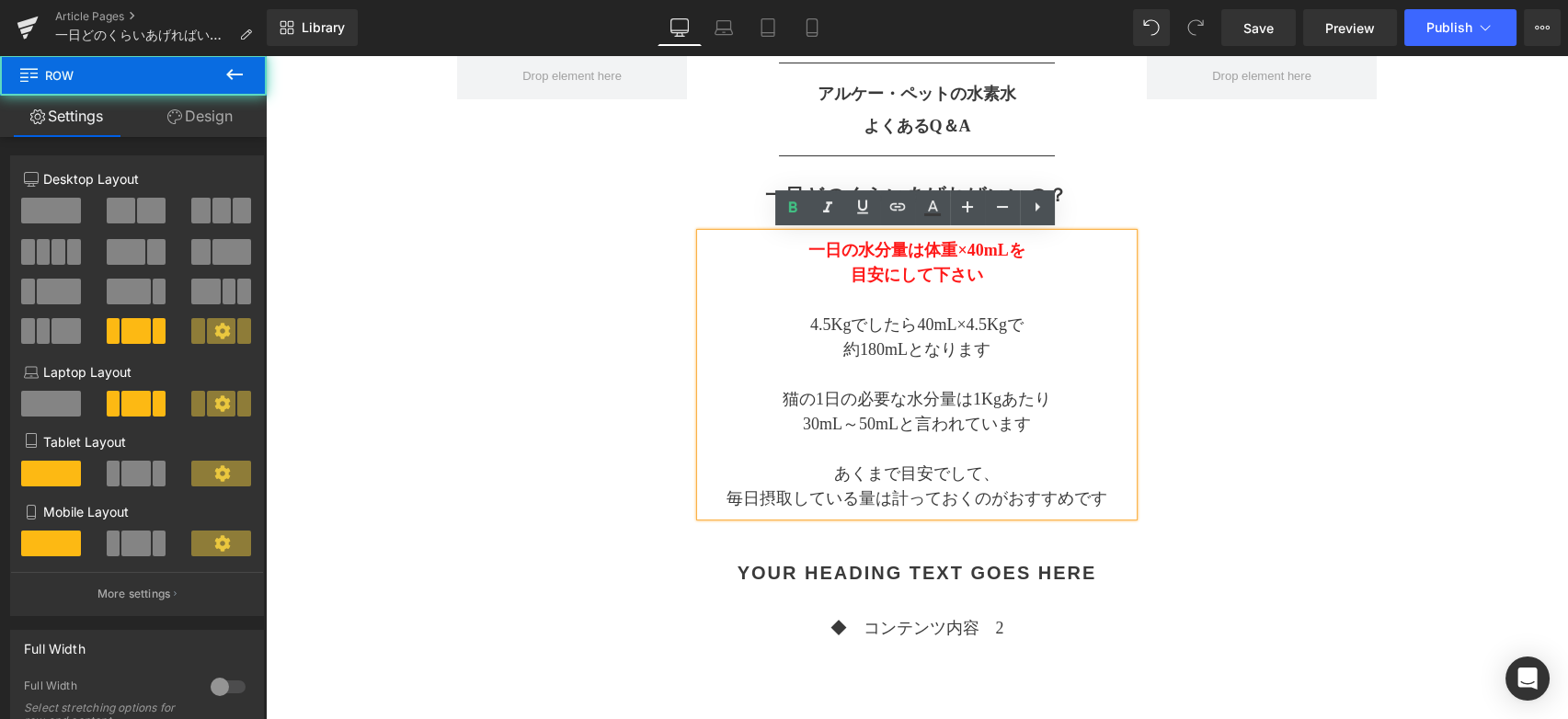
click at [1213, 316] on div "Separator アルケー・ペットの水素水 よくあるQ＆A Text Block Separator 一日どのくらいあげればいいの？ Heading 一日の…" at bounding box center [916, 548] width 919 height 991
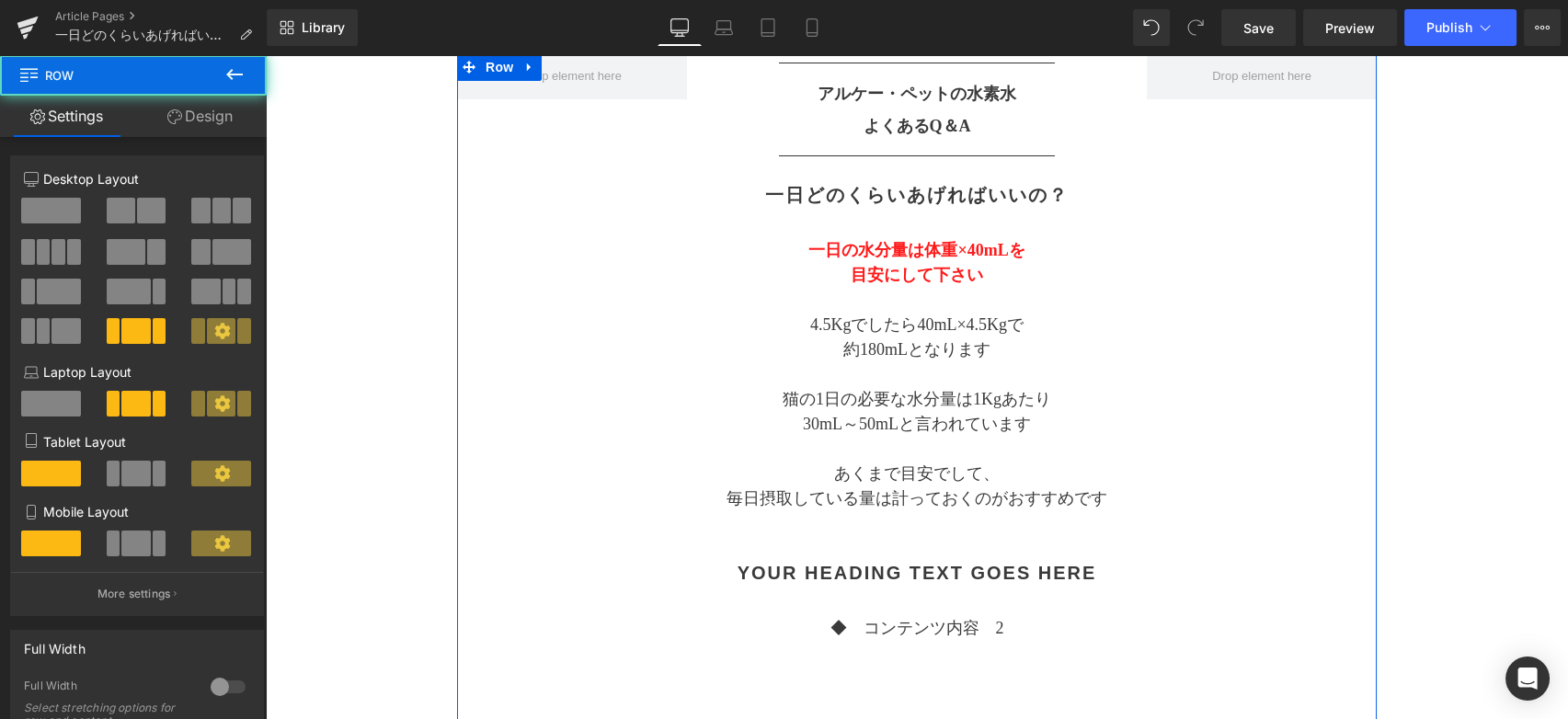
click at [1213, 316] on div "Separator アルケー・ペットの水素水 よくあるQ＆A Text Block Separator 一日どのくらいあげればいいの？ Heading 一日の…" at bounding box center [916, 548] width 919 height 991
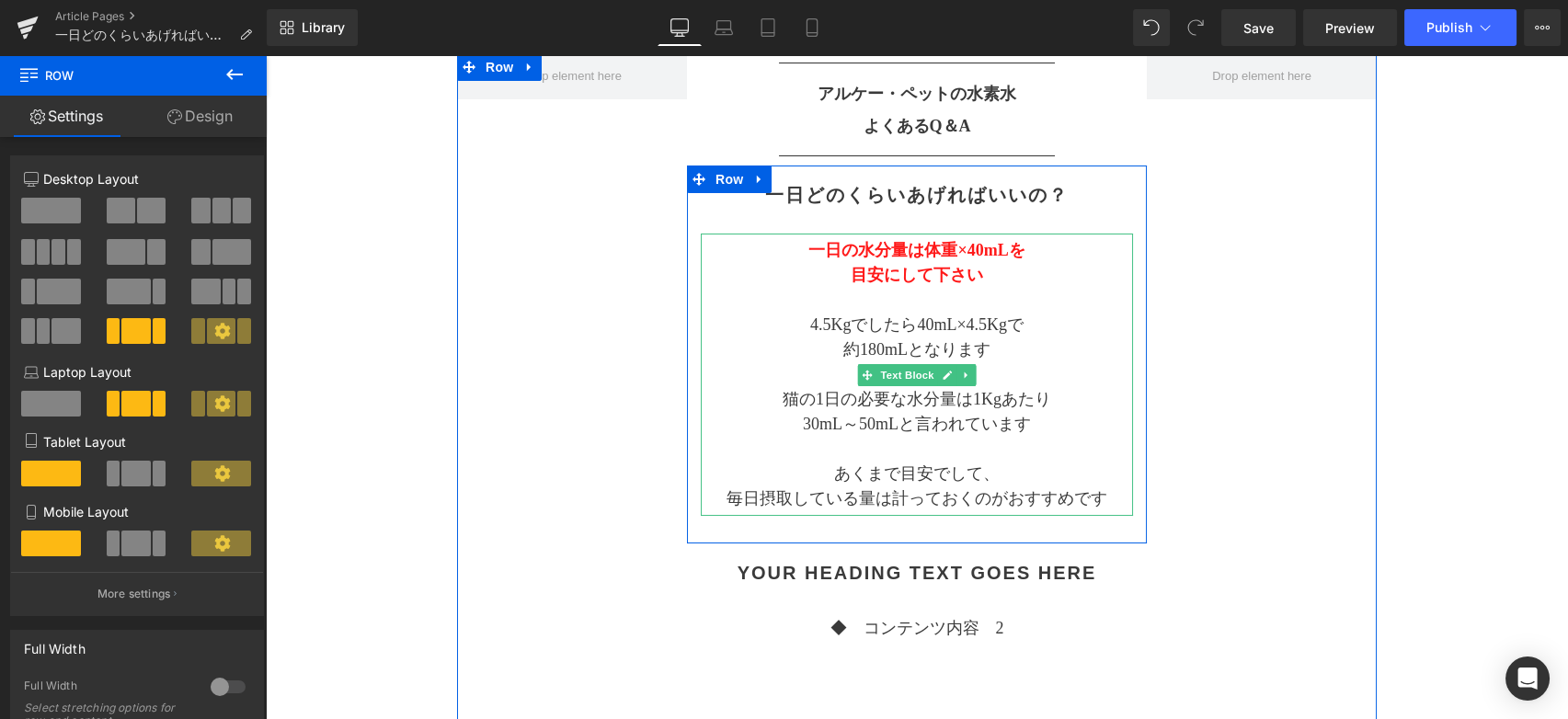
click at [851, 278] on span "目安にして下さい" at bounding box center [917, 275] width 132 height 19
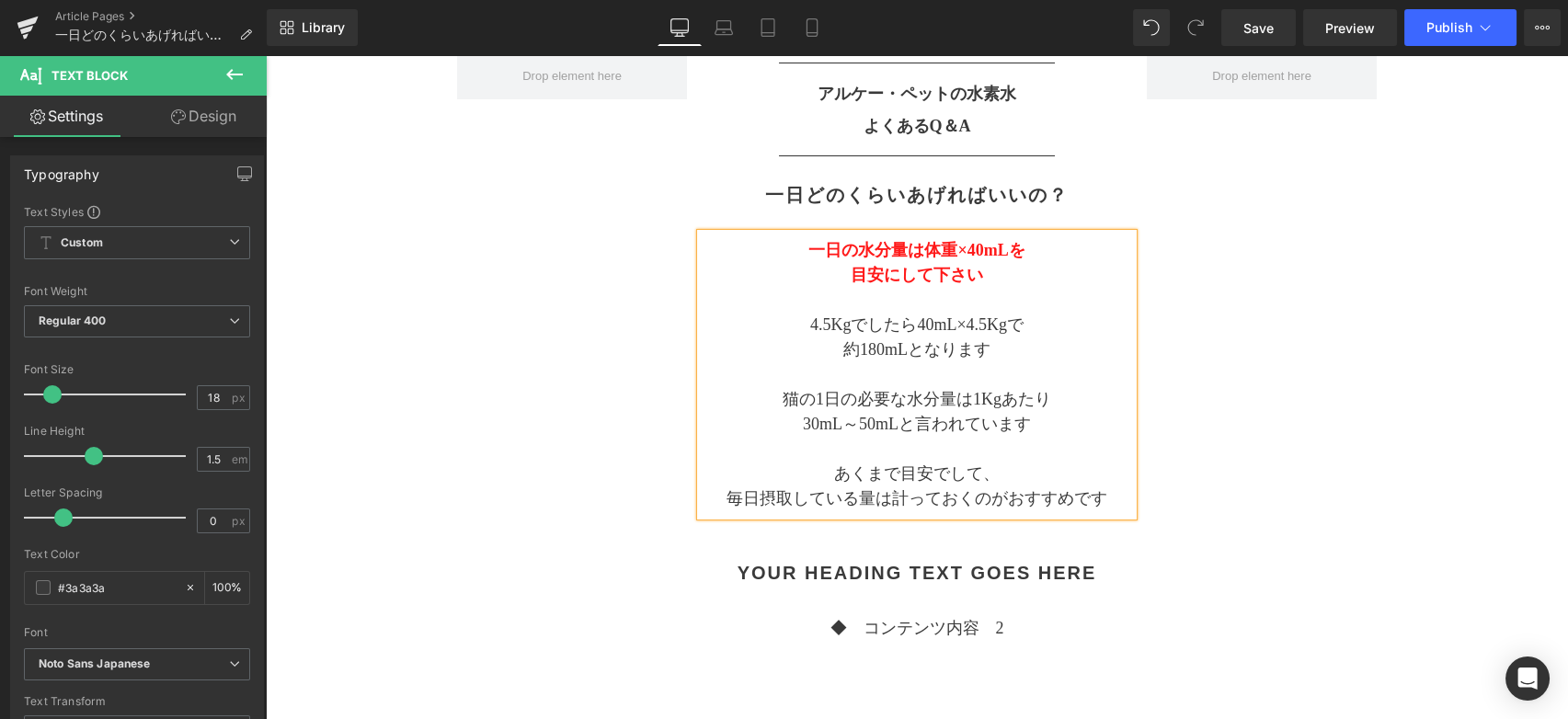
drag, startPoint x: 1355, startPoint y: 442, endPoint x: 1381, endPoint y: 459, distance: 31.1
click at [1373, 455] on div "Separator アルケー・ペットの水素水 よくあるQ＆A Text Block Separator 一日どのくらいあげればいいの？ Heading 一日の…" at bounding box center [916, 548] width 919 height 991
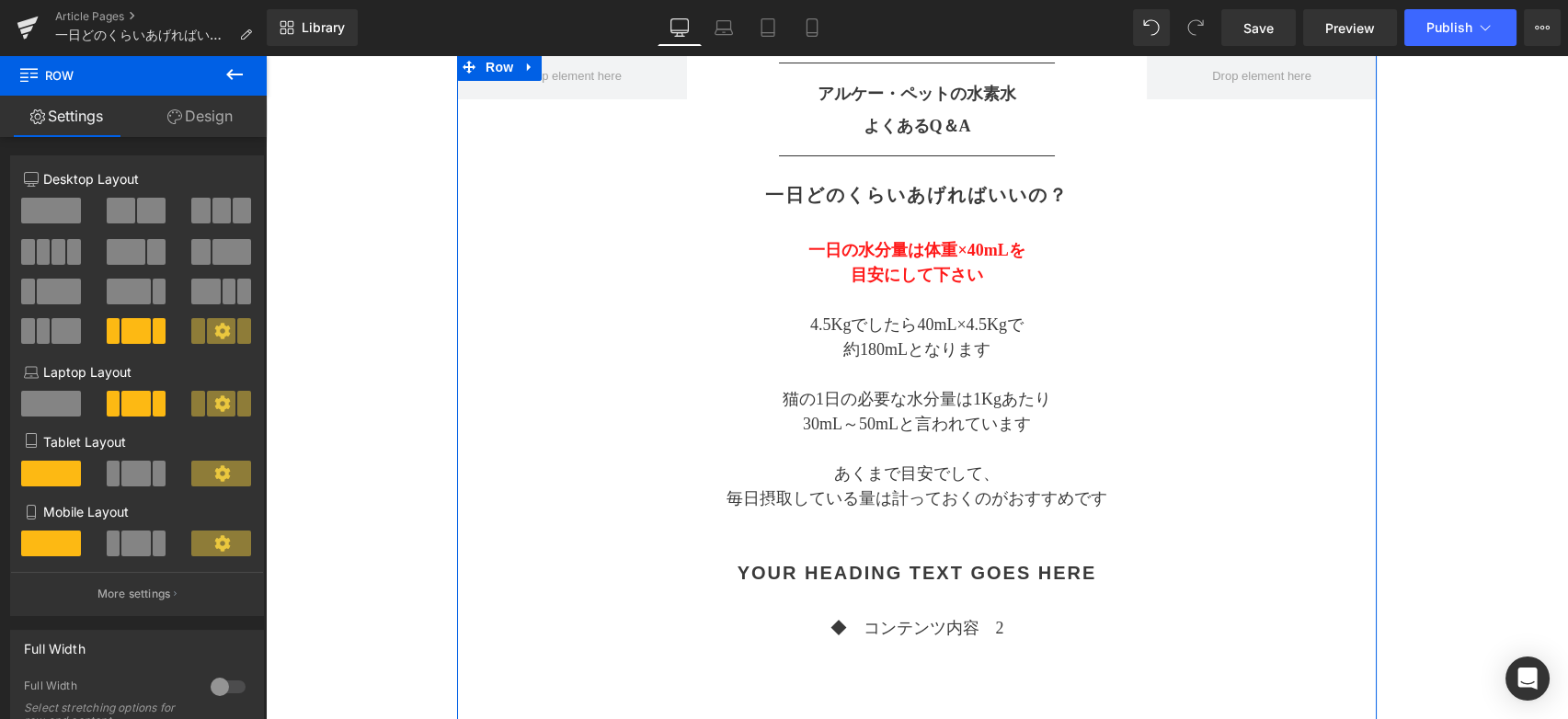
click at [589, 686] on div "Separator アルケー・ペットの水素水 よくあるQ＆A Text Block Separator 一日どのくらいあげればいいの？ Heading 一日の…" at bounding box center [916, 548] width 919 height 991
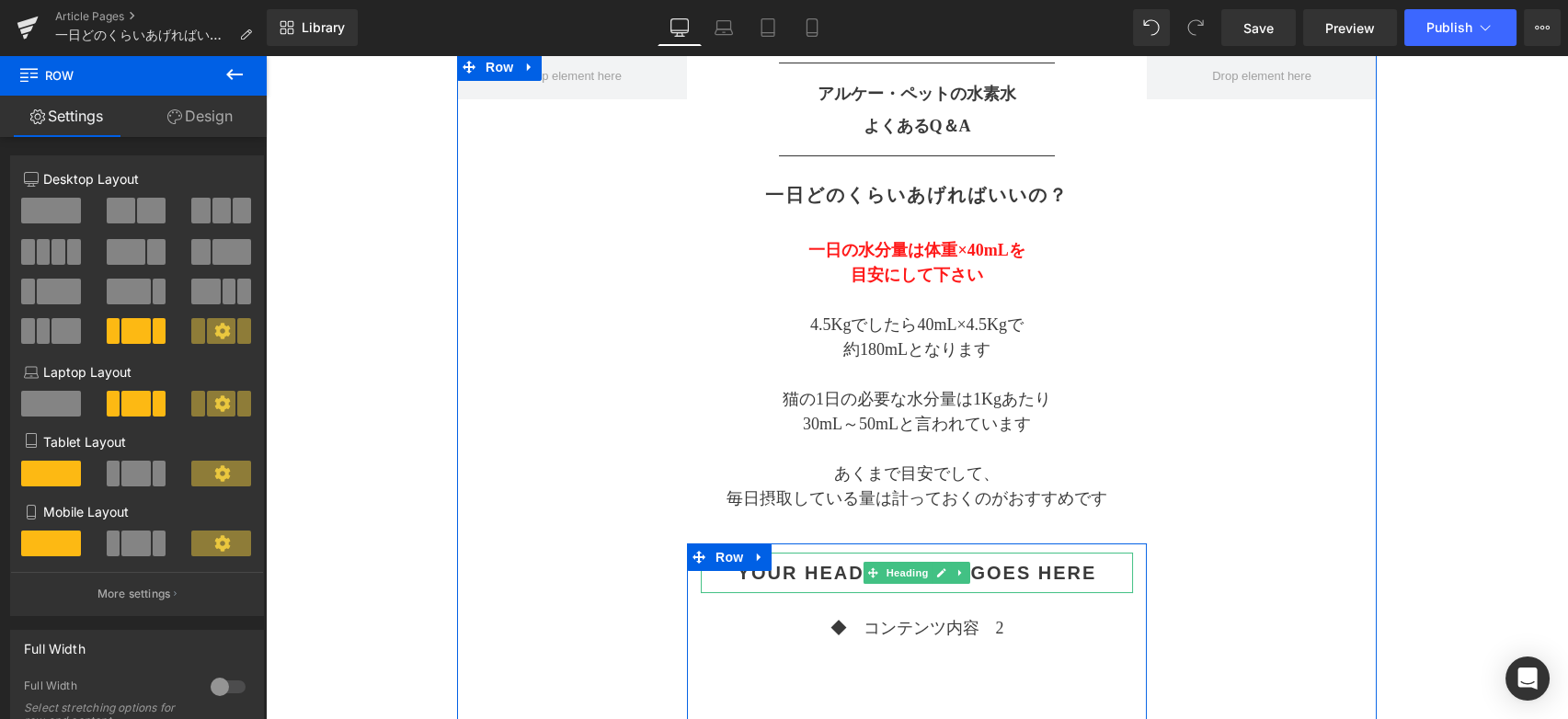
click at [740, 584] on div "Your heading text goes here" at bounding box center [917, 573] width 432 height 40
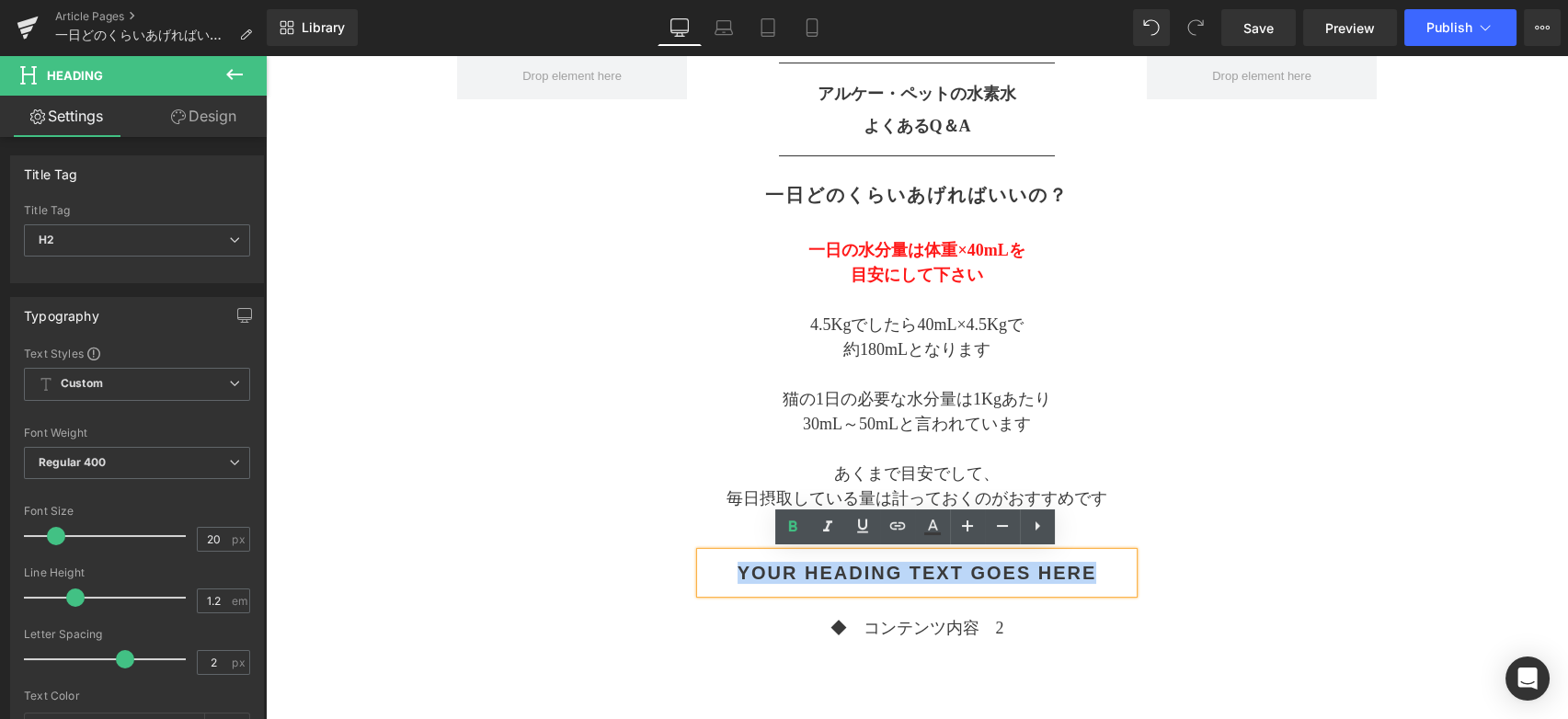
drag, startPoint x: 740, startPoint y: 570, endPoint x: 1103, endPoint y: 570, distance: 363.0
click at [1103, 570] on h2 "Your heading text goes here" at bounding box center [917, 573] width 432 height 22
paste div
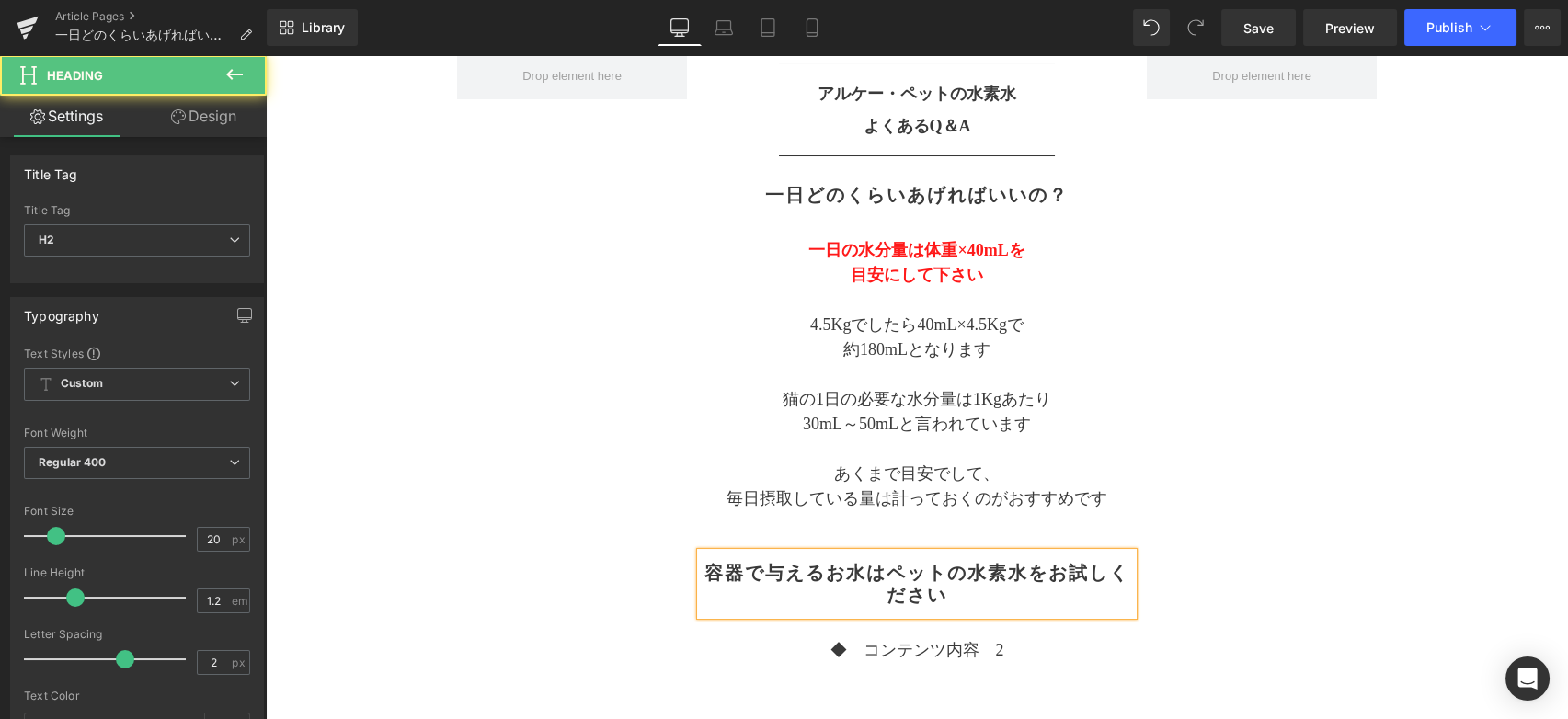
click at [1022, 569] on h2 "容器で与えるお水はペットの水素水をお試しください" at bounding box center [917, 584] width 432 height 44
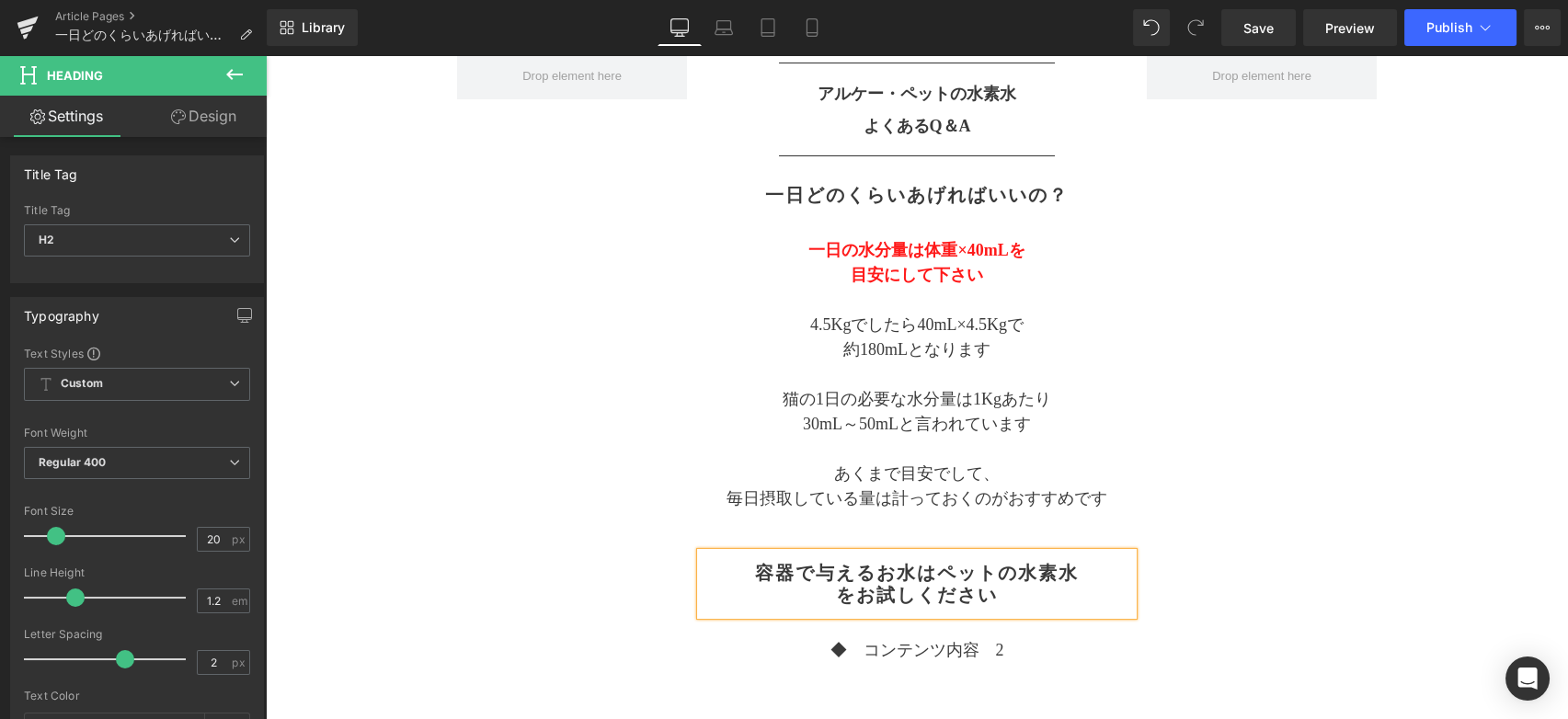
click at [837, 607] on div "容器で与えるお水はペットの水素水 をお試しください" at bounding box center [917, 584] width 432 height 62
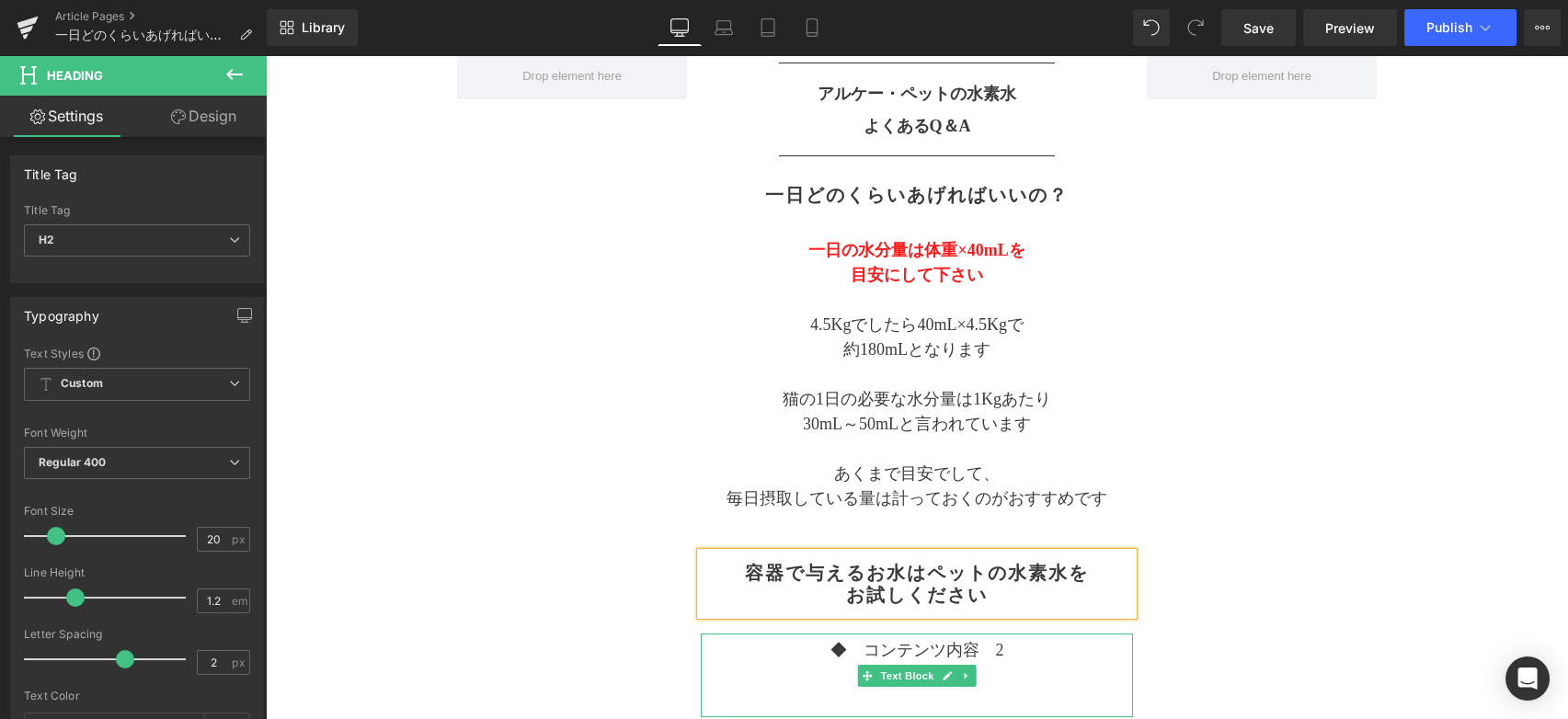
click at [890, 653] on p "◆　コンテンツ内容　2" at bounding box center [917, 650] width 432 height 25
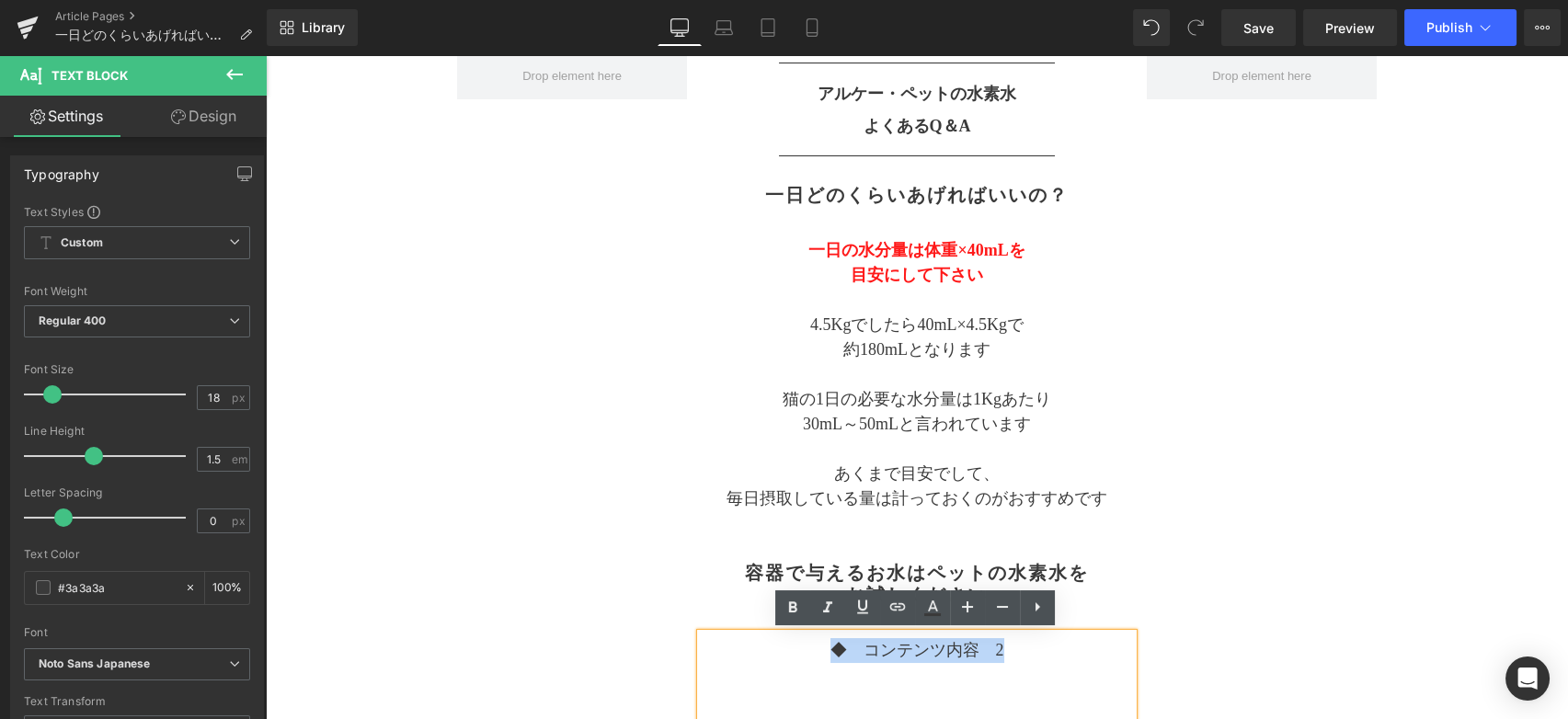
drag, startPoint x: 1007, startPoint y: 654, endPoint x: 823, endPoint y: 658, distance: 184.0
click at [823, 658] on p "◆　コンテンツ内容　2" at bounding box center [917, 650] width 432 height 25
paste div
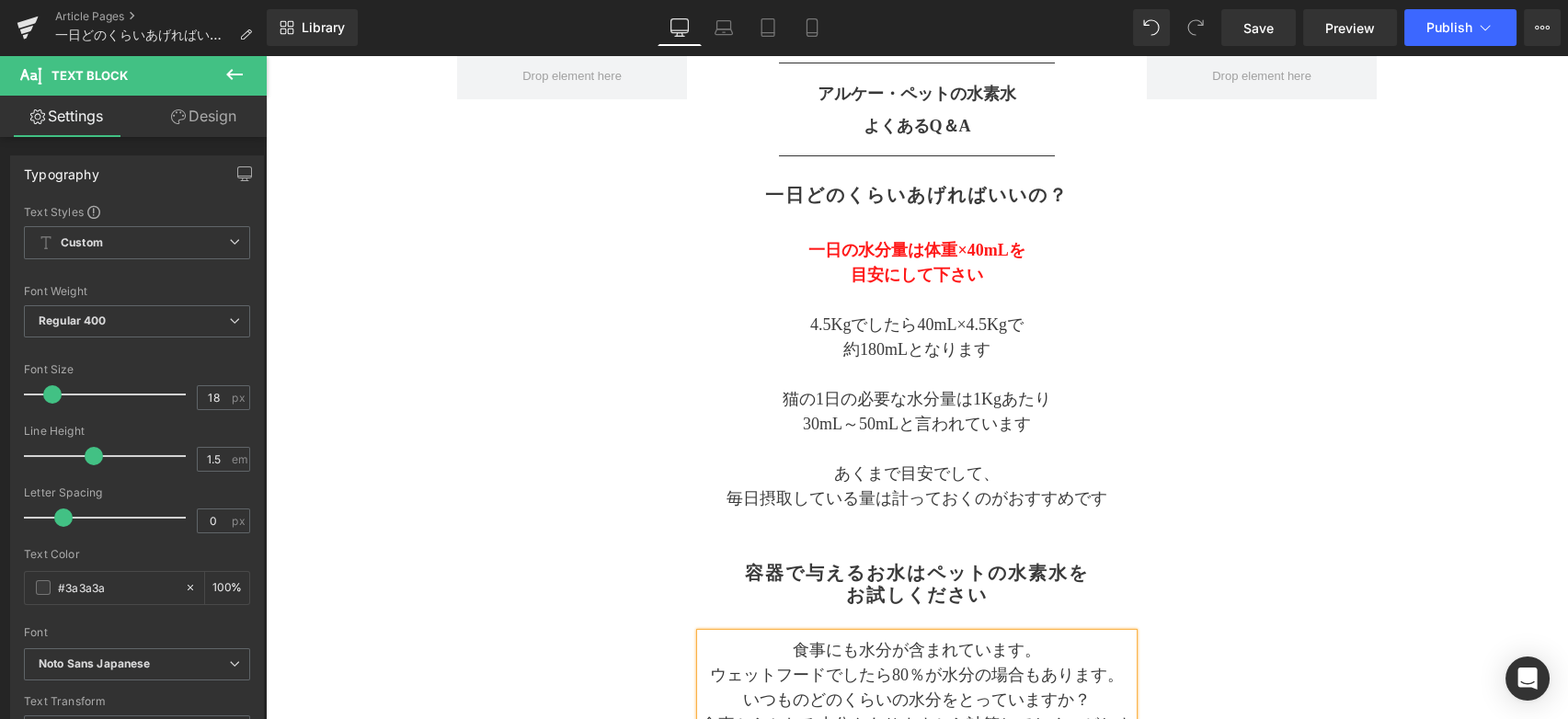
scroll to position [306, 0]
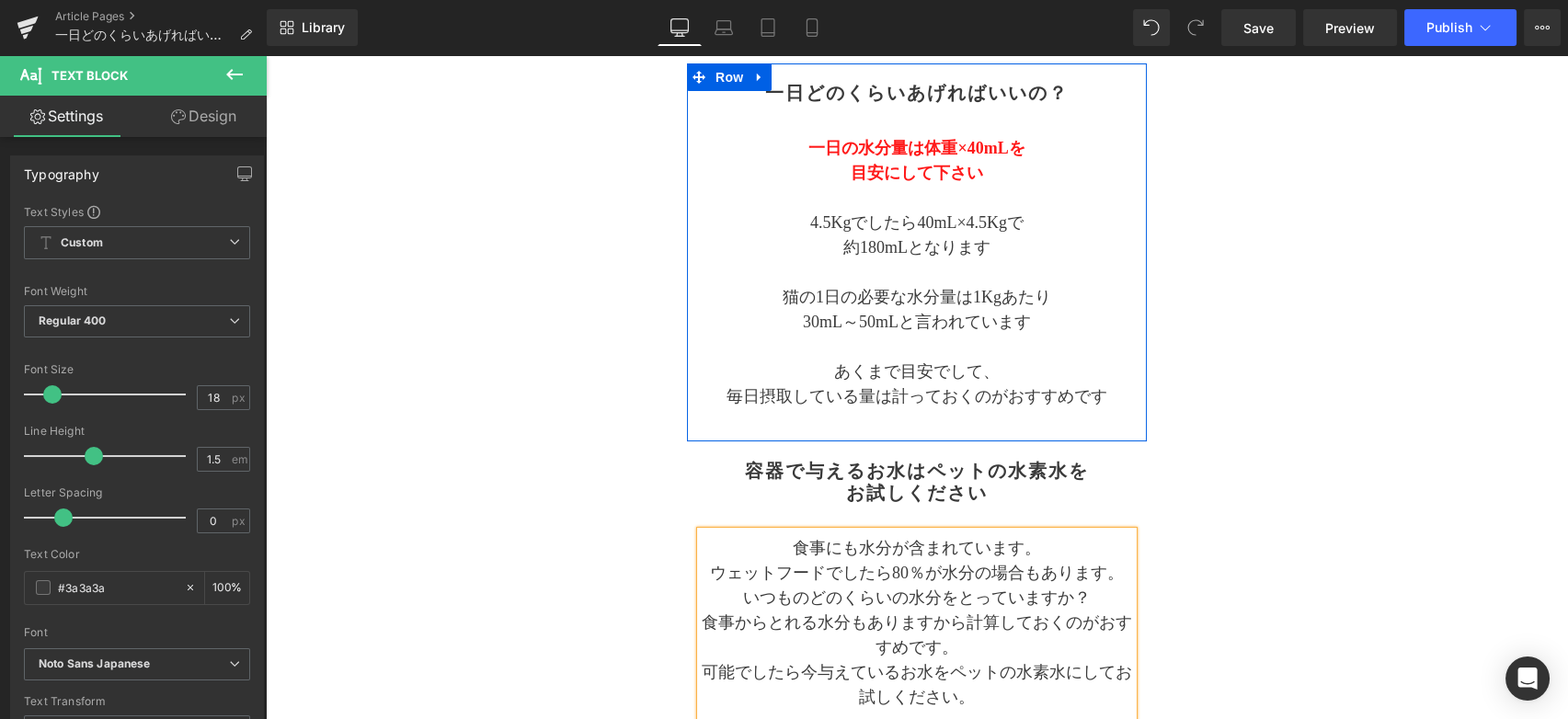
click at [915, 127] on div "一日どのくらいあげればいいの？ Heading 一日の水分量は体重×40mLを 目安にして下さい 4.5Kgでしたら40mL×4.5Kgで 約180mLとなり…" at bounding box center [917, 253] width 460 height 360
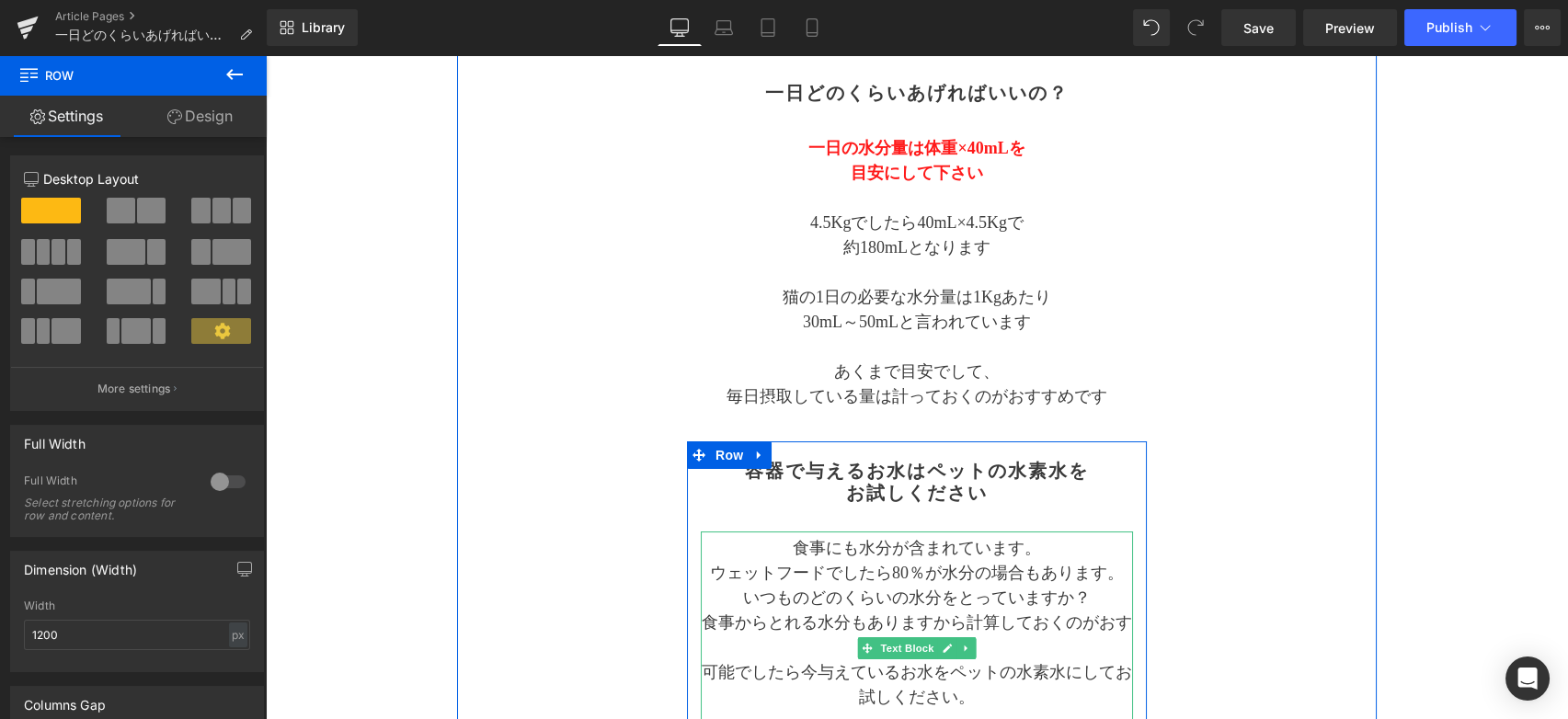
click at [1039, 551] on p "食事にも水分が含まれています。" at bounding box center [917, 548] width 432 height 25
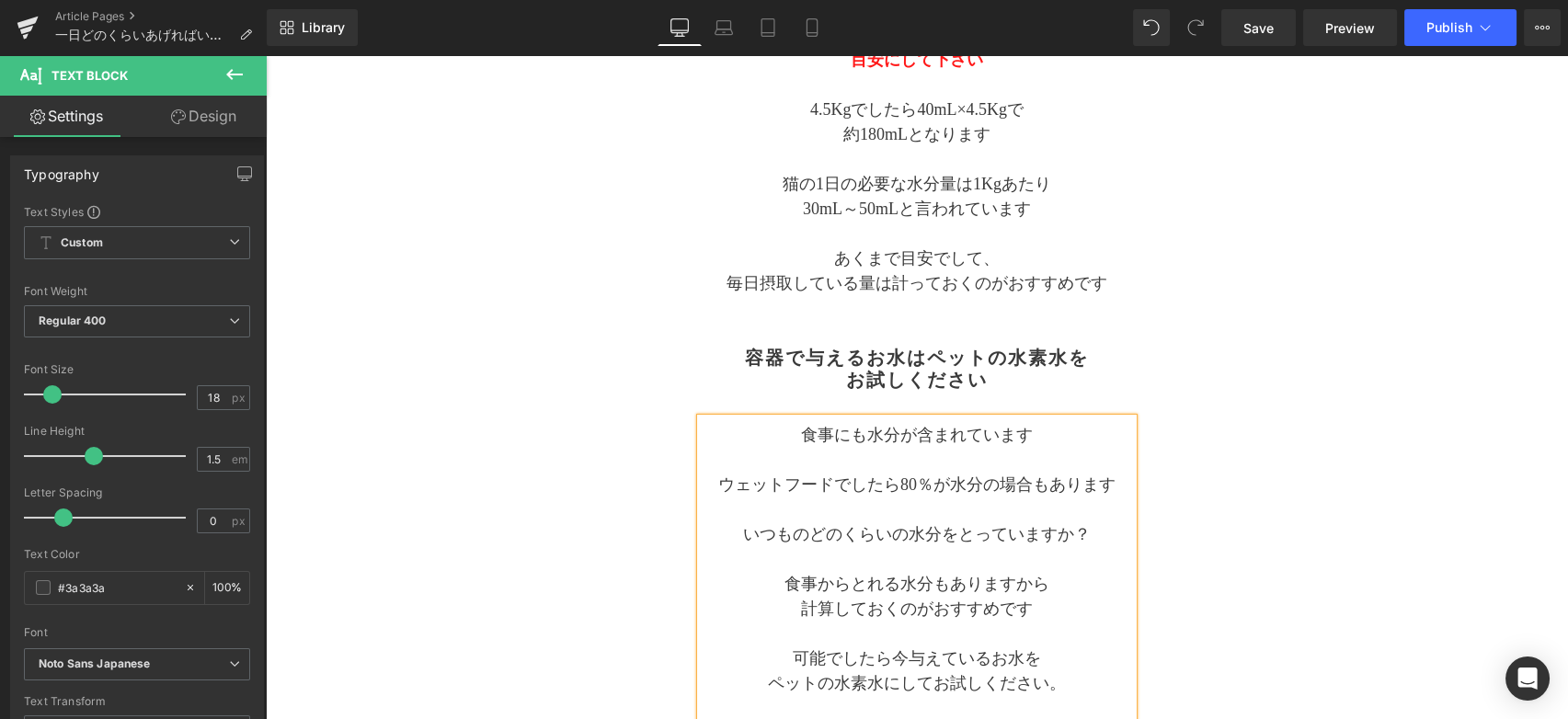
scroll to position [444, 0]
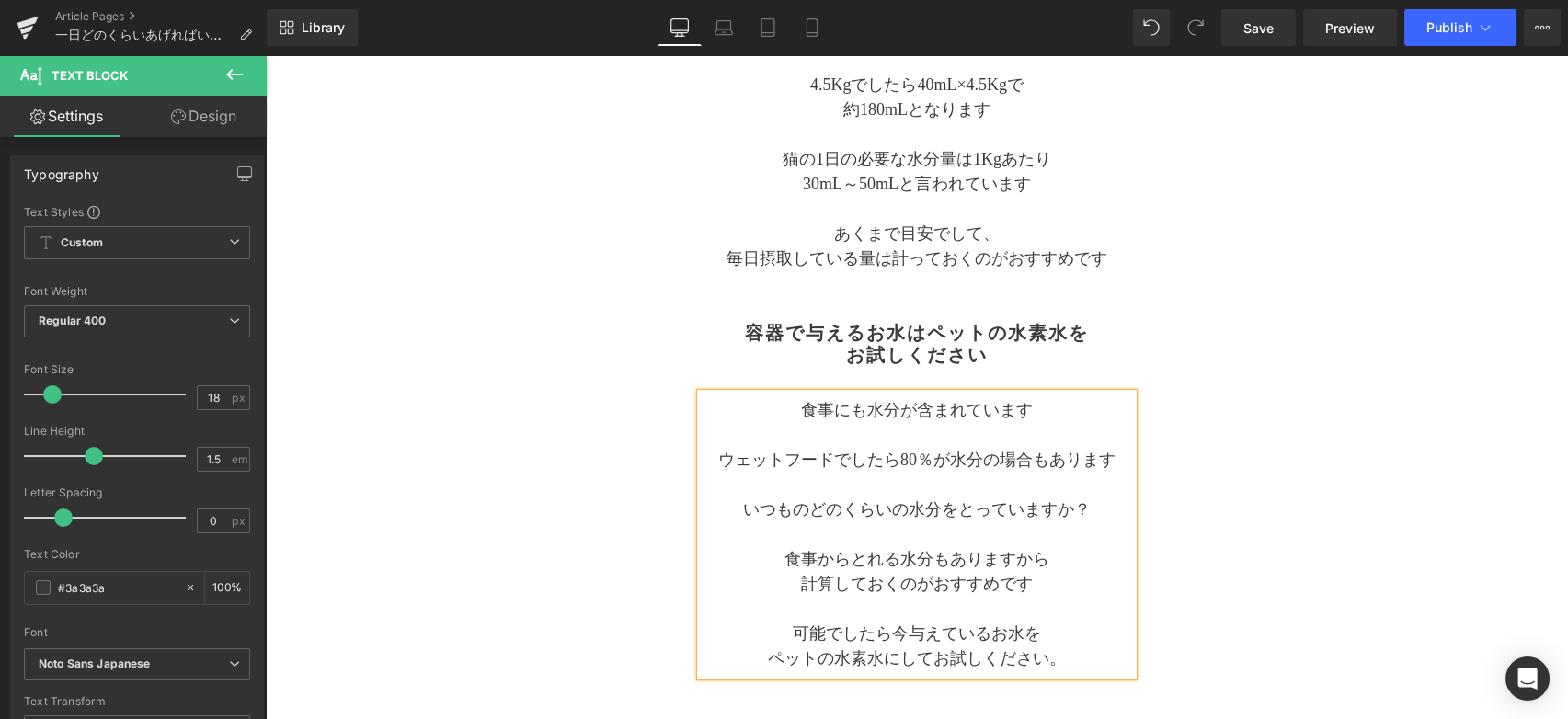
click at [1293, 464] on div "Separator アルケー・ペットの水素水 よくあるQ＆A Text Block Separator 一日どのくらいあげればいいの？ Heading 一日の…" at bounding box center [916, 419] width 919 height 1212
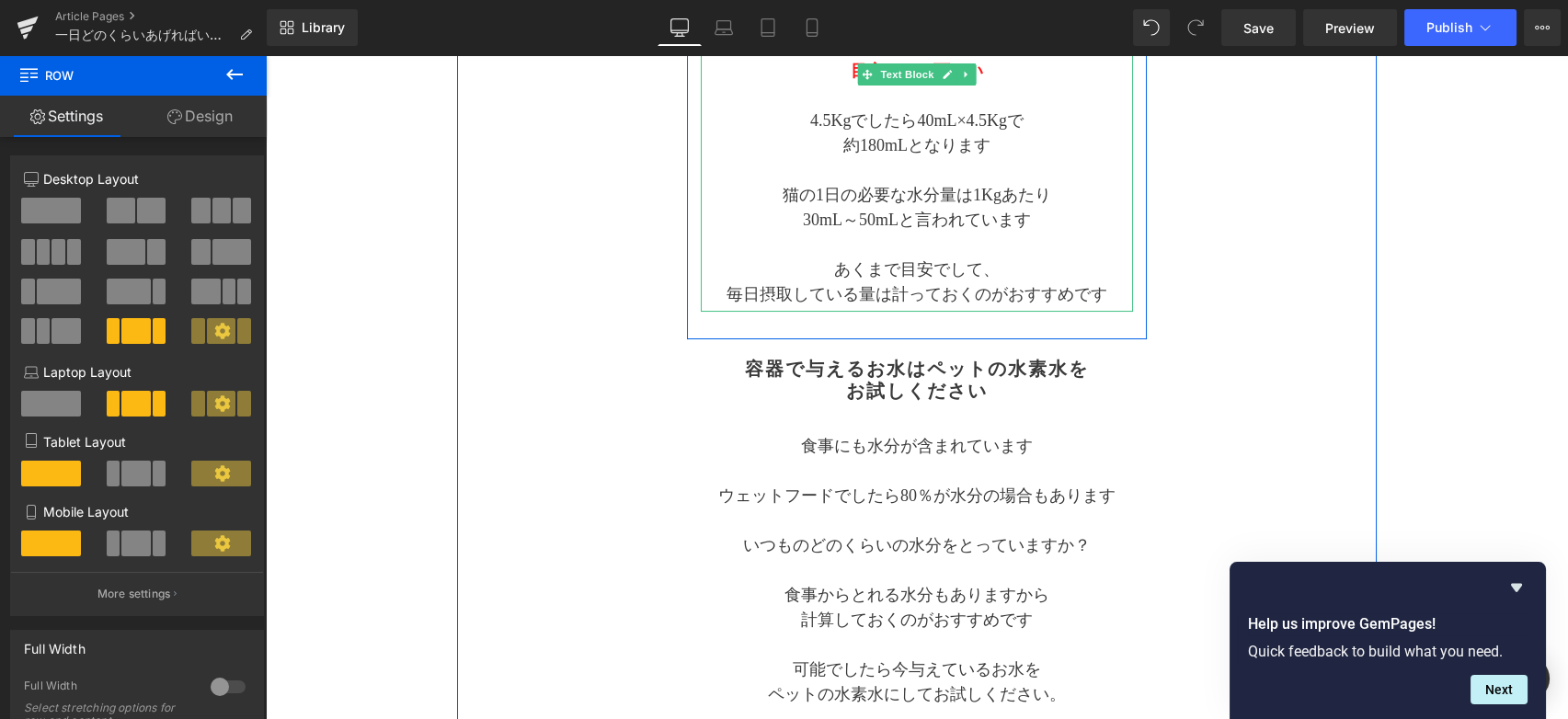
scroll to position [102, 0]
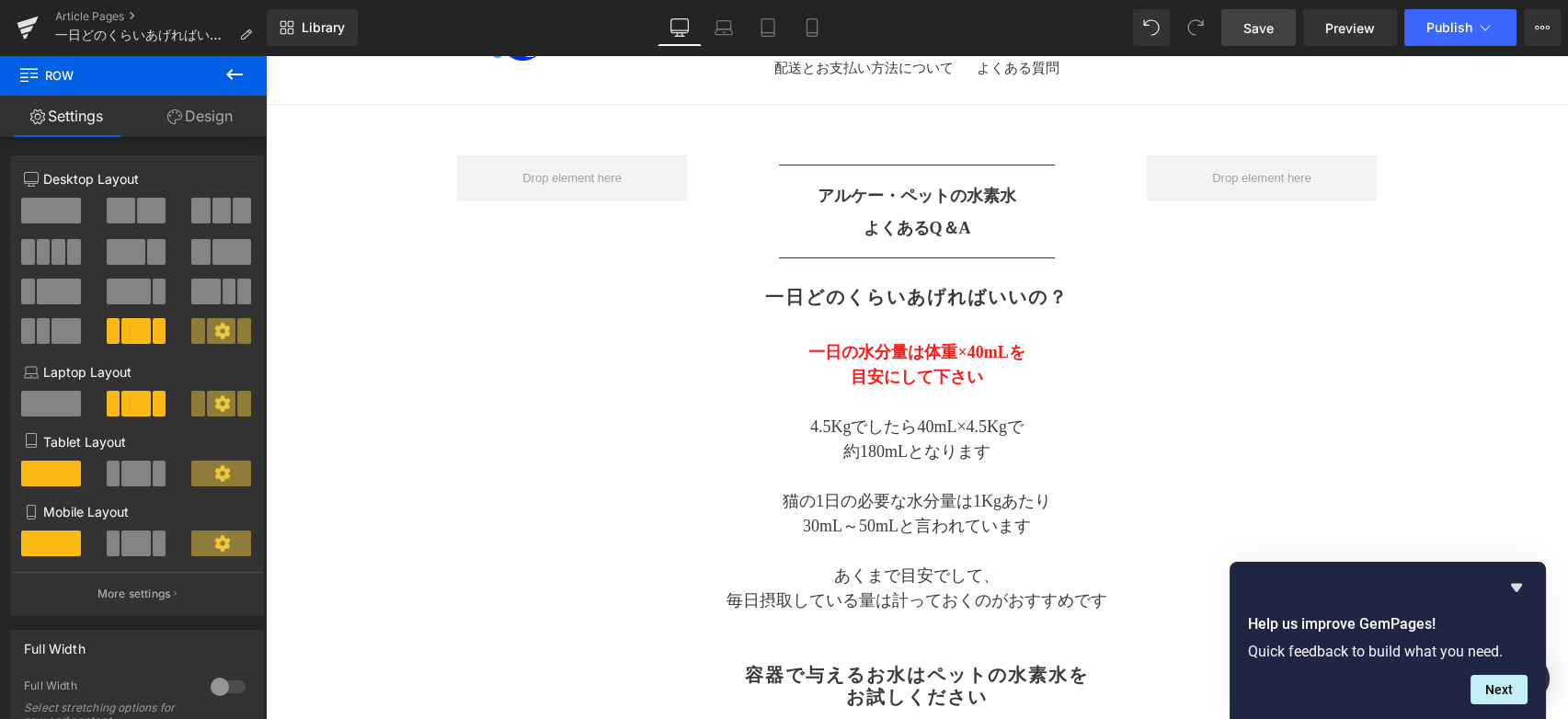
click at [1255, 34] on span "Save" at bounding box center [1258, 29] width 31 height 20
click at [224, 77] on icon at bounding box center [234, 74] width 22 height 22
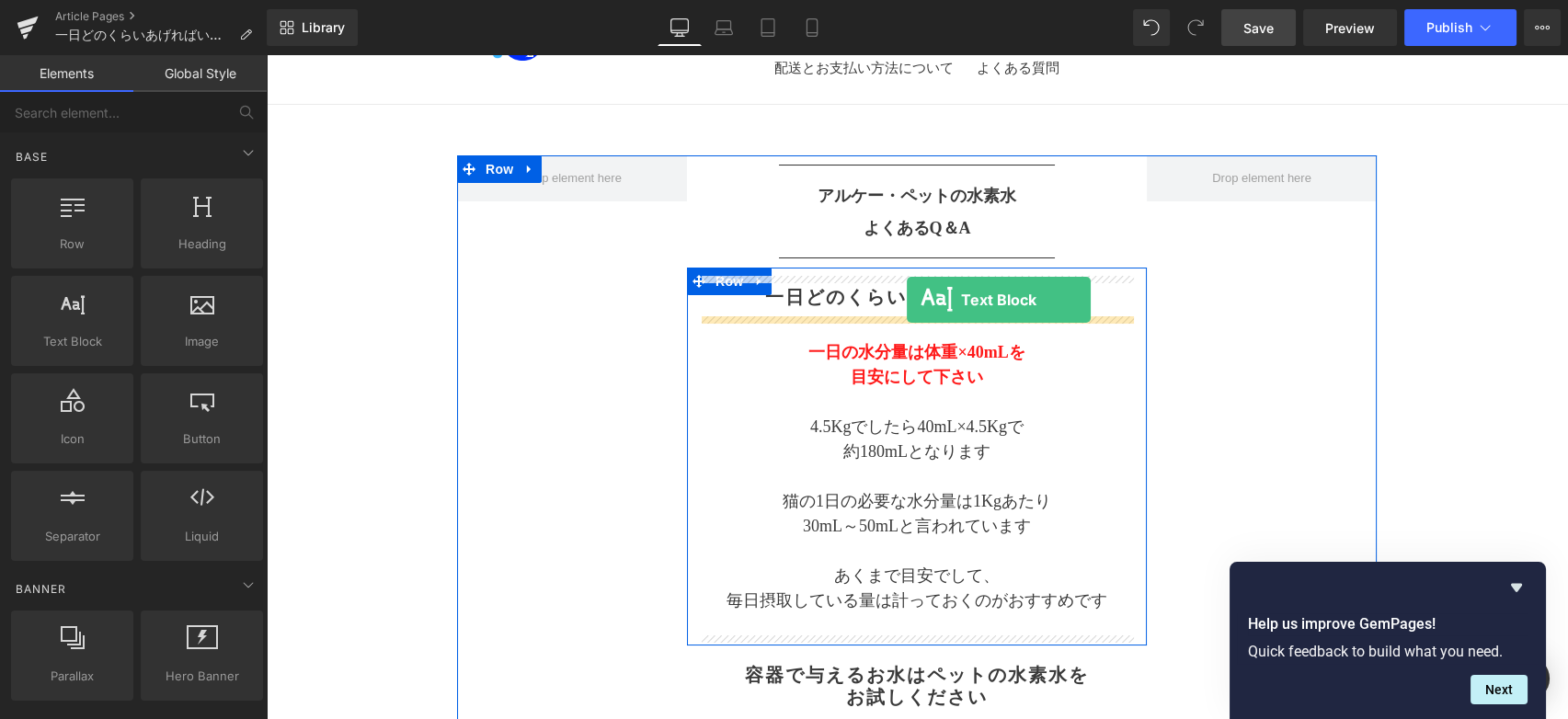
drag, startPoint x: 359, startPoint y: 381, endPoint x: 906, endPoint y: 300, distance: 553.0
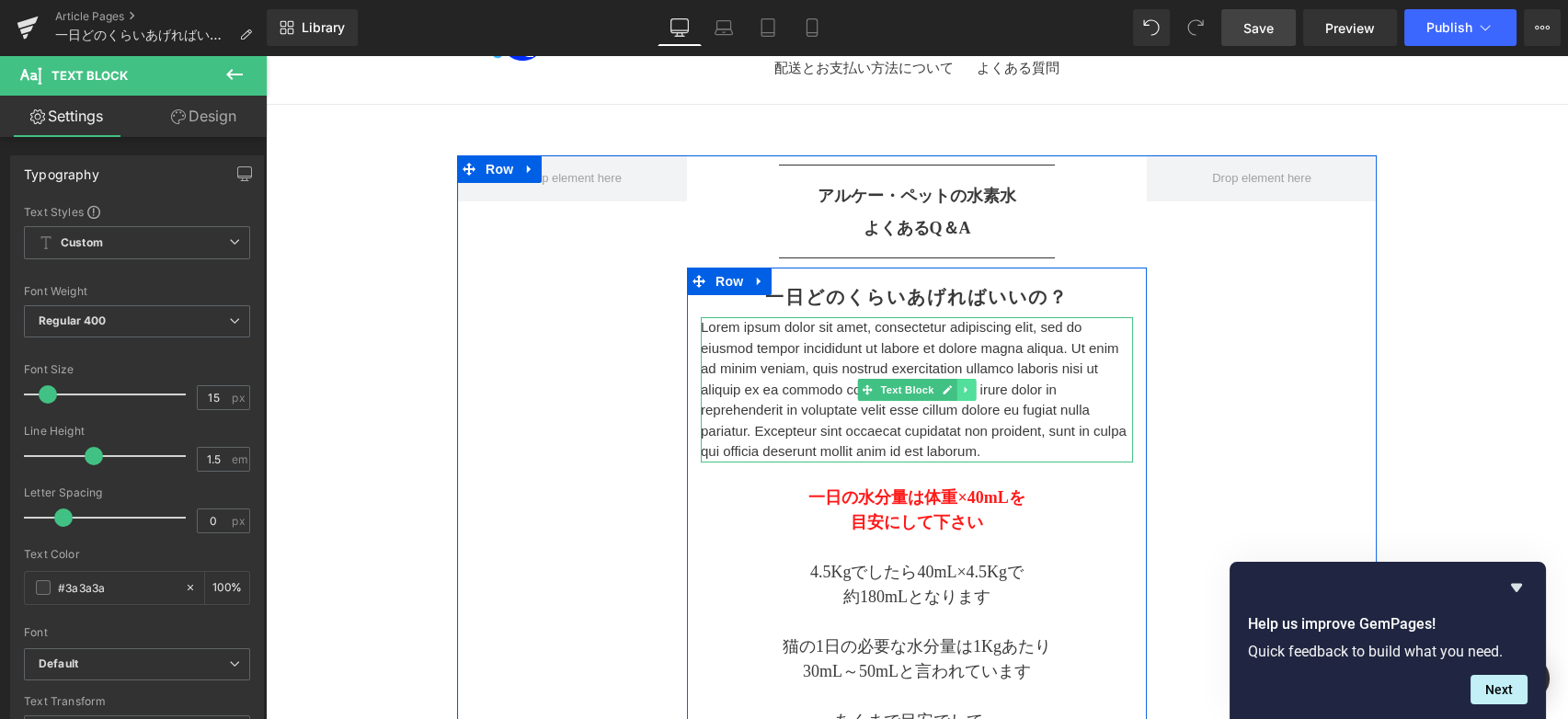
click at [963, 386] on icon at bounding box center [966, 389] width 10 height 11
click at [972, 392] on icon at bounding box center [977, 389] width 10 height 11
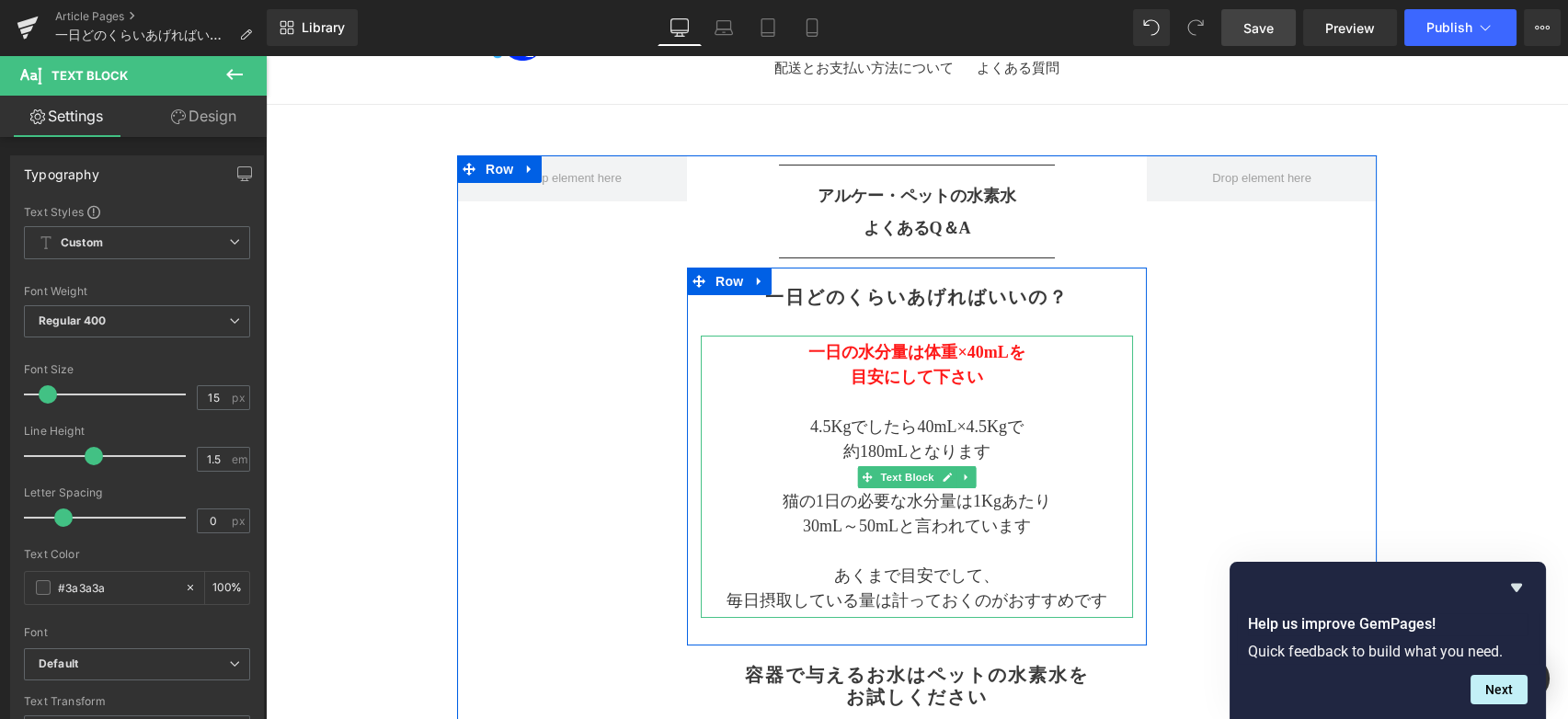
click at [970, 503] on p "猫の1日の必要な水分量は1Kgあたり" at bounding box center [917, 501] width 432 height 25
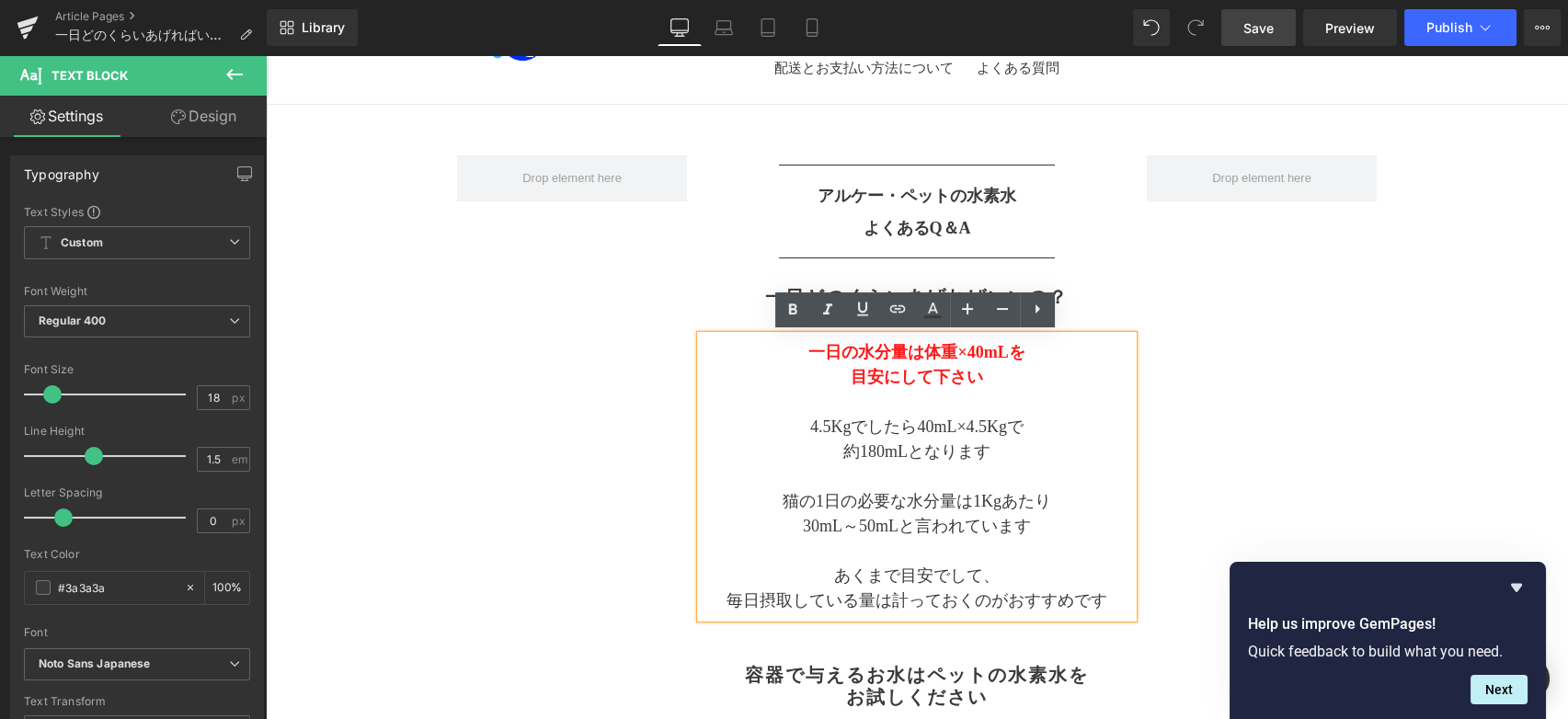
drag, startPoint x: 1236, startPoint y: 383, endPoint x: 1223, endPoint y: 383, distance: 13.0
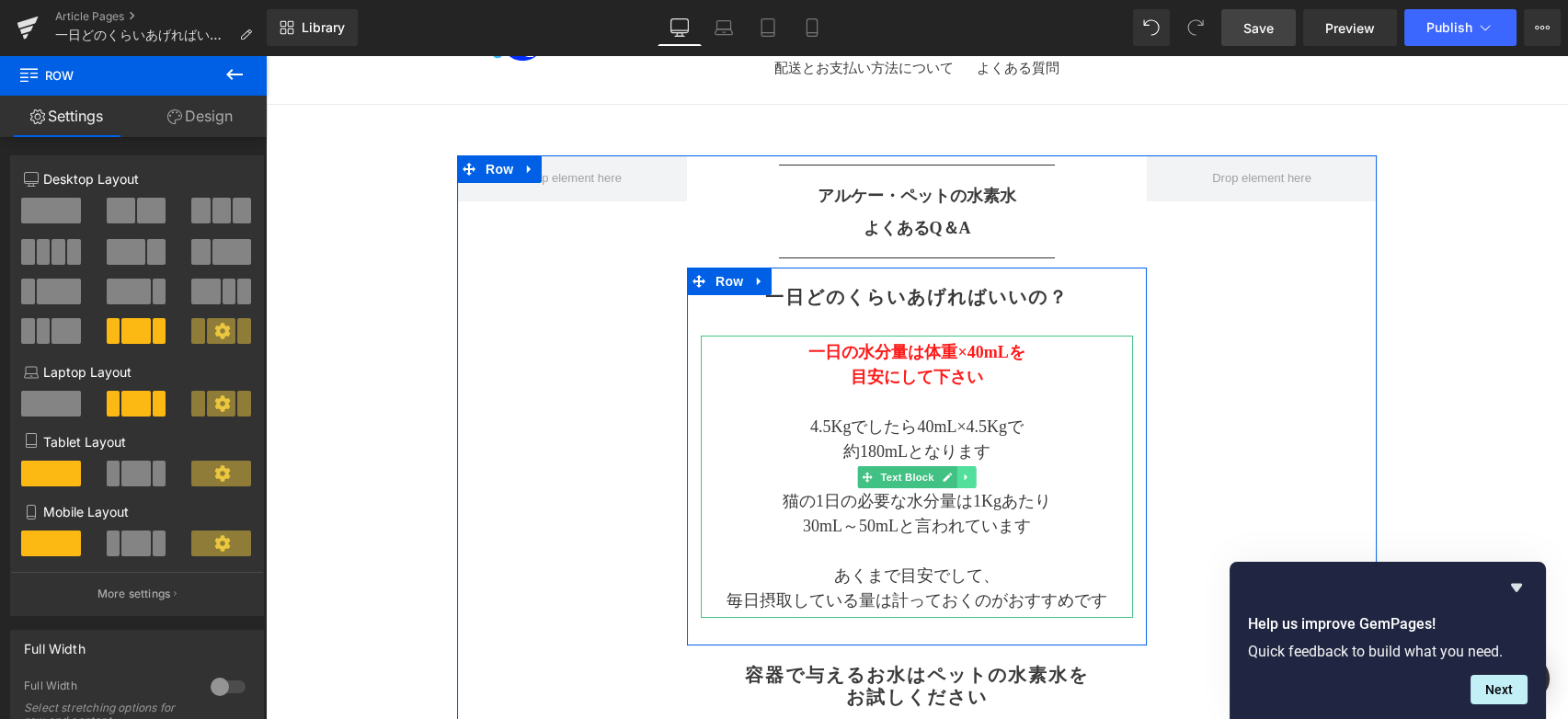
click at [964, 472] on icon at bounding box center [966, 477] width 10 height 11
click at [960, 476] on link at bounding box center [957, 477] width 20 height 22
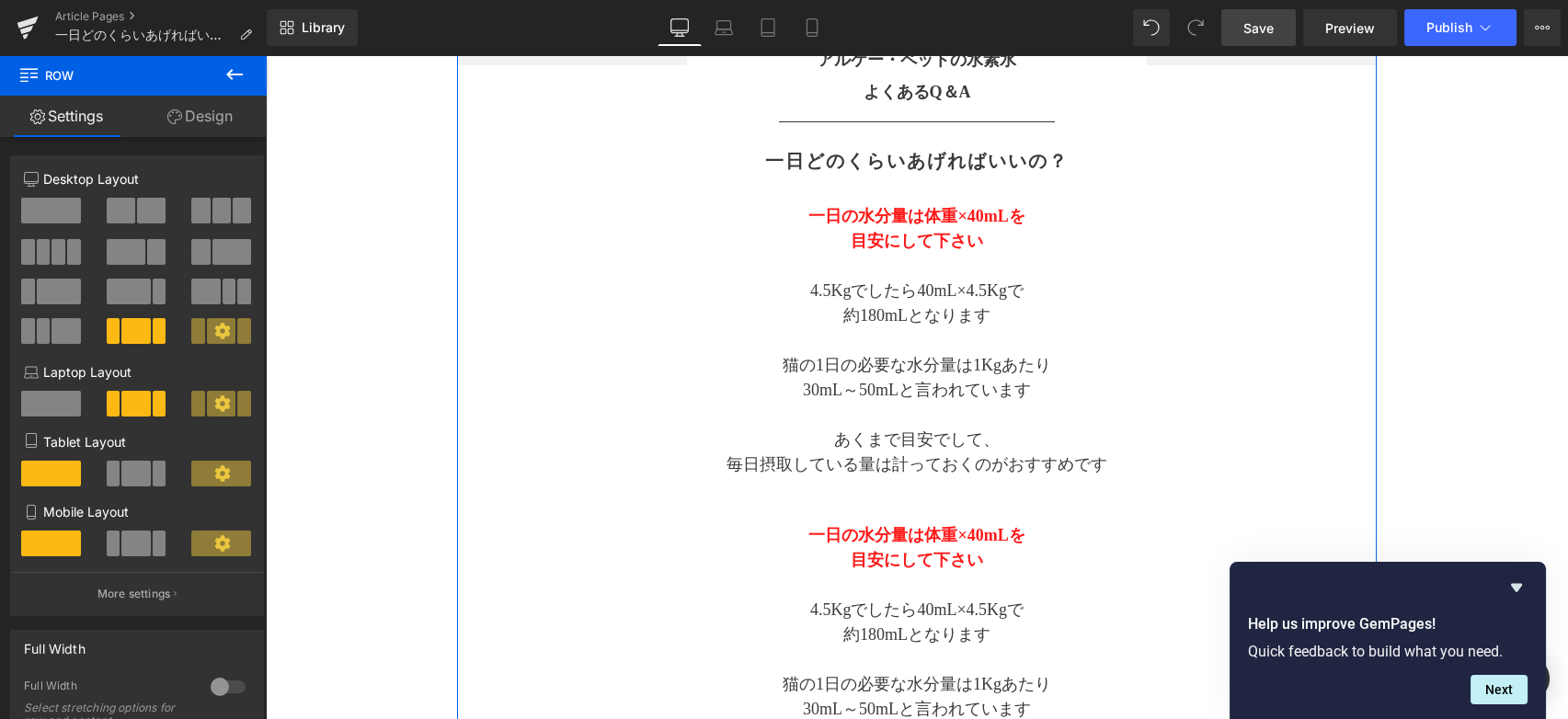
scroll to position [116, 0]
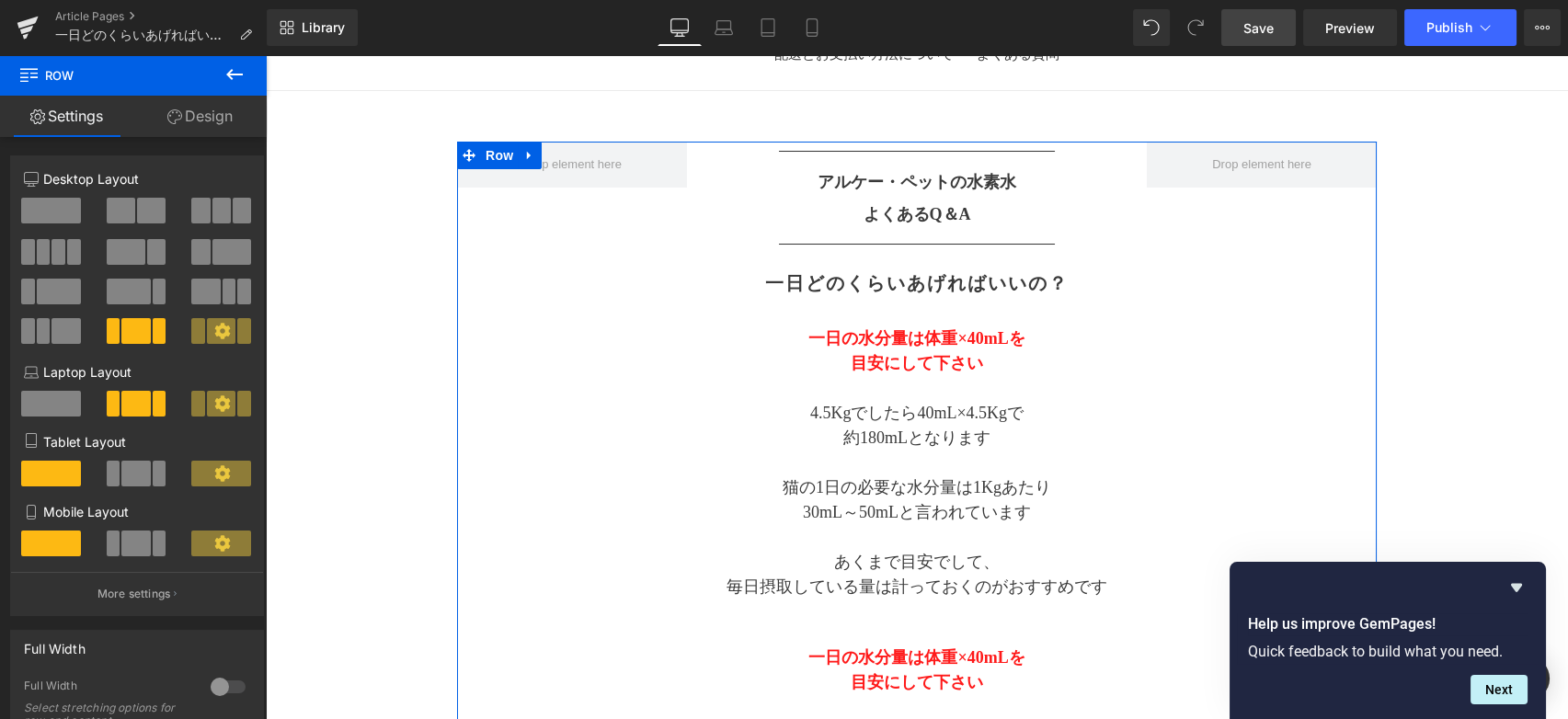
click at [959, 469] on div "一日の水分量は体重×40mLを 目安にして下さい 4.5Kgでしたら40mL×4.5Kgで 約180mLとなります 猫の1日の必要な水分量は1Kgあたり 30…" at bounding box center [917, 463] width 432 height 282
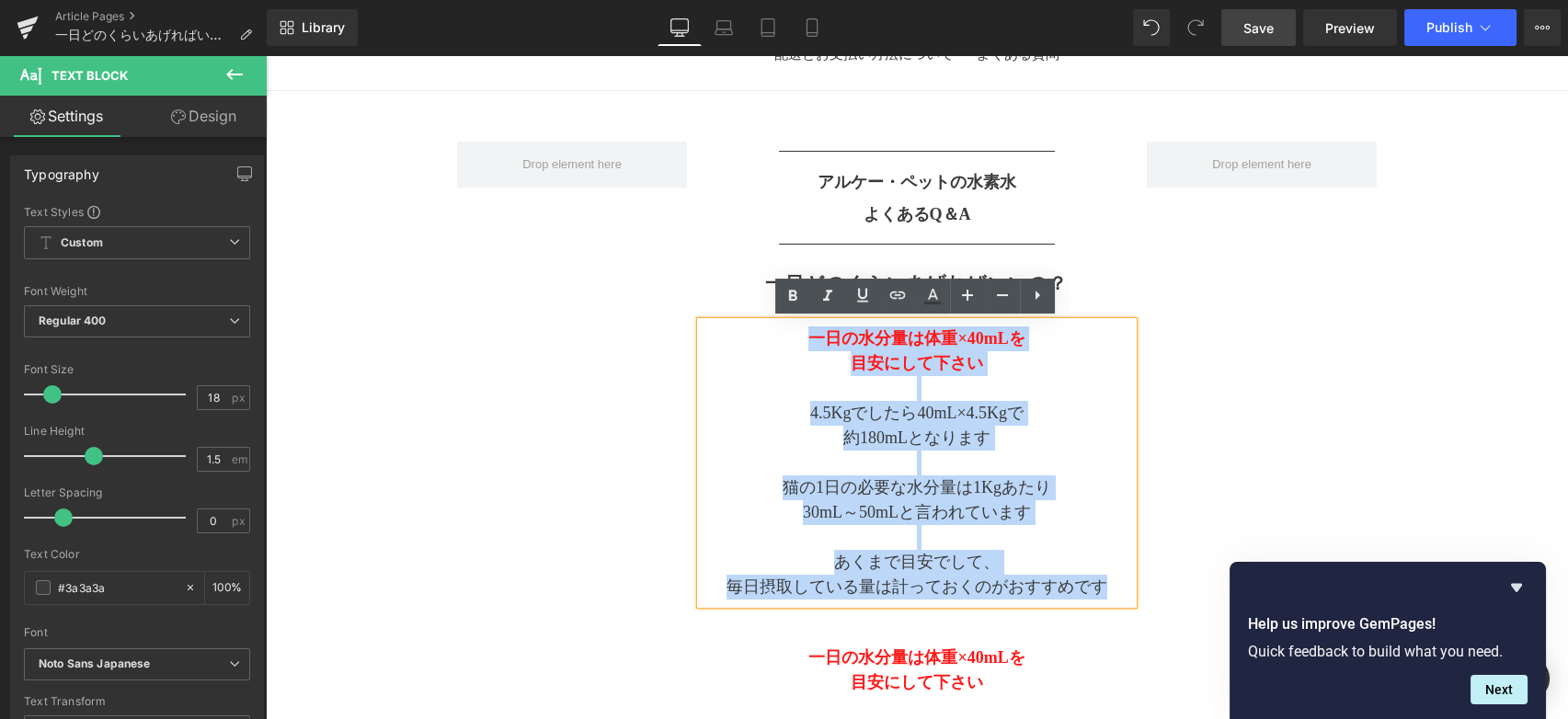
drag, startPoint x: 1106, startPoint y: 583, endPoint x: 806, endPoint y: 348, distance: 381.1
click at [806, 348] on div "一日の水分量は体重×40mLを 目安にして下さい 4.5Kgでしたら40mL×4.5Kgで 約180mLとなります 猫の1日の必要な水分量は1Kgあたり 30…" at bounding box center [917, 463] width 432 height 282
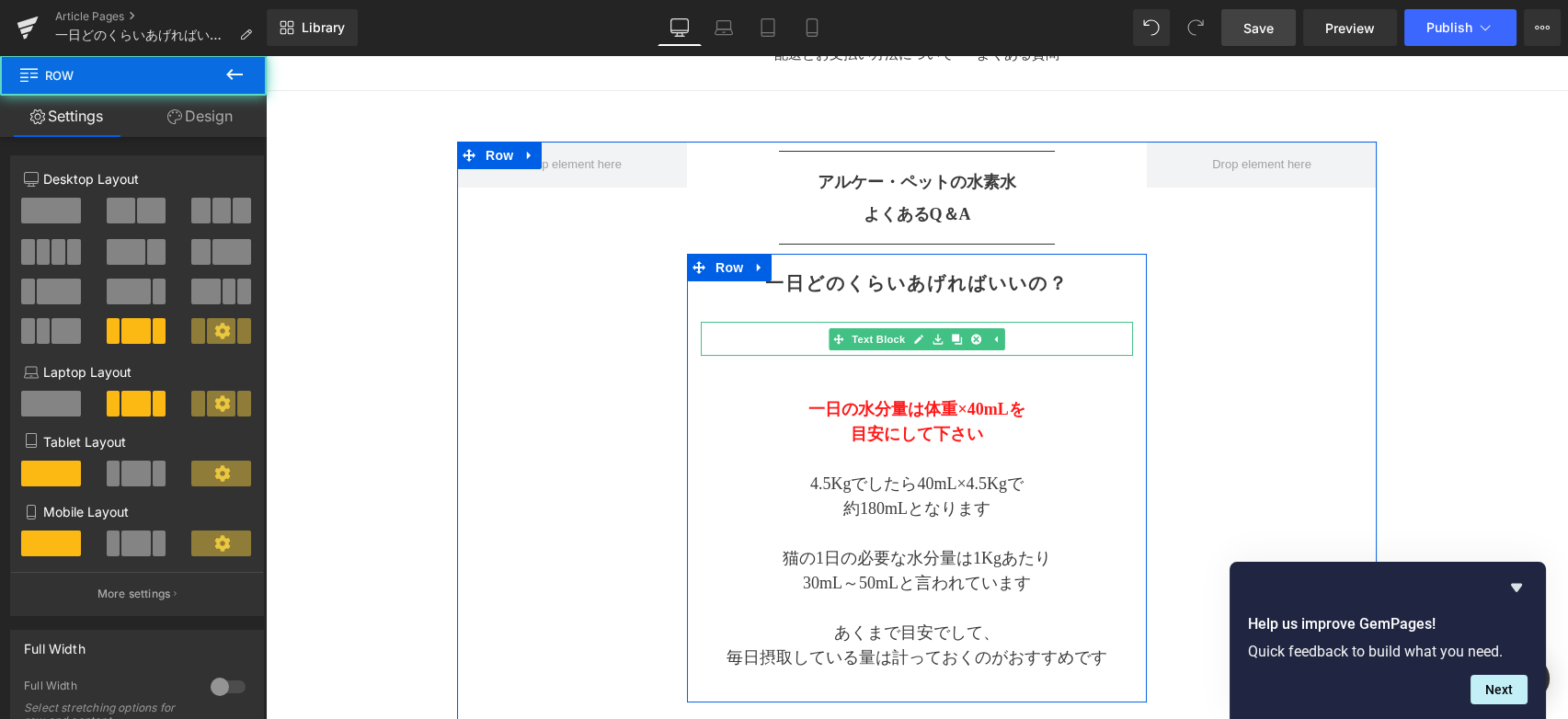
click at [935, 341] on icon at bounding box center [937, 339] width 10 height 10
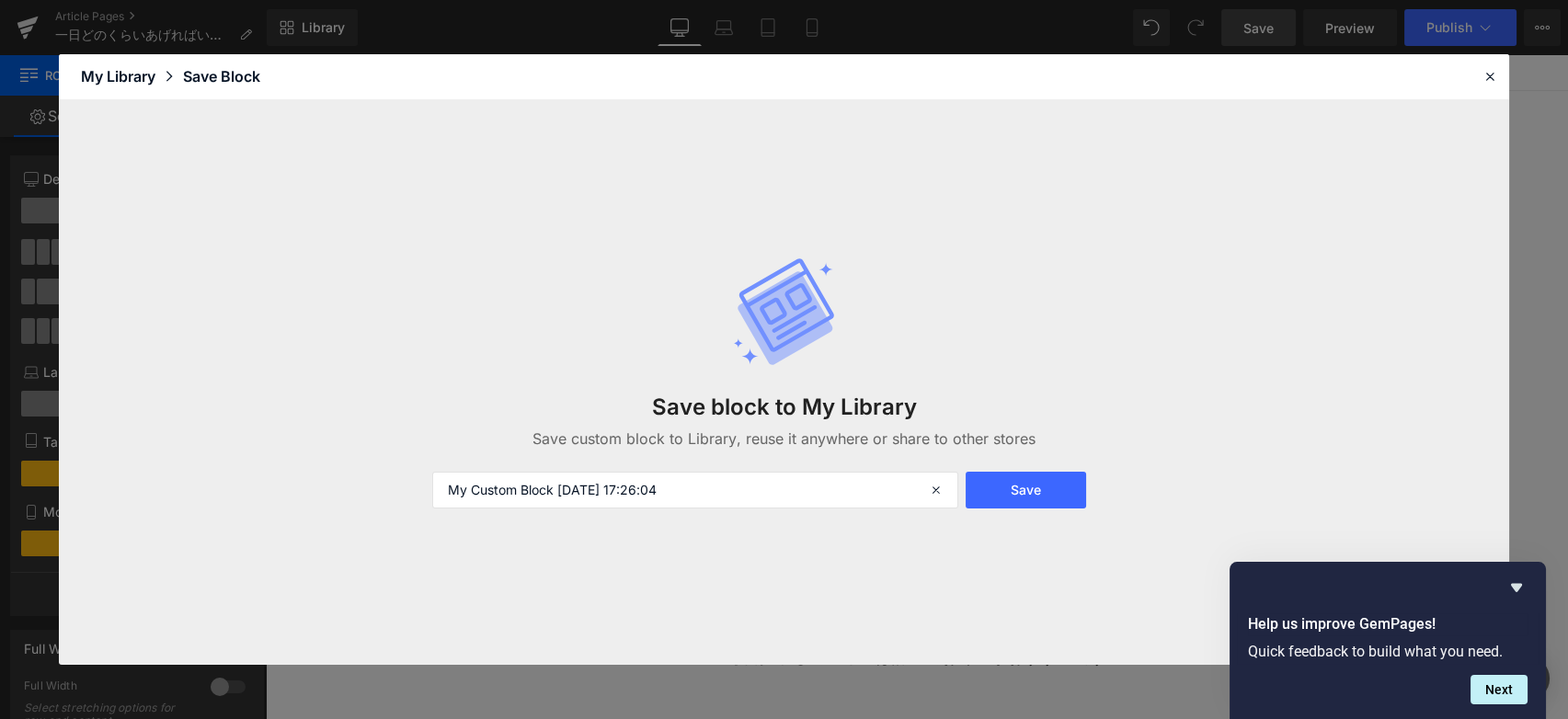
click at [1034, 339] on div "Save block to My Library Save custom block to Library, reuse it anywhere or sha…" at bounding box center [784, 383] width 726 height 326
drag, startPoint x: 1484, startPoint y: 76, endPoint x: 1110, endPoint y: 90, distance: 374.3
click at [1484, 76] on icon at bounding box center [1489, 76] width 17 height 17
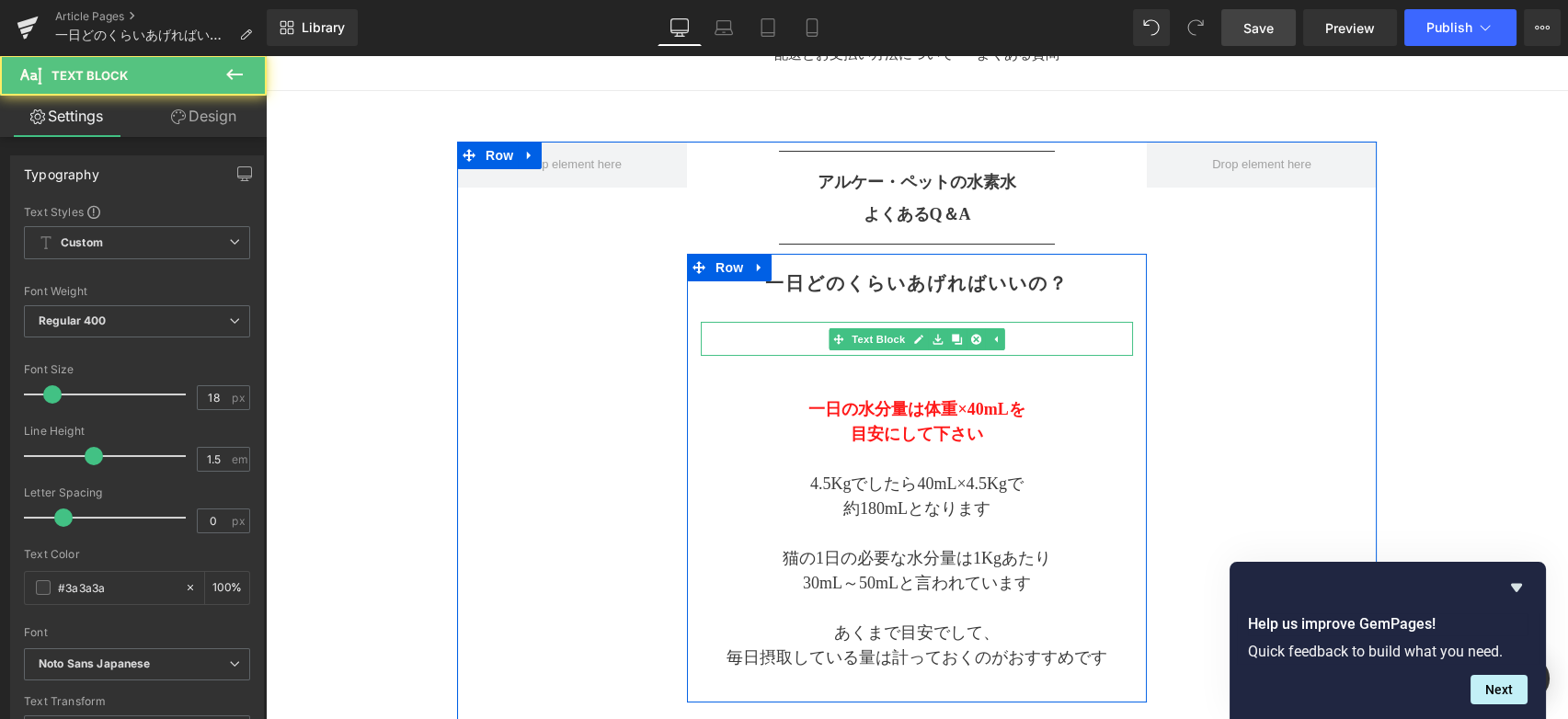
click at [771, 333] on p at bounding box center [917, 339] width 432 height 25
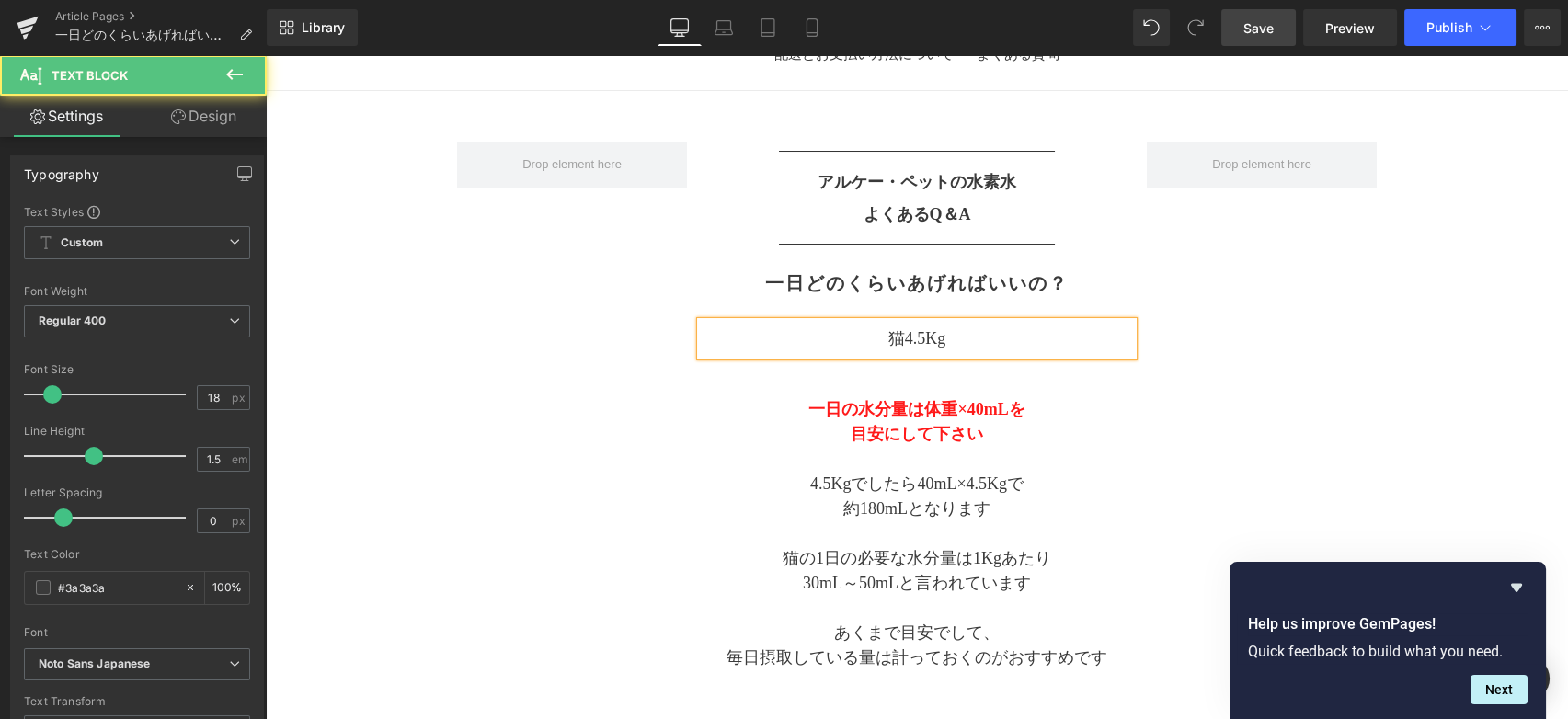
drag, startPoint x: 782, startPoint y: 335, endPoint x: 767, endPoint y: 333, distance: 15.1
click at [767, 333] on p "猫4.5Kg" at bounding box center [917, 339] width 432 height 25
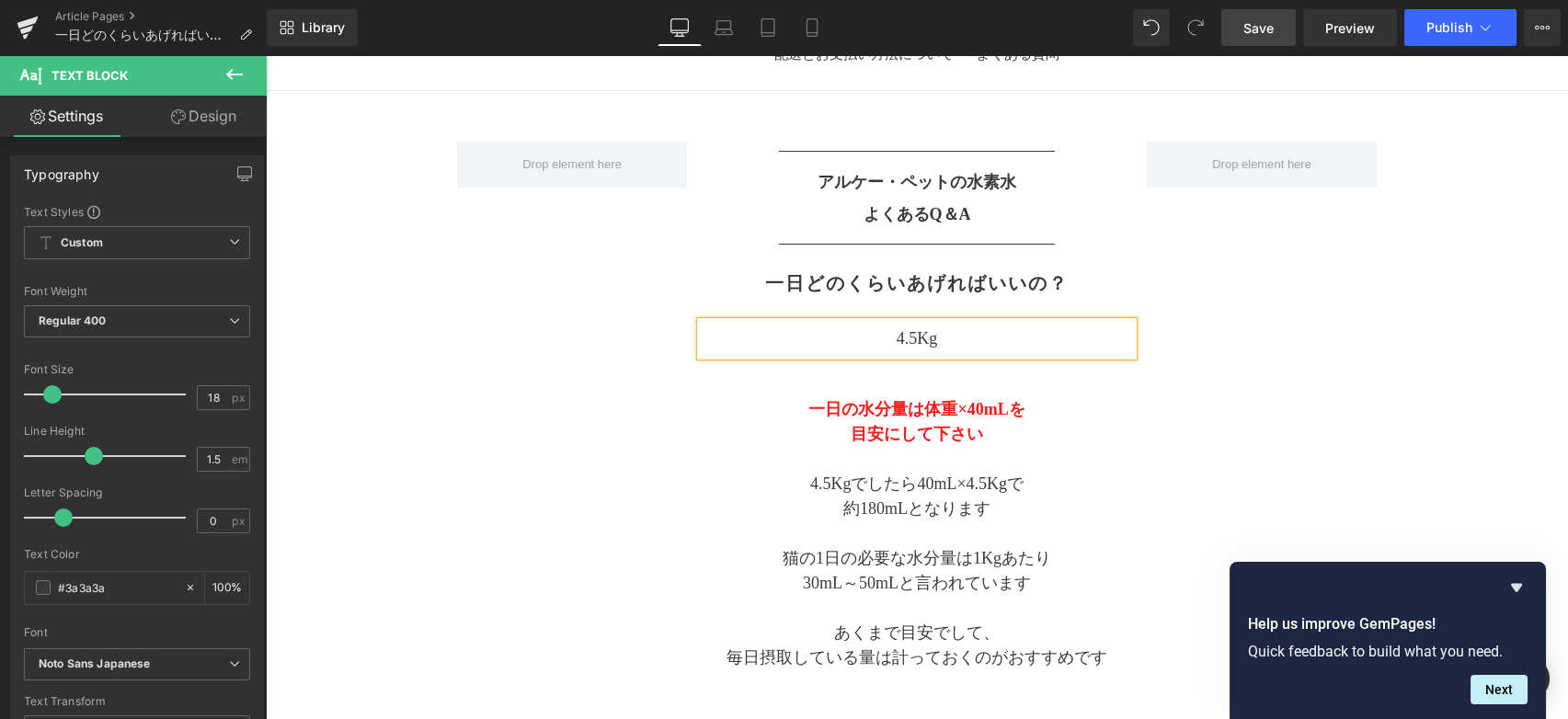
click at [784, 363] on div "一日どのくらいあげればいいの？ Heading 4.5Kg Text Block 一日の水分量は体重×40mLを 目安にして下さい 4.5Kgでしたら40mL…" at bounding box center [917, 478] width 460 height 431
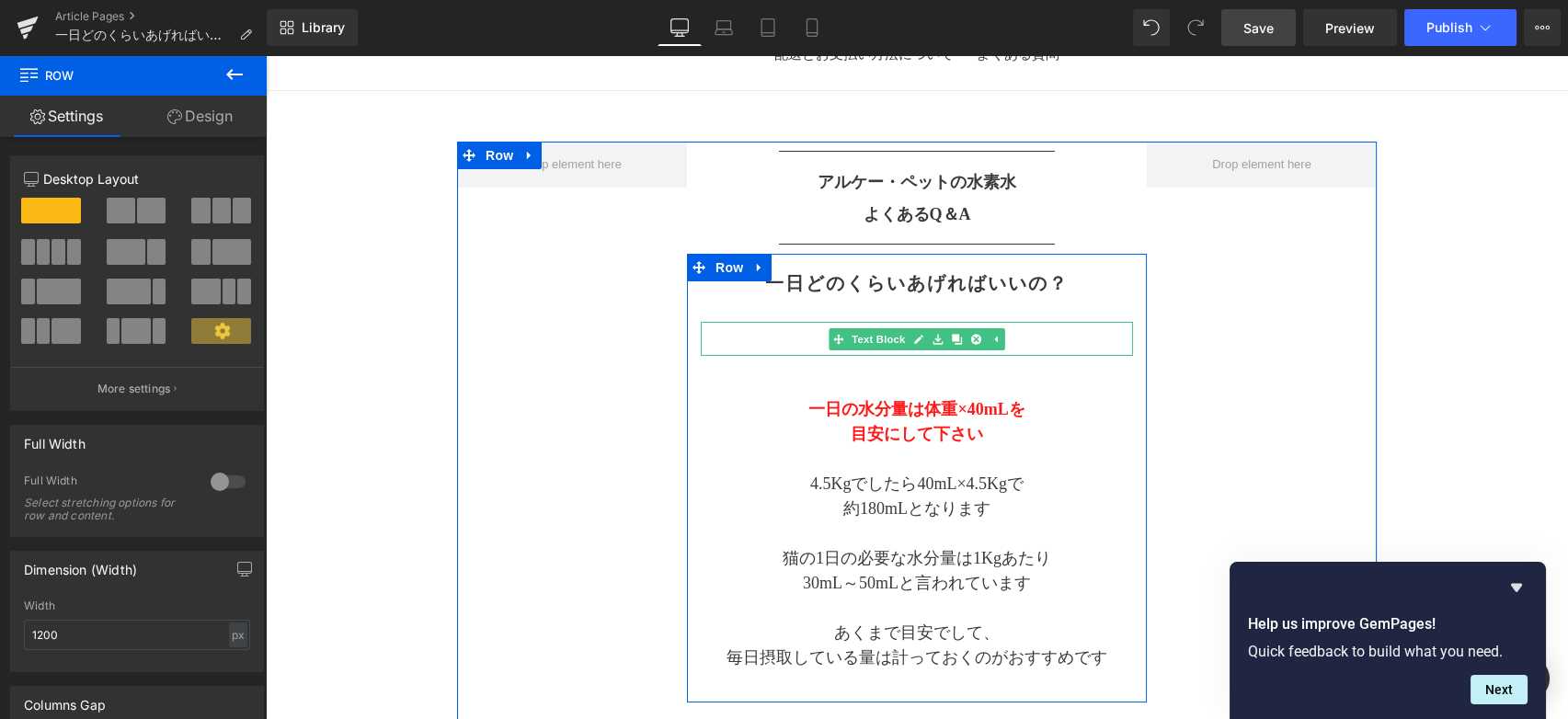
click at [754, 335] on p "4.5Kgn" at bounding box center [917, 339] width 432 height 25
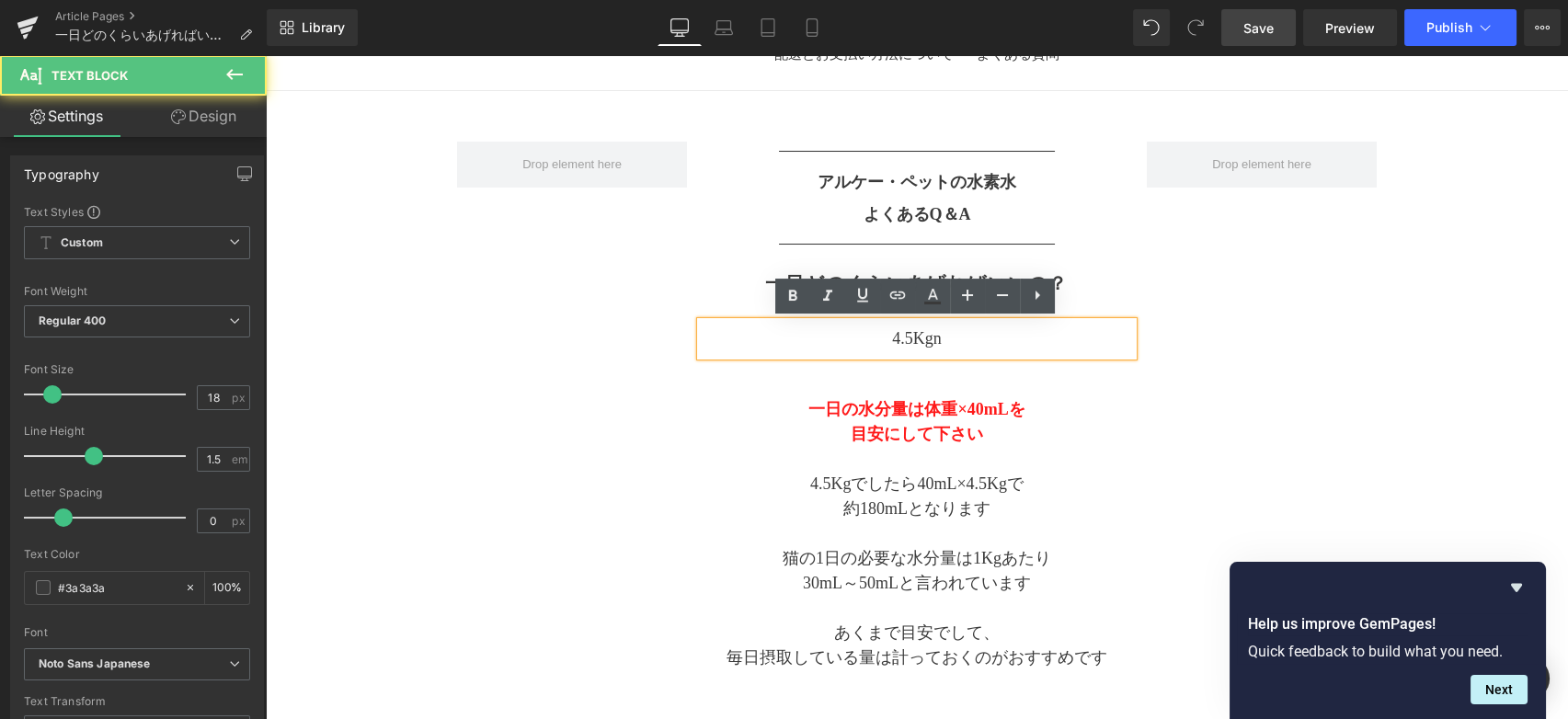
click at [1003, 348] on p "4.5Kgn" at bounding box center [917, 339] width 432 height 25
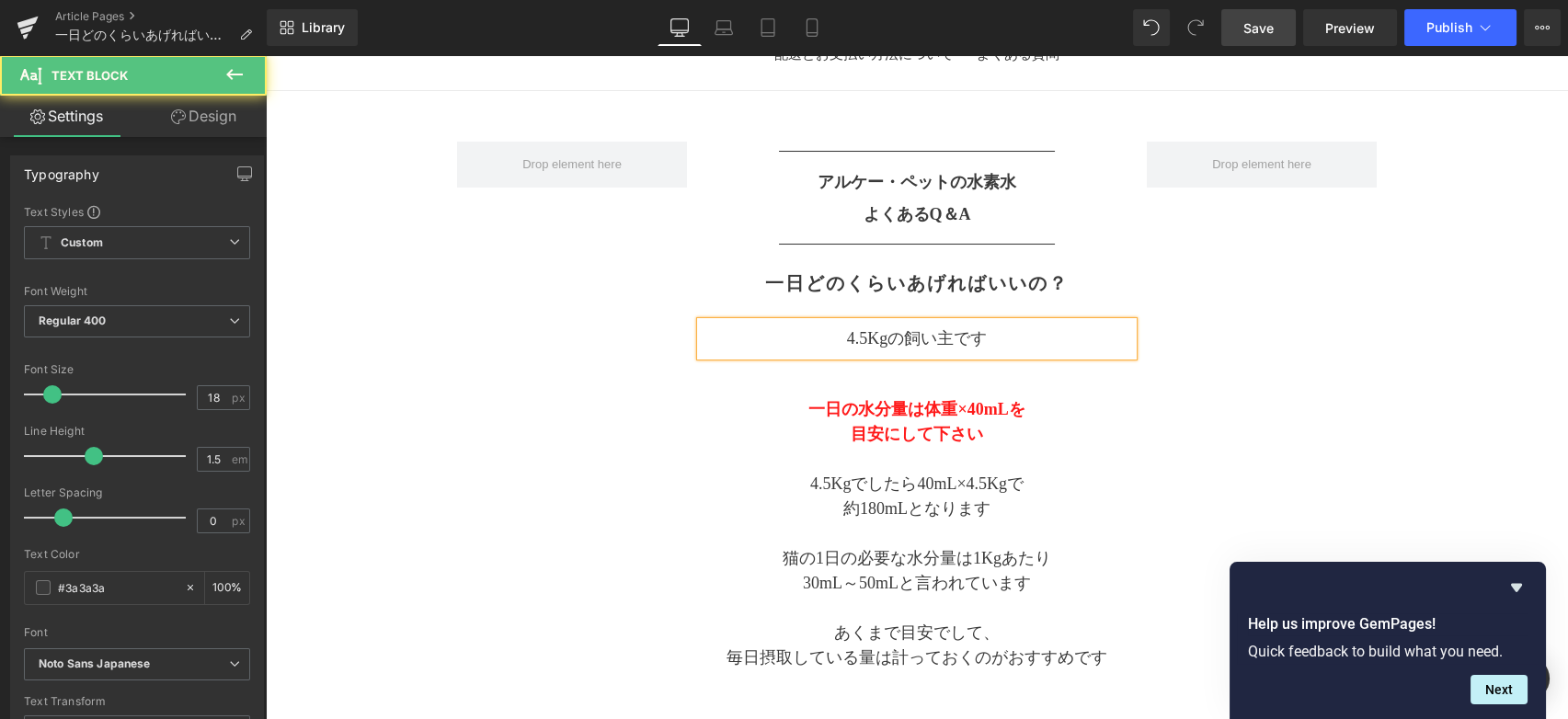
click at [992, 341] on p "4.5Kgの飼い主です" at bounding box center [917, 339] width 432 height 25
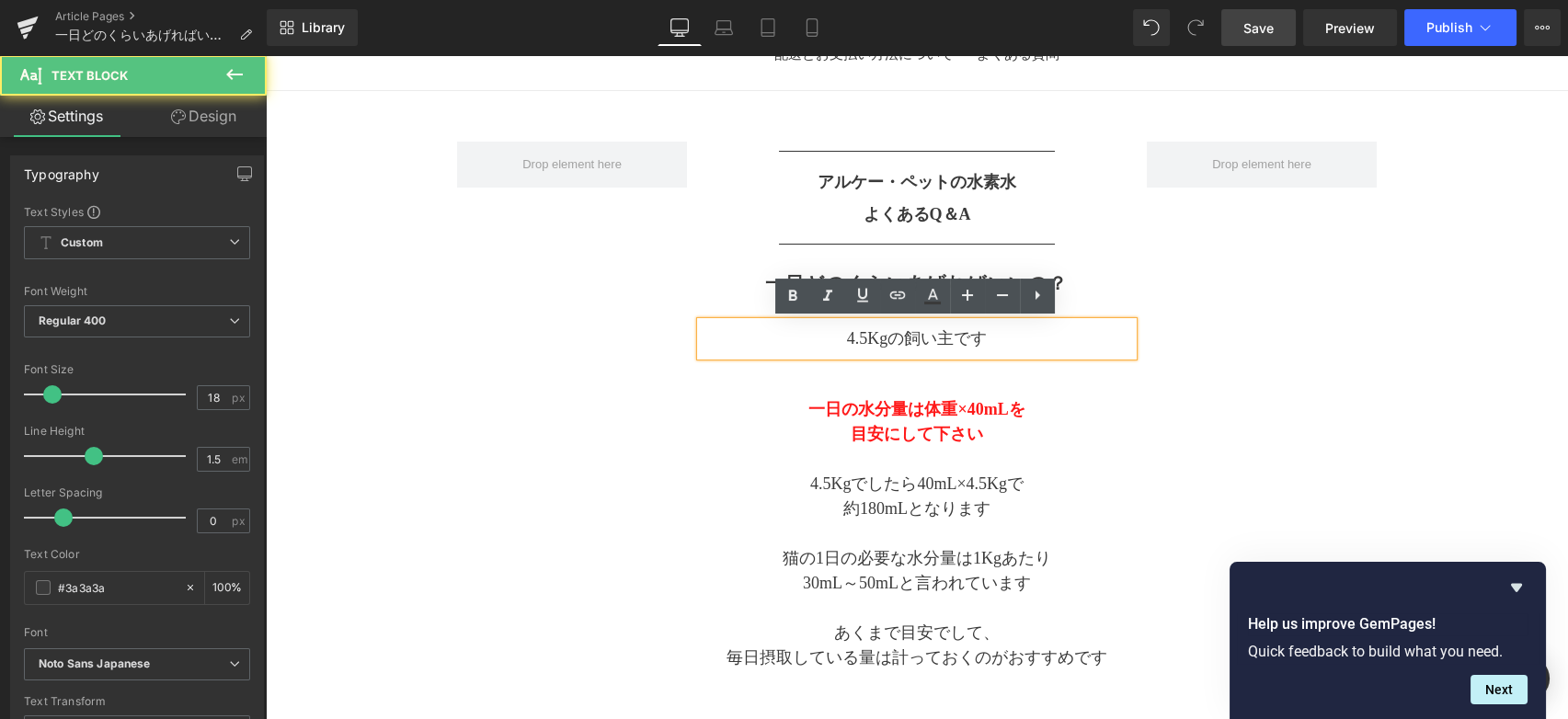
click at [839, 344] on p "4.5Kgの飼い主です" at bounding box center [917, 339] width 432 height 25
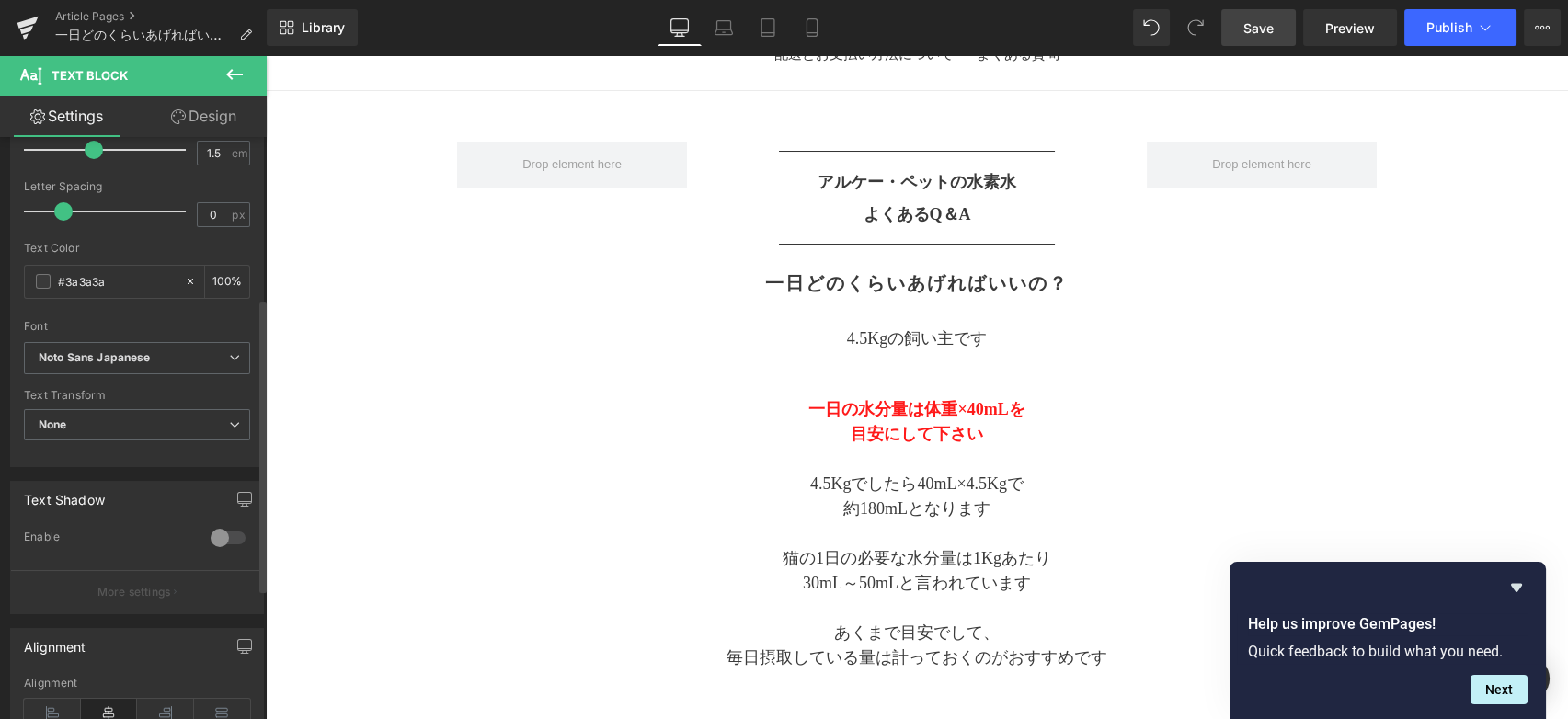
scroll to position [511, 0]
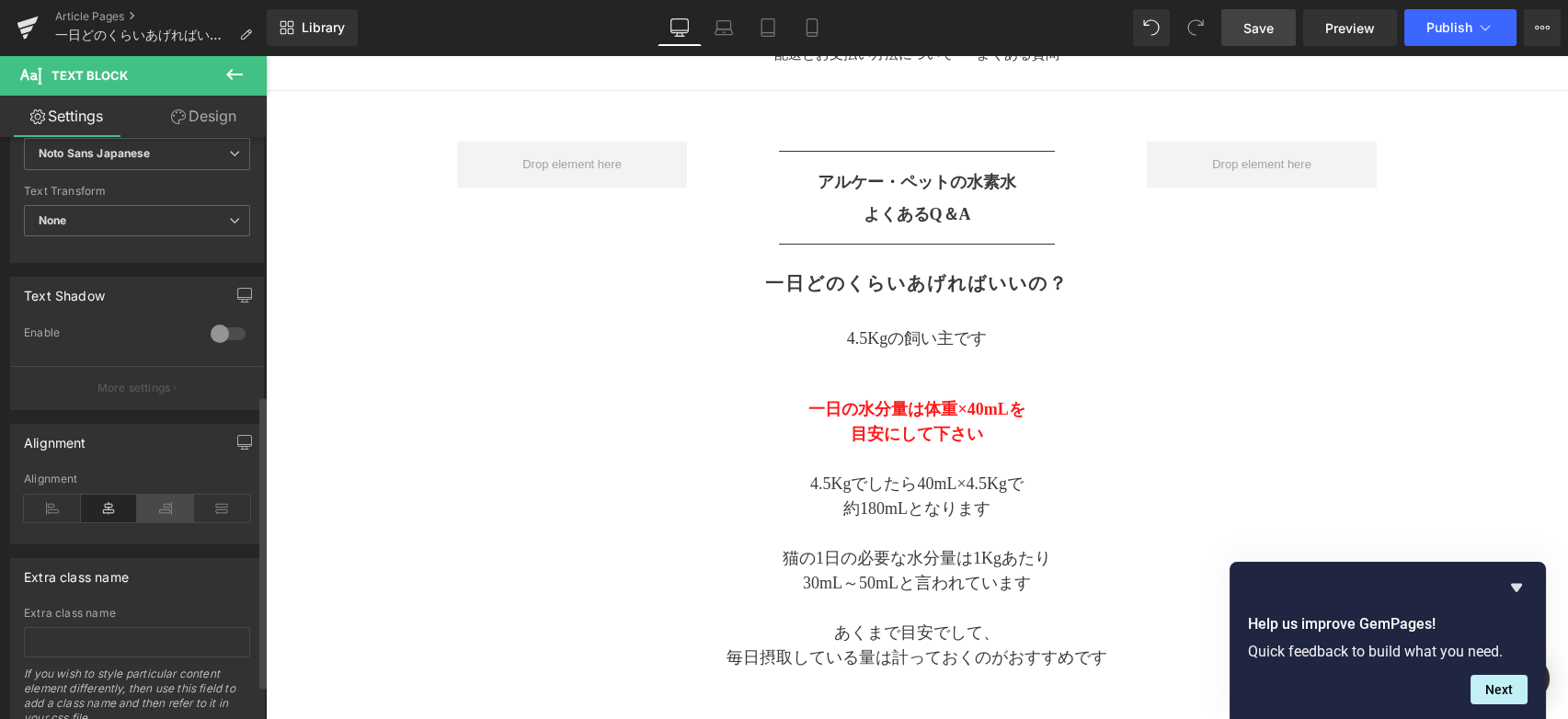
click at [171, 503] on icon at bounding box center [166, 509] width 57 height 28
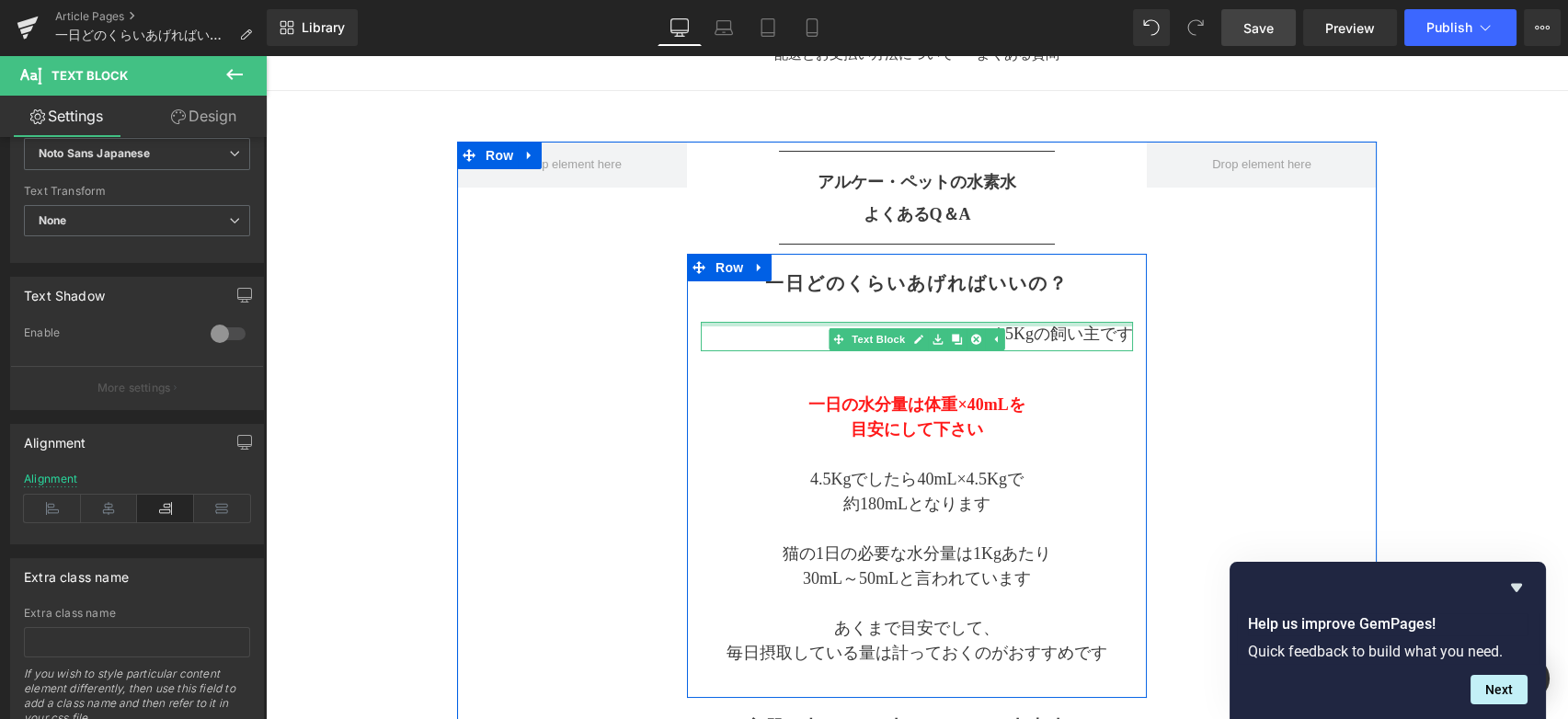
drag, startPoint x: 956, startPoint y: 320, endPoint x: 957, endPoint y: 304, distance: 16.0
click at [957, 304] on div "一日どのくらいあげればいいの？ Heading 4.5Kgの飼い主です Text Block 一日の水分量は体重×40mLを 目安にして下さい 4.5Kgでし…" at bounding box center [917, 475] width 460 height 426
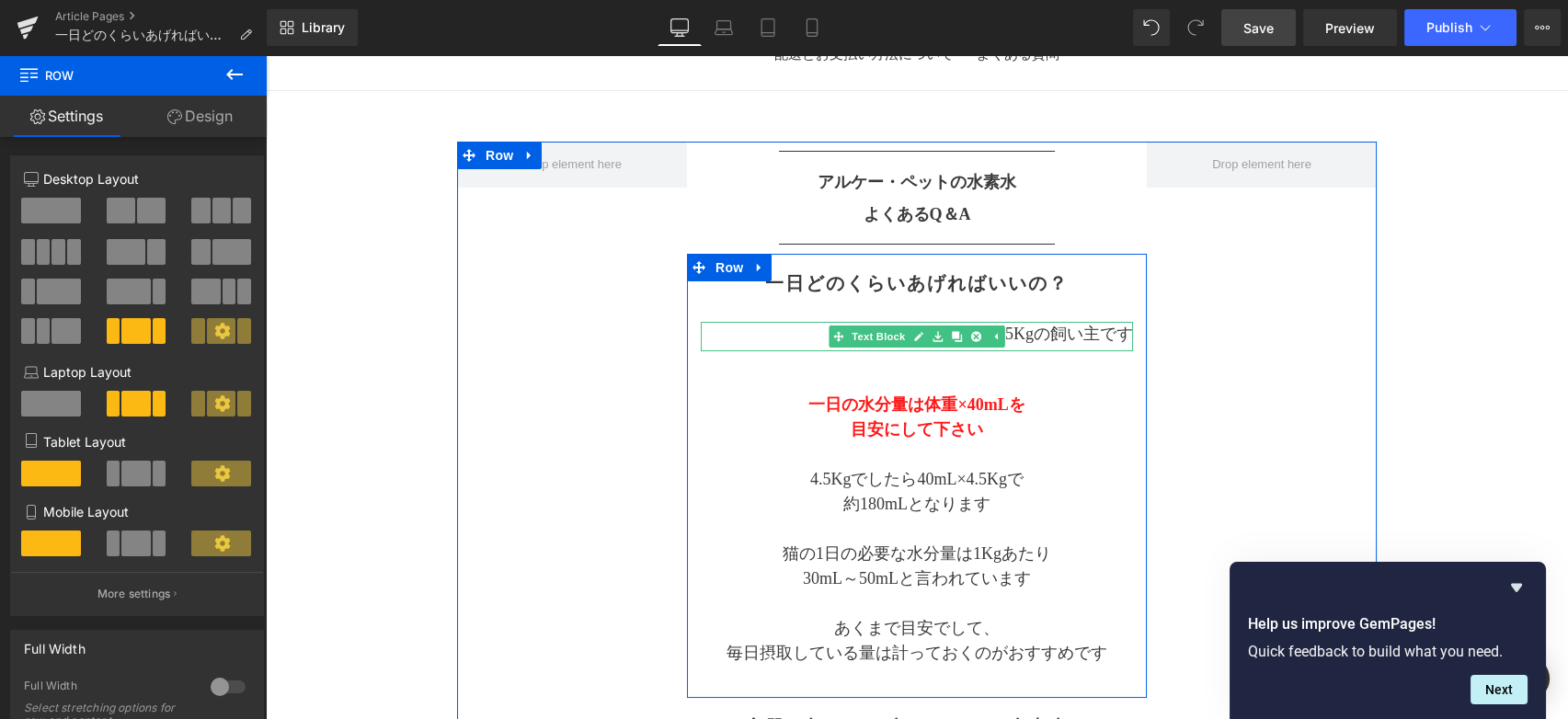
click at [1119, 338] on p "4.5Kgの飼い主です" at bounding box center [917, 334] width 432 height 25
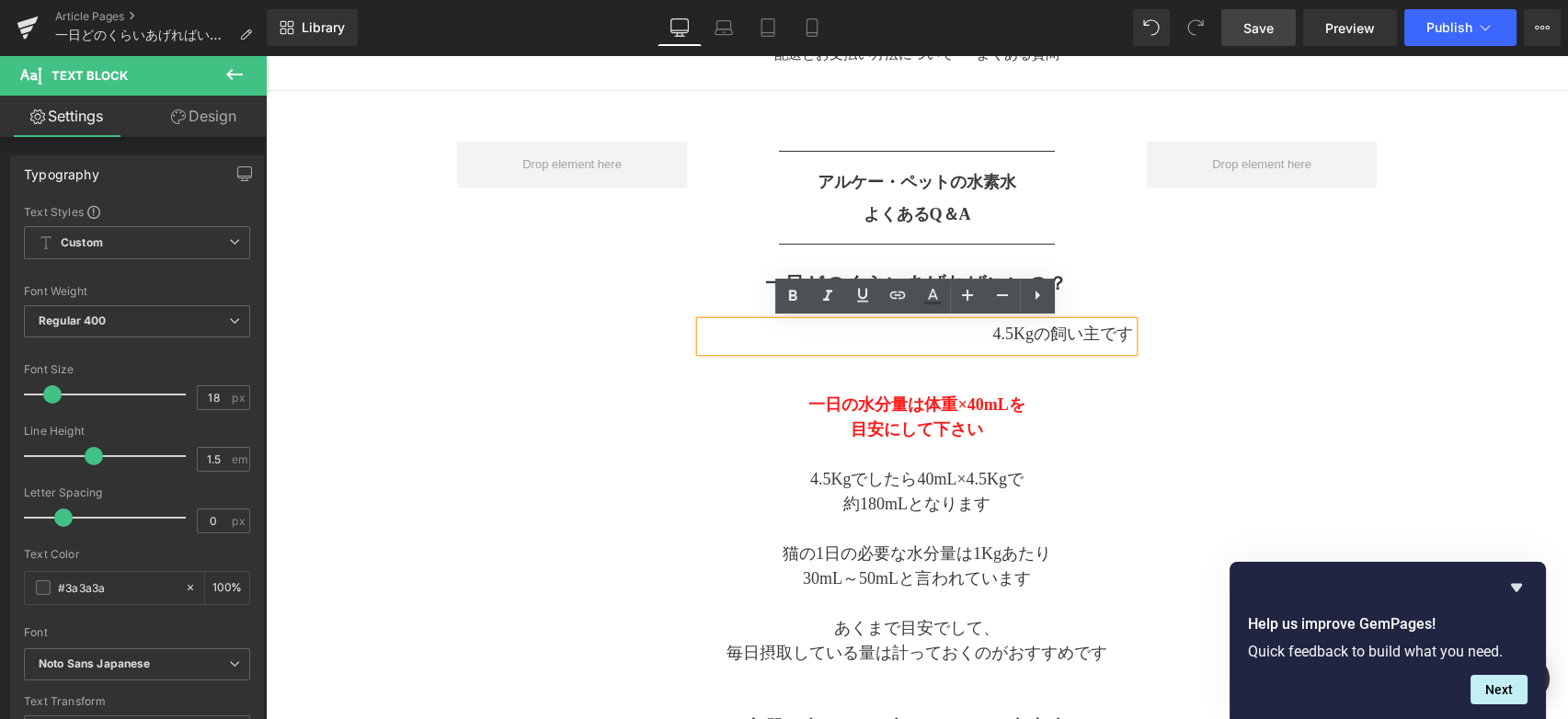
click at [1124, 335] on p "4.5Kgの飼い主です" at bounding box center [917, 334] width 432 height 25
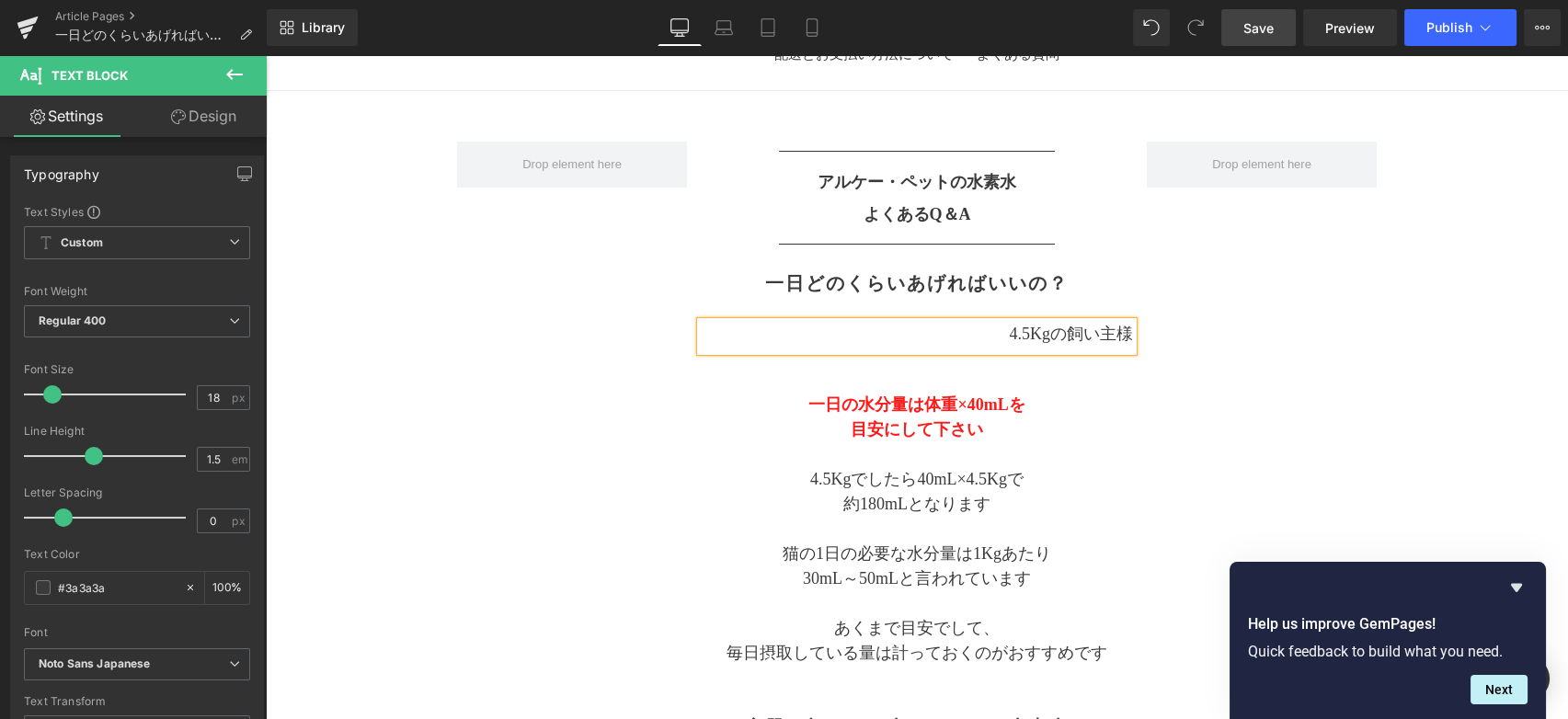
click at [1073, 336] on p "4.5Kgの飼い主様" at bounding box center [917, 334] width 432 height 25
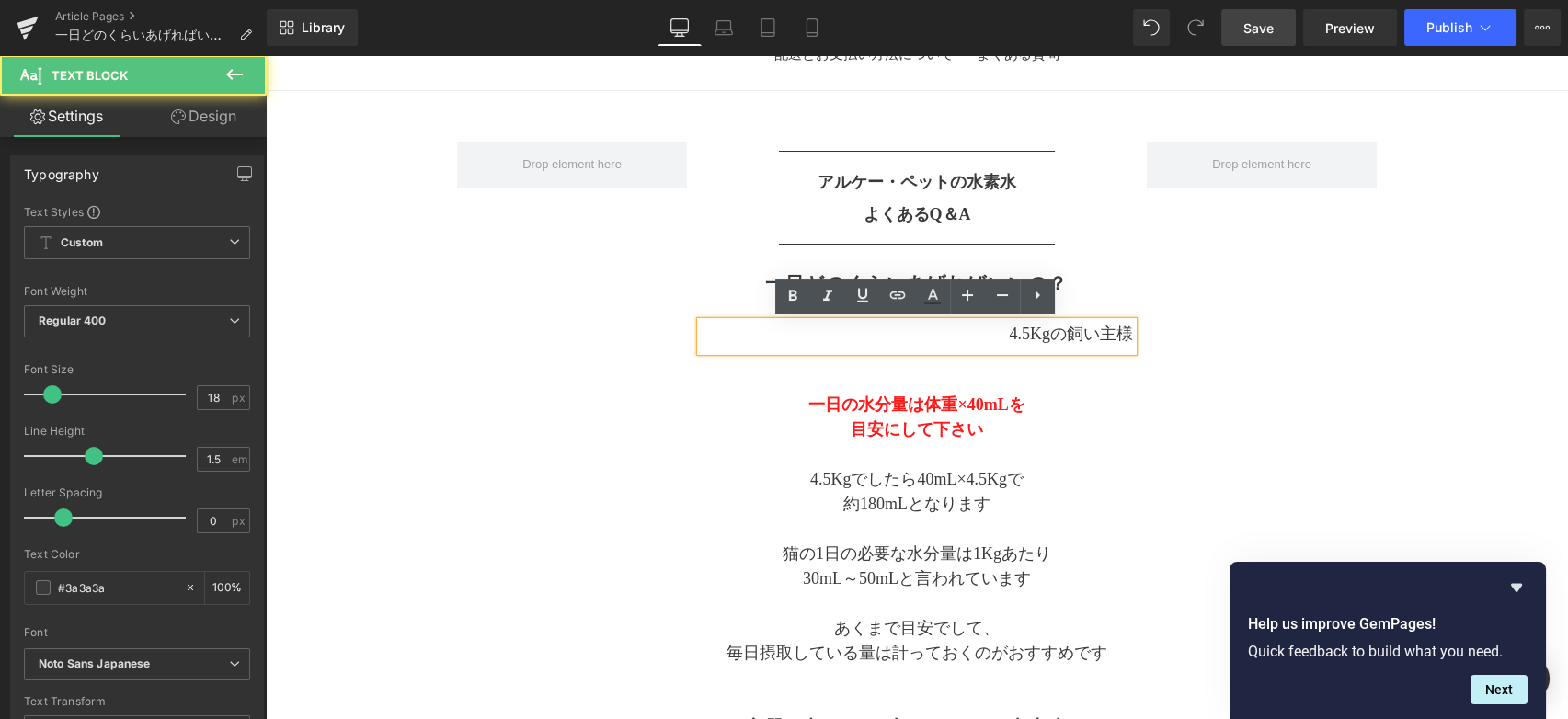
click at [987, 331] on p "4.5Kgの飼い主様" at bounding box center [917, 334] width 432 height 25
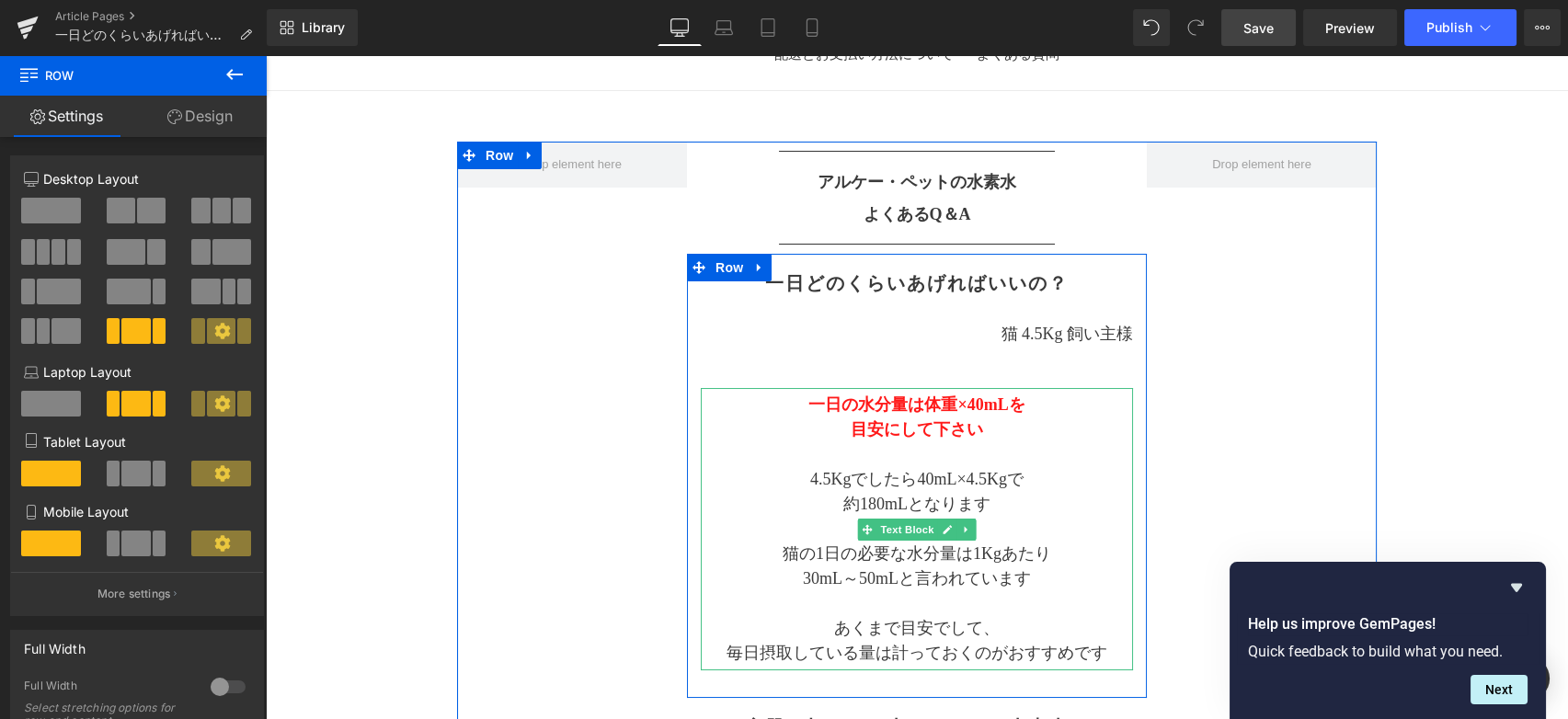
click at [918, 409] on span "一日の水分量は体重×40mLを" at bounding box center [916, 404] width 216 height 19
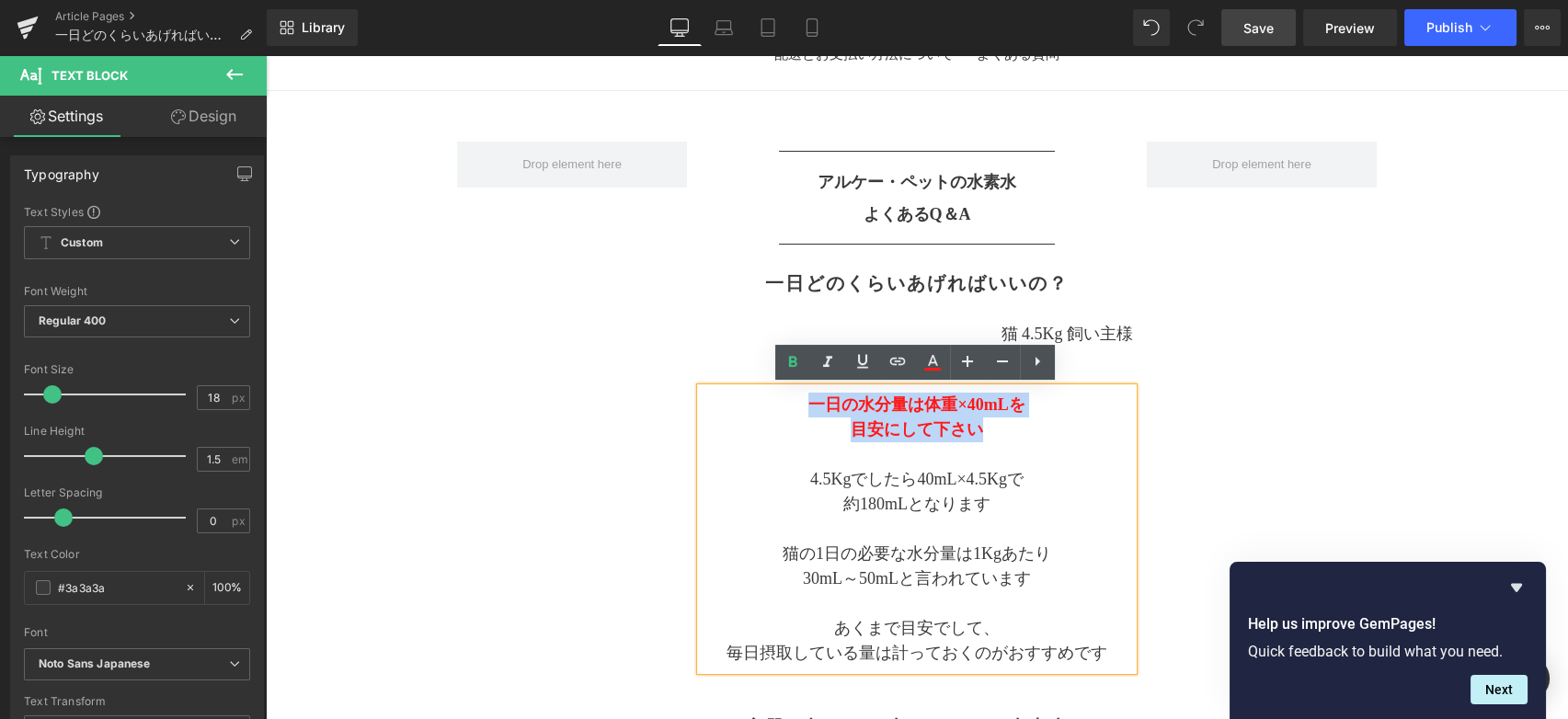
drag, startPoint x: 785, startPoint y: 400, endPoint x: 1006, endPoint y: 430, distance: 223.0
click at [1006, 430] on div "一日の水分量は体重×40mLを 目安にして下さい 4.5Kgでしたら40mL×4.5Kgで 約180mLとなります 猫の1日の必要な水分量は1Kgあたり 30…" at bounding box center [917, 529] width 432 height 282
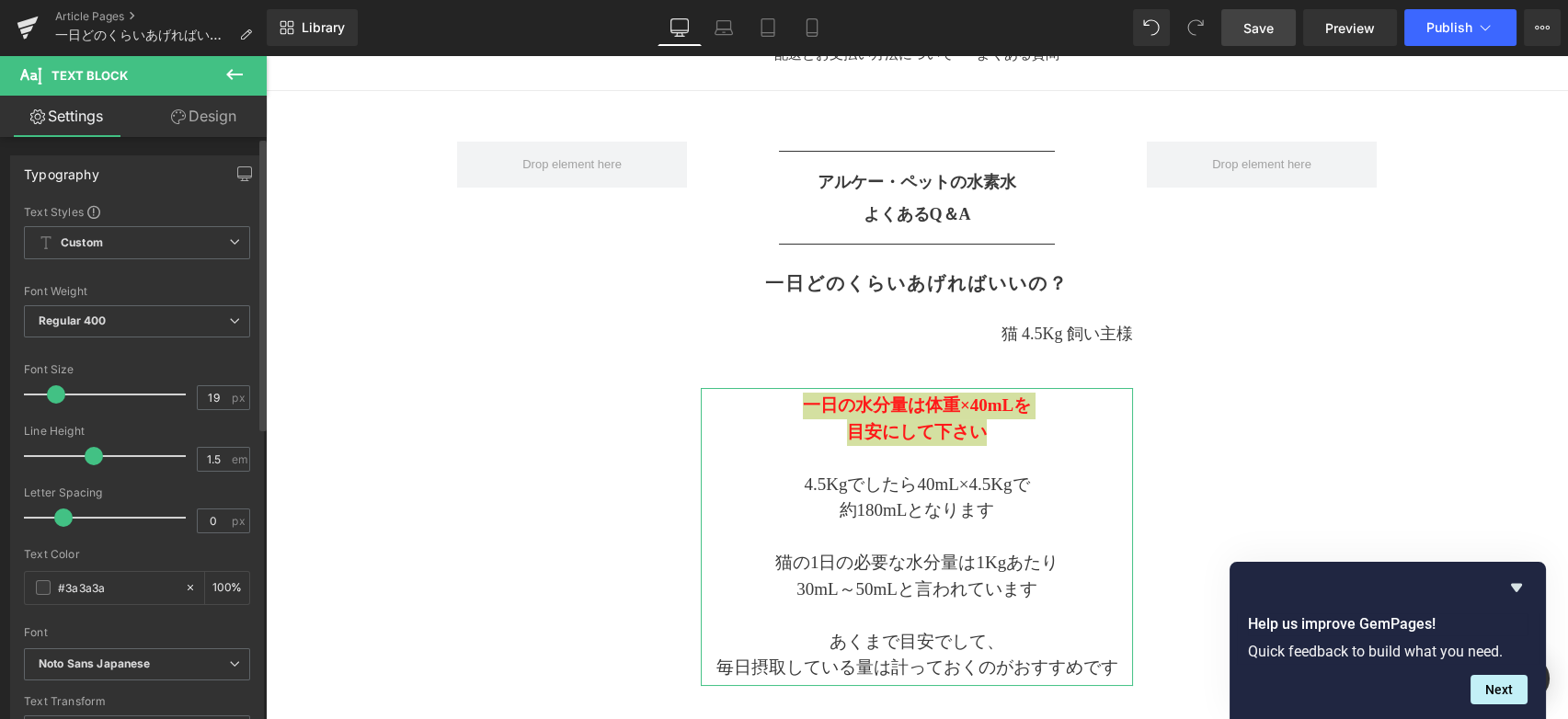
type input "20"
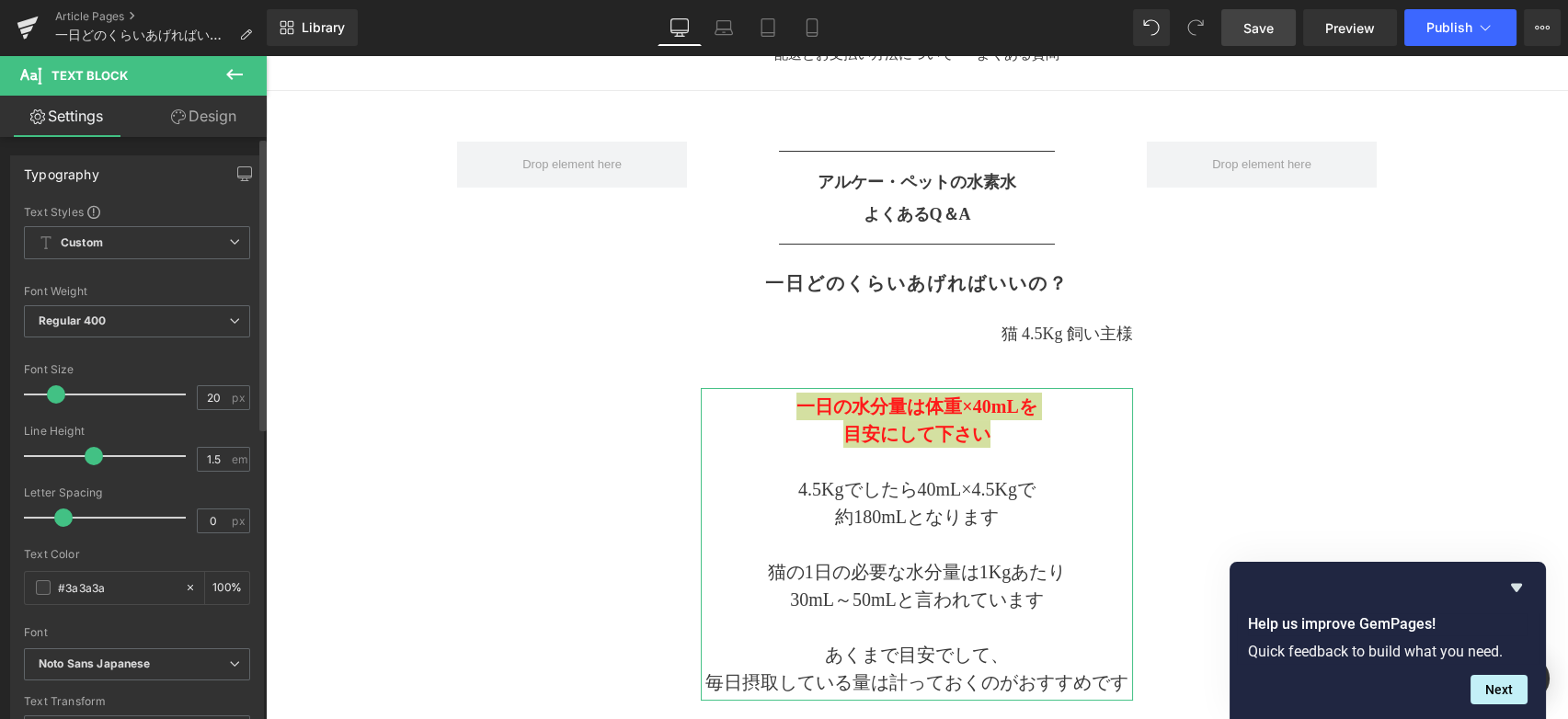
click at [60, 395] on span at bounding box center [56, 394] width 19 height 19
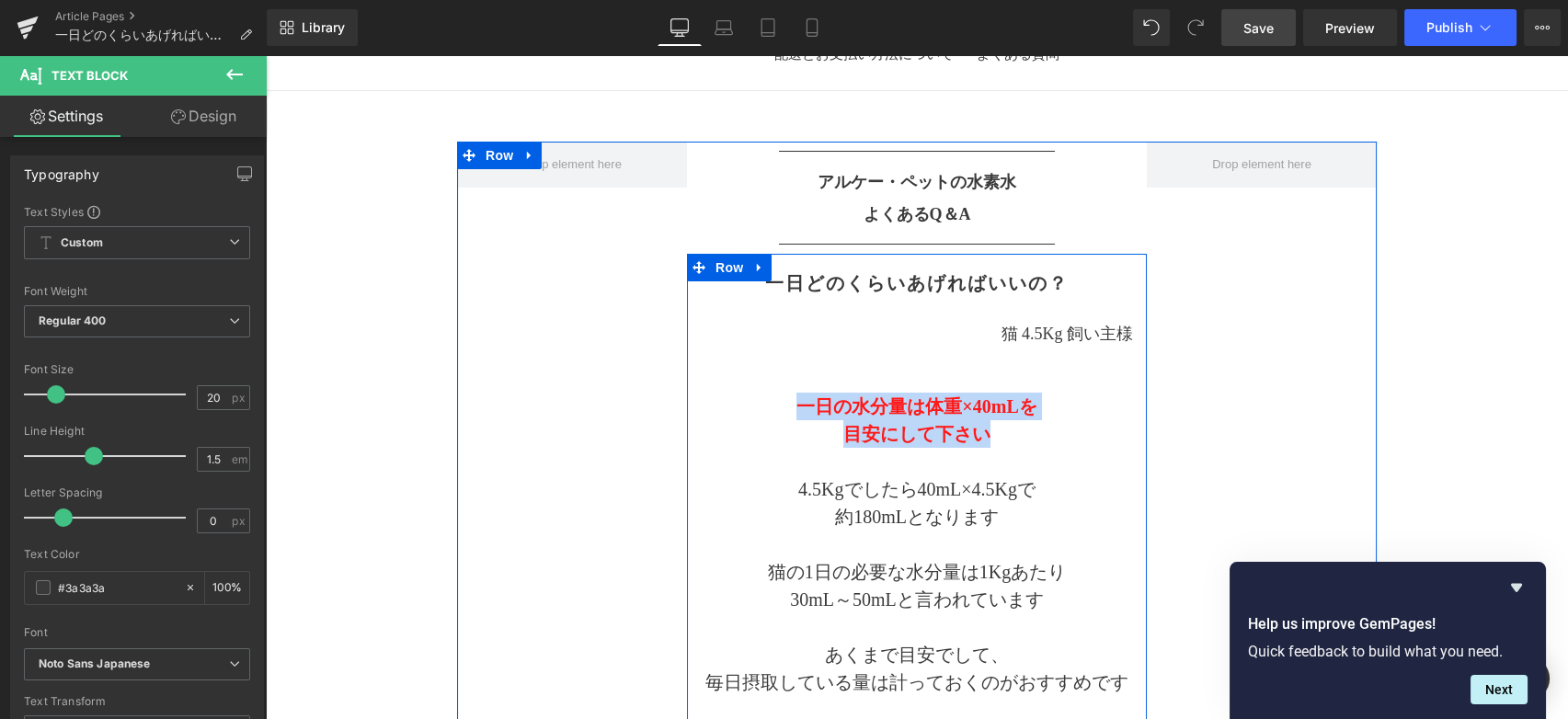
click at [692, 463] on div "一日どのくらいあげればいいの？ Heading 猫 4.5Kg 飼い主様 Text Block 一日の水分量は体重×40mLを 目安にして下さい 4.5Kgで…" at bounding box center [917, 491] width 460 height 456
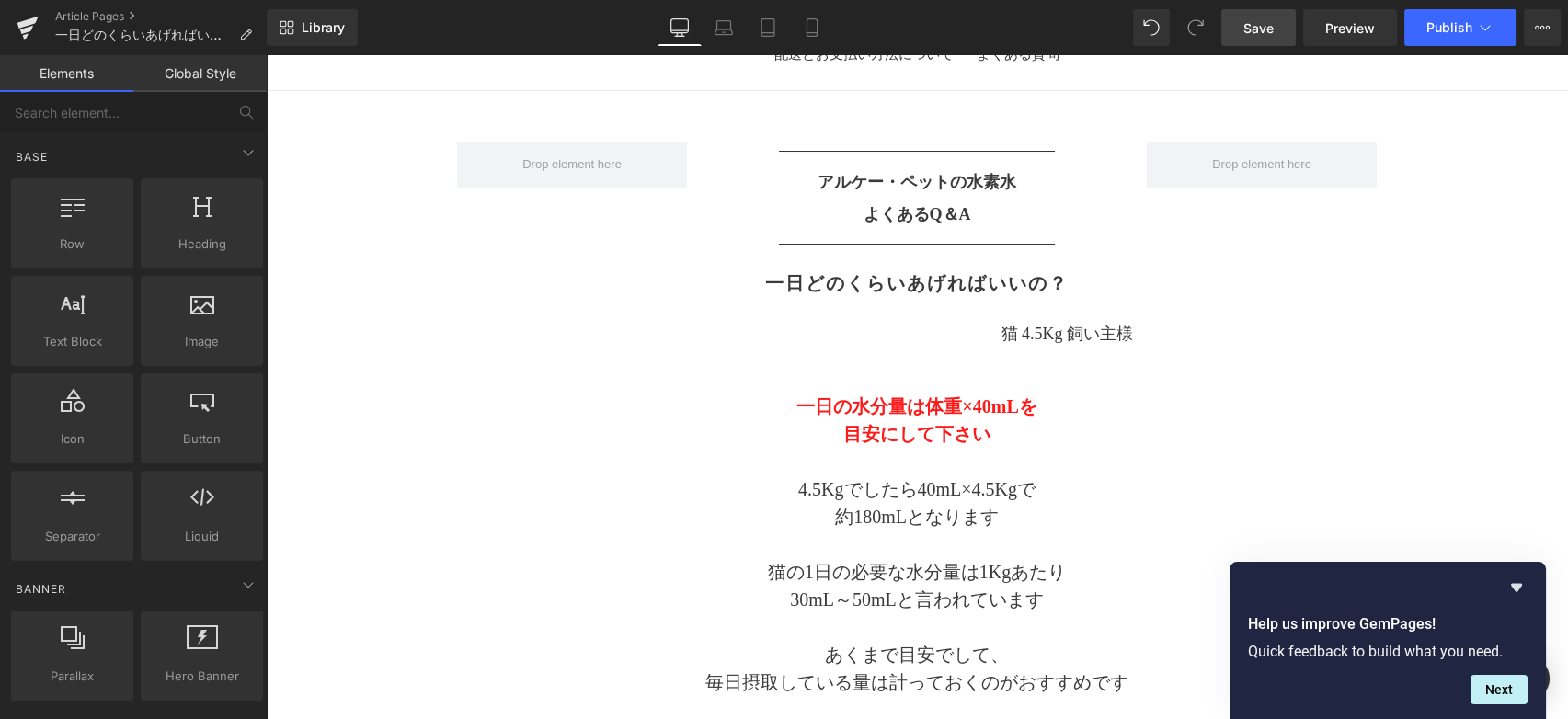
click at [1515, 589] on icon "Hide survey" at bounding box center [1516, 588] width 11 height 8
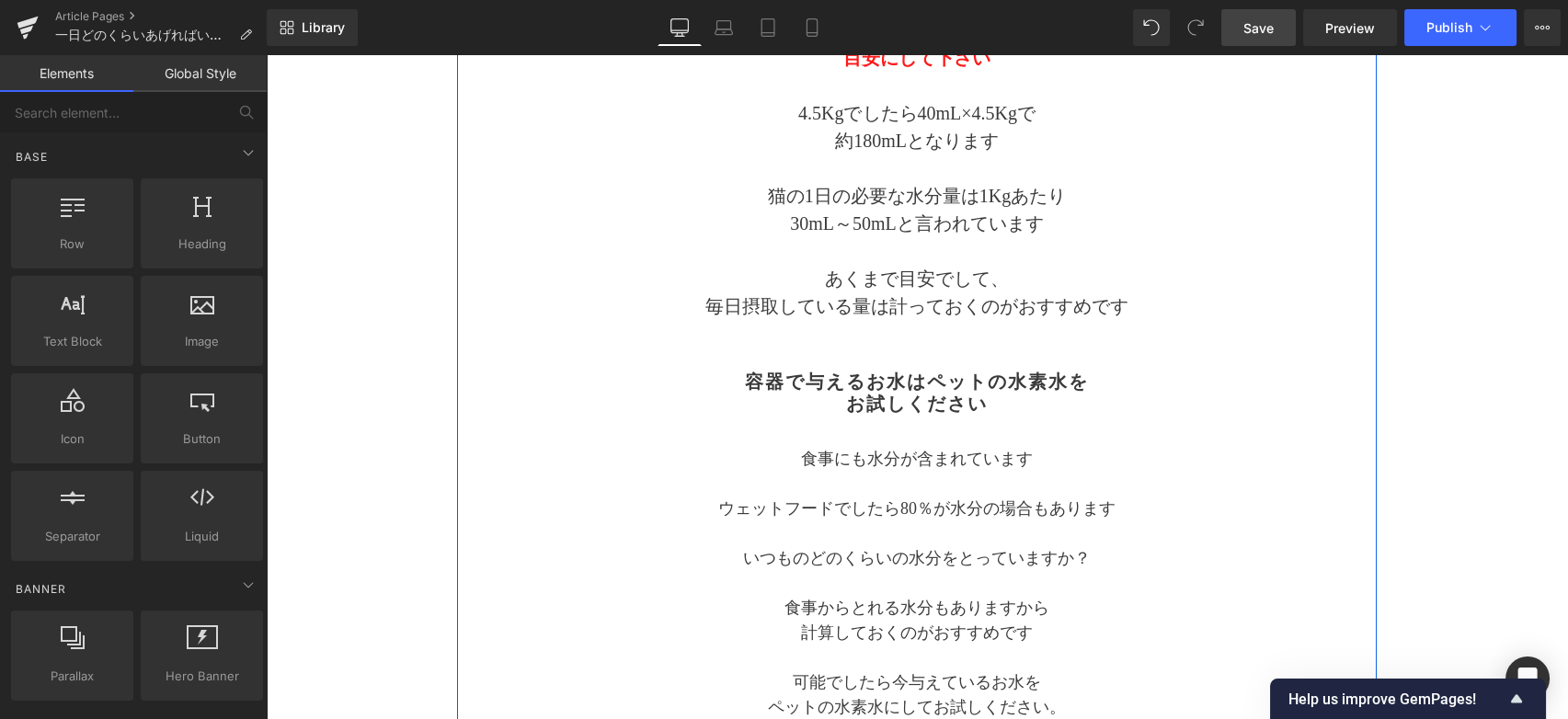
scroll to position [524, 0]
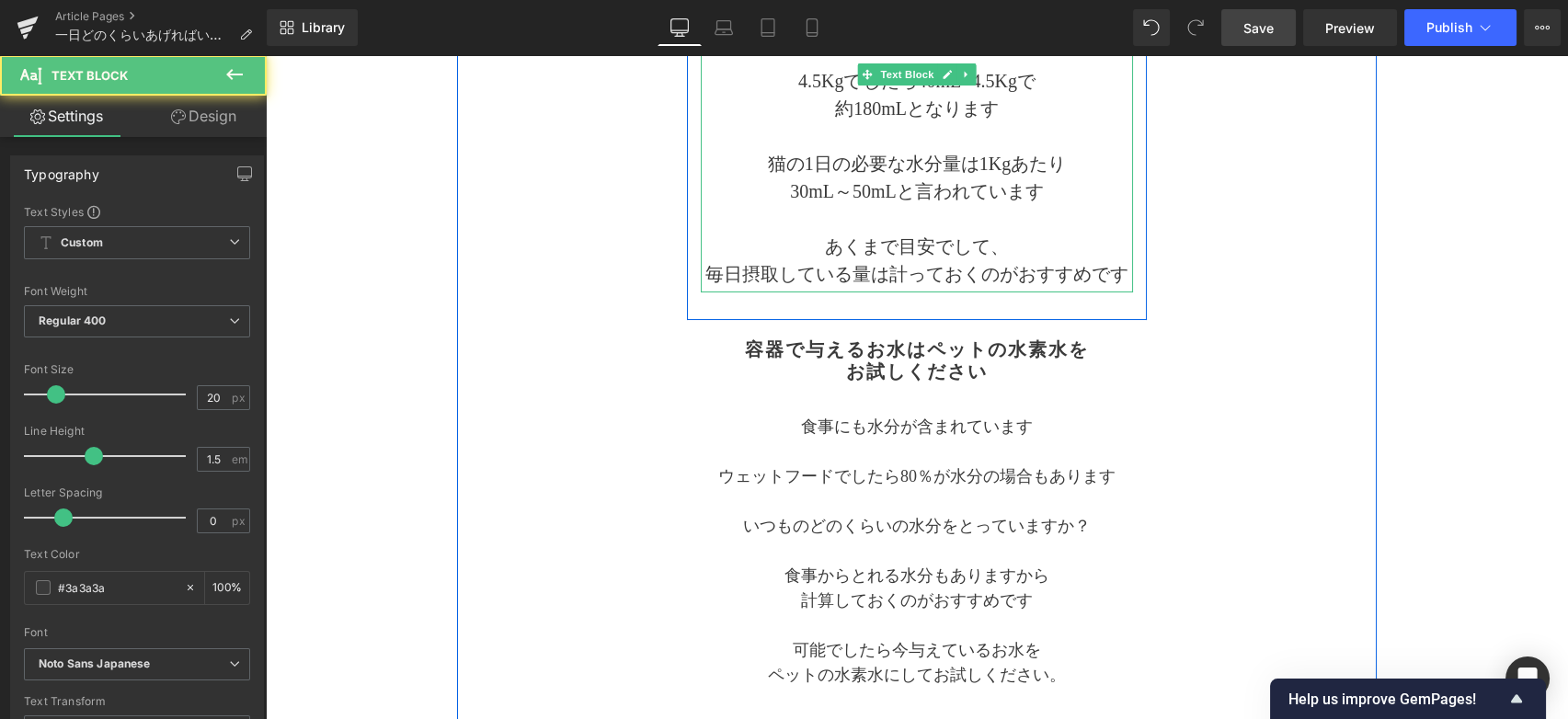
click at [873, 273] on p "毎日摂取している量は計っておくのがおすすめです" at bounding box center [917, 275] width 432 height 28
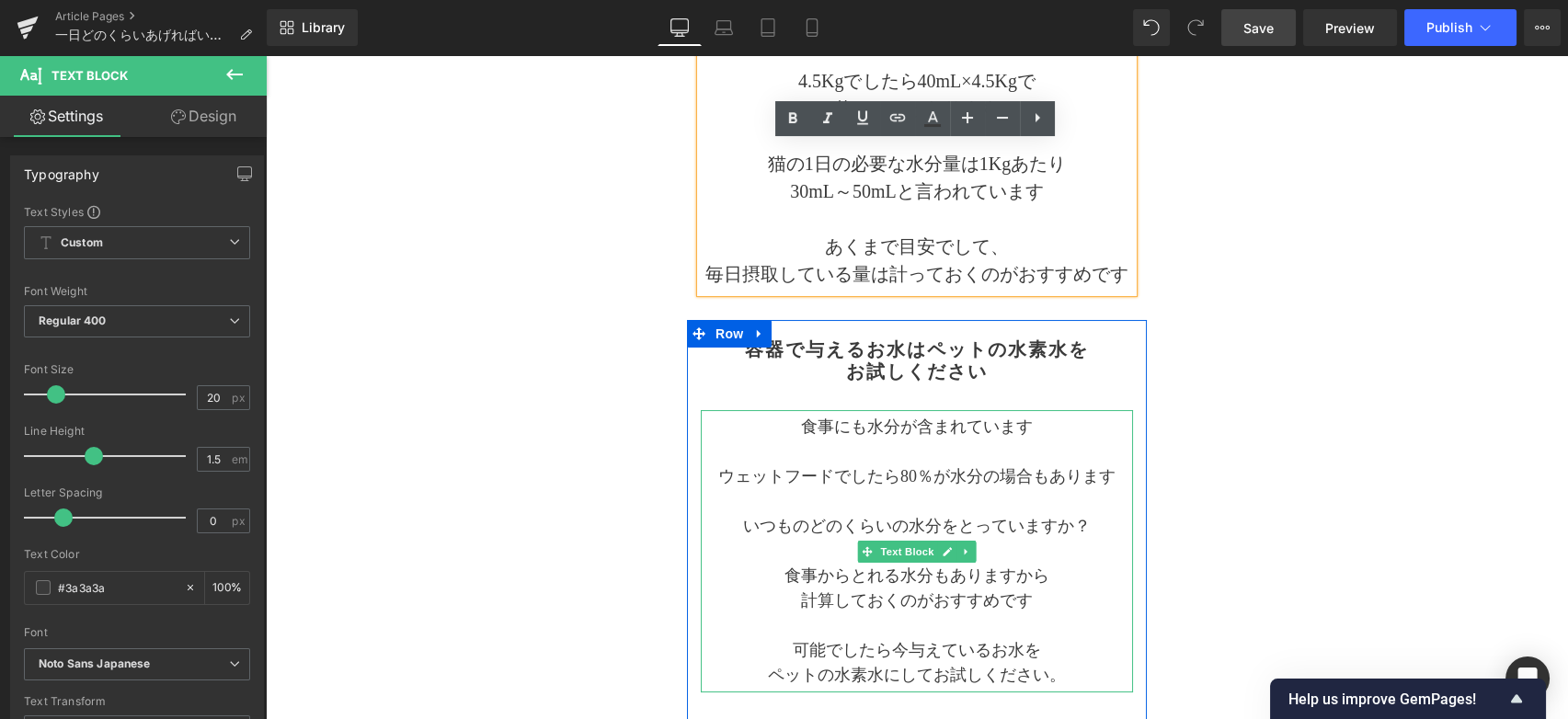
click at [923, 465] on p "ウェットフードでしたら80％が水分の場合もあります" at bounding box center [917, 476] width 432 height 25
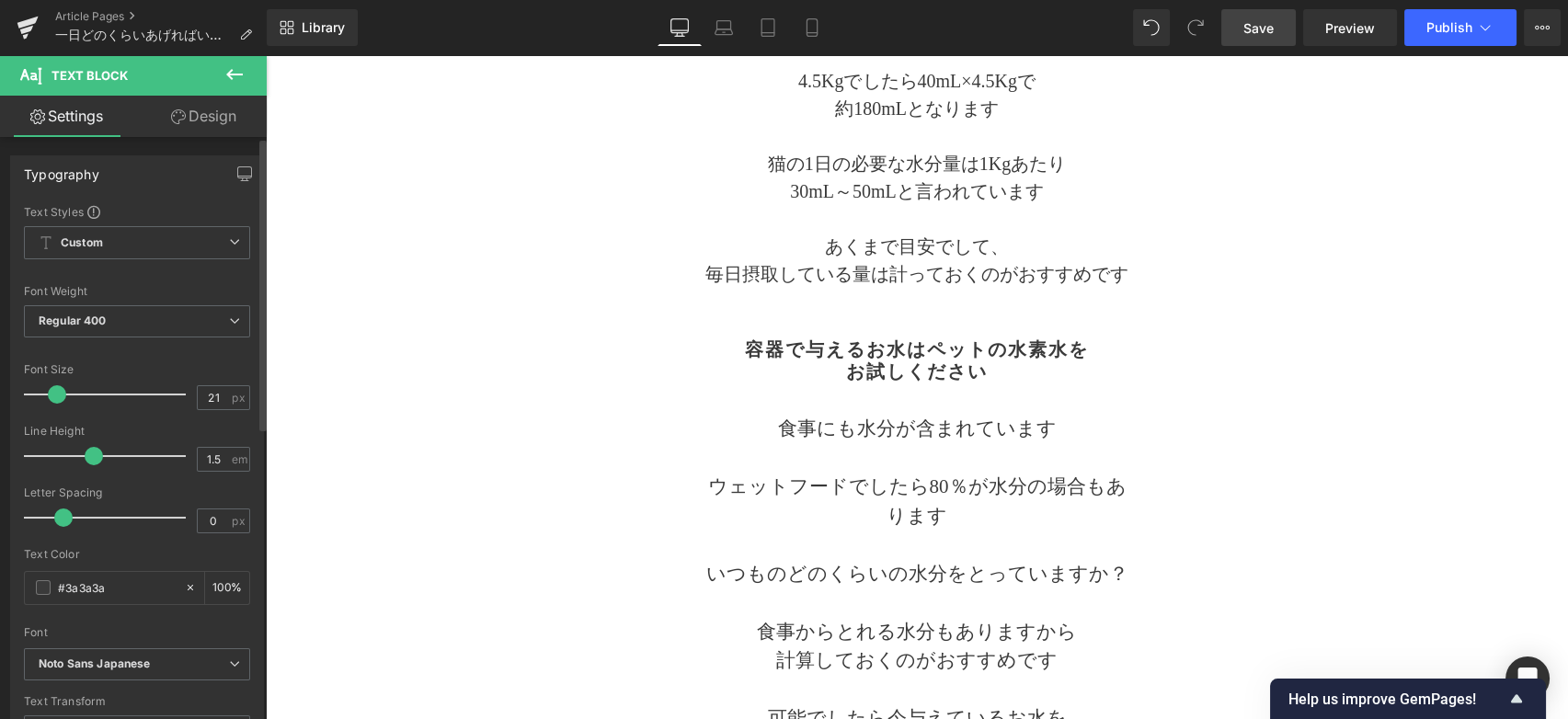
type input "20"
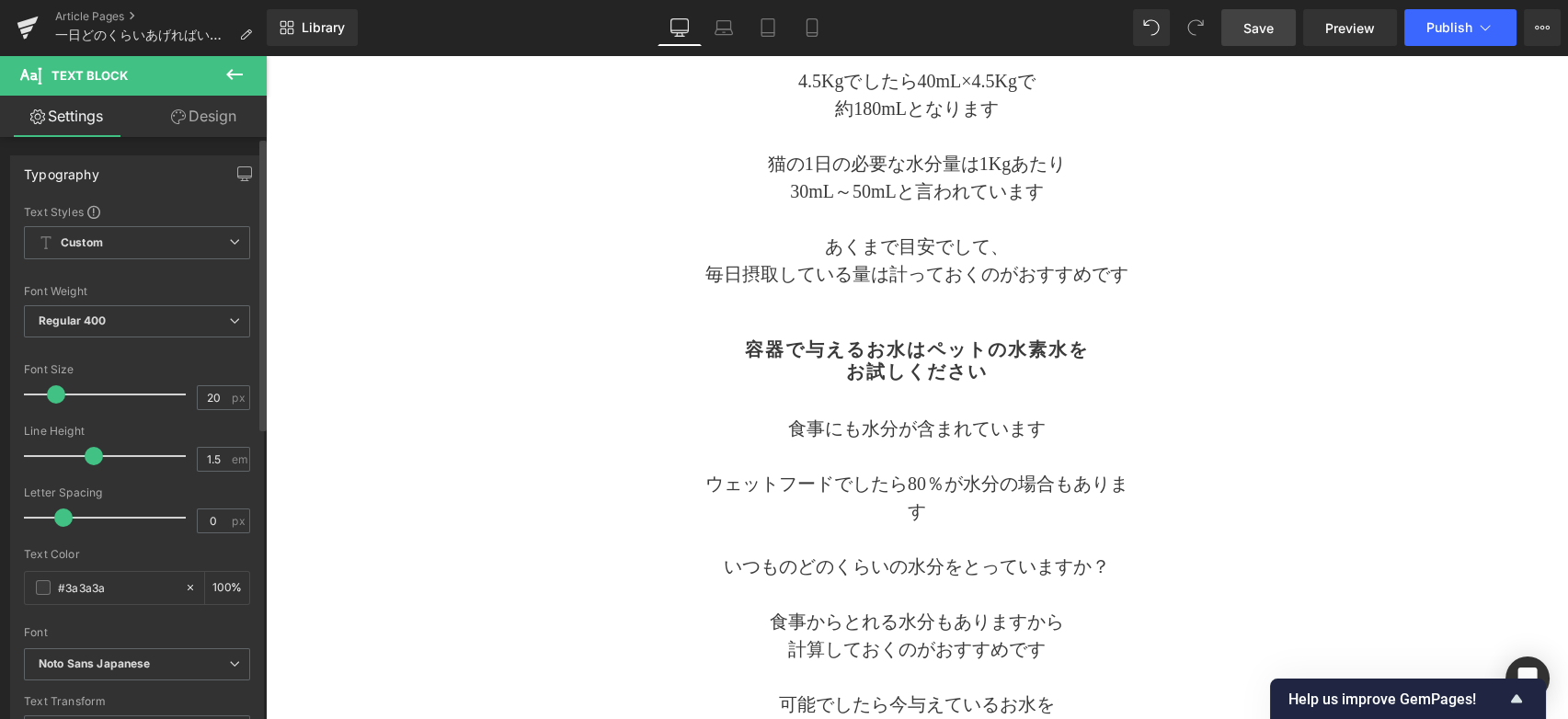
click at [60, 395] on span at bounding box center [56, 394] width 19 height 19
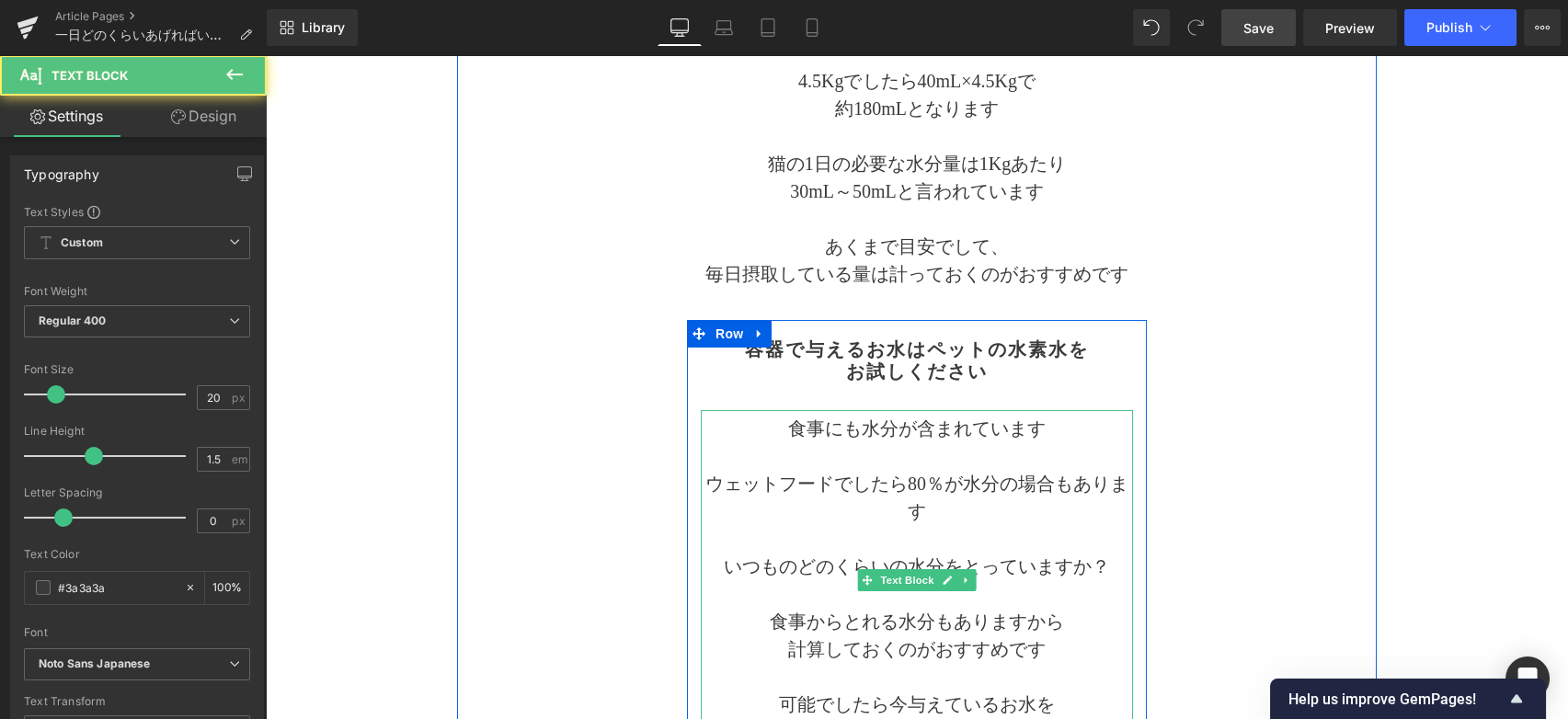
click at [936, 440] on p "食事にも水分が含まれています" at bounding box center [917, 429] width 432 height 28
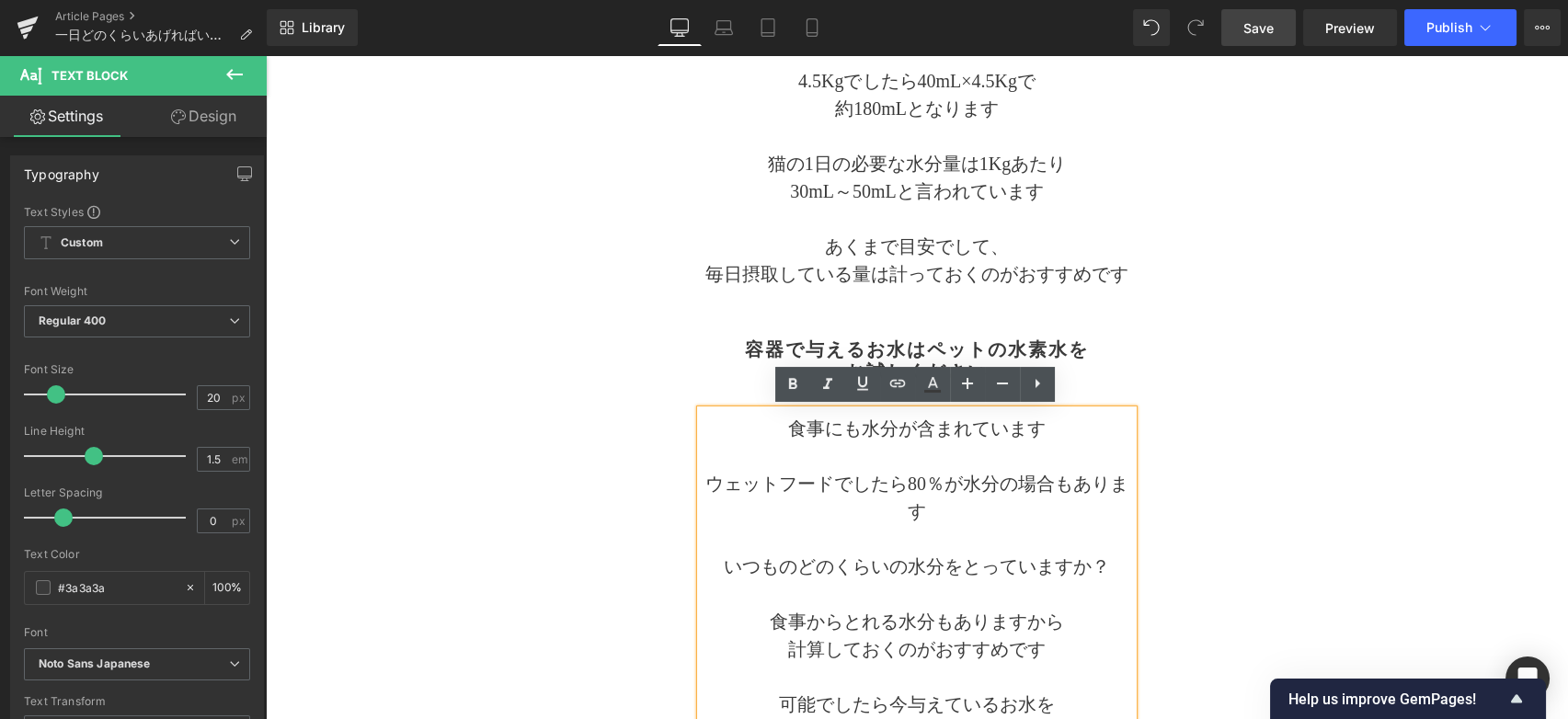
click at [904, 485] on p "ウェットフードでしたら80％が水分の場合もあります" at bounding box center [917, 498] width 432 height 55
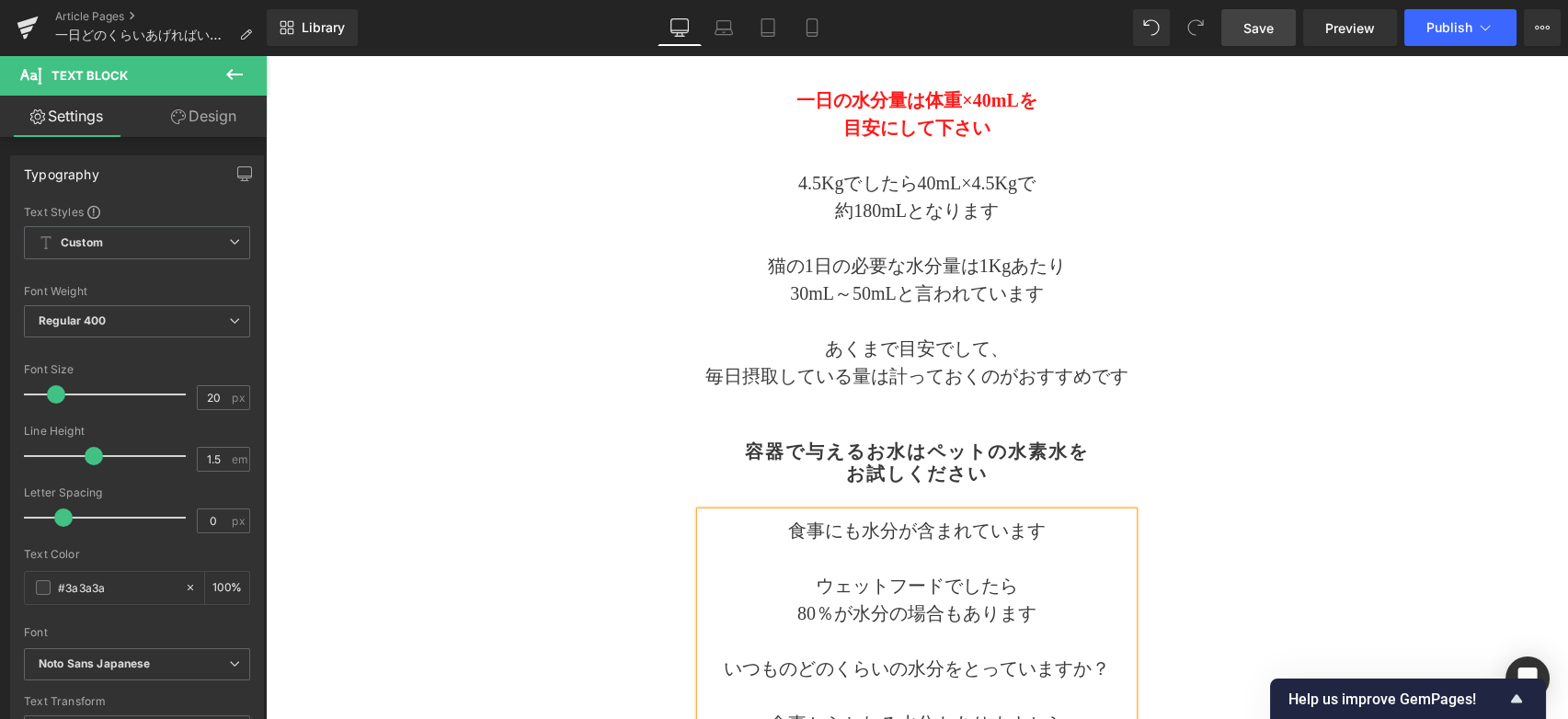
scroll to position [116, 0]
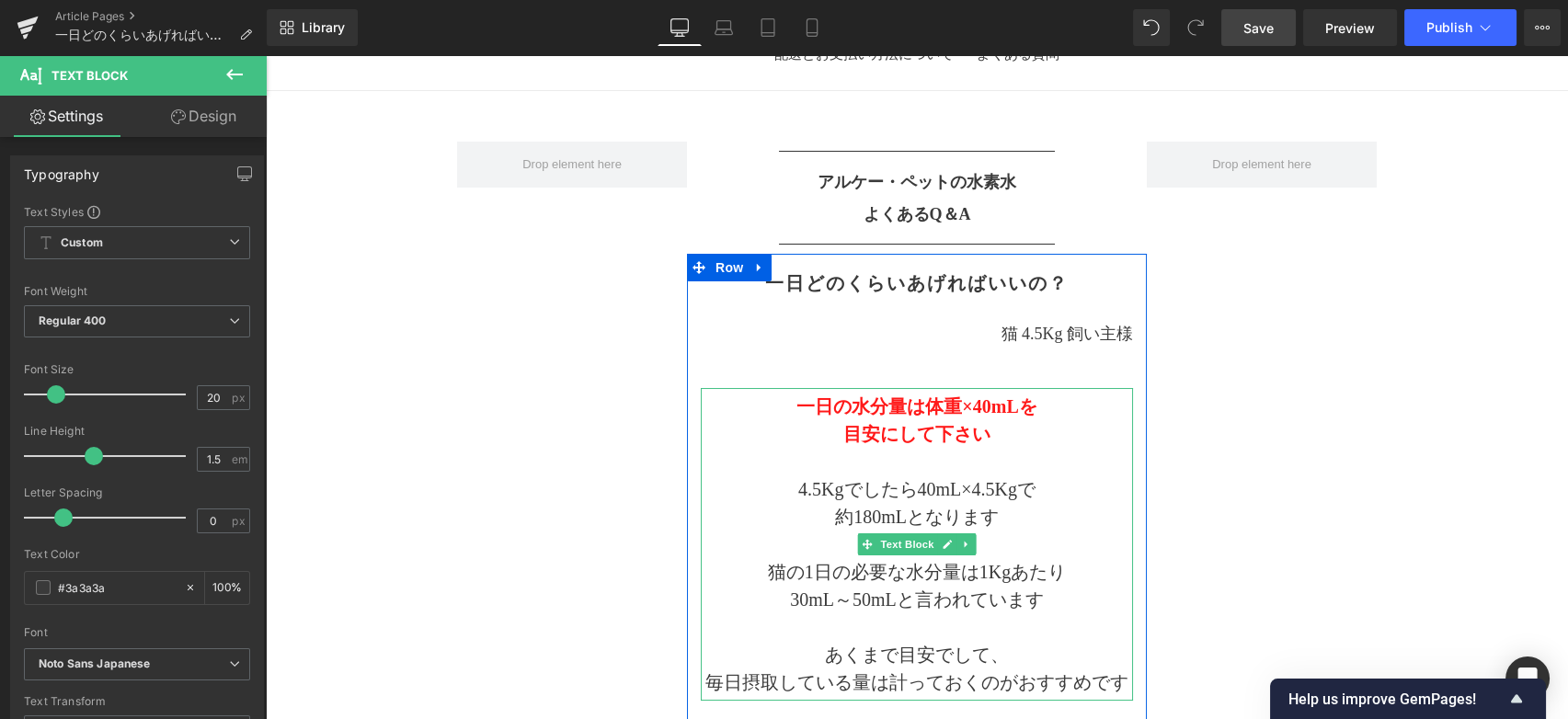
click at [876, 452] on p at bounding box center [917, 462] width 432 height 28
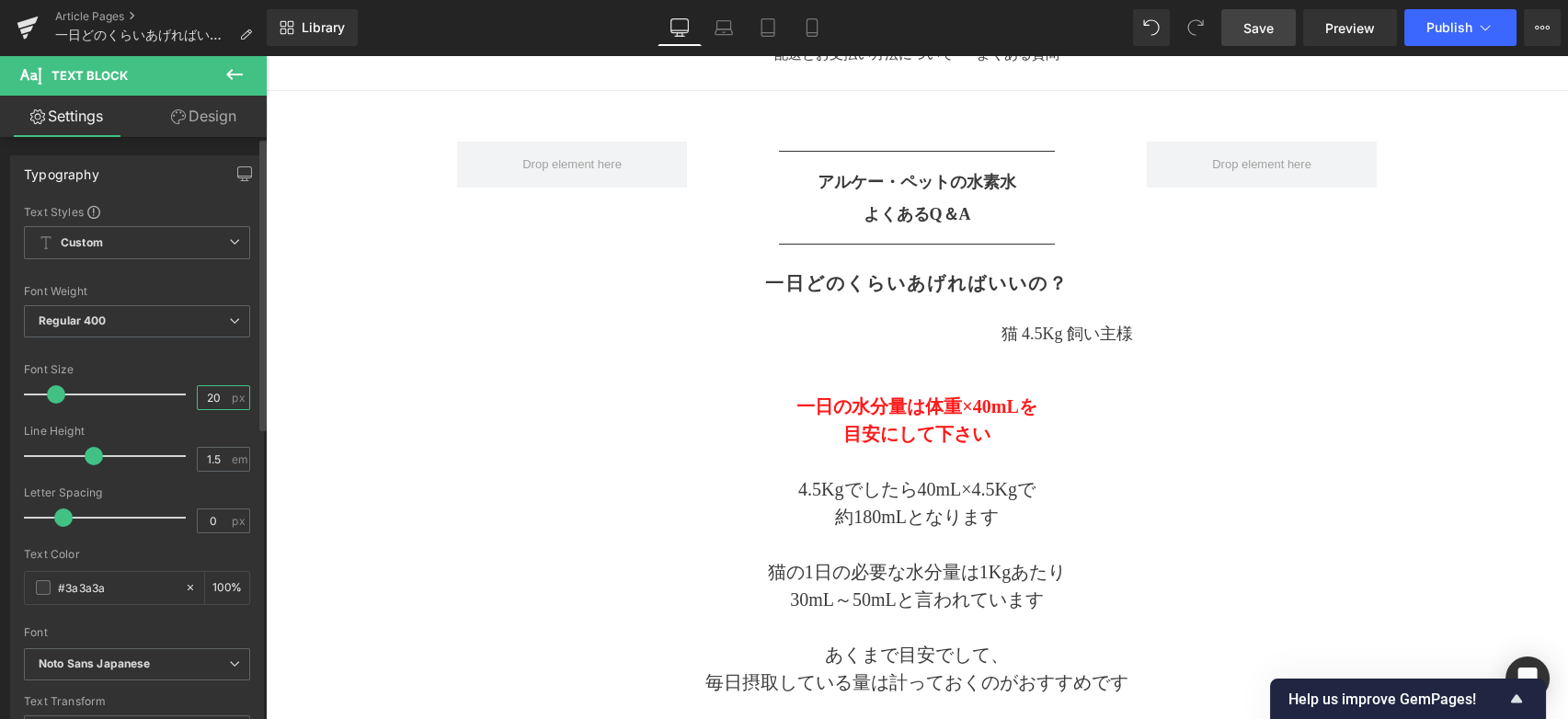
click at [207, 400] on input "20" at bounding box center [213, 397] width 33 height 23
type input "2"
type input "18"
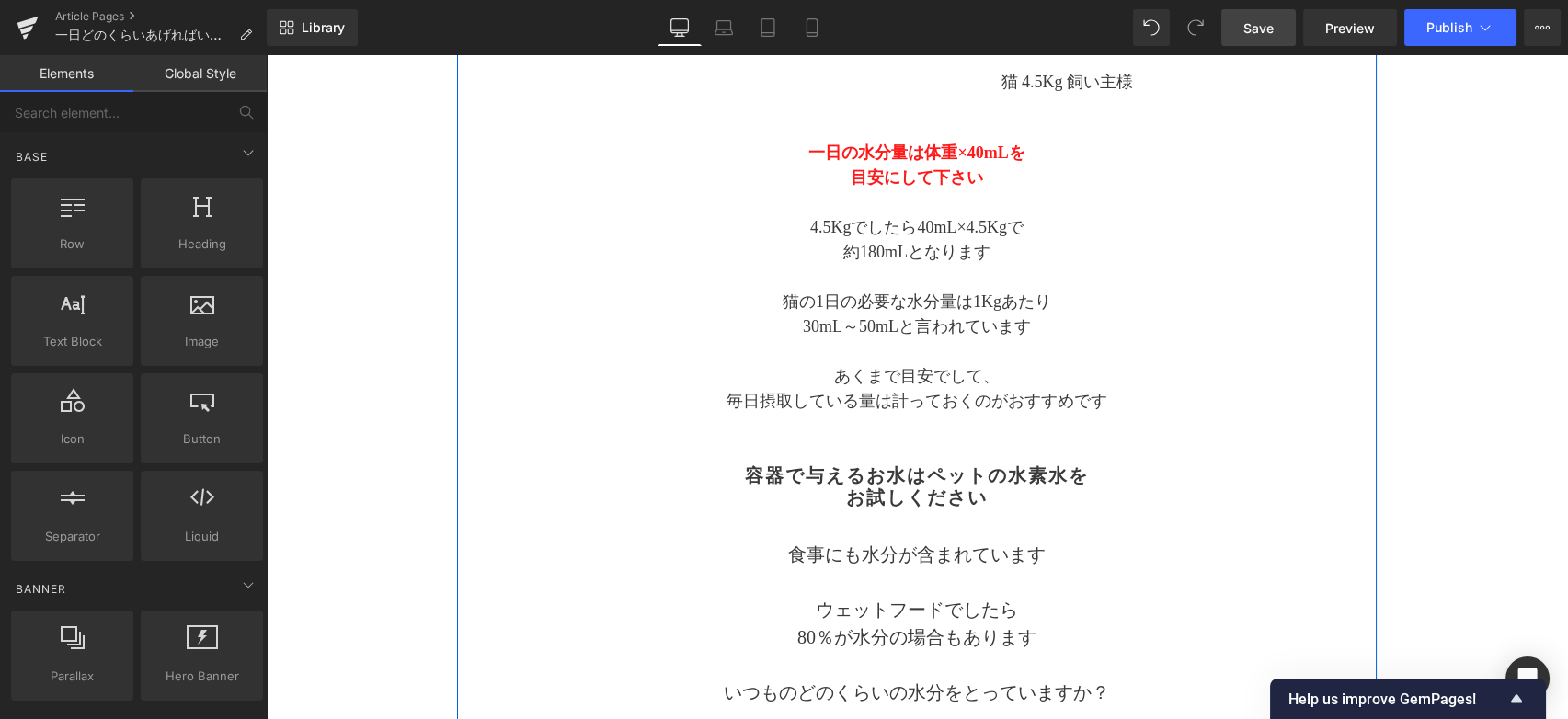
scroll to position [423, 0]
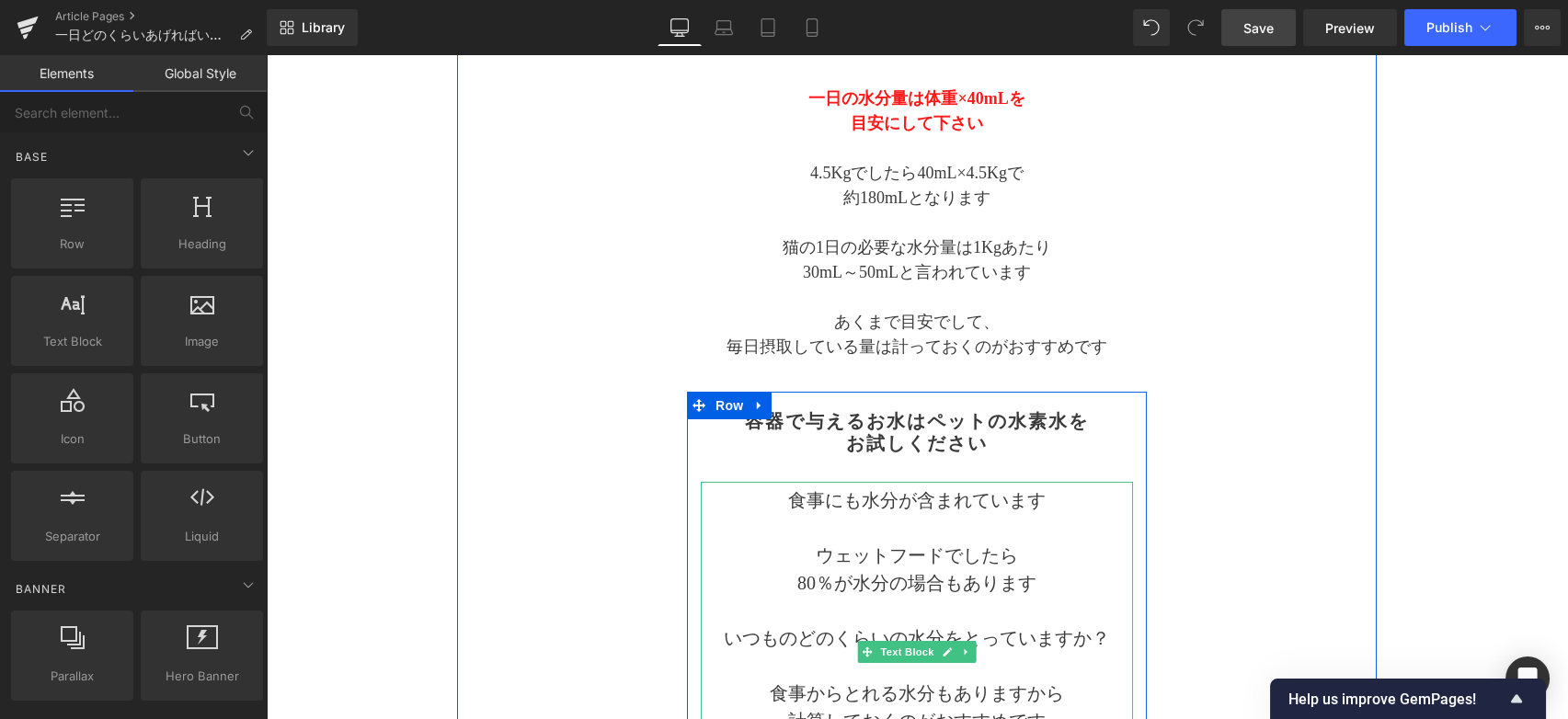
click at [897, 546] on p "ウェットフードでしたら" at bounding box center [917, 556] width 432 height 28
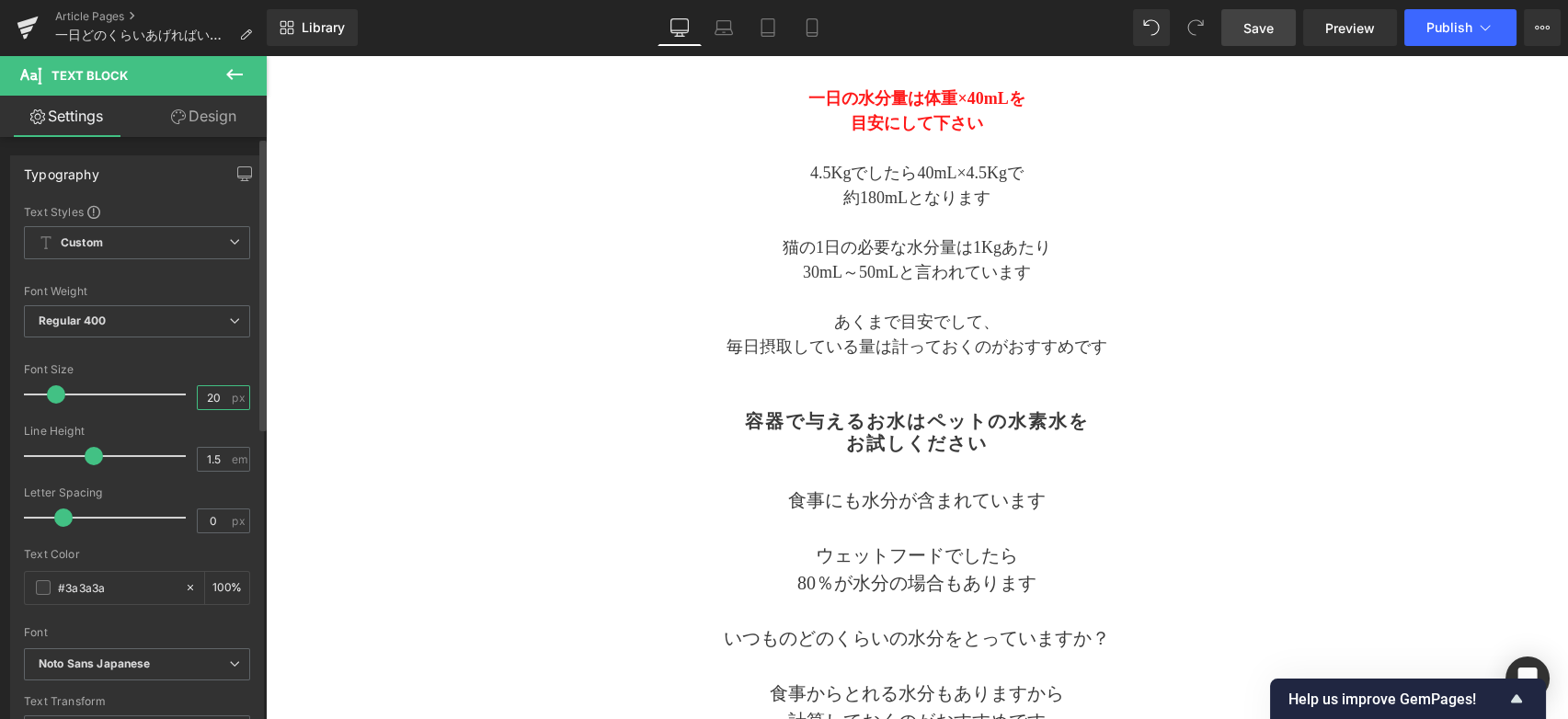
click at [214, 406] on input "20" at bounding box center [213, 397] width 33 height 23
drag, startPoint x: 214, startPoint y: 405, endPoint x: 189, endPoint y: 396, distance: 26.6
click at [189, 396] on div "Font Size 20 px" at bounding box center [136, 394] width 226 height 61
type input "18"
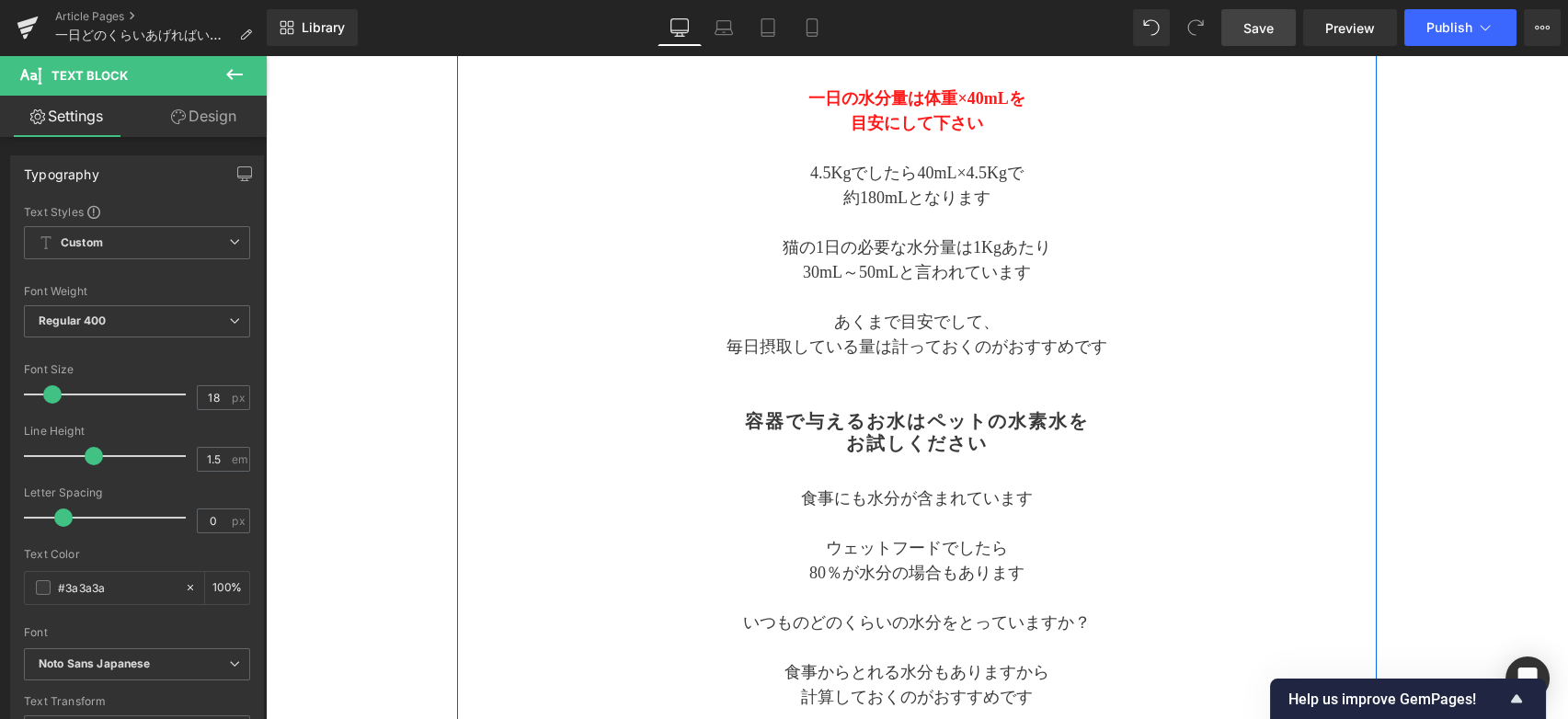
click at [524, 391] on div "Separator アルケー・ペットの水素水 よくあるQ＆A Text Block Separator 一日どのくらいあげればいいの？ Heading 猫 4…" at bounding box center [916, 486] width 919 height 1303
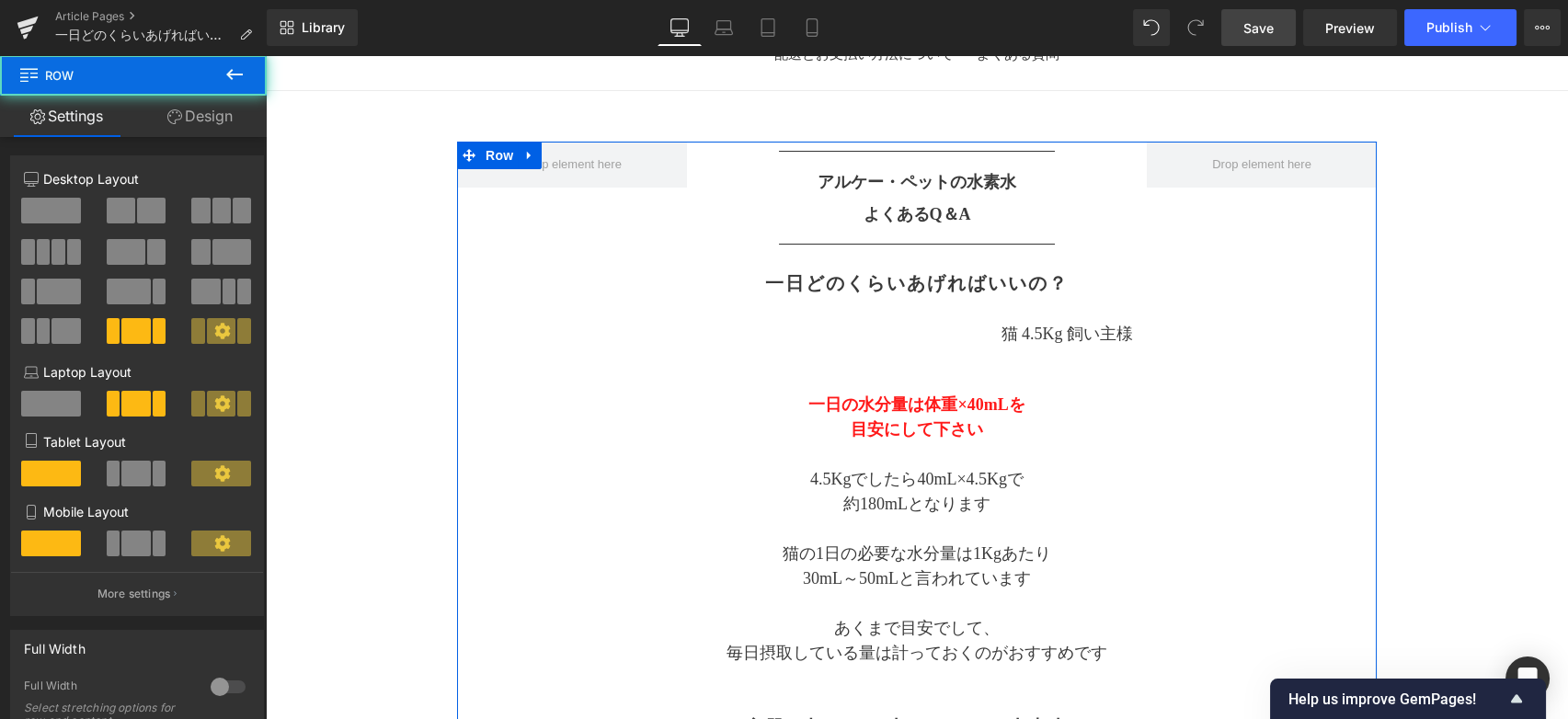
scroll to position [0, 0]
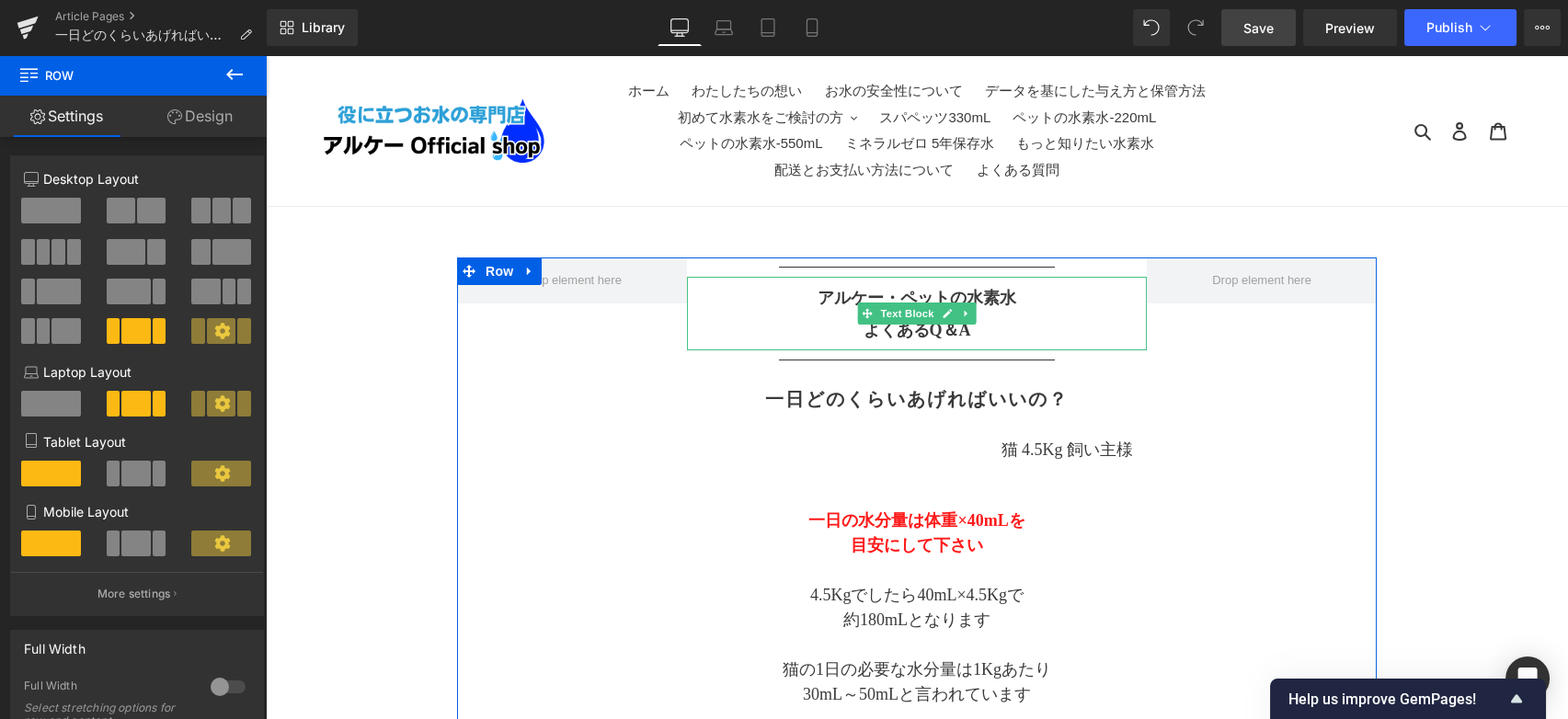
click at [894, 335] on span "よくあるQ＆A" at bounding box center [917, 330] width 108 height 19
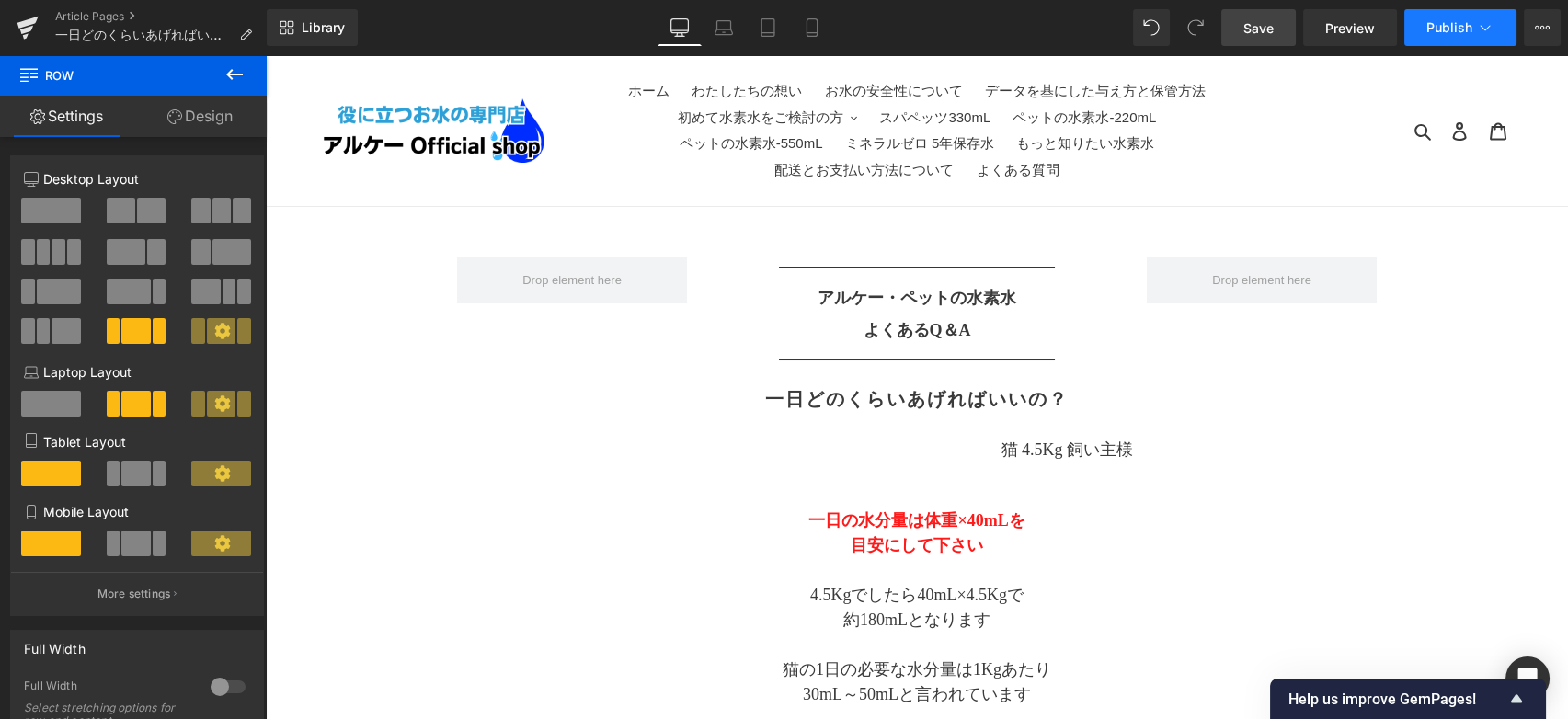
click at [1444, 38] on button "Publish" at bounding box center [1460, 27] width 113 height 37
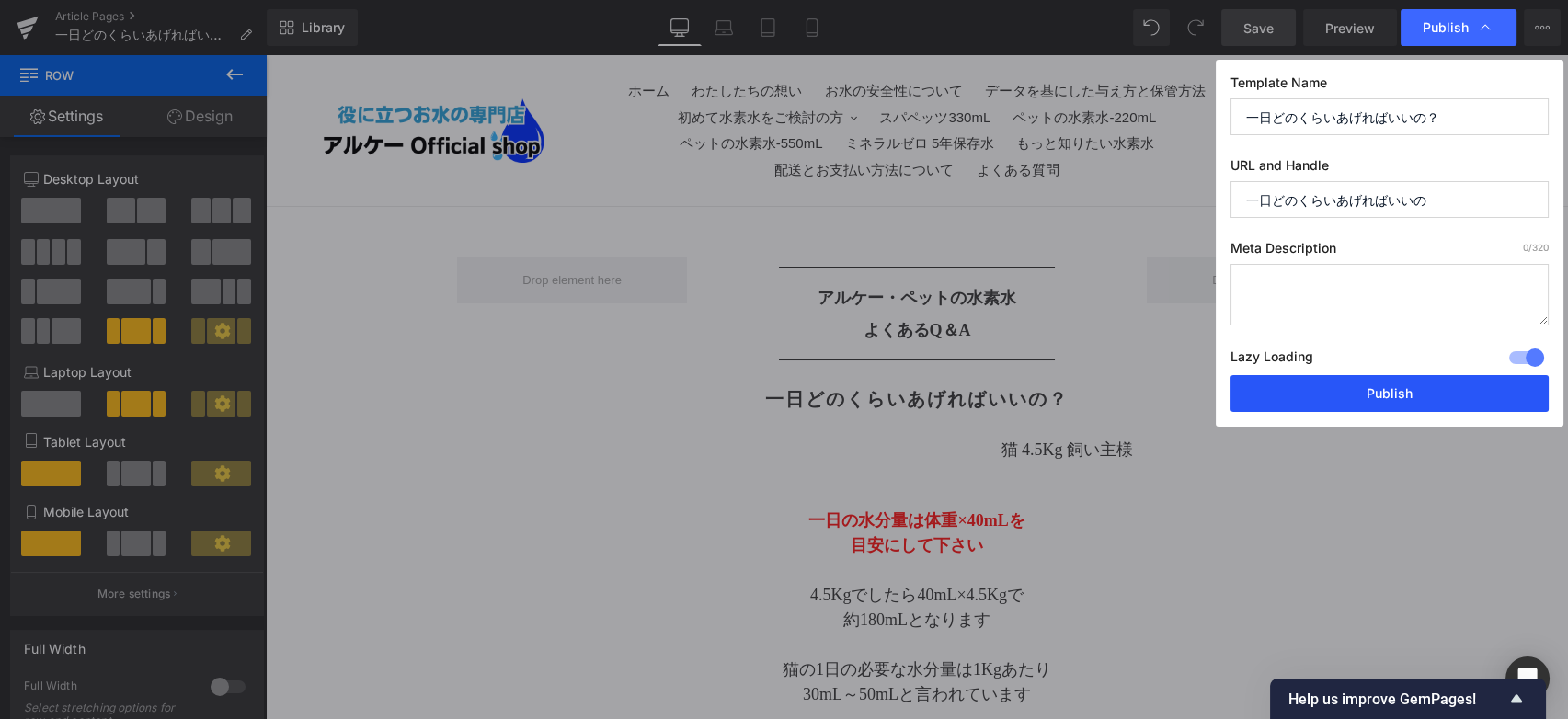
click at [1390, 394] on button "Publish" at bounding box center [1389, 393] width 318 height 37
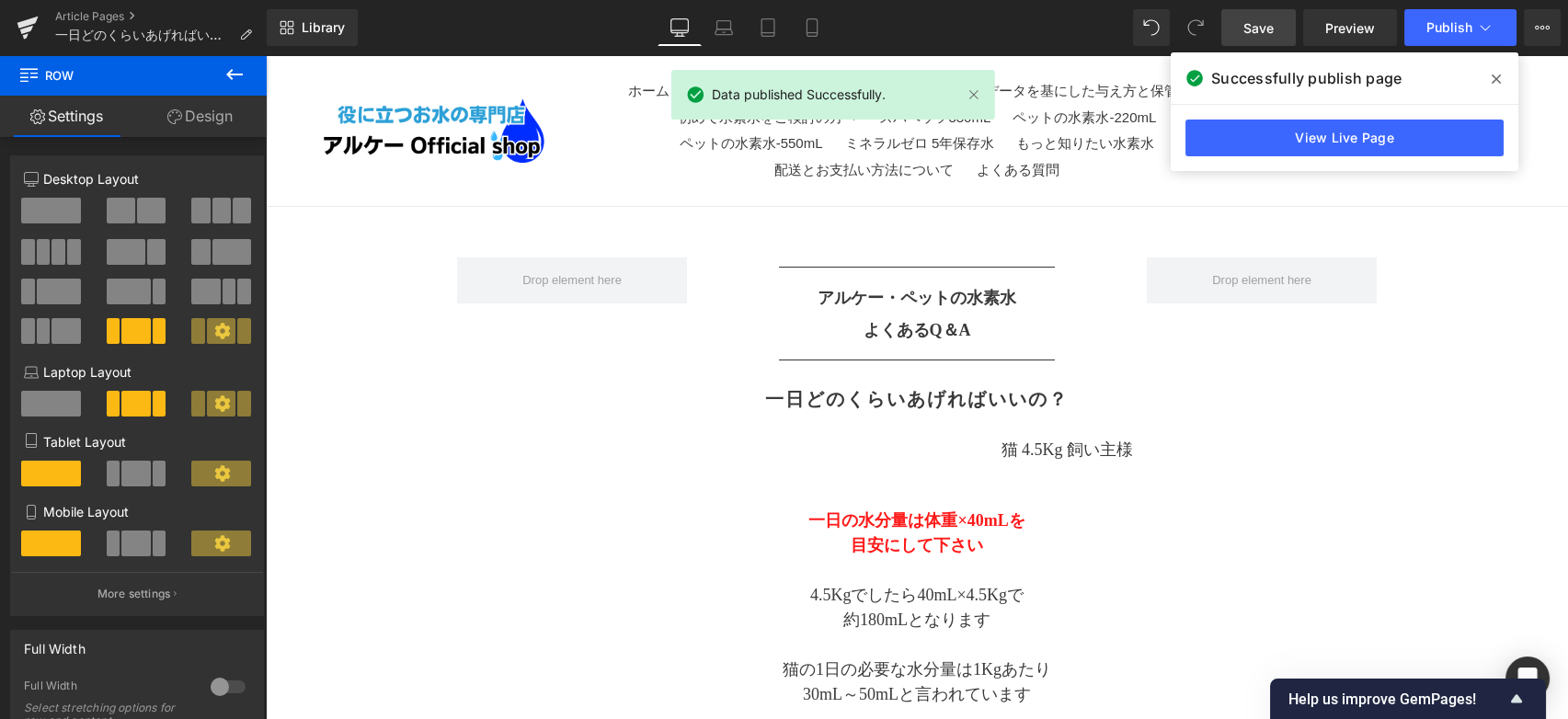
click at [1490, 75] on span at bounding box center [1496, 79] width 30 height 30
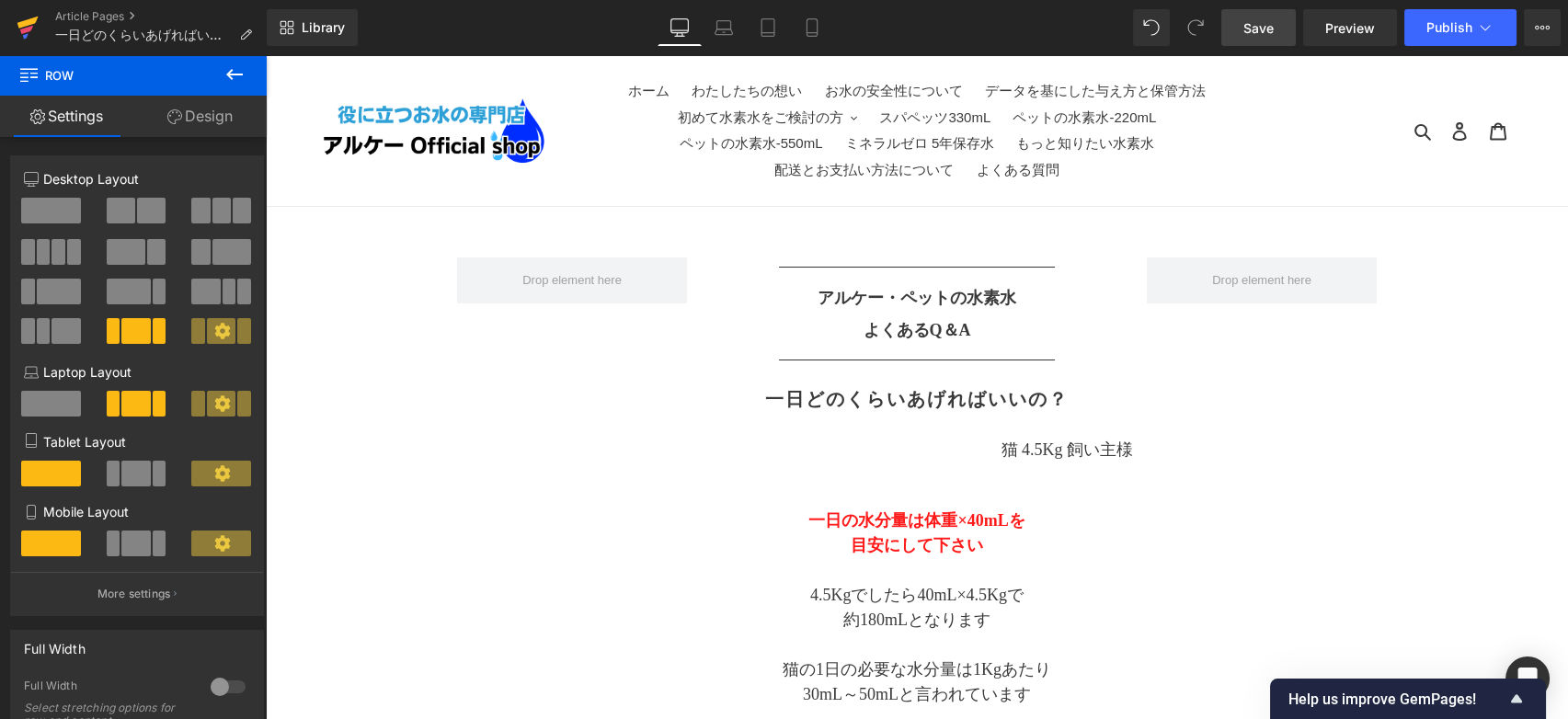
click at [35, 34] on icon at bounding box center [28, 28] width 22 height 46
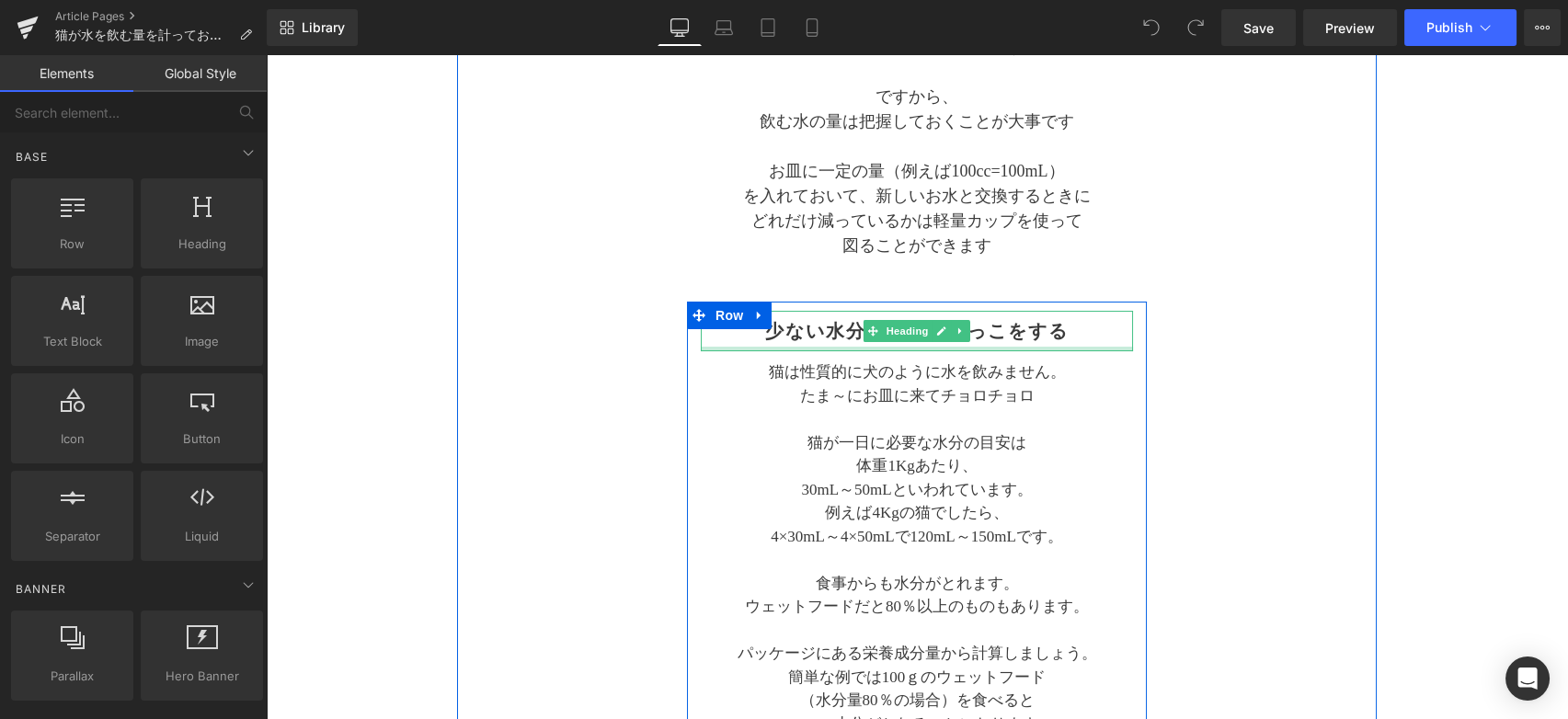
scroll to position [102, 0]
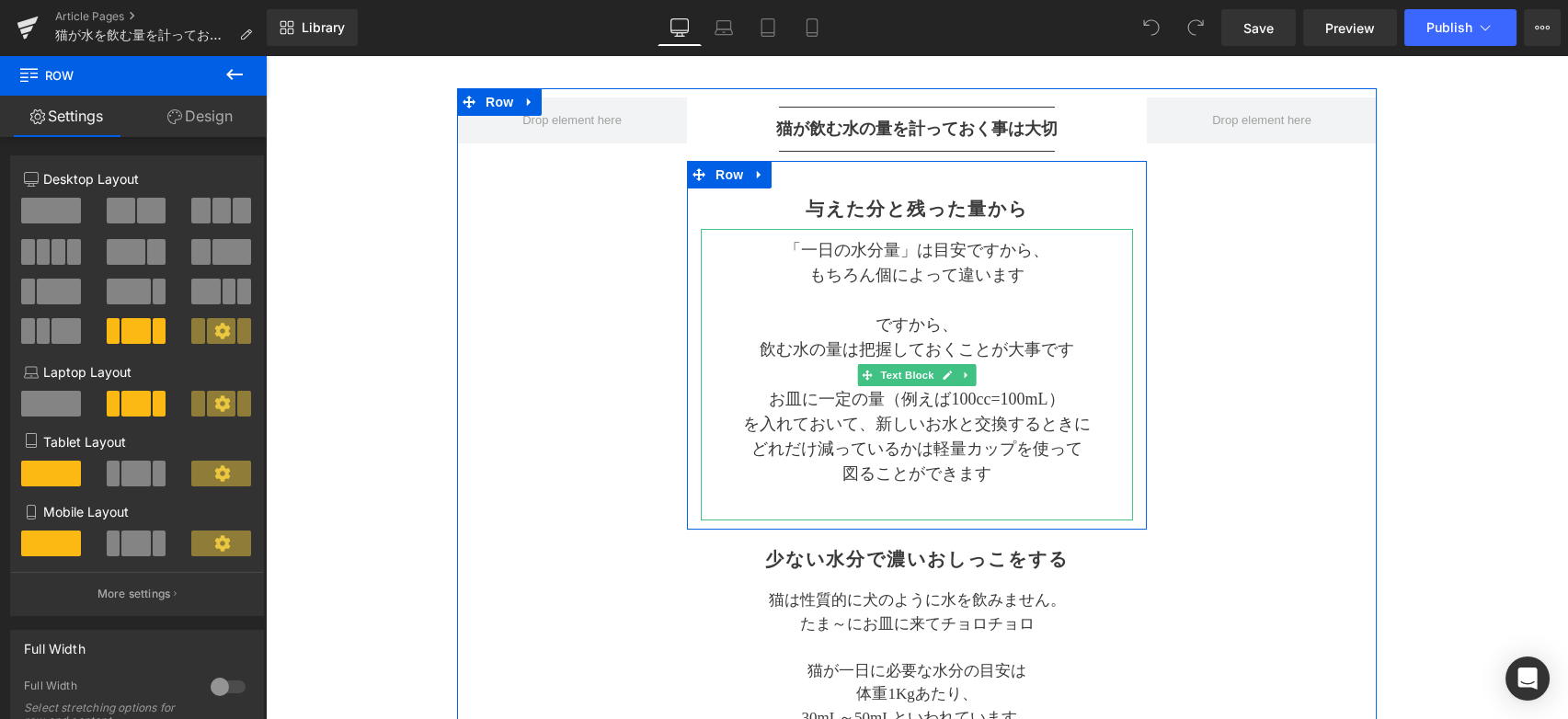
scroll to position [204, 0]
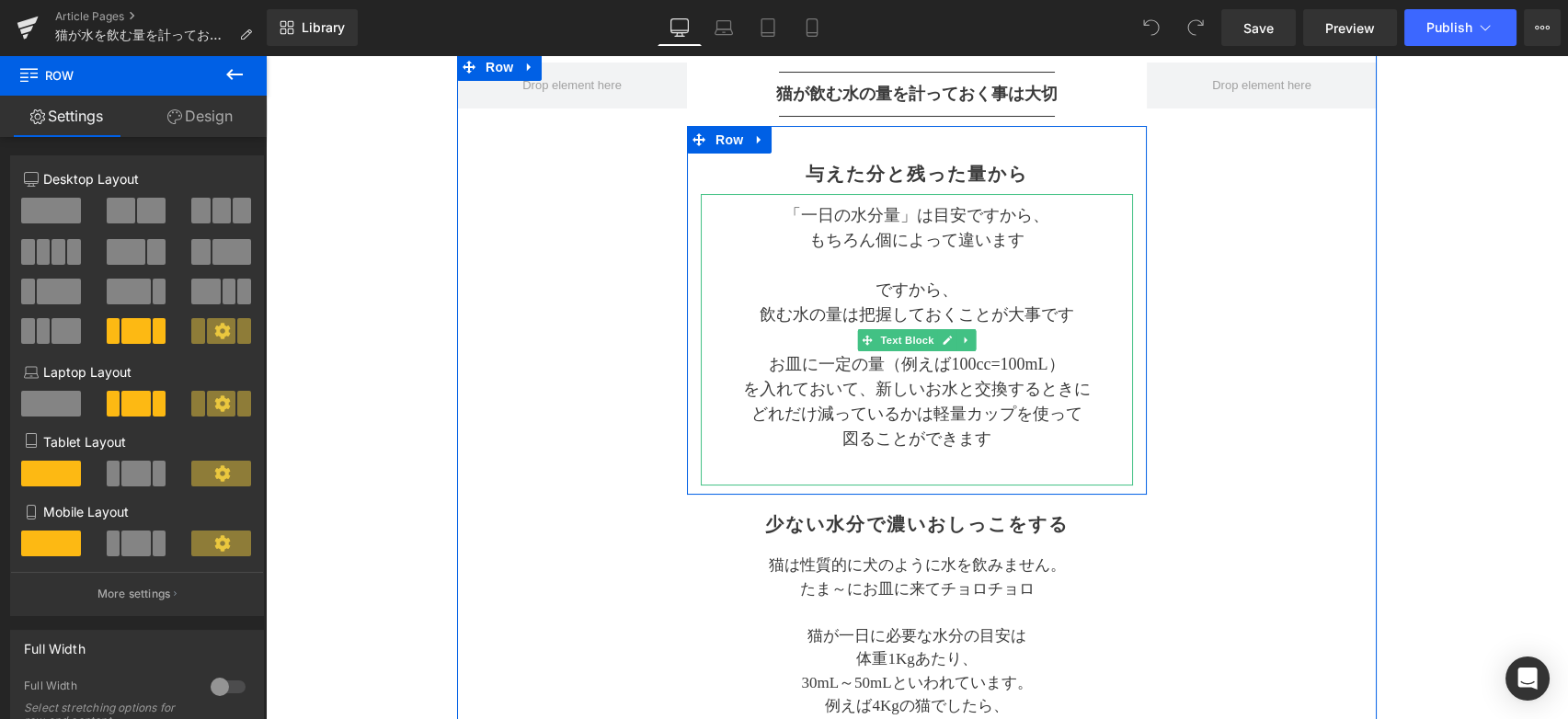
click at [1037, 353] on p "お皿に一定の量（例えば100cc=100mL）" at bounding box center [917, 364] width 432 height 25
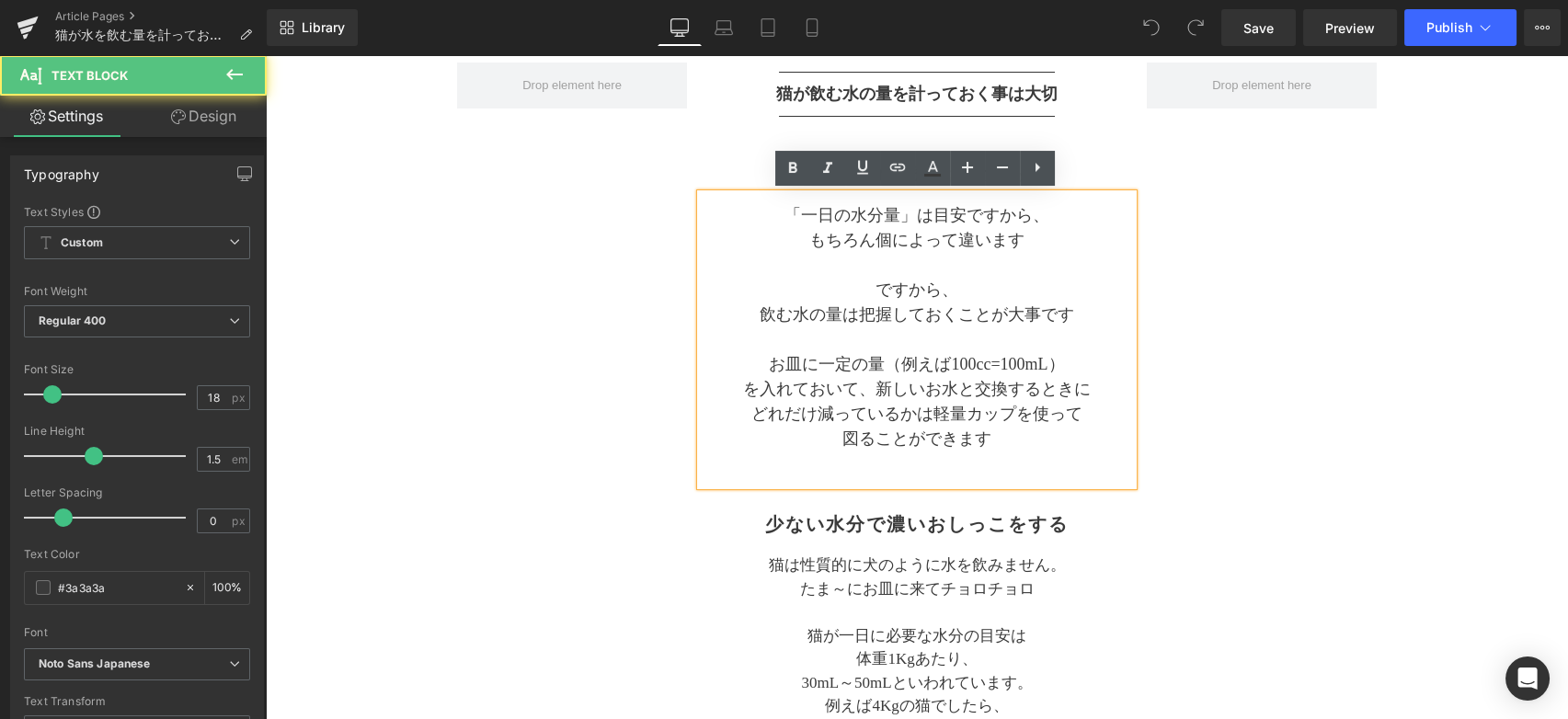
click at [1037, 345] on p at bounding box center [917, 340] width 432 height 25
click at [985, 470] on p at bounding box center [917, 463] width 432 height 25
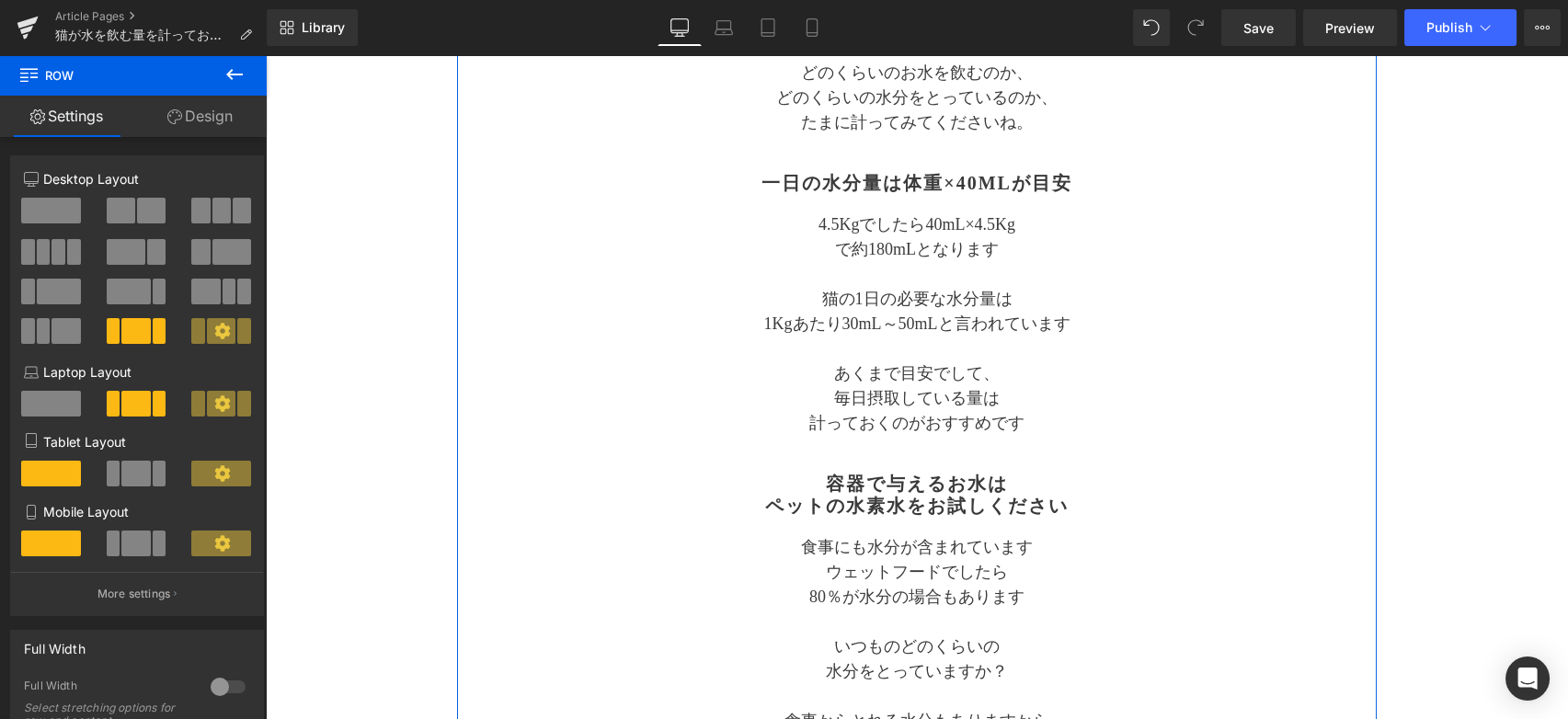
scroll to position [1328, 0]
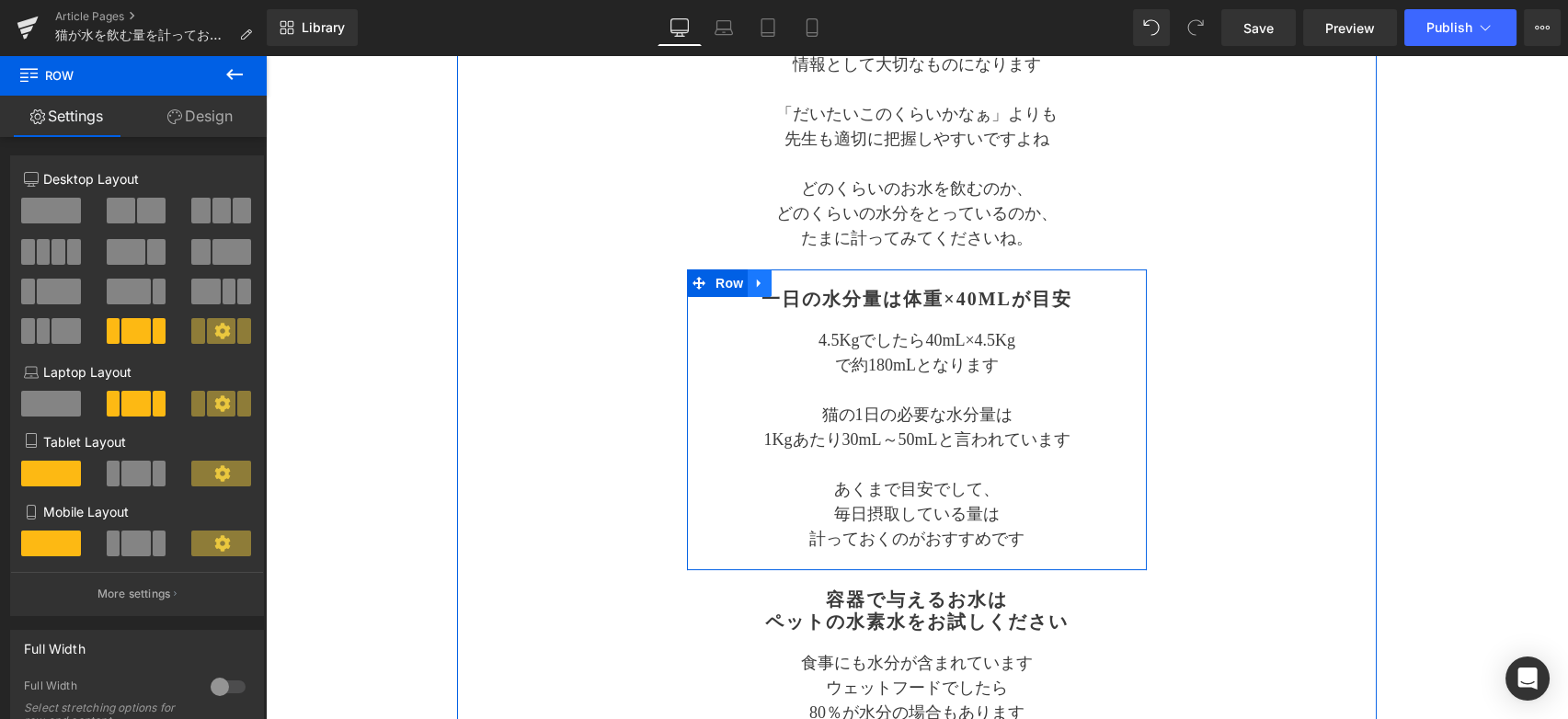
click at [754, 281] on icon at bounding box center [759, 282] width 13 height 14
click at [801, 278] on icon at bounding box center [807, 282] width 13 height 13
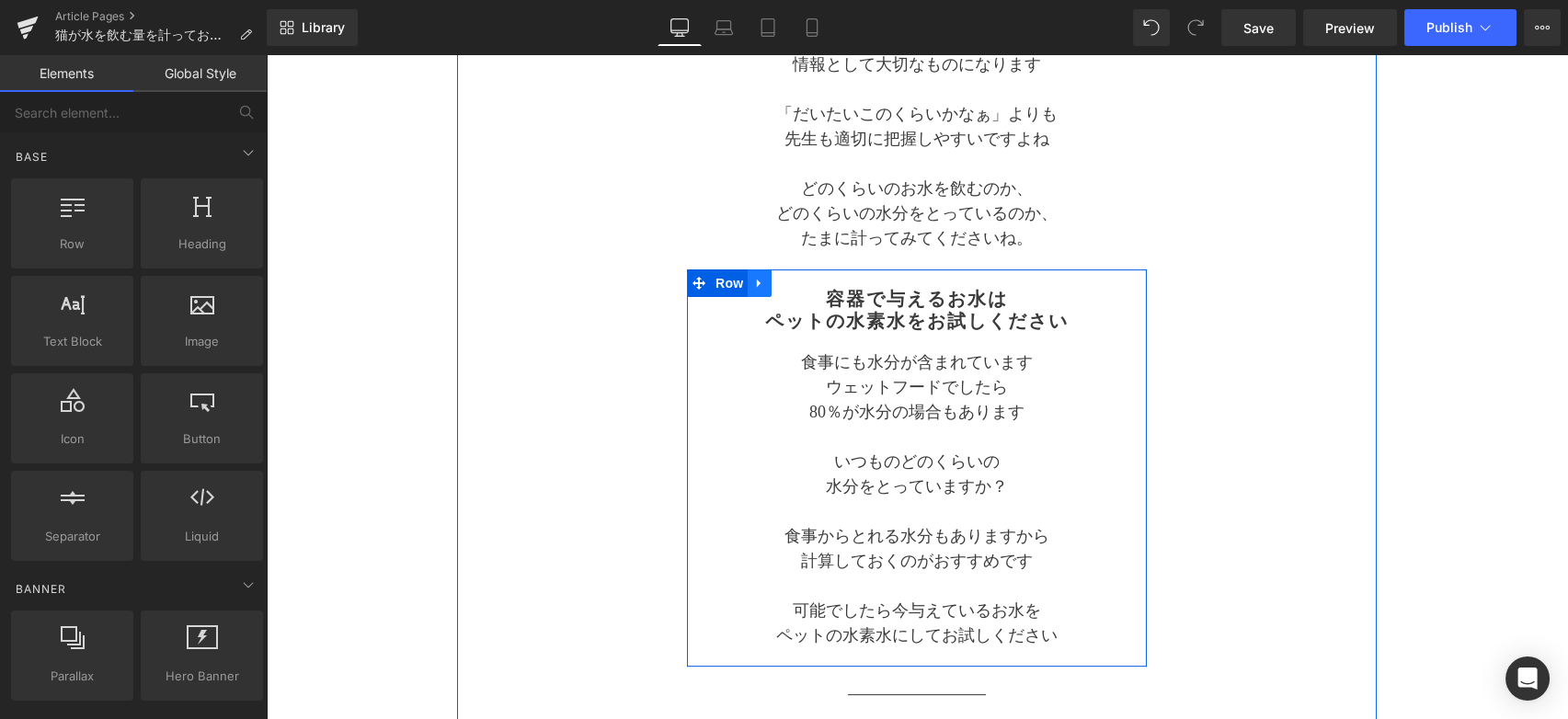
click at [757, 288] on link at bounding box center [759, 283] width 24 height 28
click at [804, 285] on icon at bounding box center [807, 282] width 13 height 13
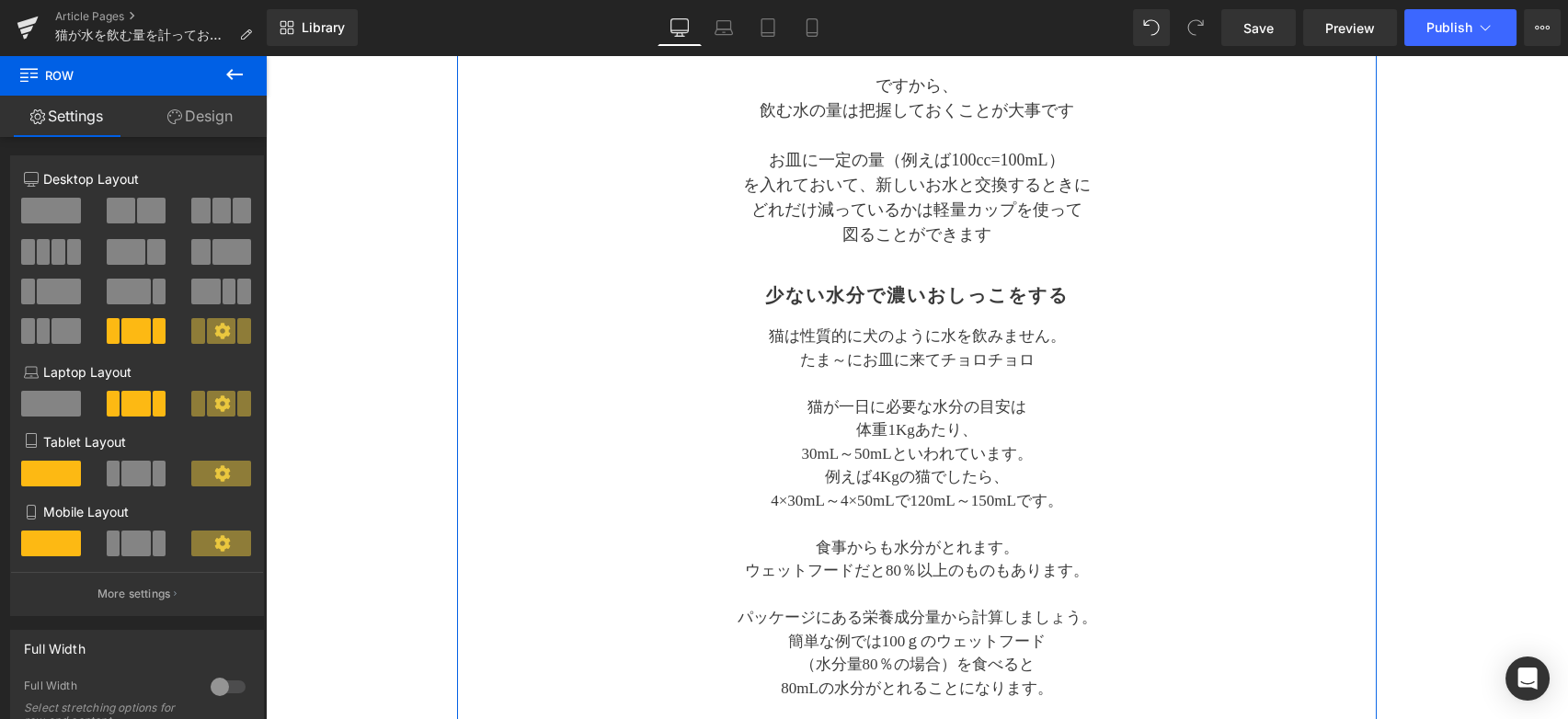
scroll to position [102, 0]
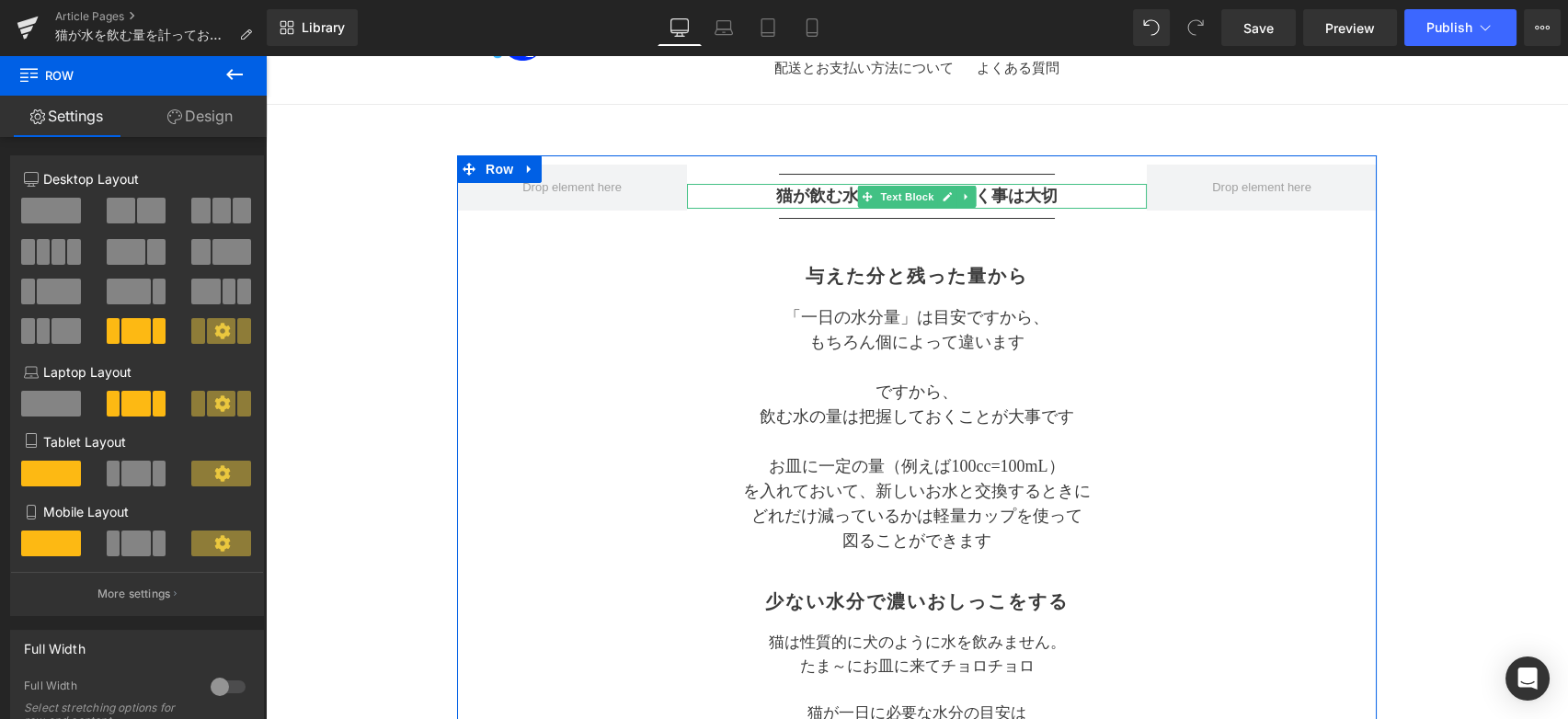
click at [1006, 198] on strong "猫が飲む水の量を計っておく事は大切" at bounding box center [916, 196] width 281 height 19
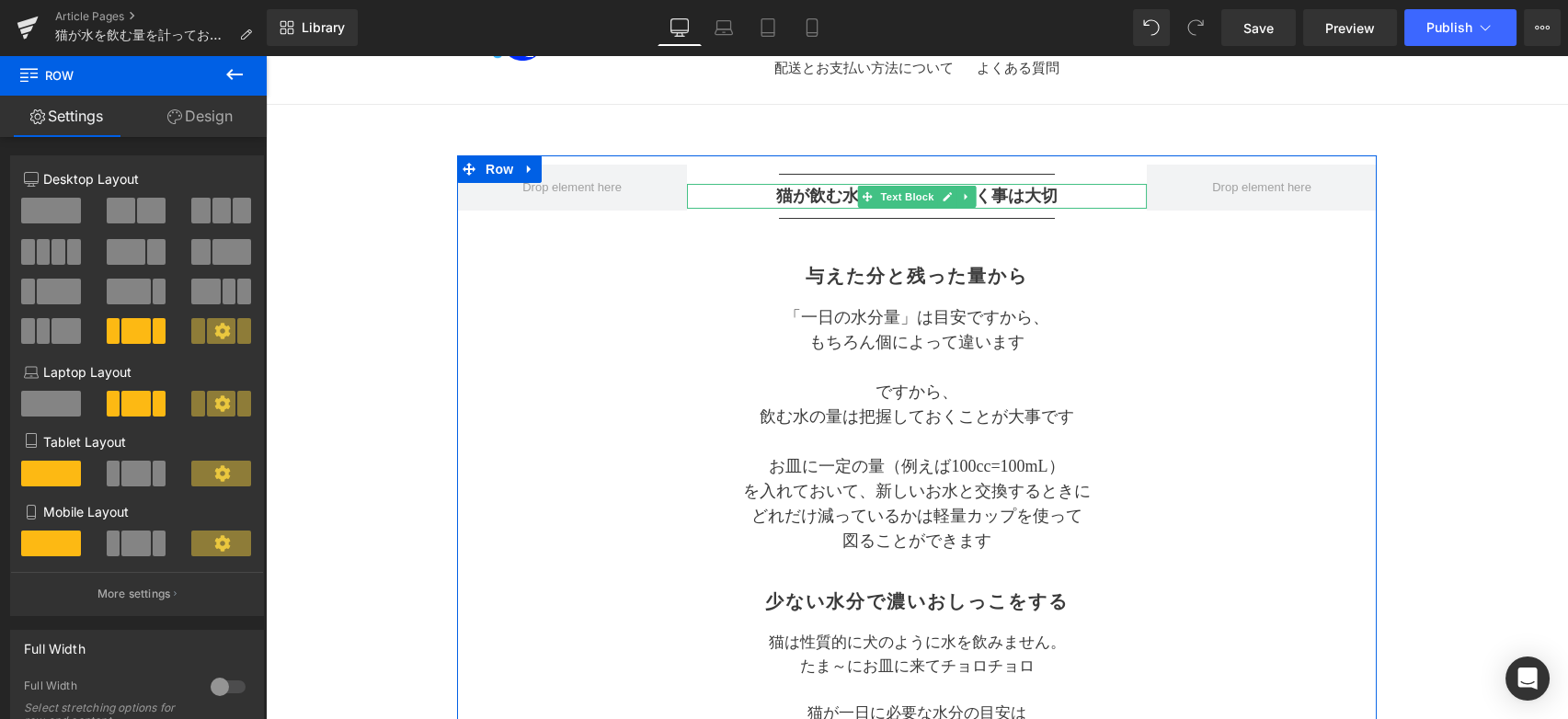
click at [1048, 199] on strong "猫が飲む水の量を計っておく事は大切" at bounding box center [916, 196] width 281 height 19
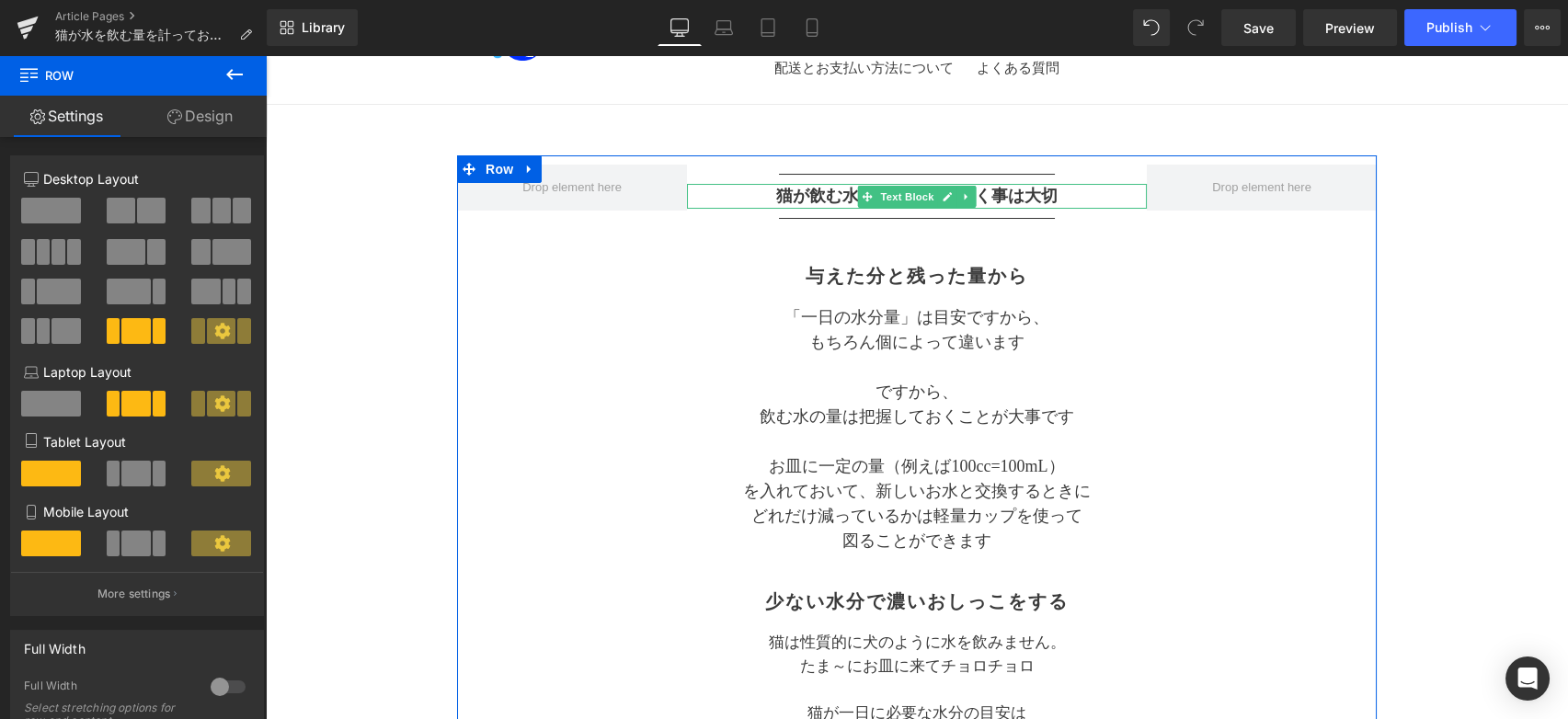
click at [820, 192] on strong "猫が飲む水の量を計っておく事は大切" at bounding box center [916, 196] width 281 height 19
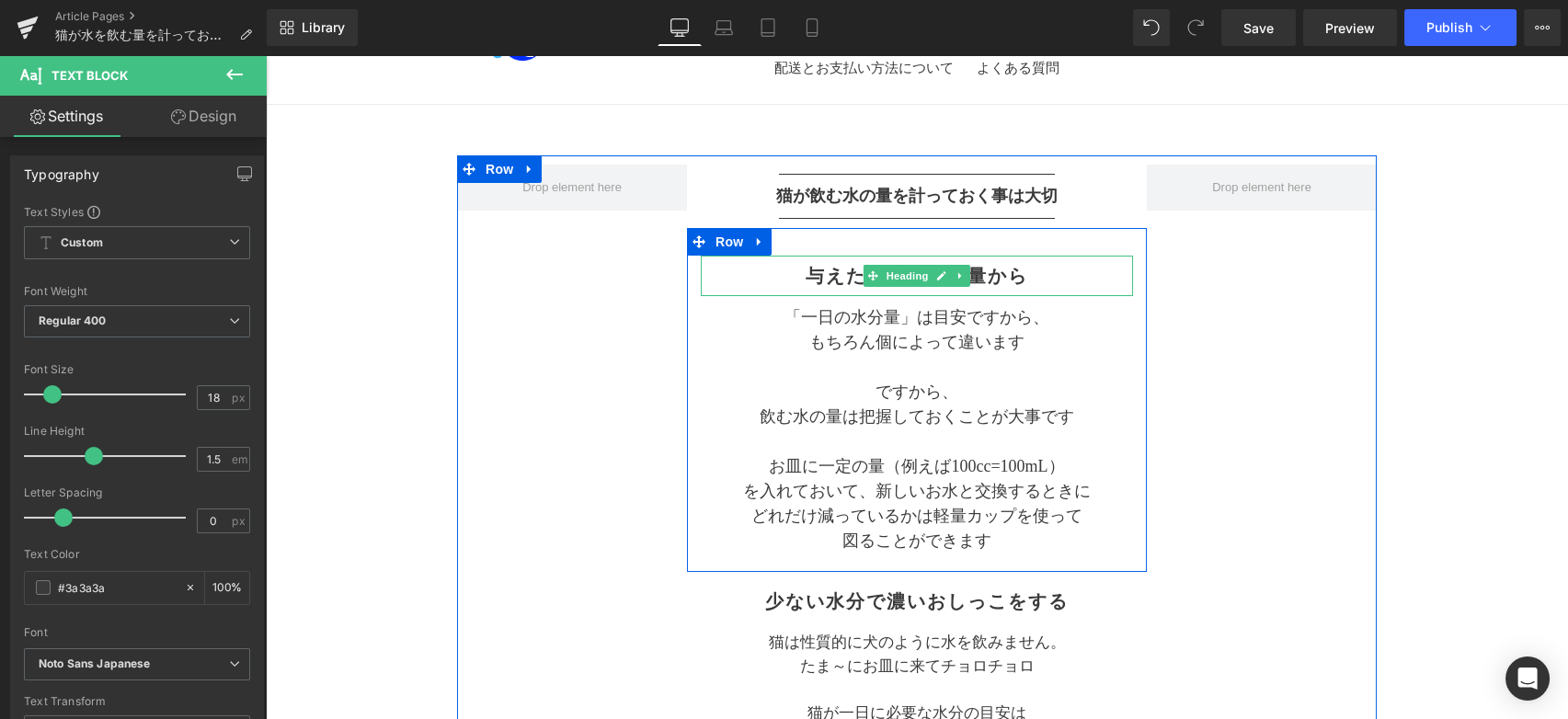
click at [822, 276] on h2 "与えた分と残った量から" at bounding box center [917, 276] width 432 height 22
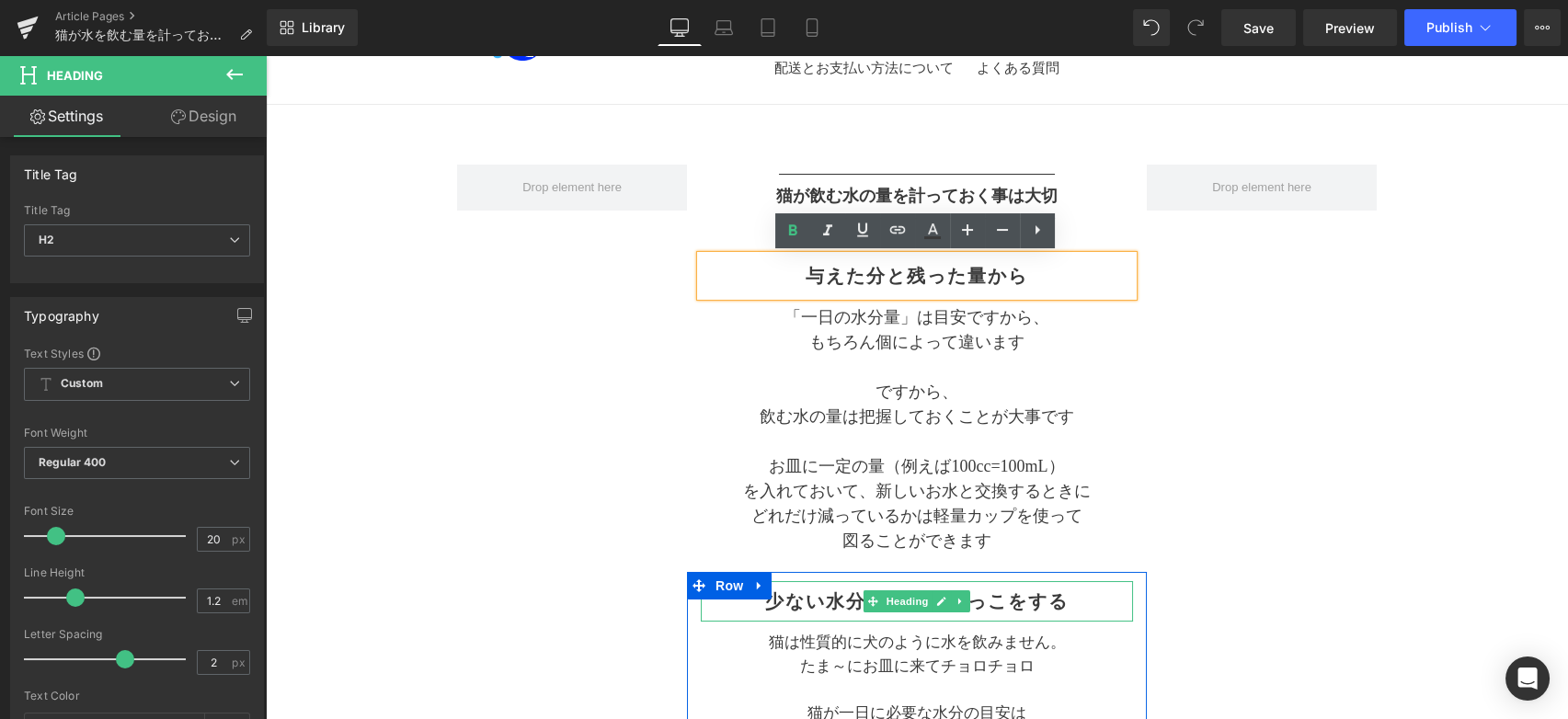
click at [818, 601] on h2 "少ない水分で濃いおしっこをする" at bounding box center [917, 601] width 432 height 22
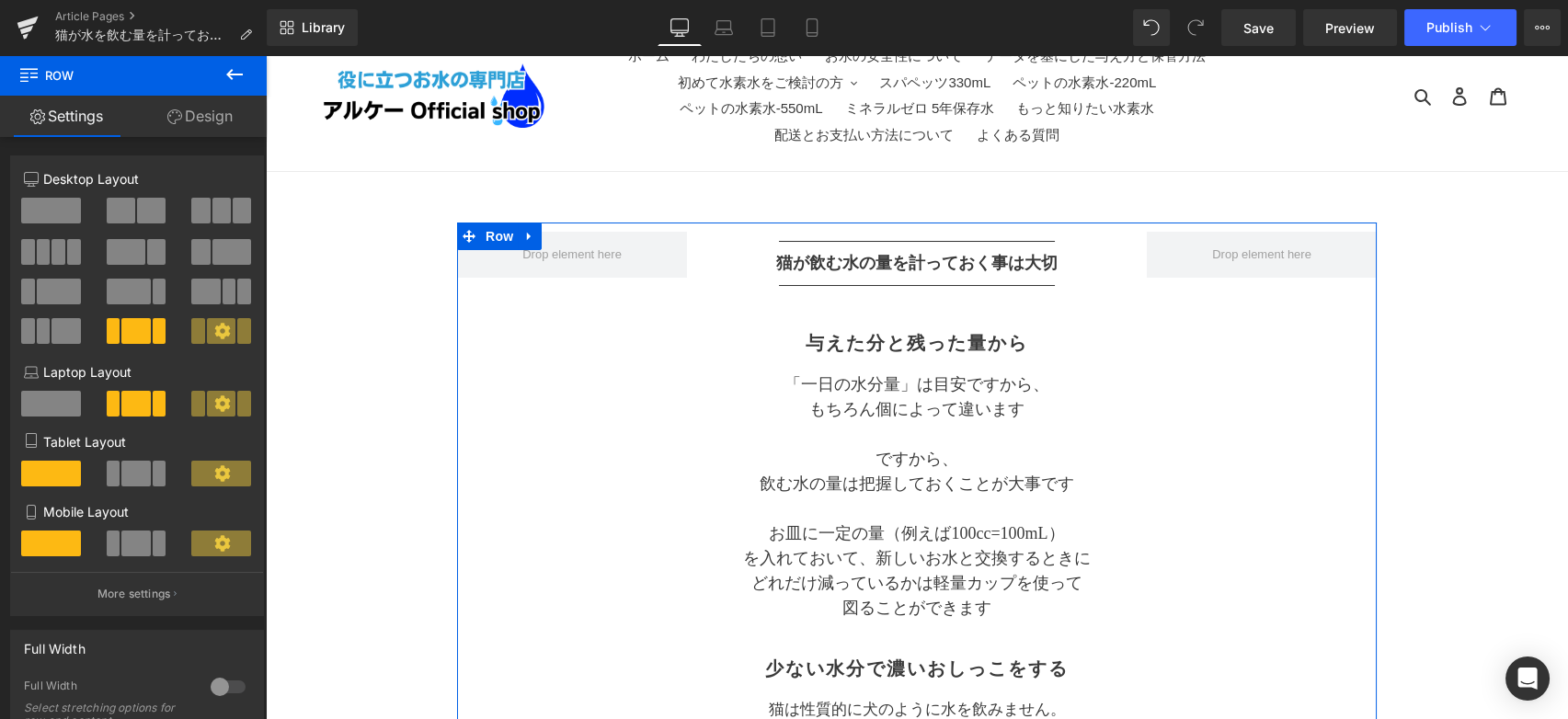
scroll to position [0, 0]
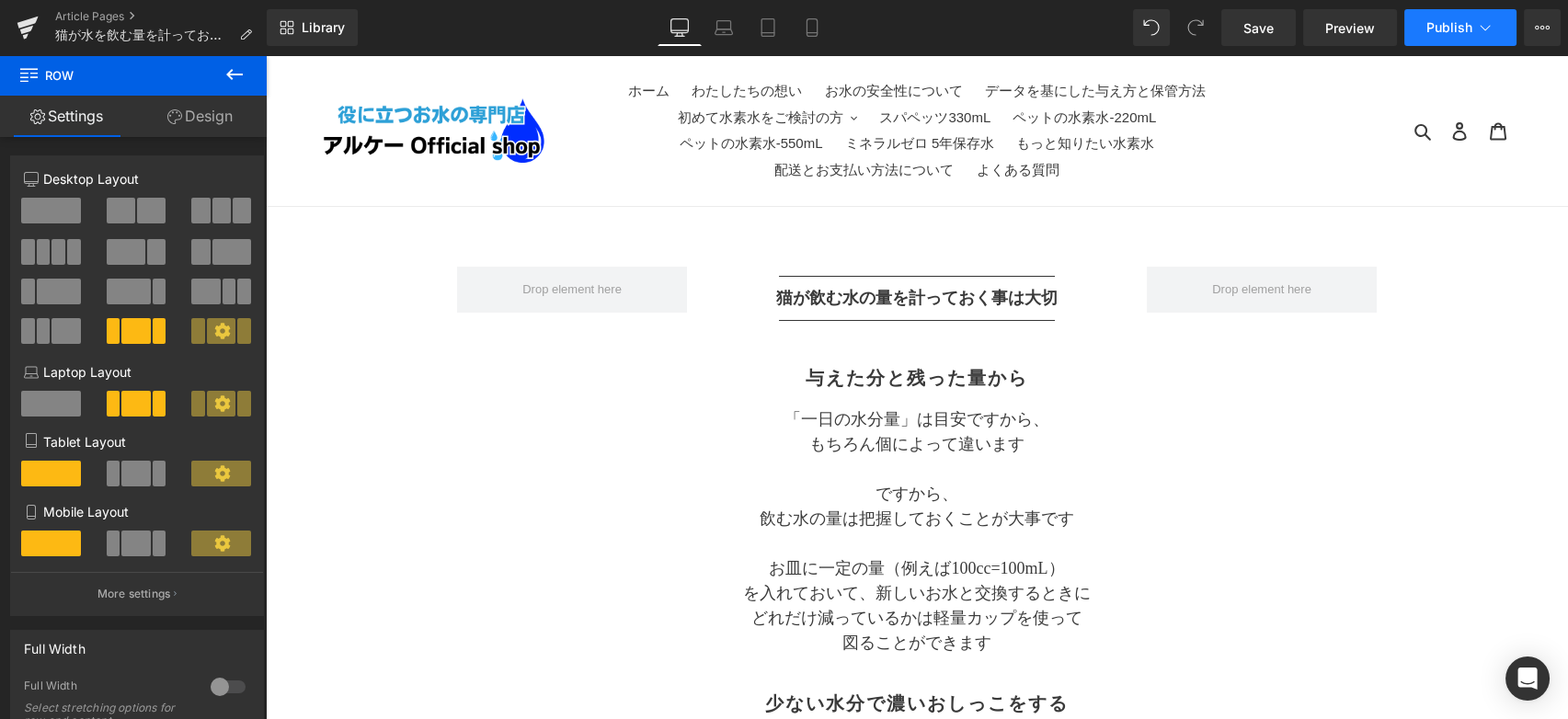
click at [1469, 39] on button "Publish" at bounding box center [1460, 27] width 113 height 37
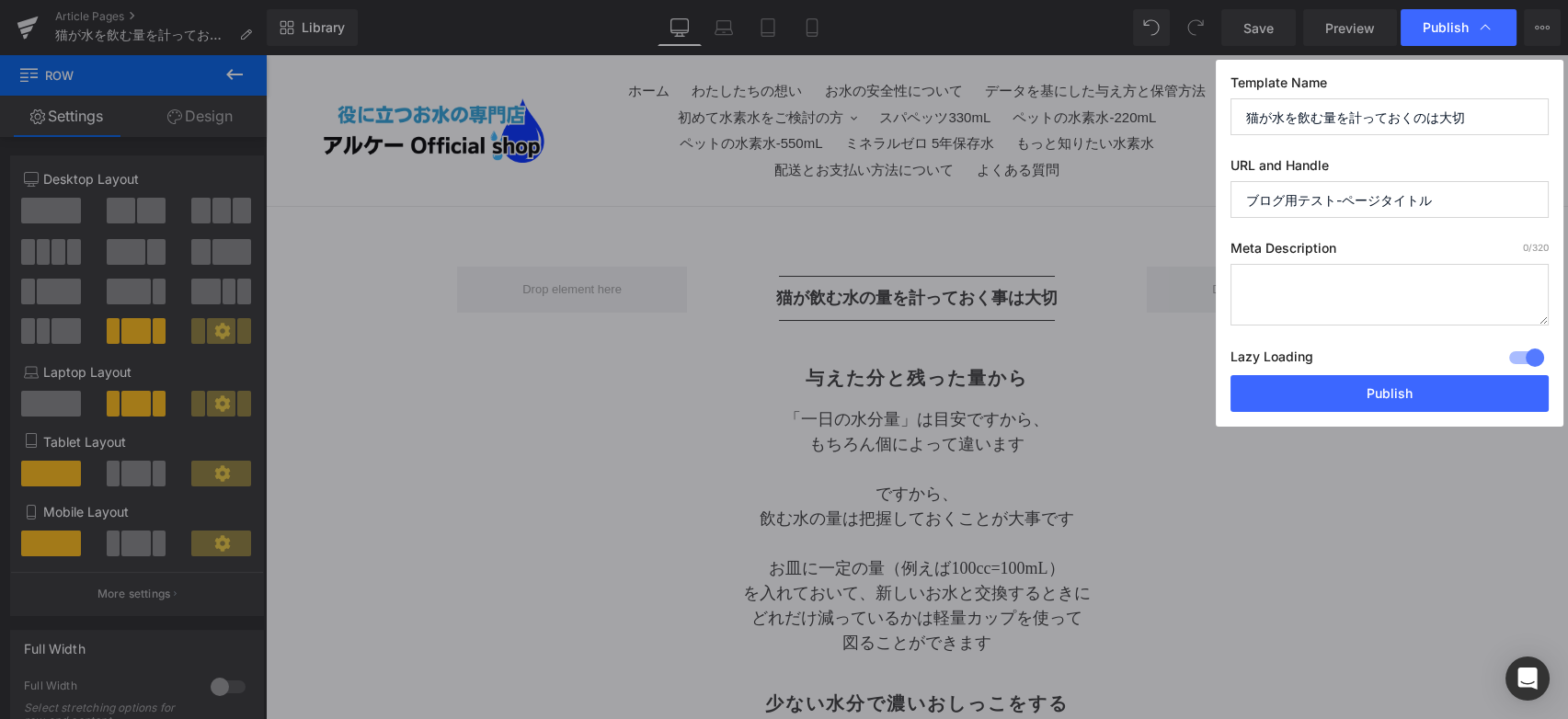
click at [1451, 200] on input "ブログ用テスト-ページタイトル" at bounding box center [1389, 199] width 318 height 37
click at [1307, 200] on input "ブログ用テスト-ページタイトル" at bounding box center [1389, 199] width 318 height 37
drag, startPoint x: 1466, startPoint y: 191, endPoint x: 1183, endPoint y: 212, distance: 283.8
click at [1183, 212] on div "Publish Template Name 猫が水を飲む量を計っておくのは大切 URL and Handle ブログ用テスト-ページタイトル Meta Des…" at bounding box center [784, 360] width 1568 height 719
click at [1333, 403] on button "Publish" at bounding box center [1389, 393] width 318 height 37
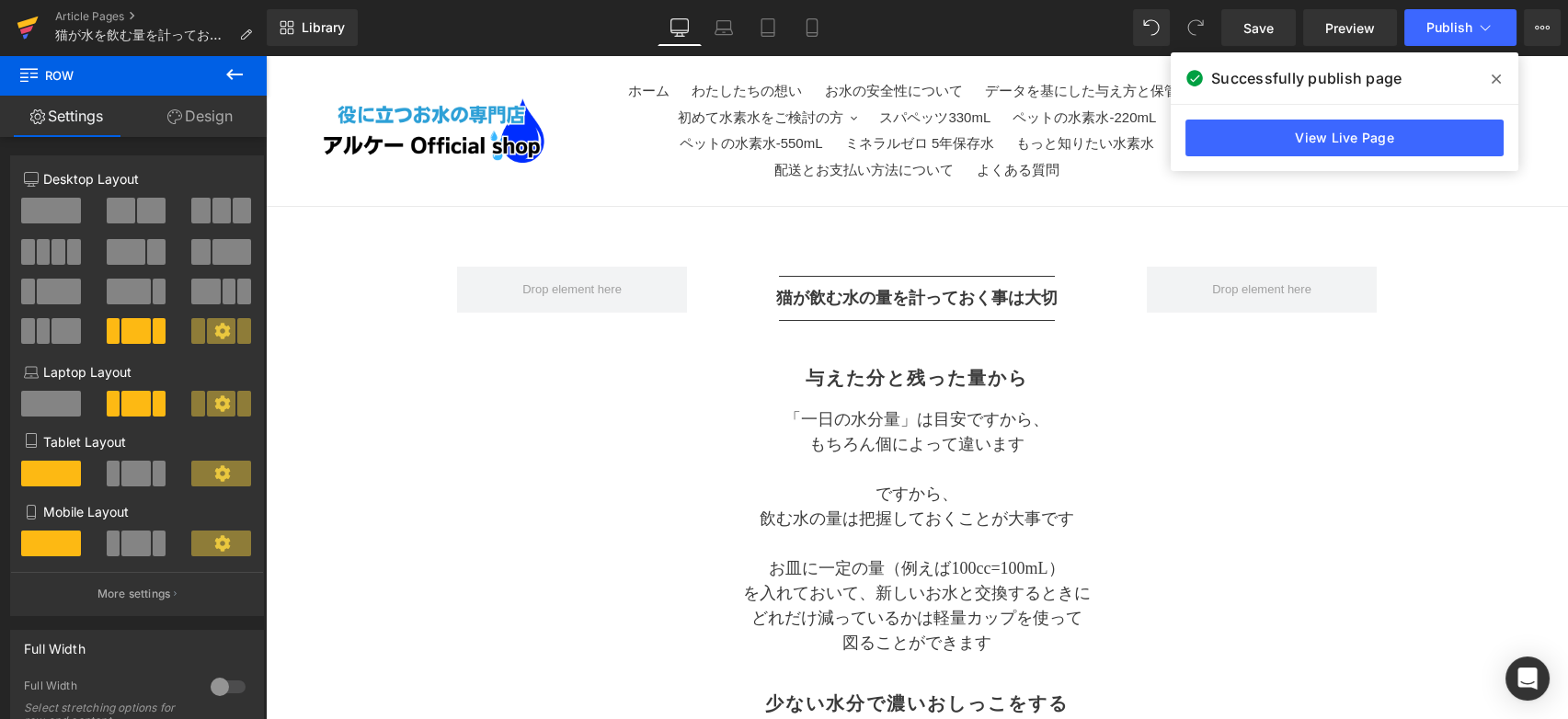
click at [31, 39] on icon at bounding box center [28, 28] width 22 height 46
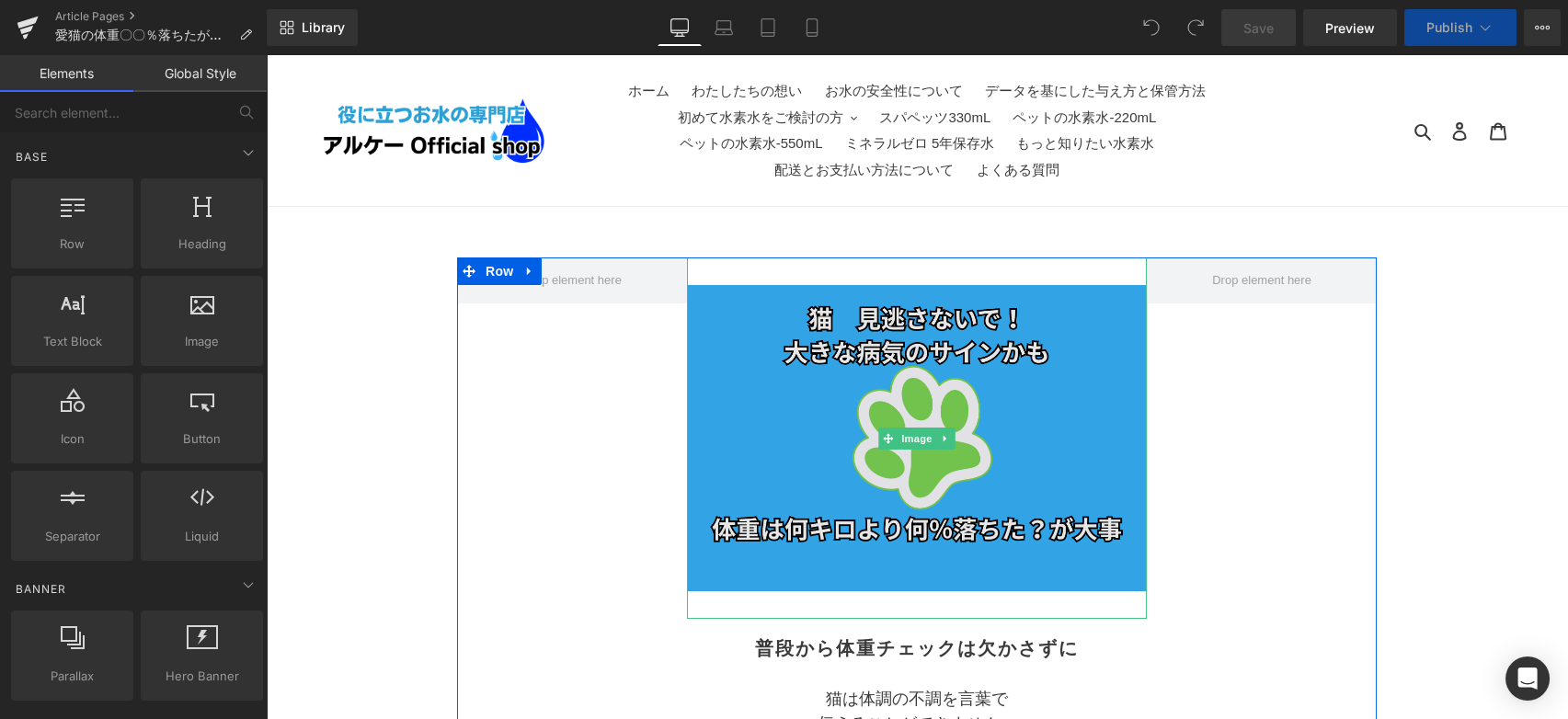
click at [1097, 391] on img at bounding box center [917, 439] width 460 height 361
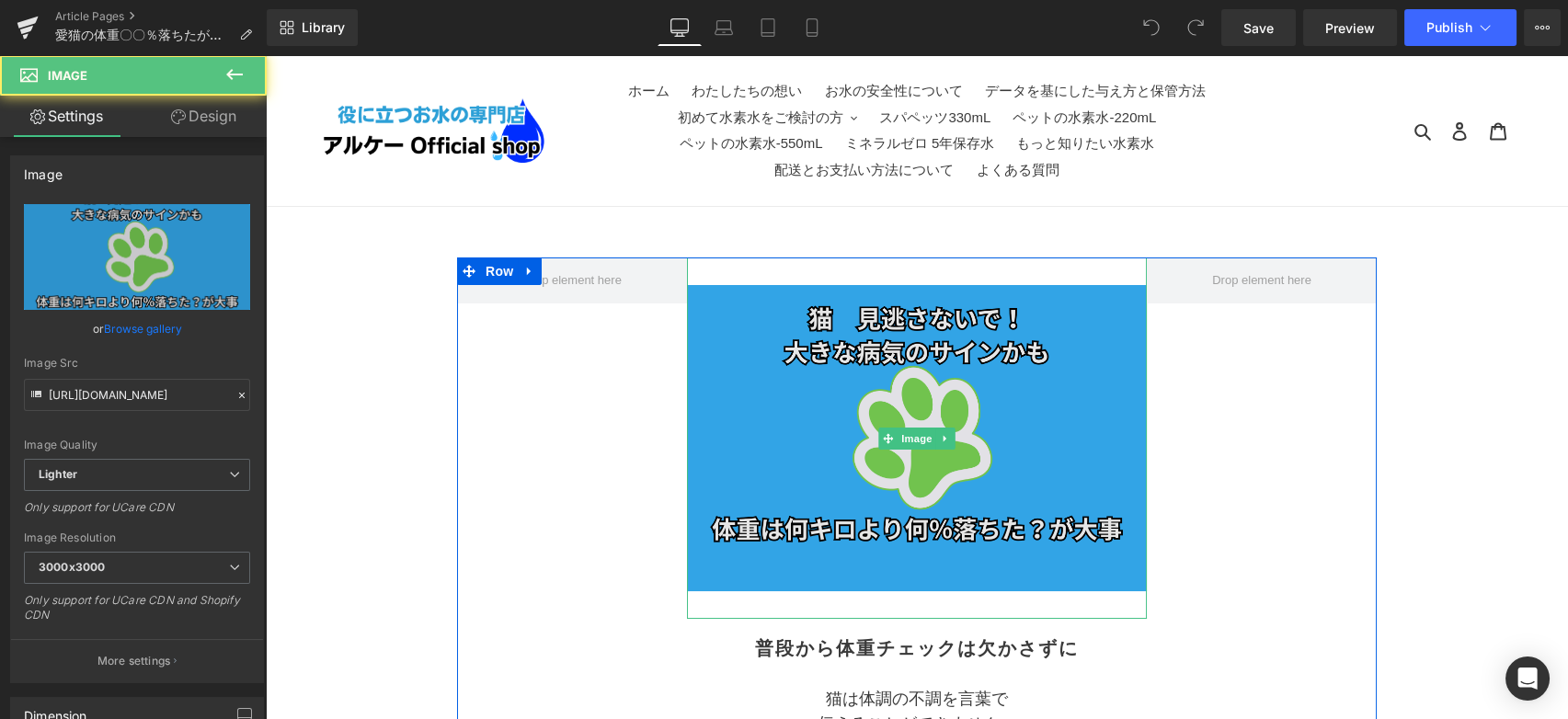
click at [1058, 480] on img at bounding box center [917, 439] width 460 height 361
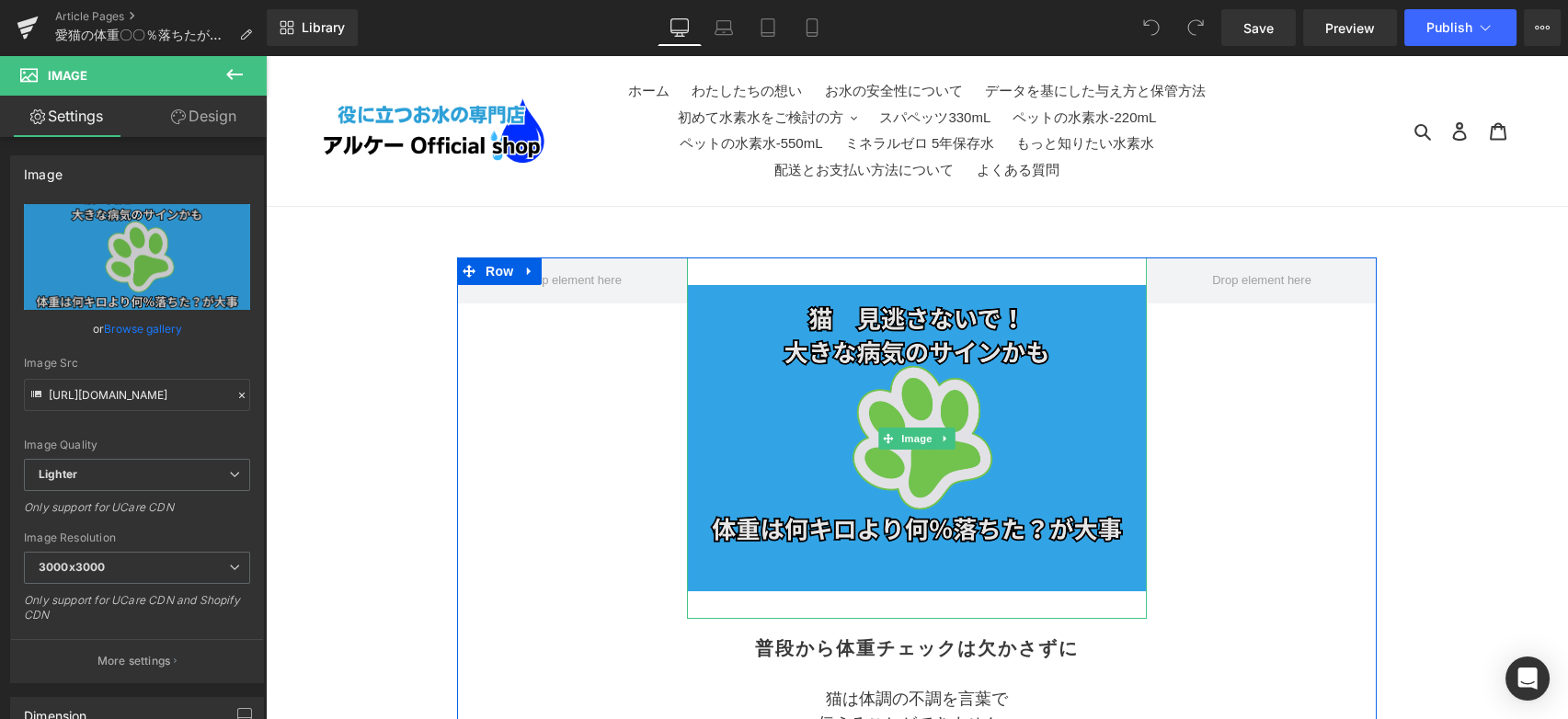
click at [1053, 299] on img at bounding box center [917, 439] width 460 height 361
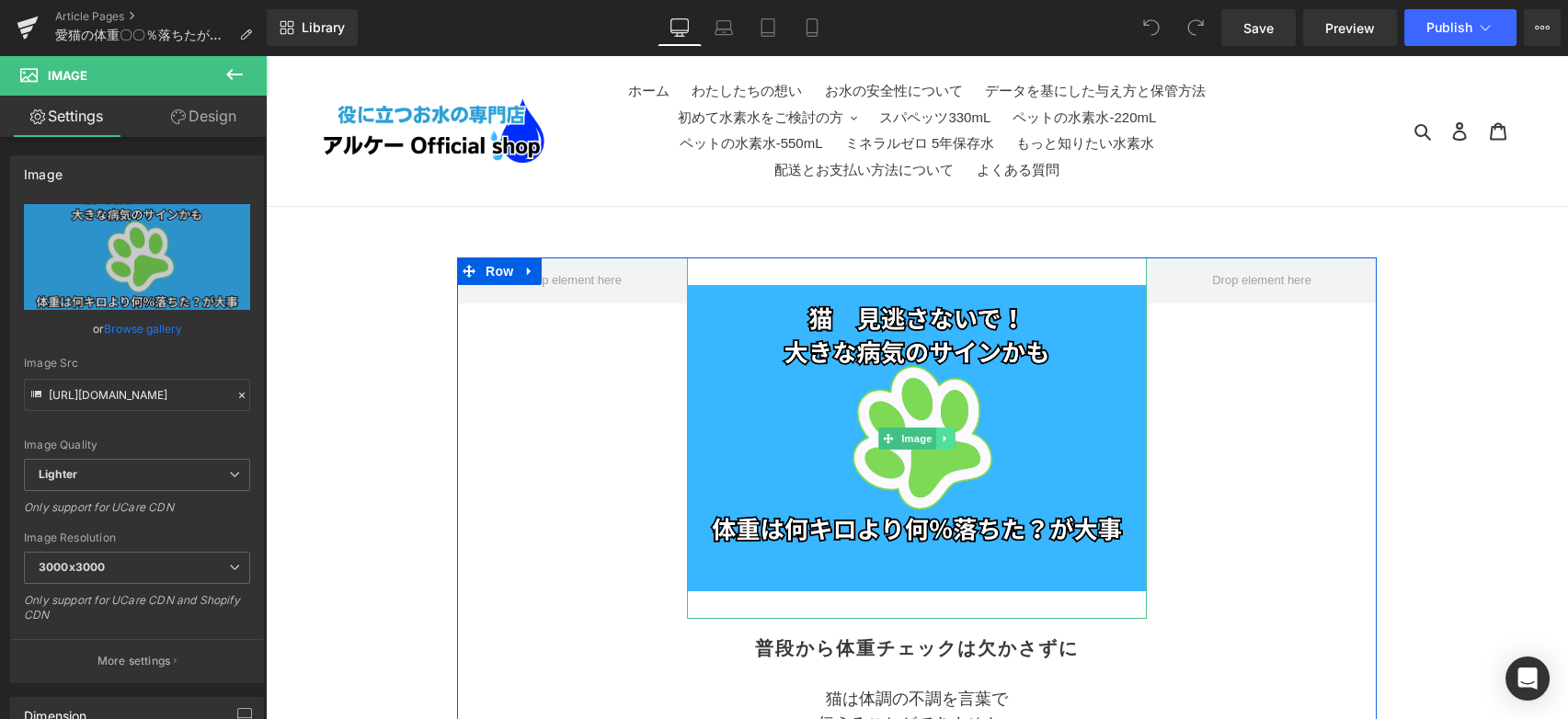
click at [937, 435] on link at bounding box center [946, 439] width 20 height 22
click at [955, 442] on icon at bounding box center [955, 439] width 10 height 10
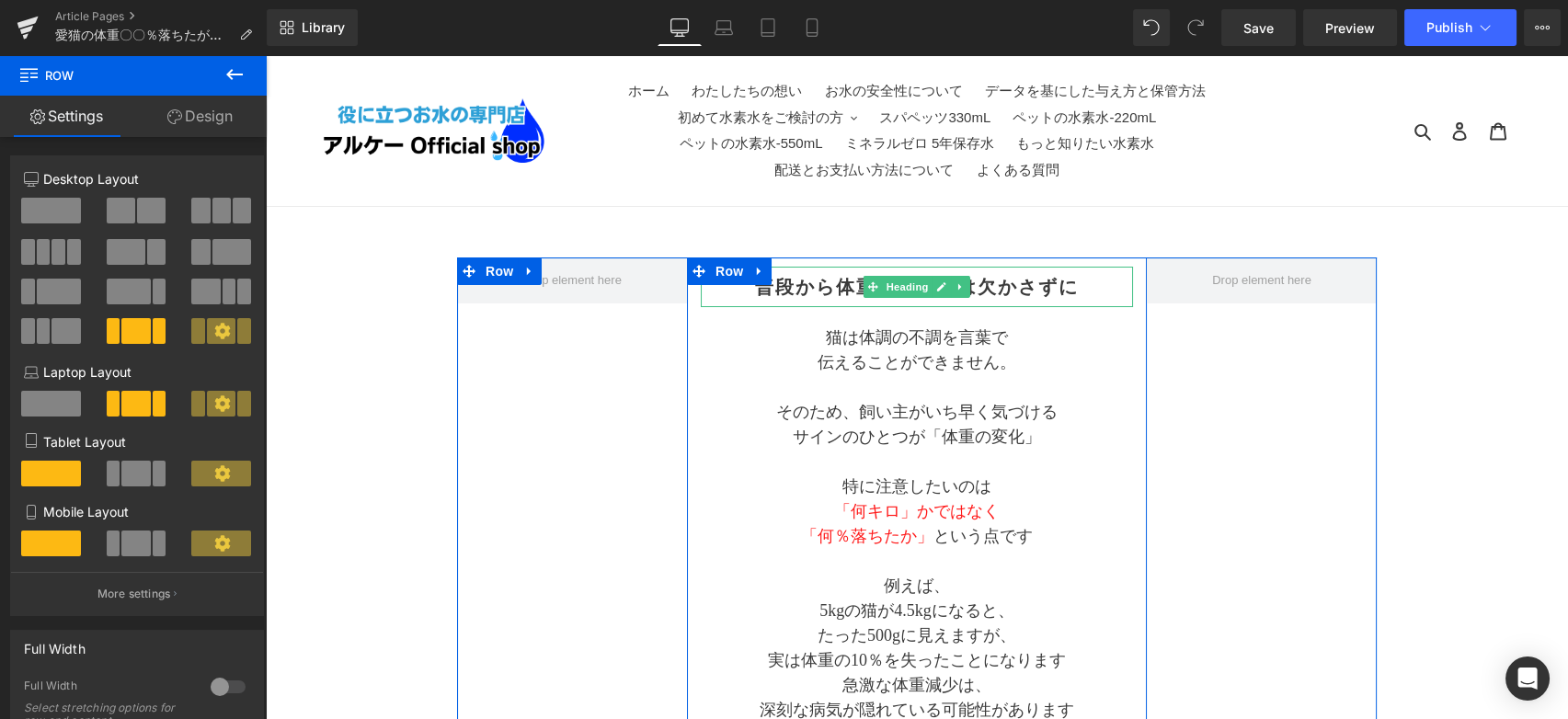
click at [1052, 293] on h2 "普段から体重チェックは欠かさずに" at bounding box center [917, 286] width 432 height 22
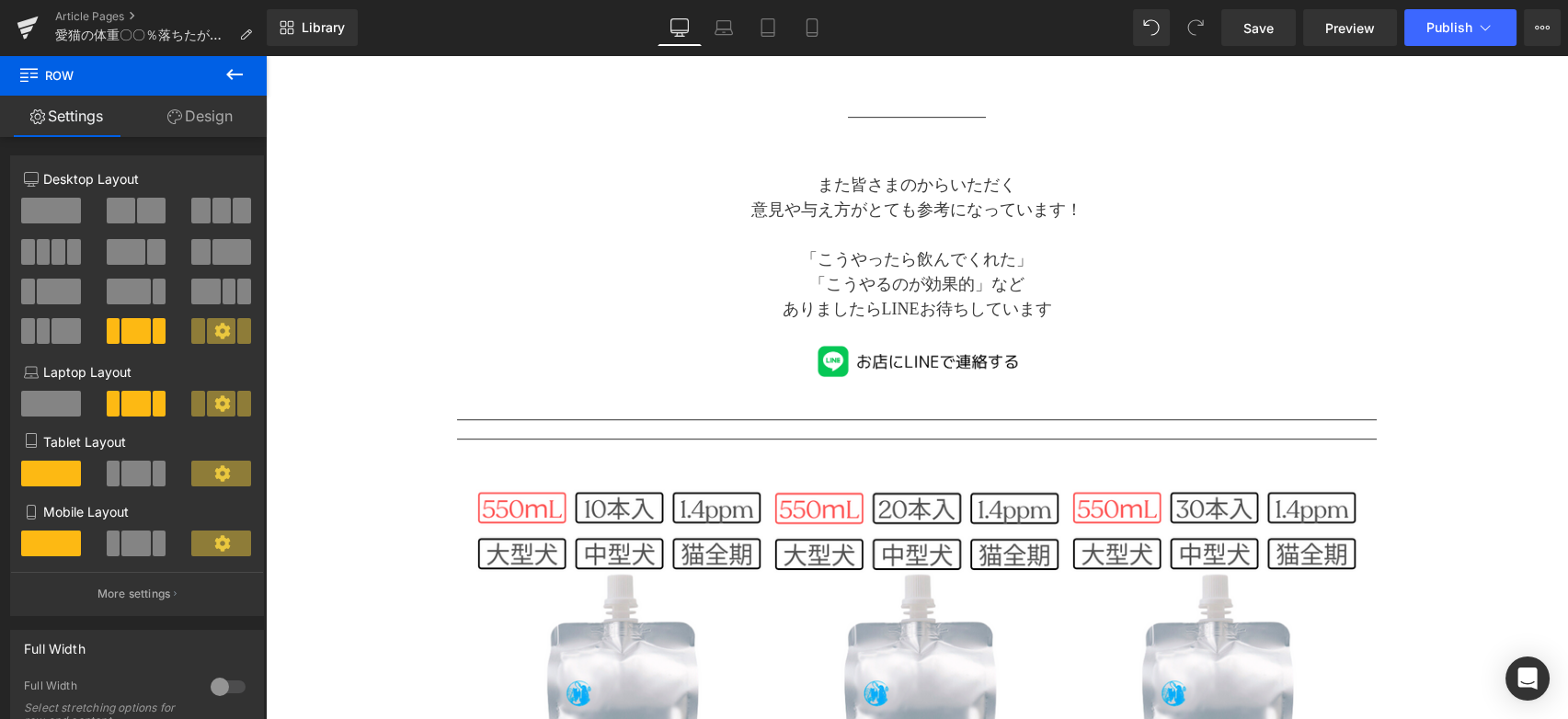
scroll to position [2146, 0]
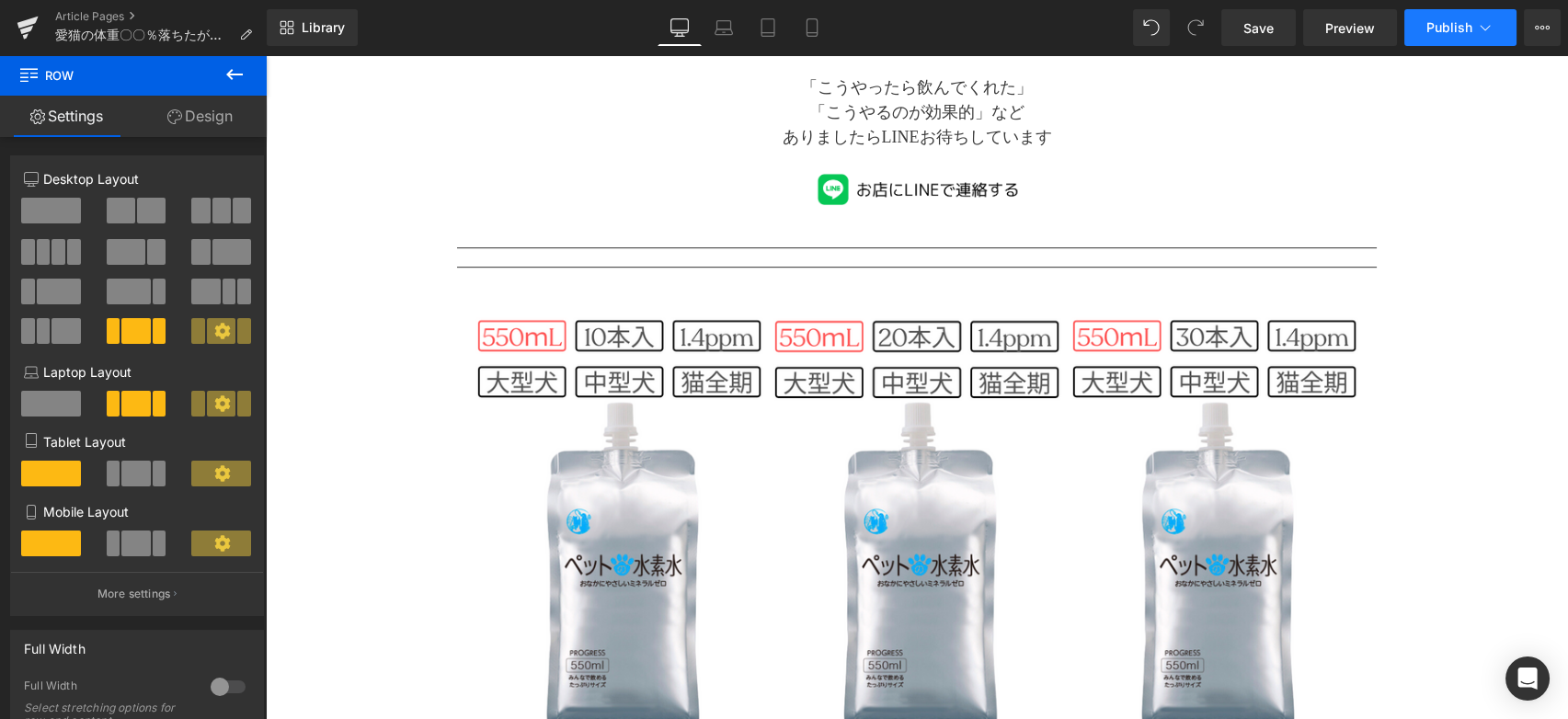
click at [1443, 20] on span "Publish" at bounding box center [1450, 27] width 46 height 15
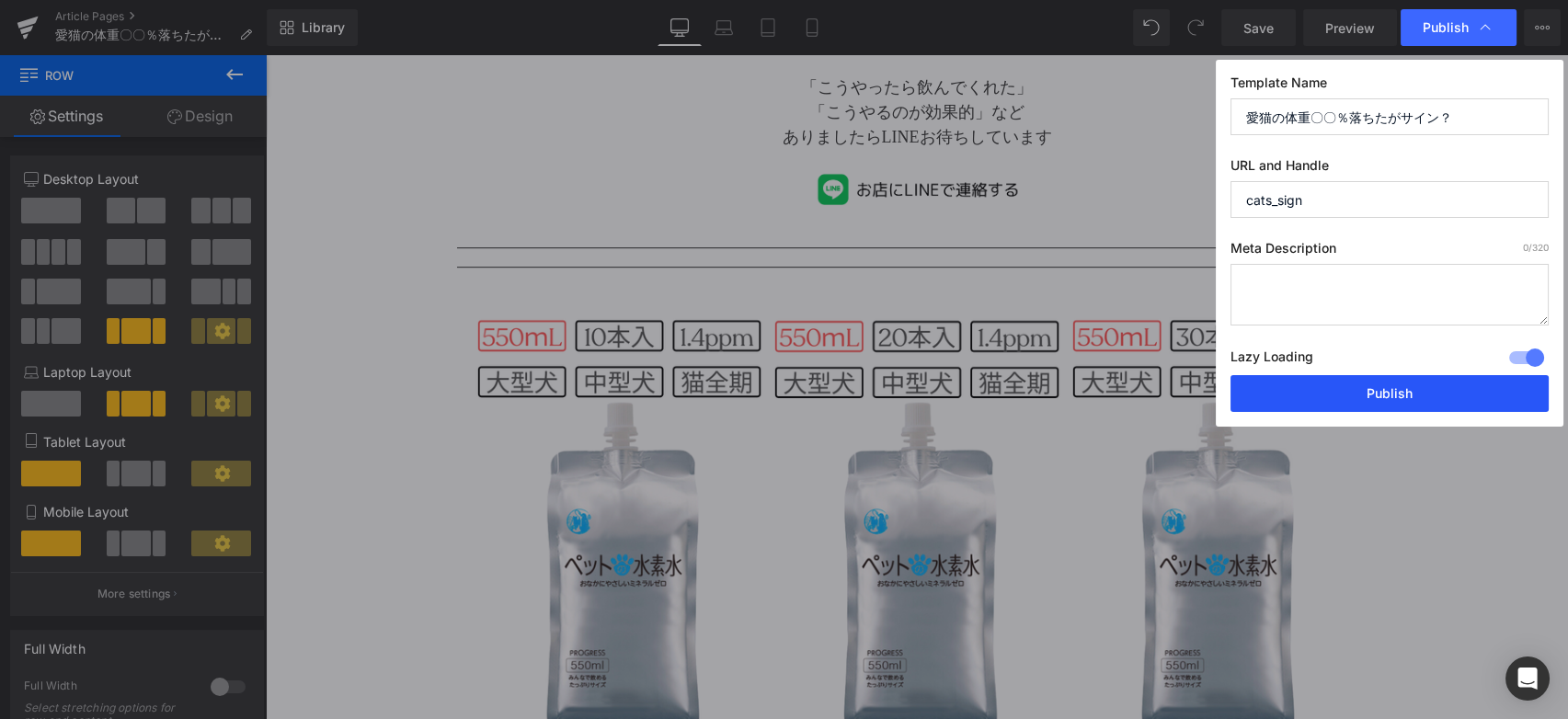
click at [1335, 404] on button "Publish" at bounding box center [1389, 393] width 318 height 37
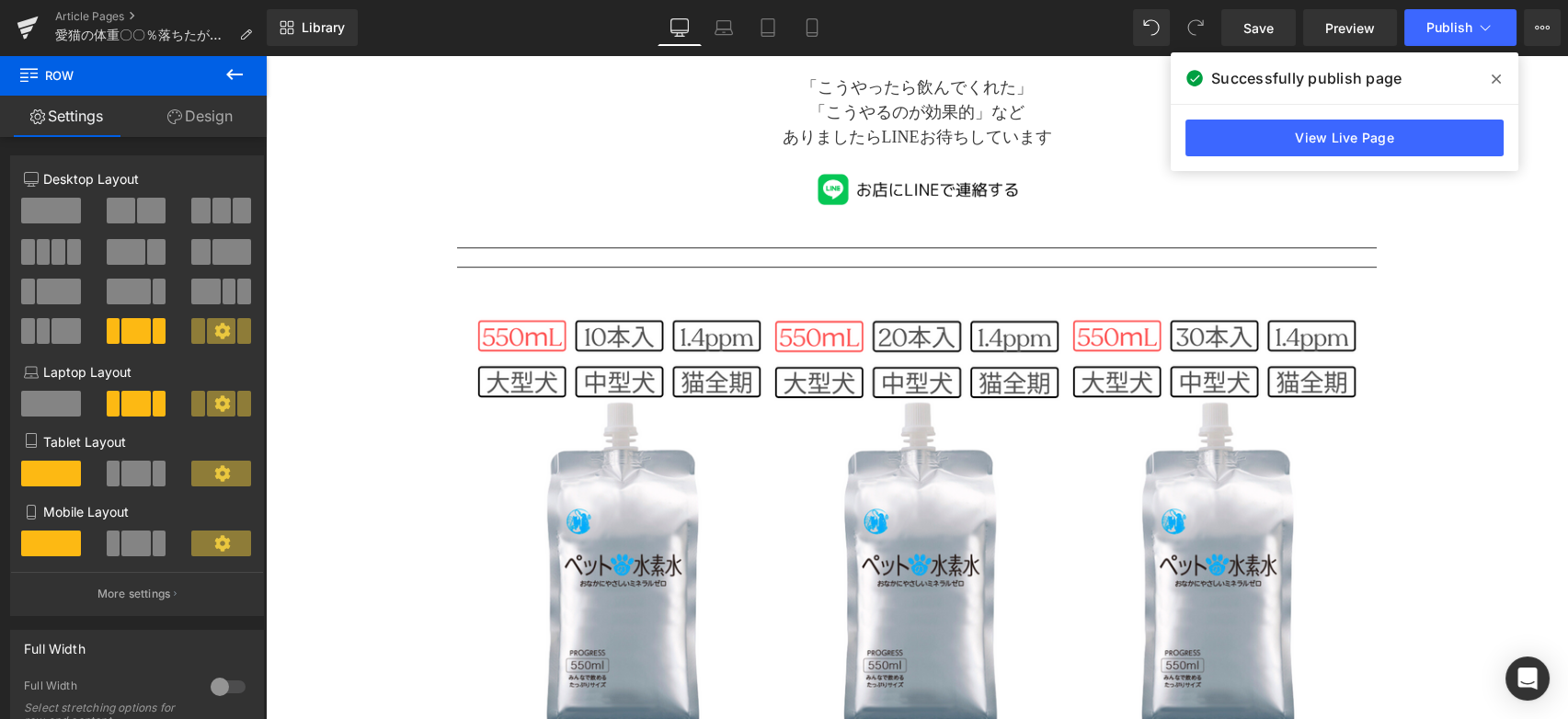
click at [1495, 73] on icon at bounding box center [1496, 79] width 9 height 15
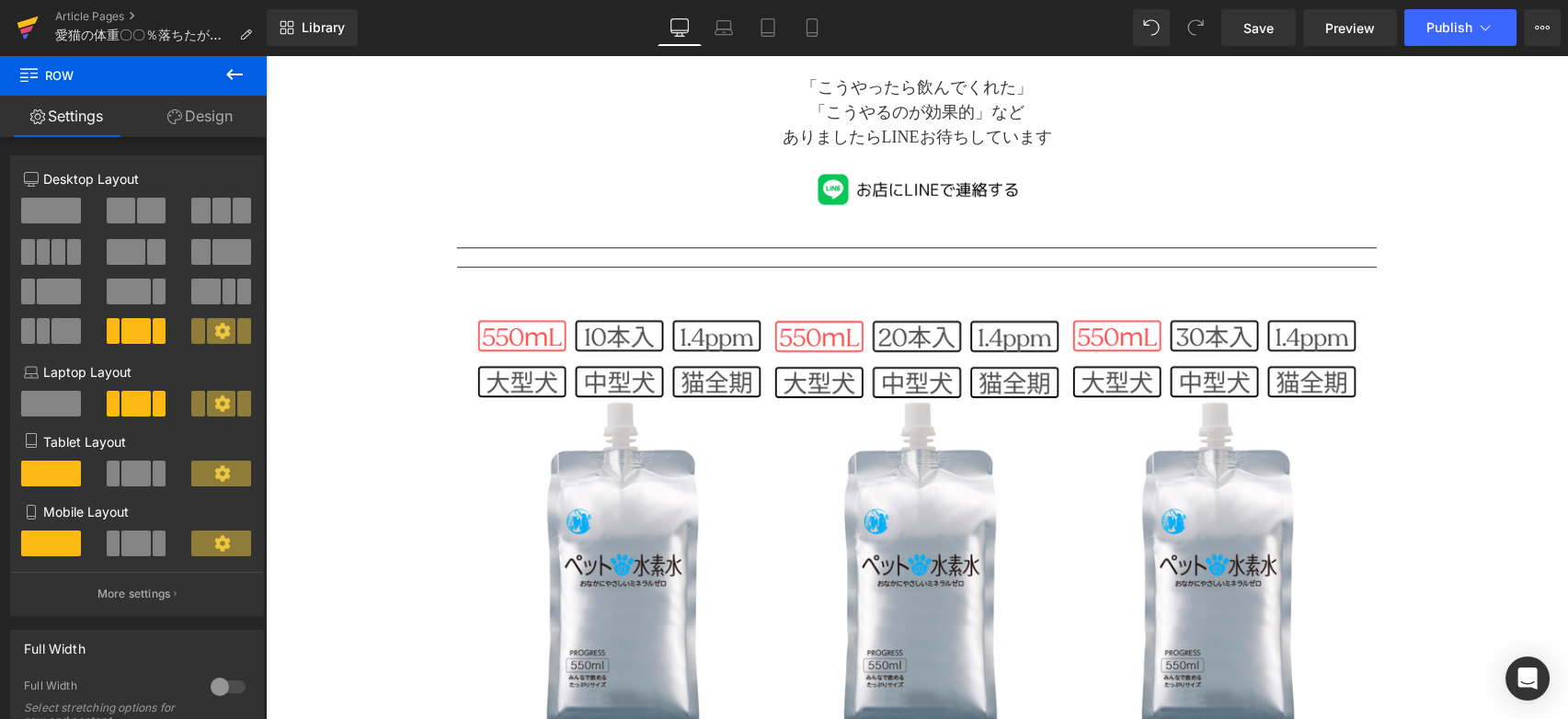
click at [32, 38] on icon at bounding box center [28, 28] width 22 height 46
